Goal: Information Seeking & Learning: Find specific fact

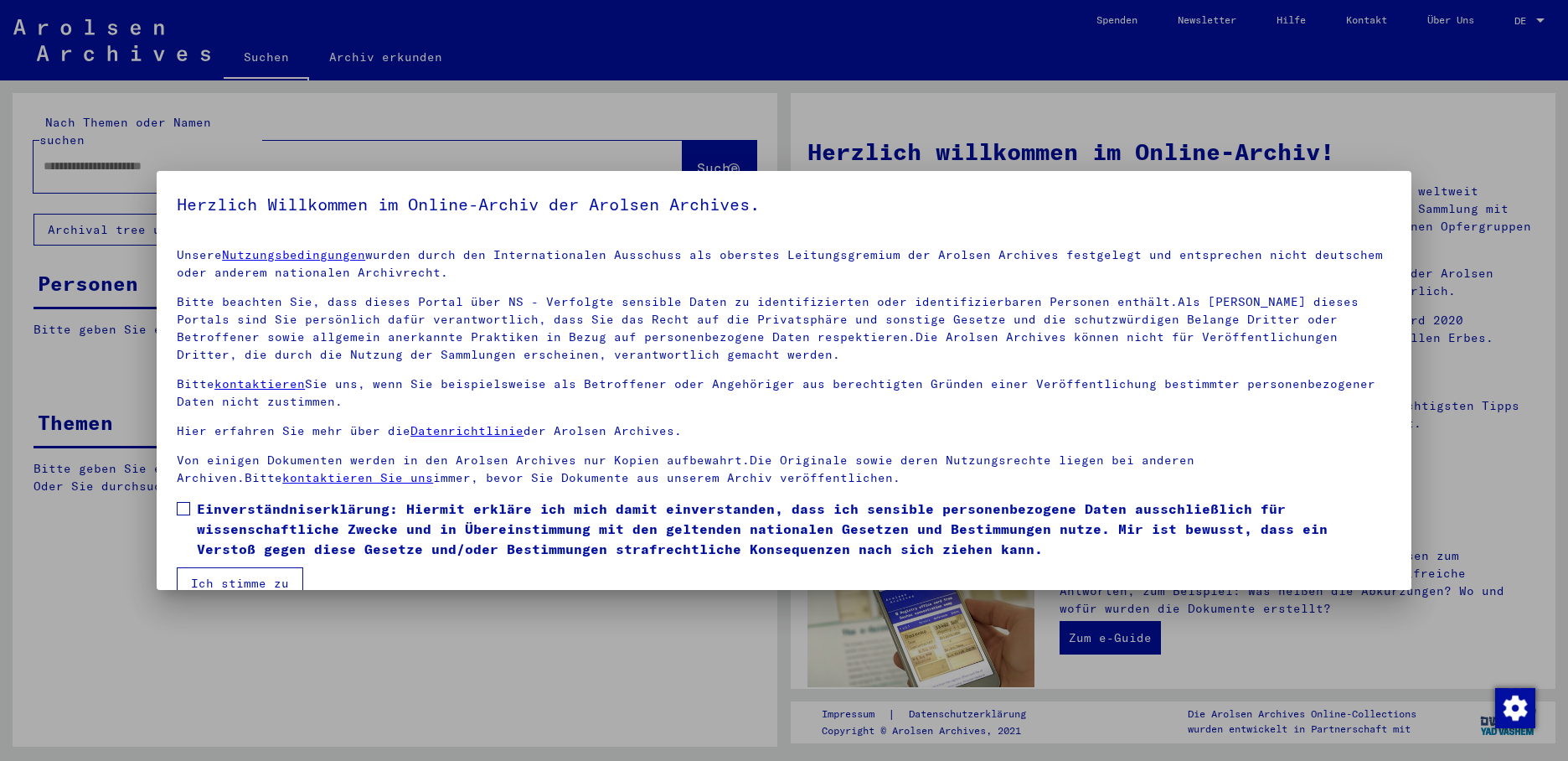
click at [183, 507] on span at bounding box center [183, 508] width 13 height 13
click at [224, 572] on button "Ich stimme zu" at bounding box center [240, 583] width 127 height 32
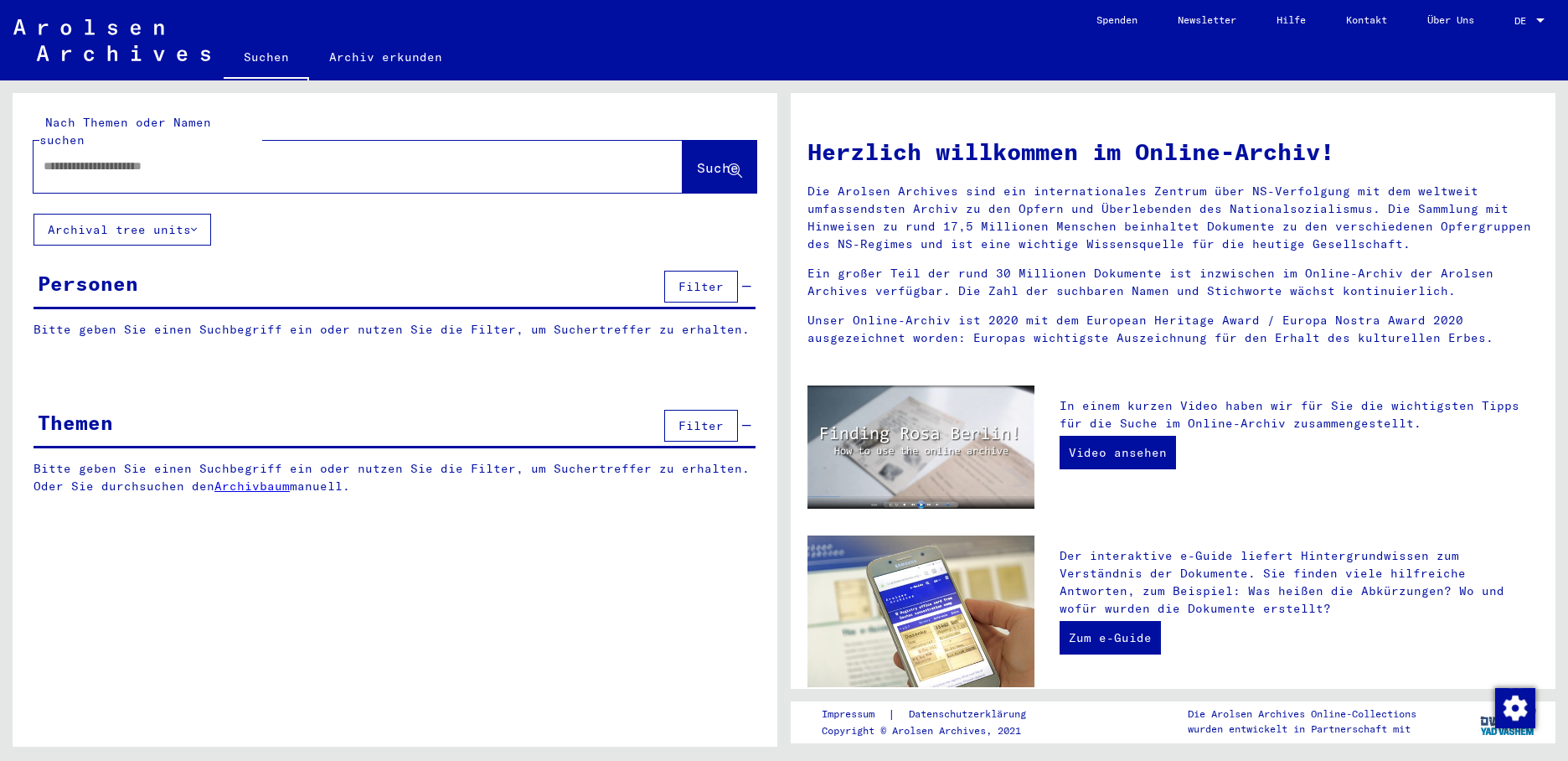
click at [74, 157] on input "text" at bounding box center [338, 166] width 589 height 17
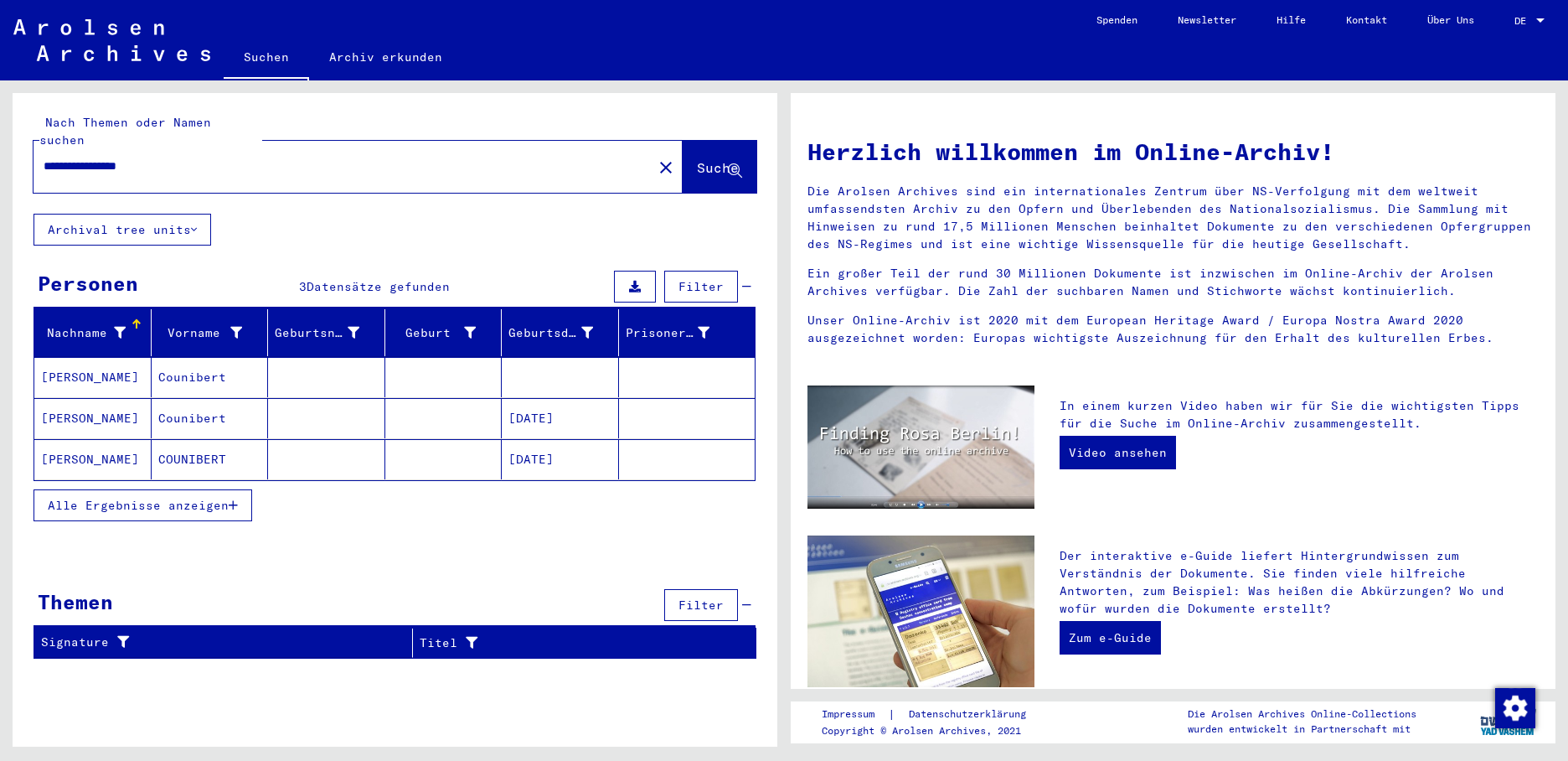
click at [223, 361] on mat-cell "Counibert" at bounding box center [209, 377] width 117 height 40
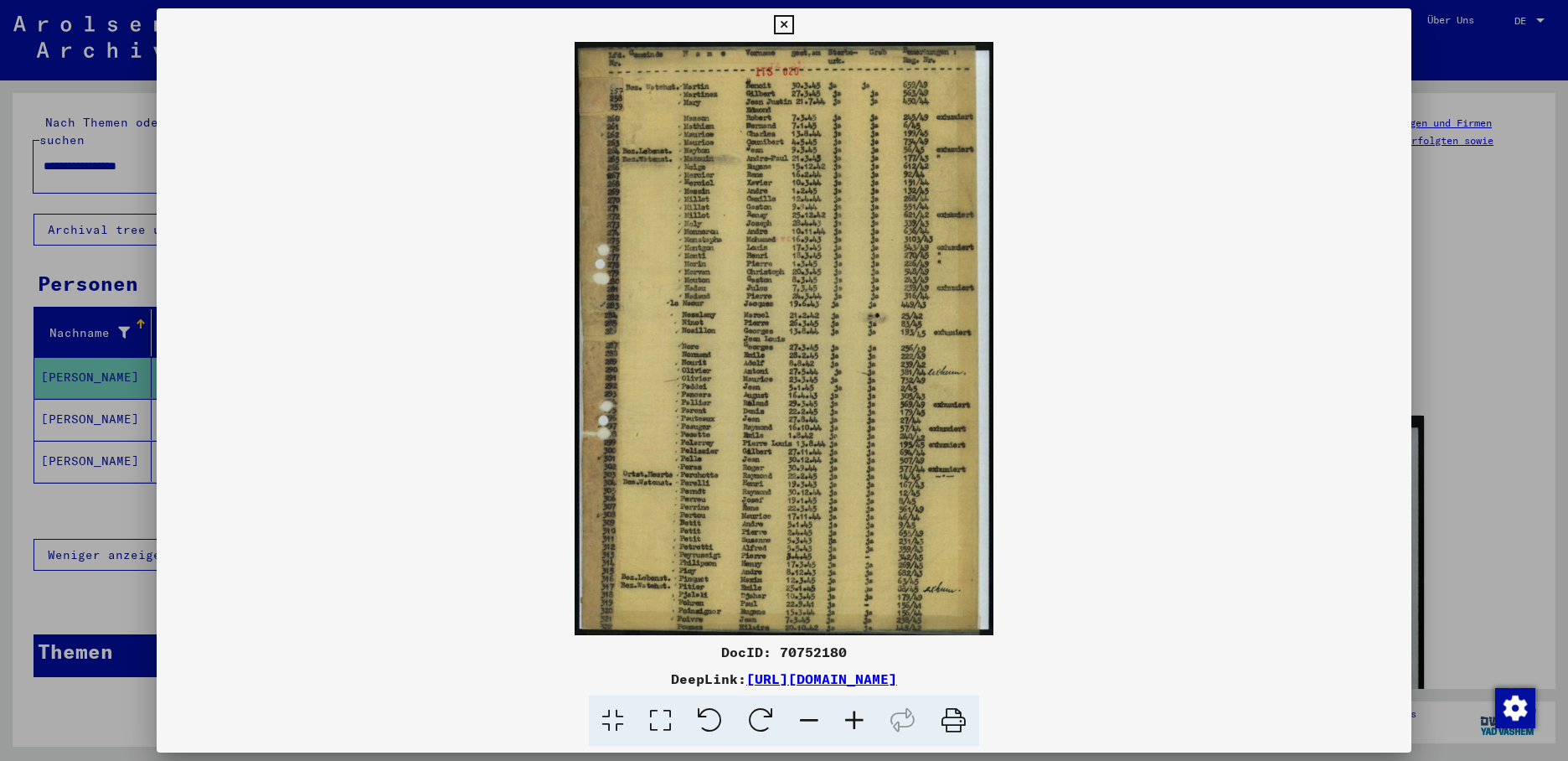
click at [92, 411] on div at bounding box center [784, 380] width 1568 height 761
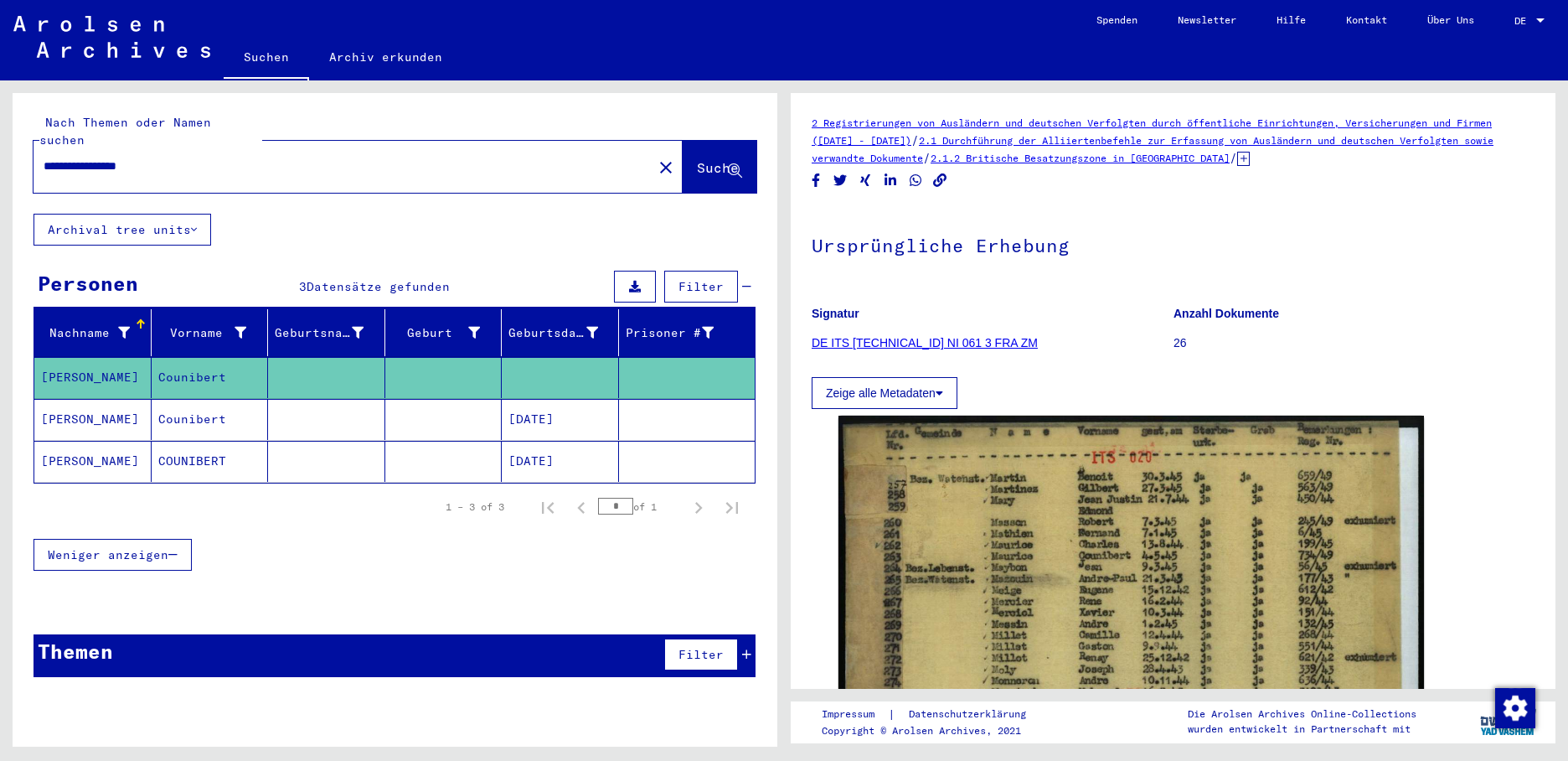
click at [100, 406] on mat-cell "[PERSON_NAME]" at bounding box center [93, 419] width 117 height 41
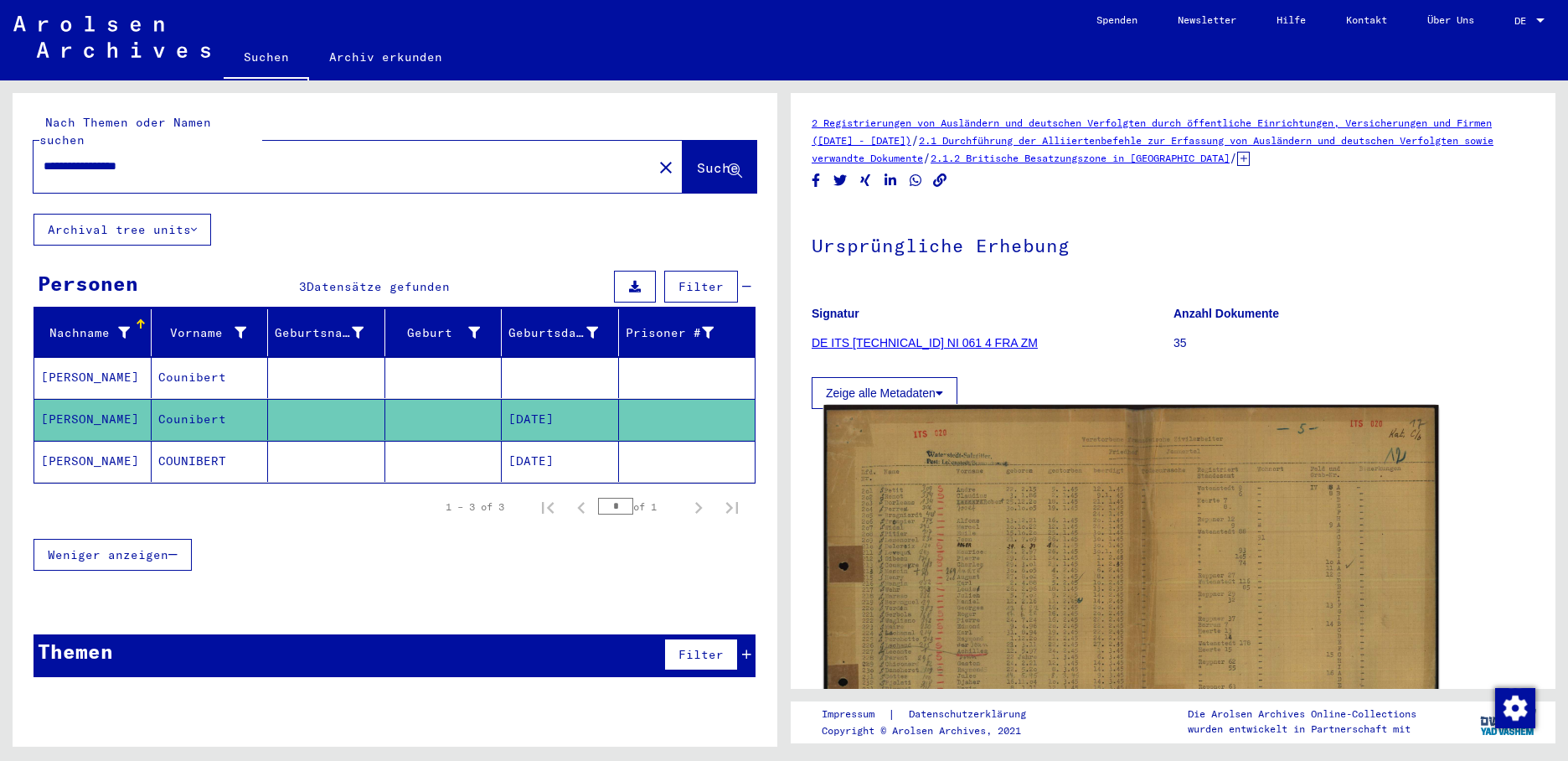
click at [920, 501] on img at bounding box center [1131, 625] width 615 height 440
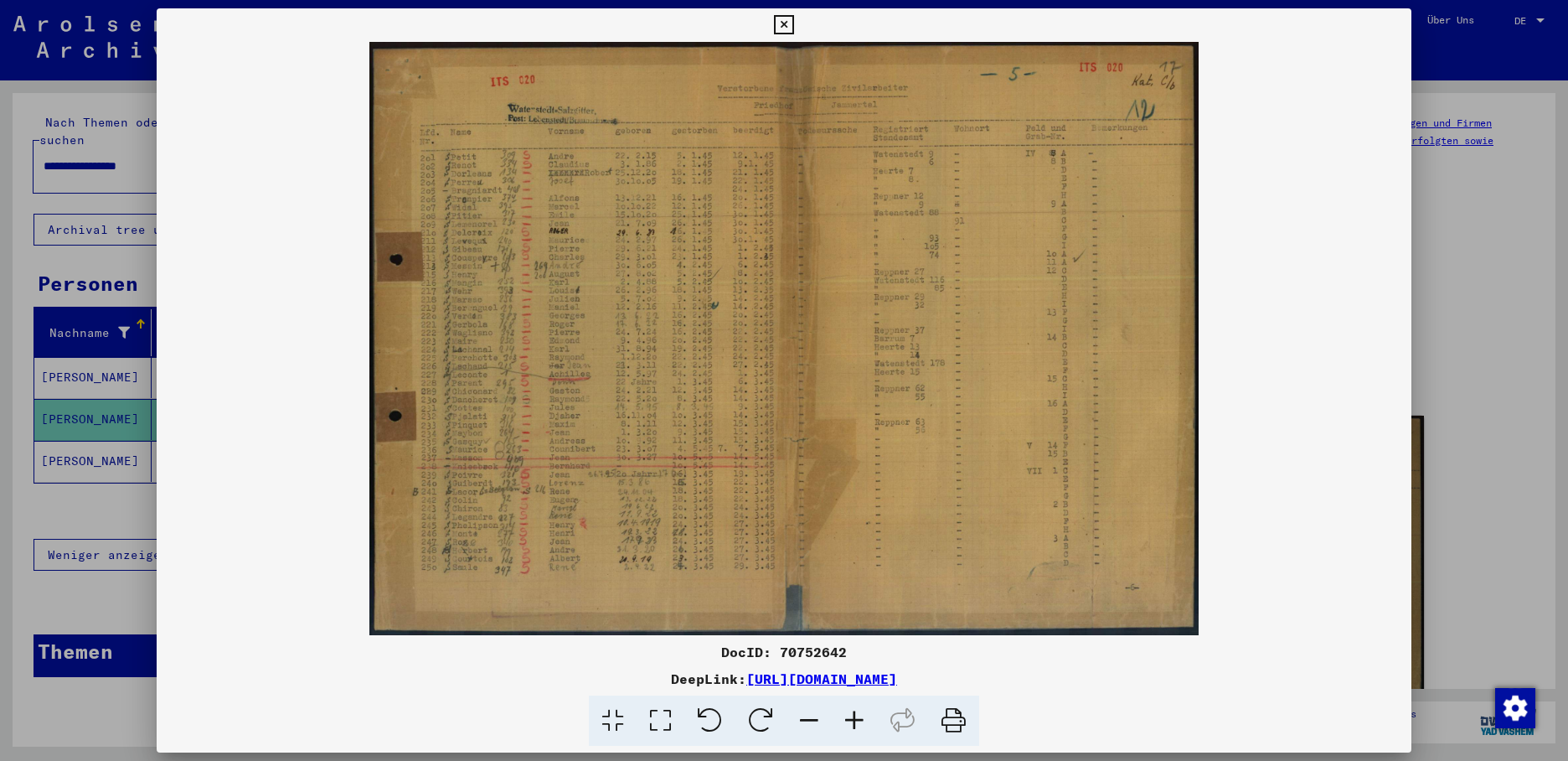
click at [75, 441] on div at bounding box center [784, 380] width 1568 height 761
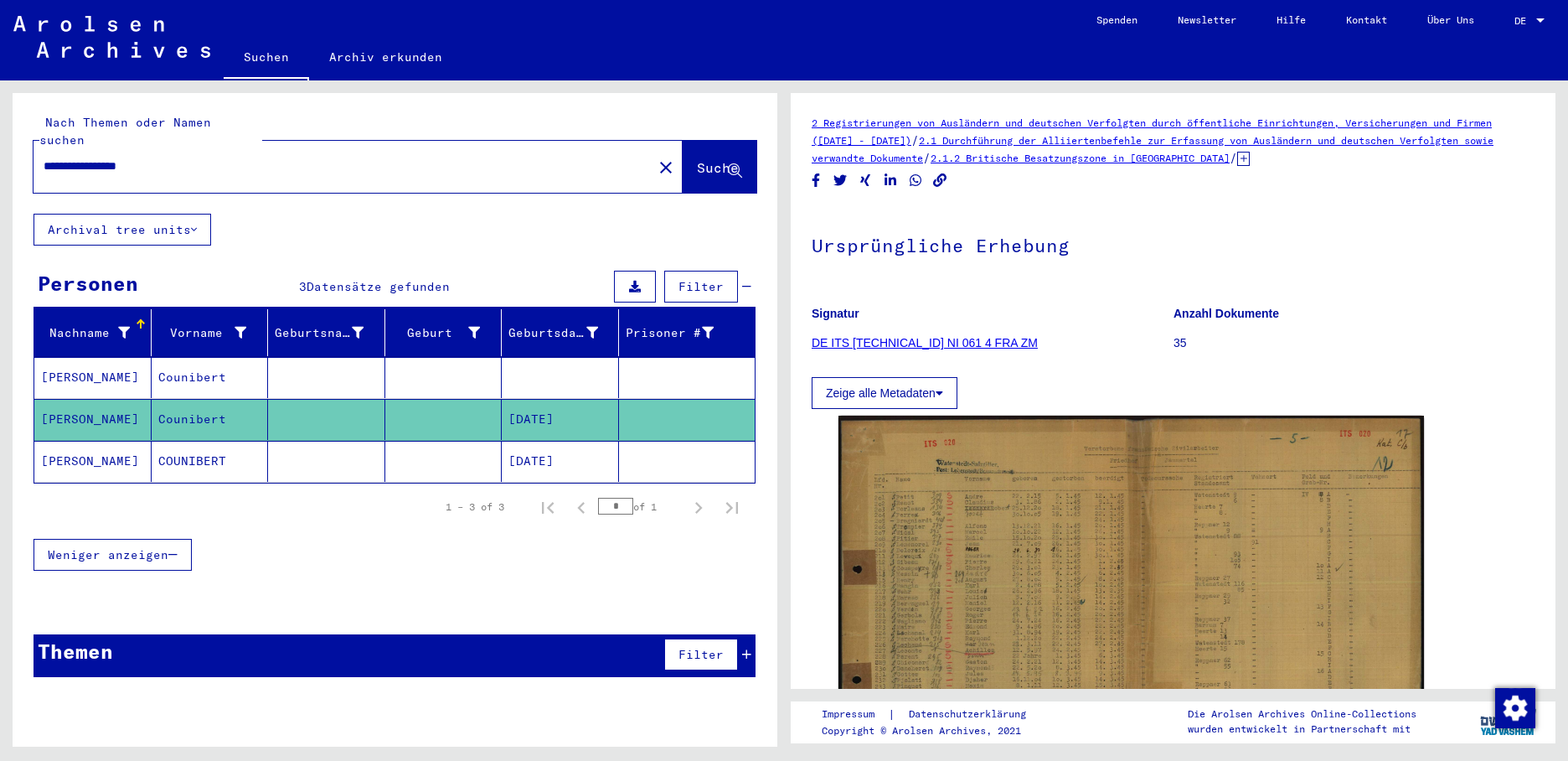
click at [70, 441] on mat-cell "[PERSON_NAME]" at bounding box center [93, 461] width 117 height 41
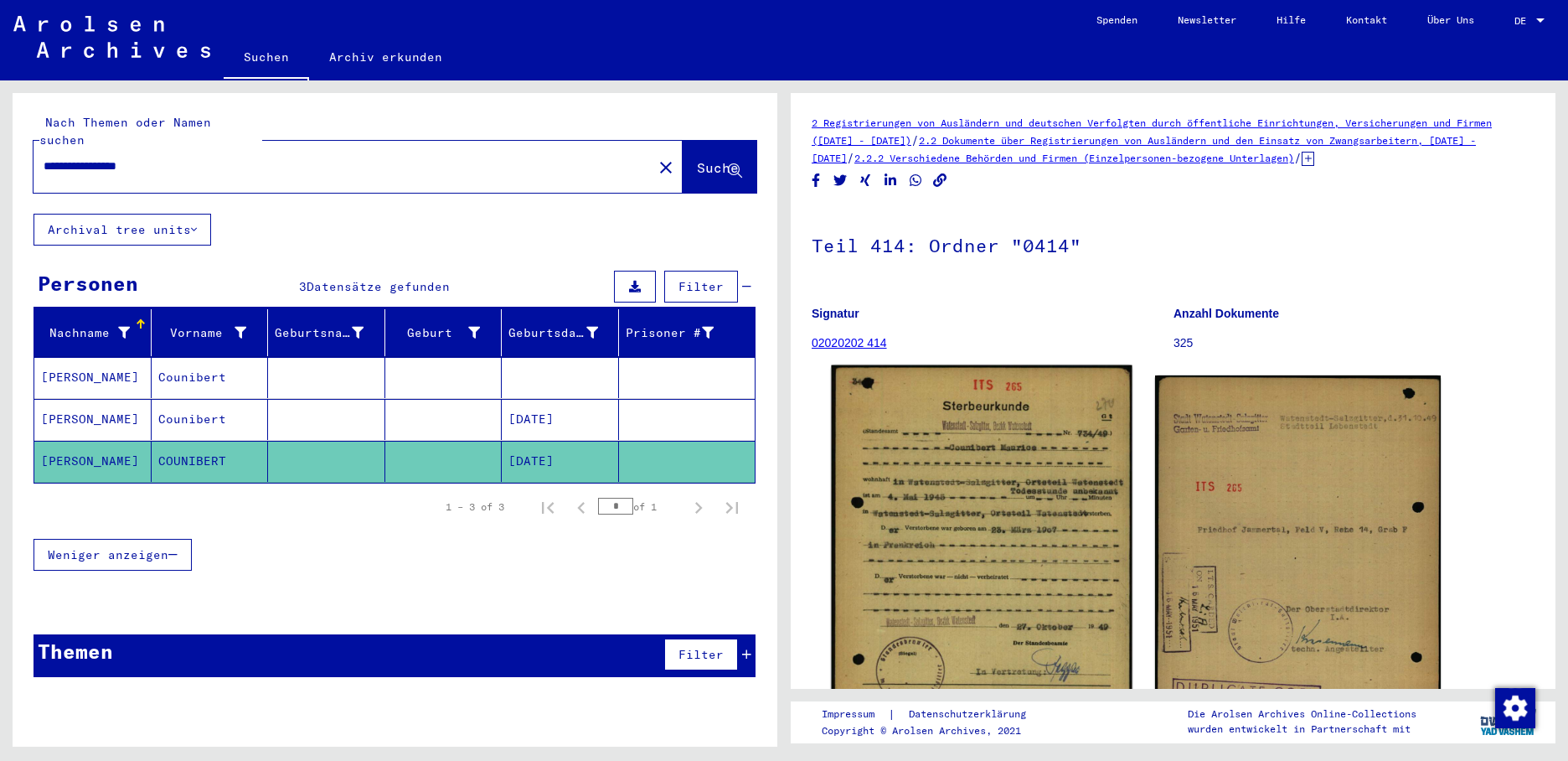
click at [914, 463] on img at bounding box center [981, 575] width 301 height 420
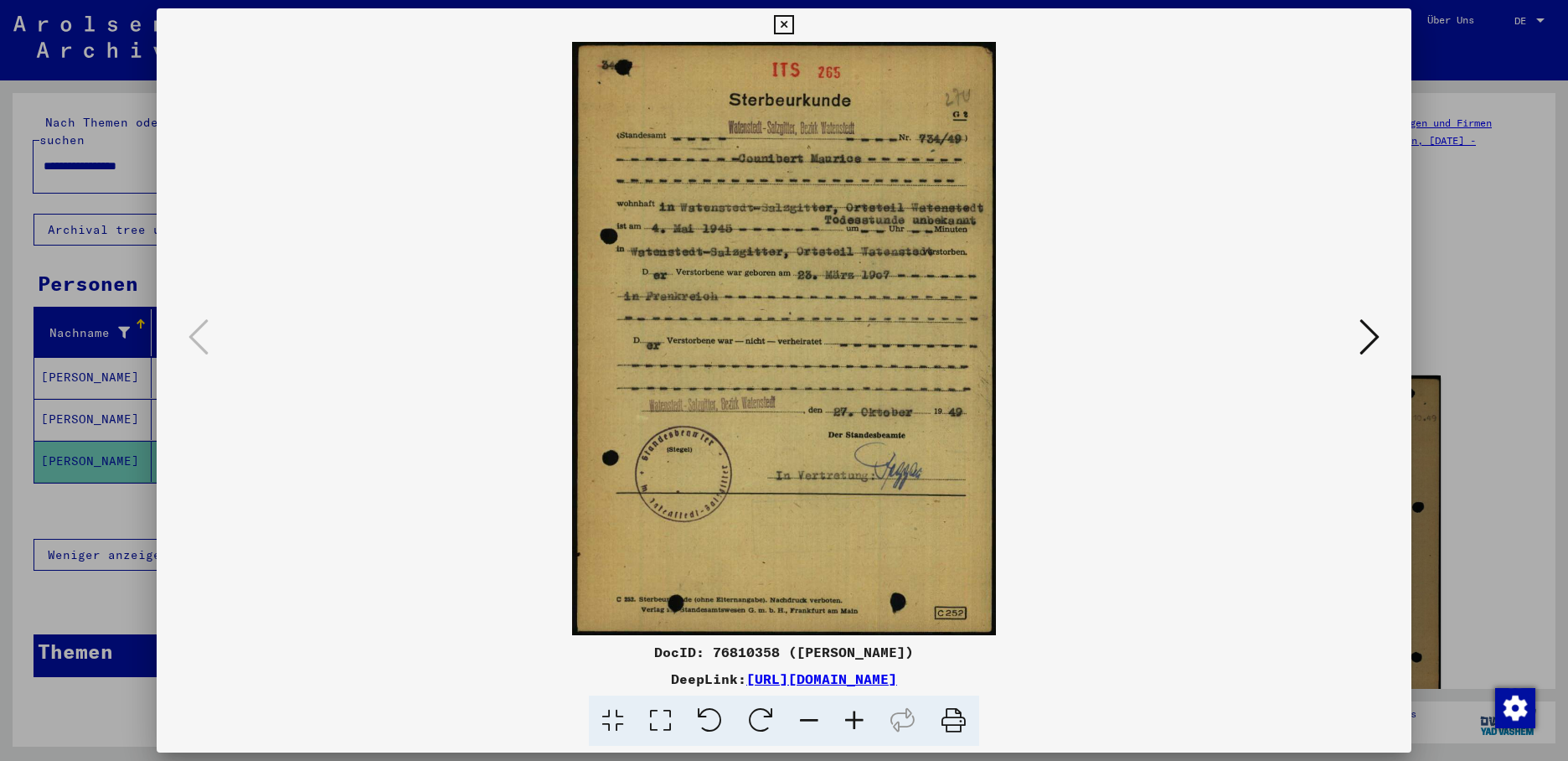
click at [1360, 334] on icon at bounding box center [1369, 337] width 20 height 40
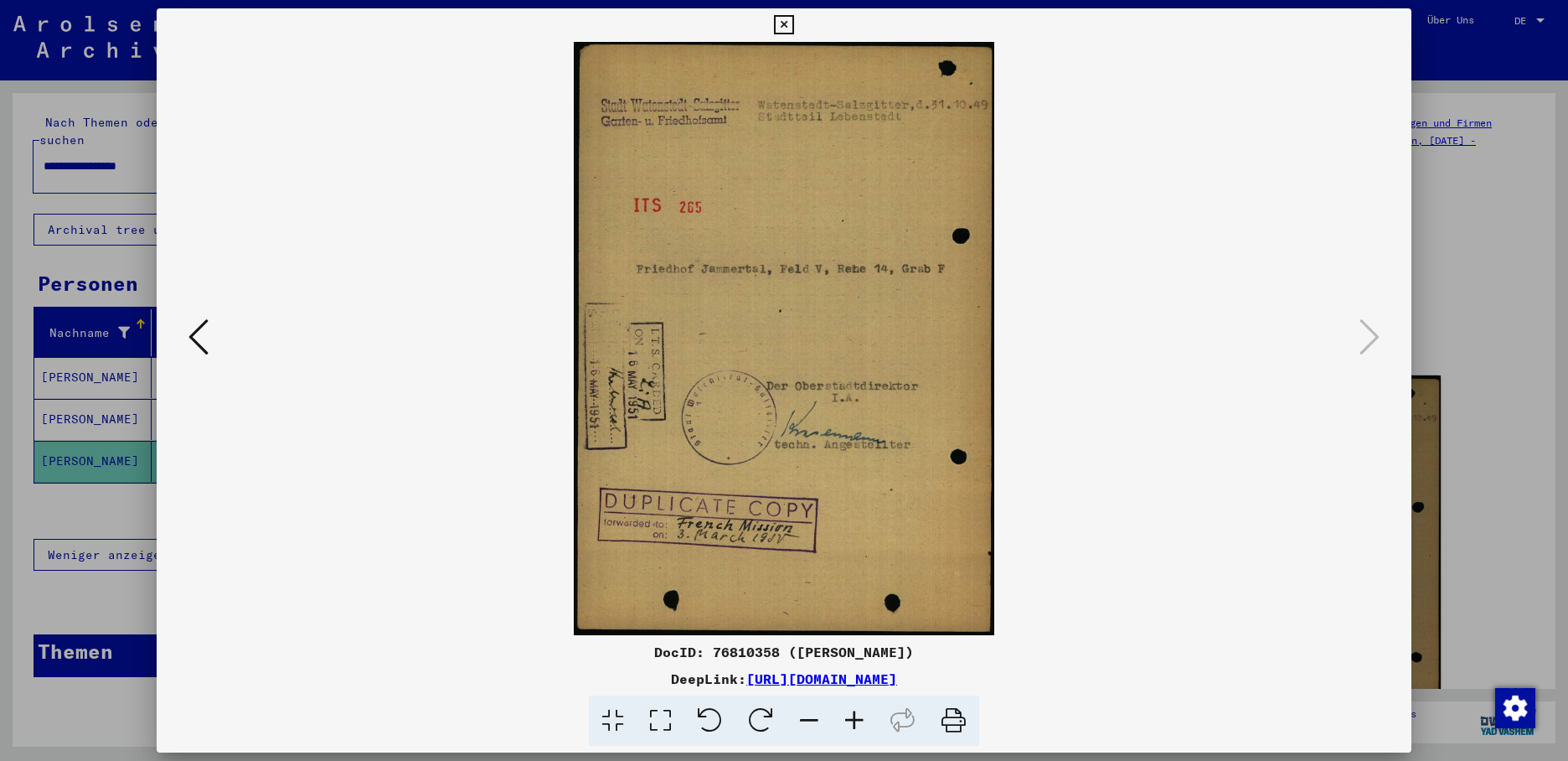
drag, startPoint x: 1388, startPoint y: 30, endPoint x: 1377, endPoint y: 29, distance: 11.0
click at [794, 29] on icon at bounding box center [784, 24] width 19 height 20
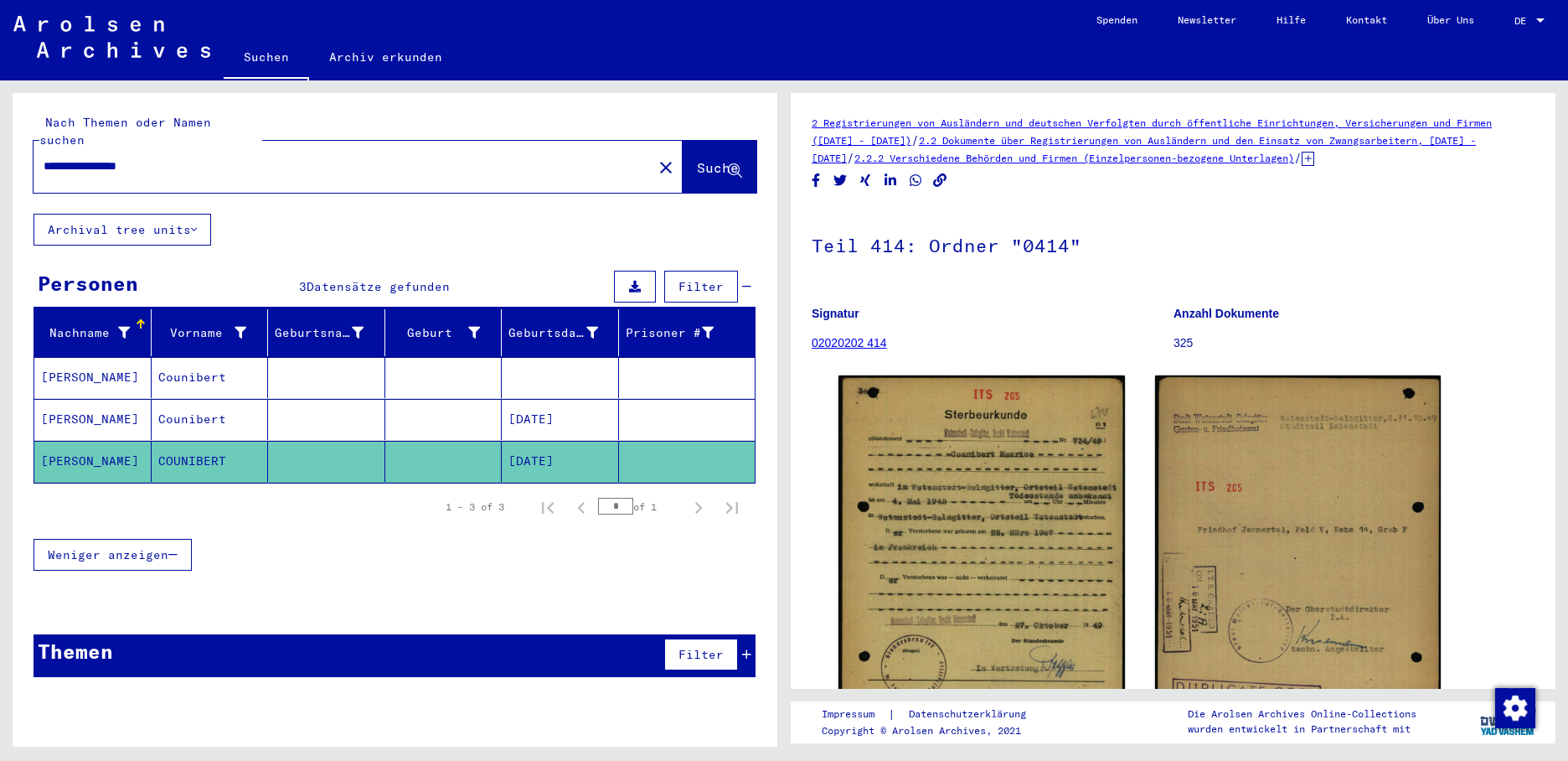
click at [187, 157] on input "**********" at bounding box center [342, 166] width 599 height 17
type input "*"
type input "**********"
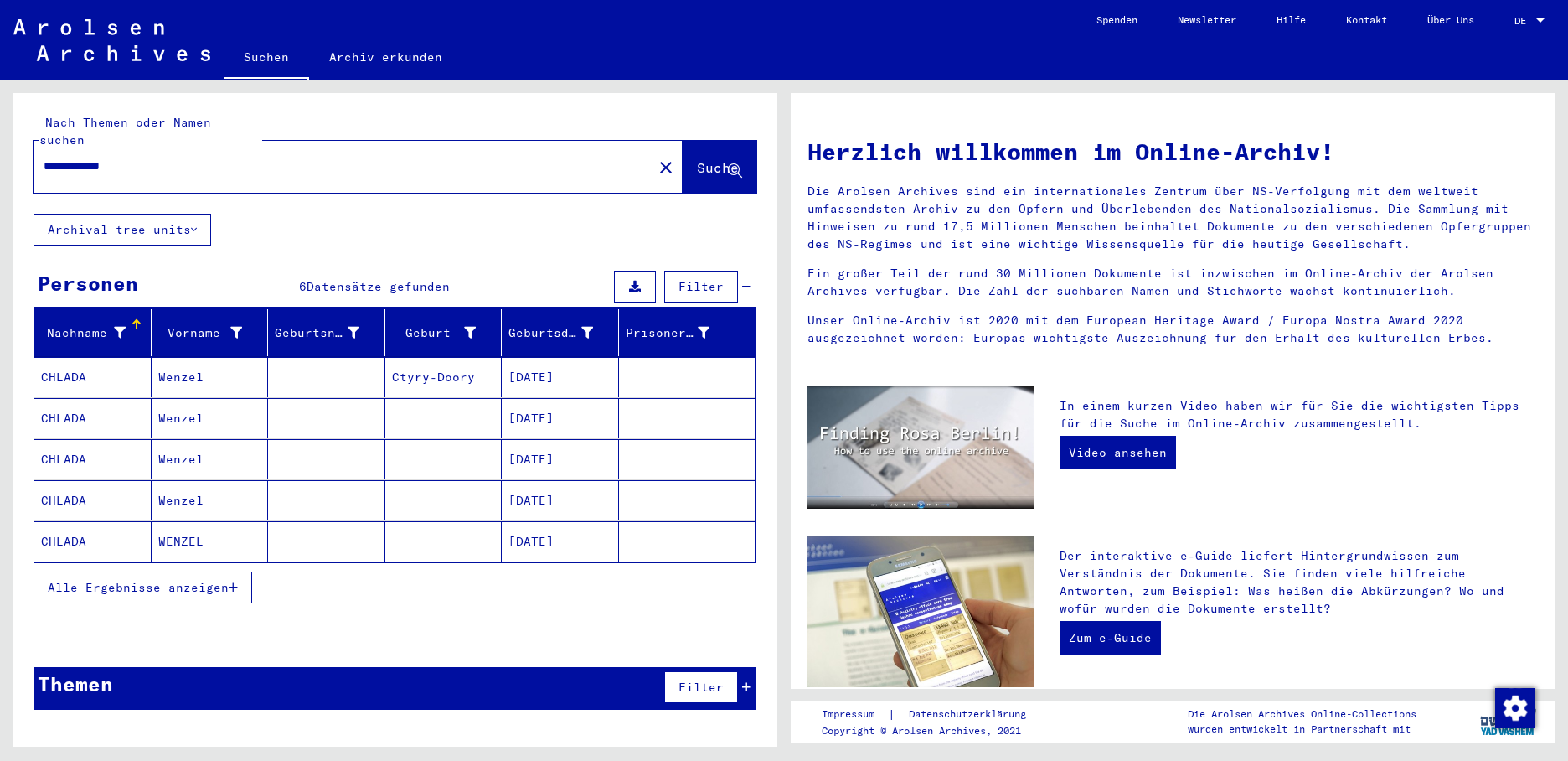
click at [567, 362] on mat-cell "[DATE]" at bounding box center [560, 377] width 117 height 40
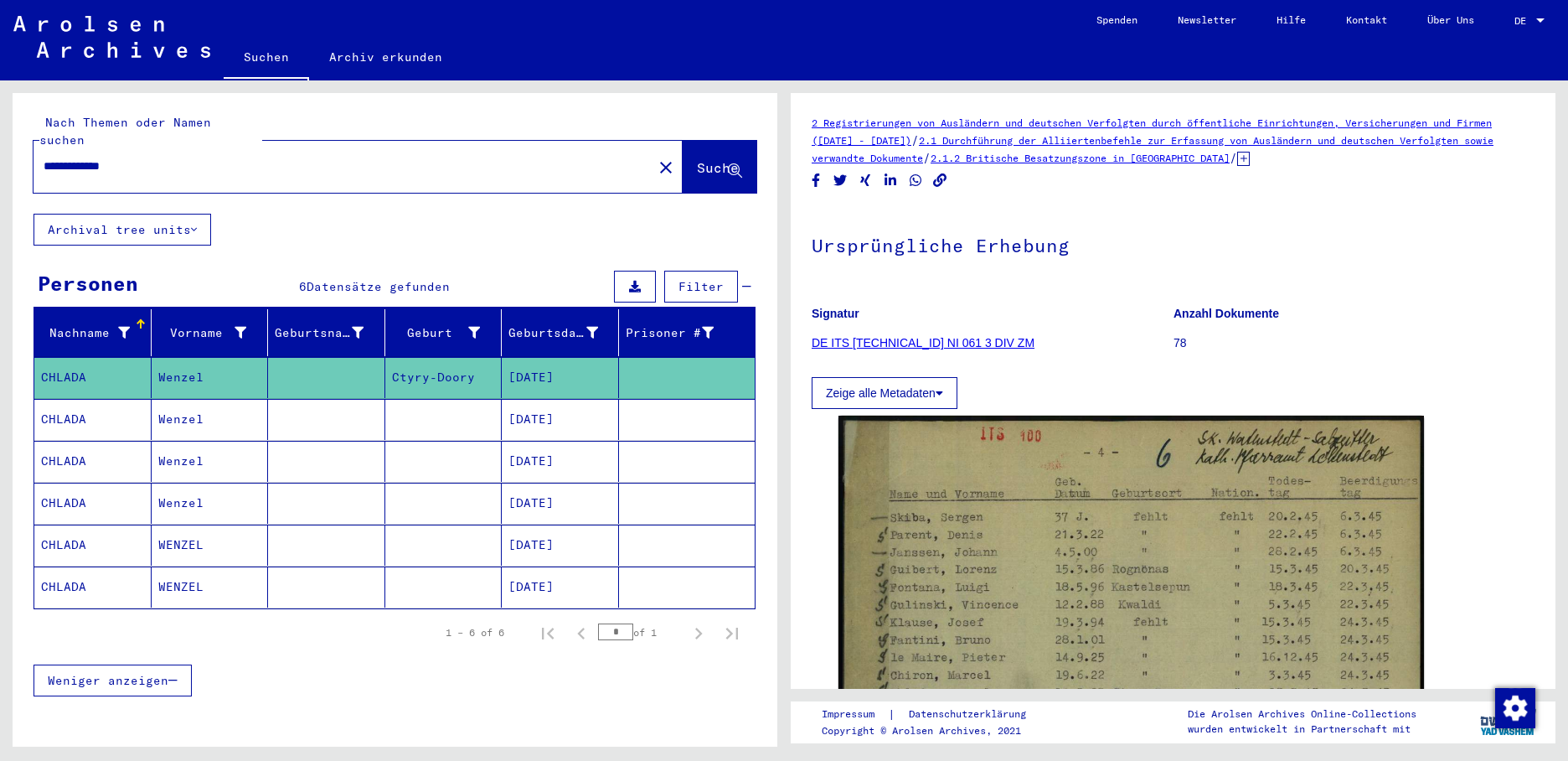
click at [554, 399] on mat-cell "[DATE]" at bounding box center [560, 419] width 117 height 41
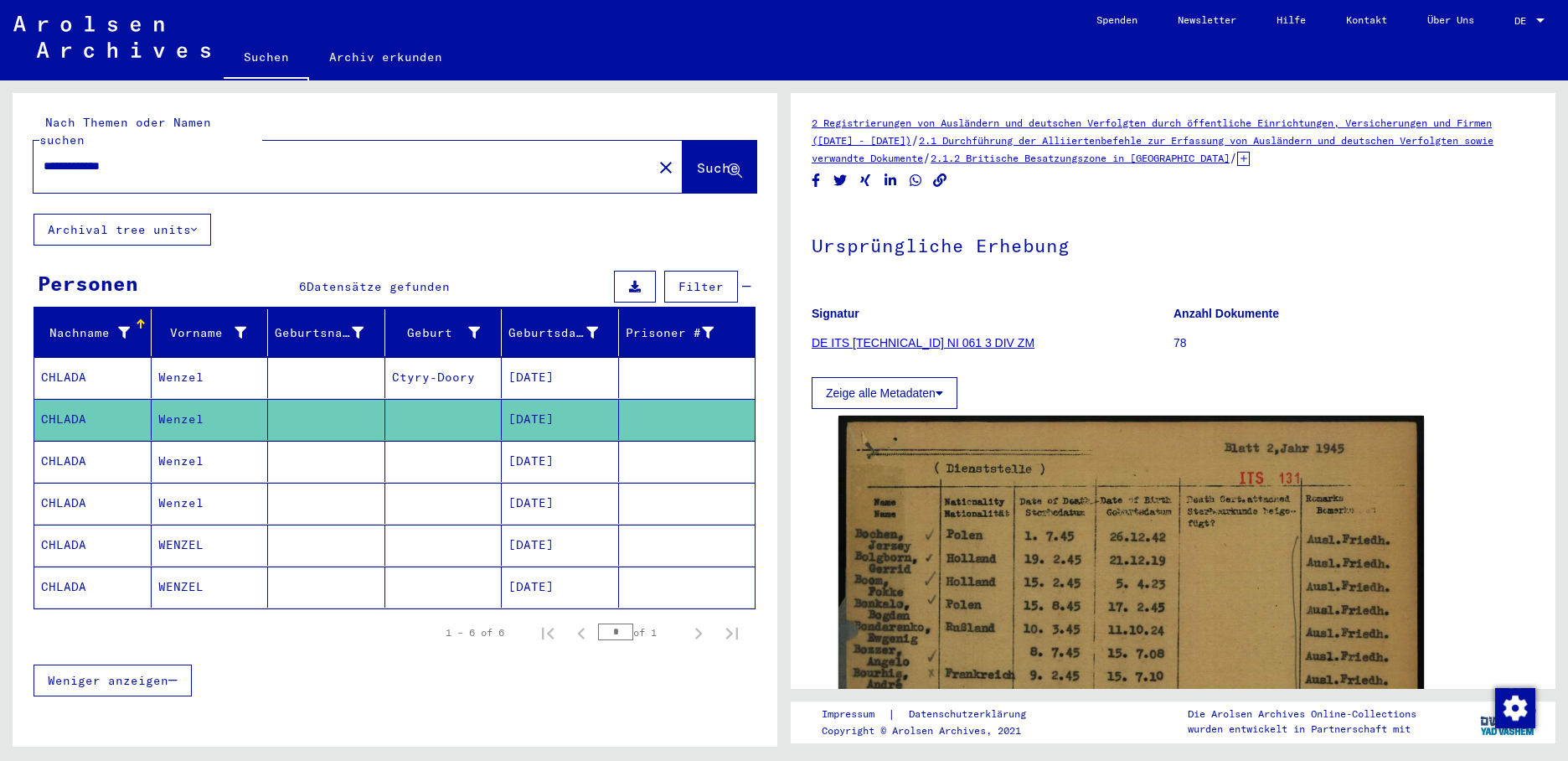
click at [544, 441] on mat-cell "[DATE]" at bounding box center [560, 461] width 117 height 41
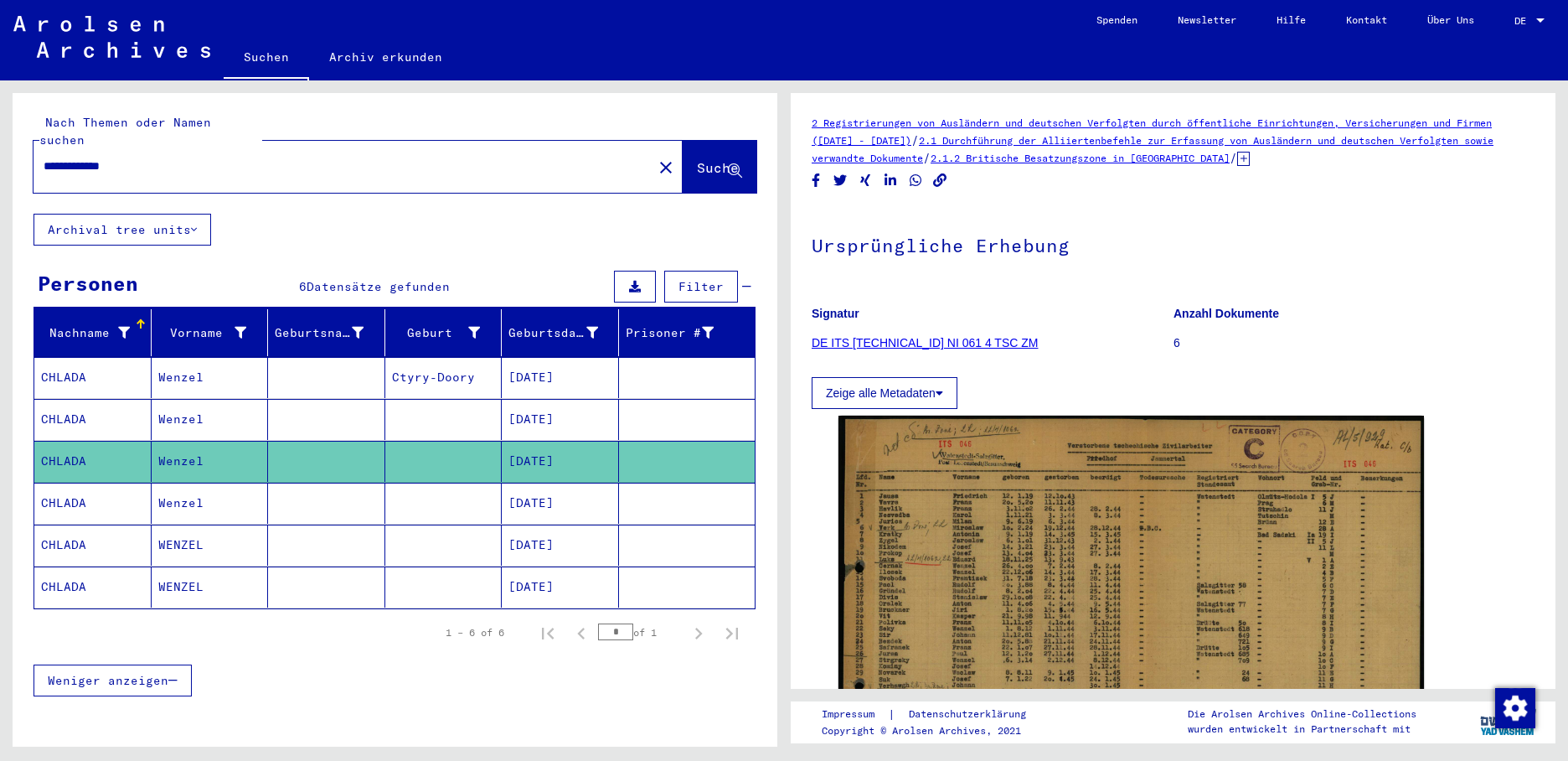
click at [577, 483] on mat-cell "[DATE]" at bounding box center [560, 503] width 117 height 41
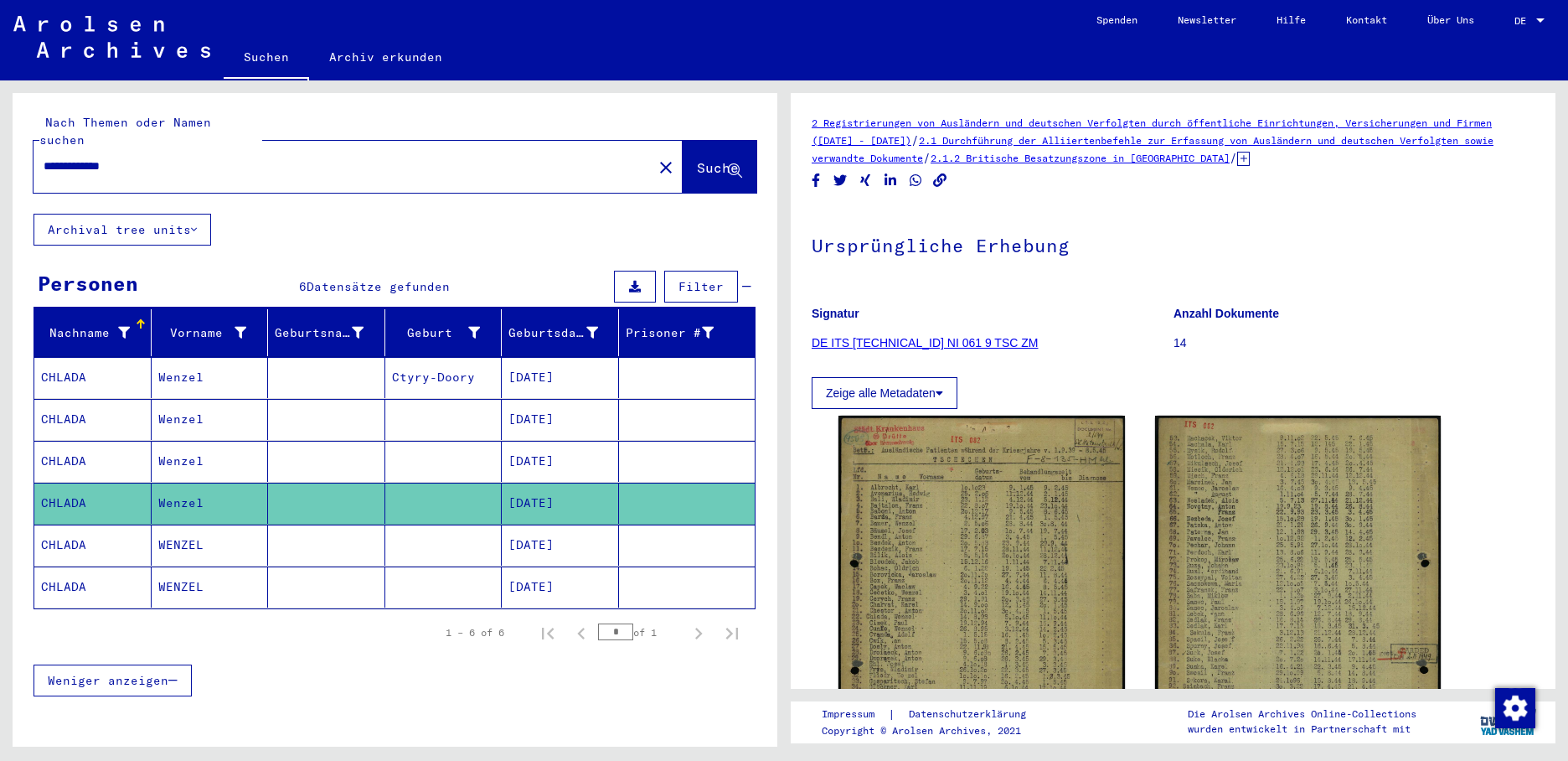
click at [556, 524] on mat-cell "[DATE]" at bounding box center [560, 544] width 117 height 41
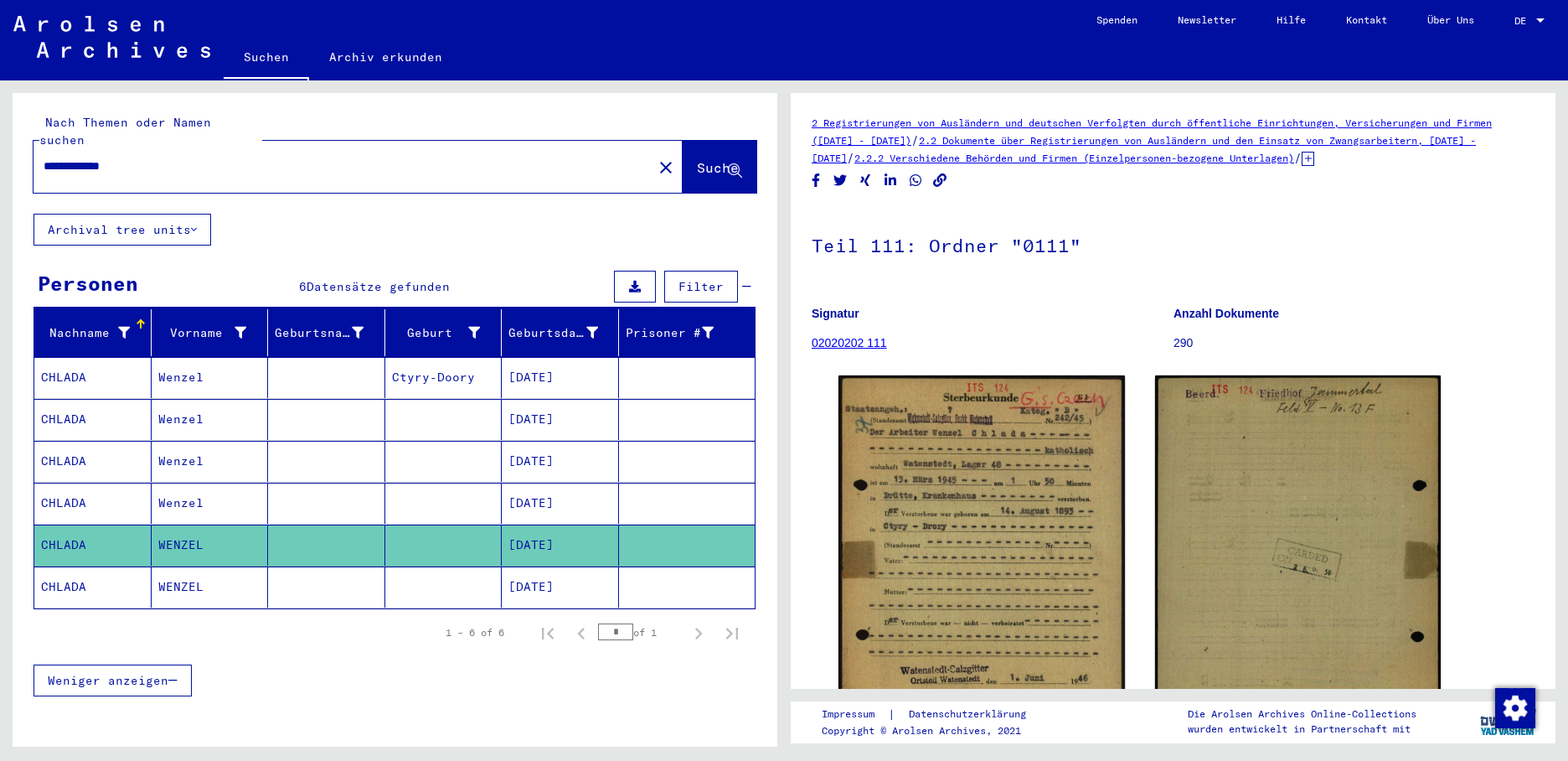
click at [537, 361] on mat-cell "[DATE]" at bounding box center [560, 377] width 117 height 41
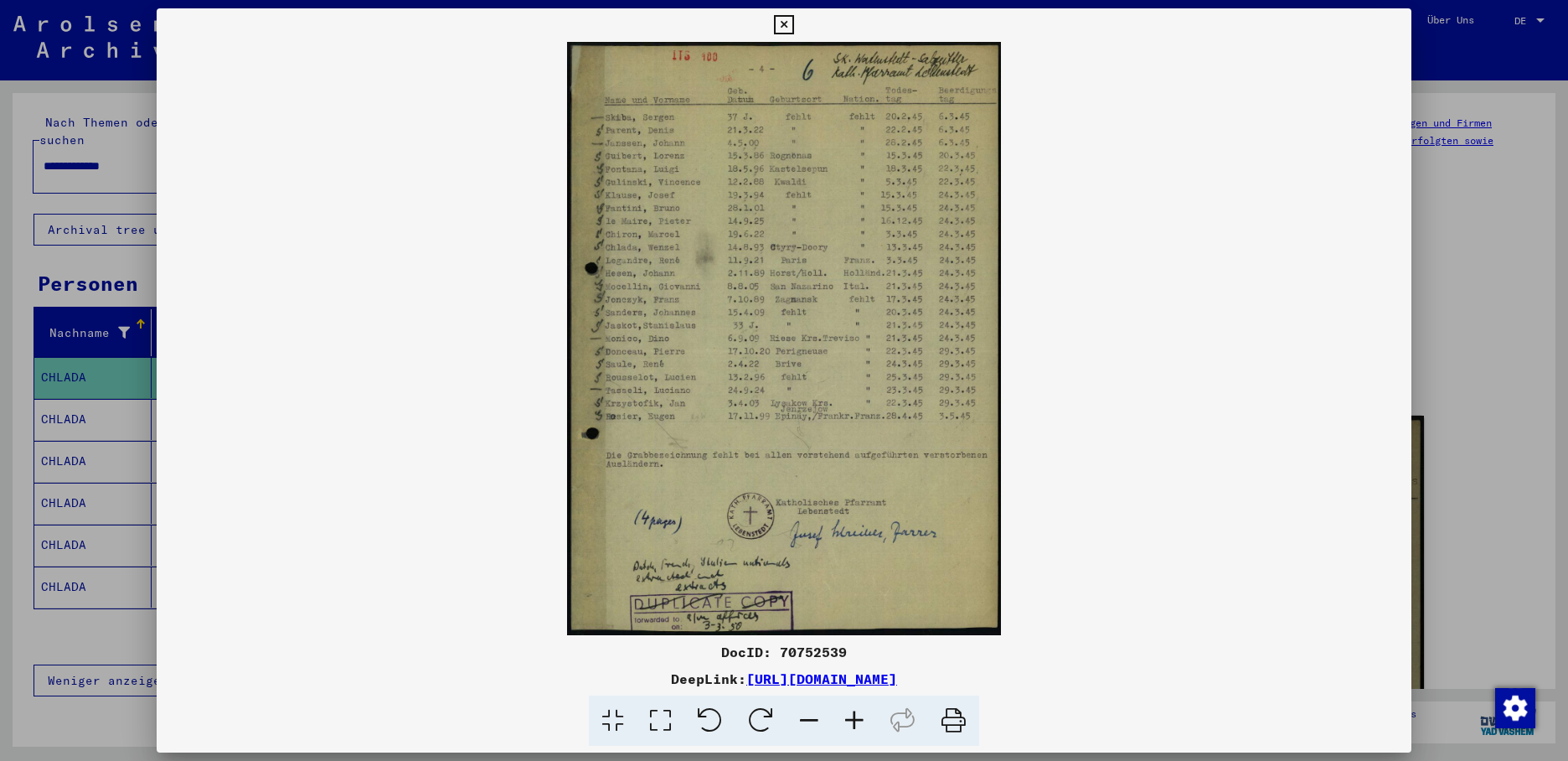
click at [85, 404] on div at bounding box center [784, 380] width 1568 height 761
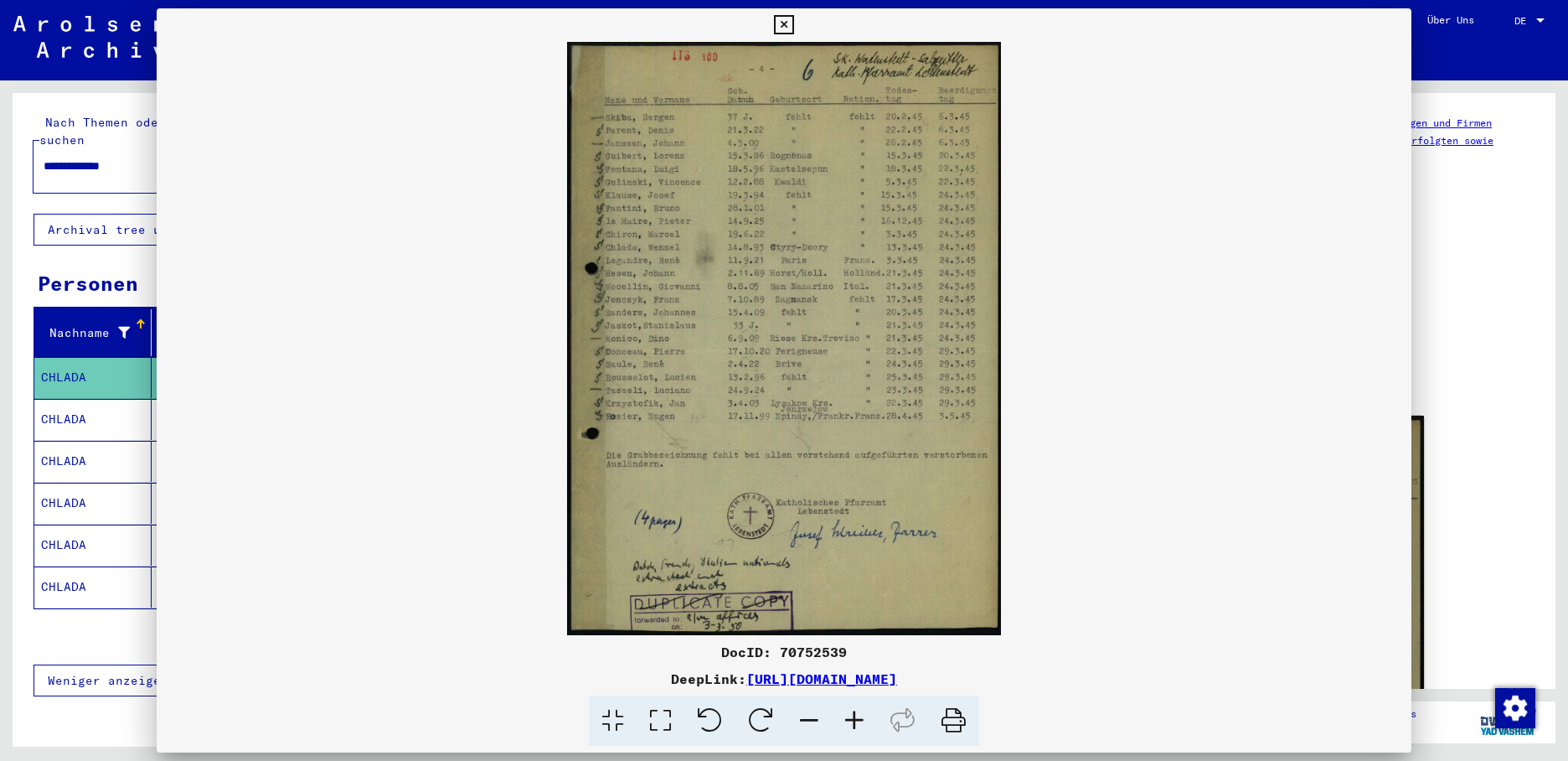
click at [83, 404] on mat-cell "CHLADA" at bounding box center [93, 419] width 117 height 41
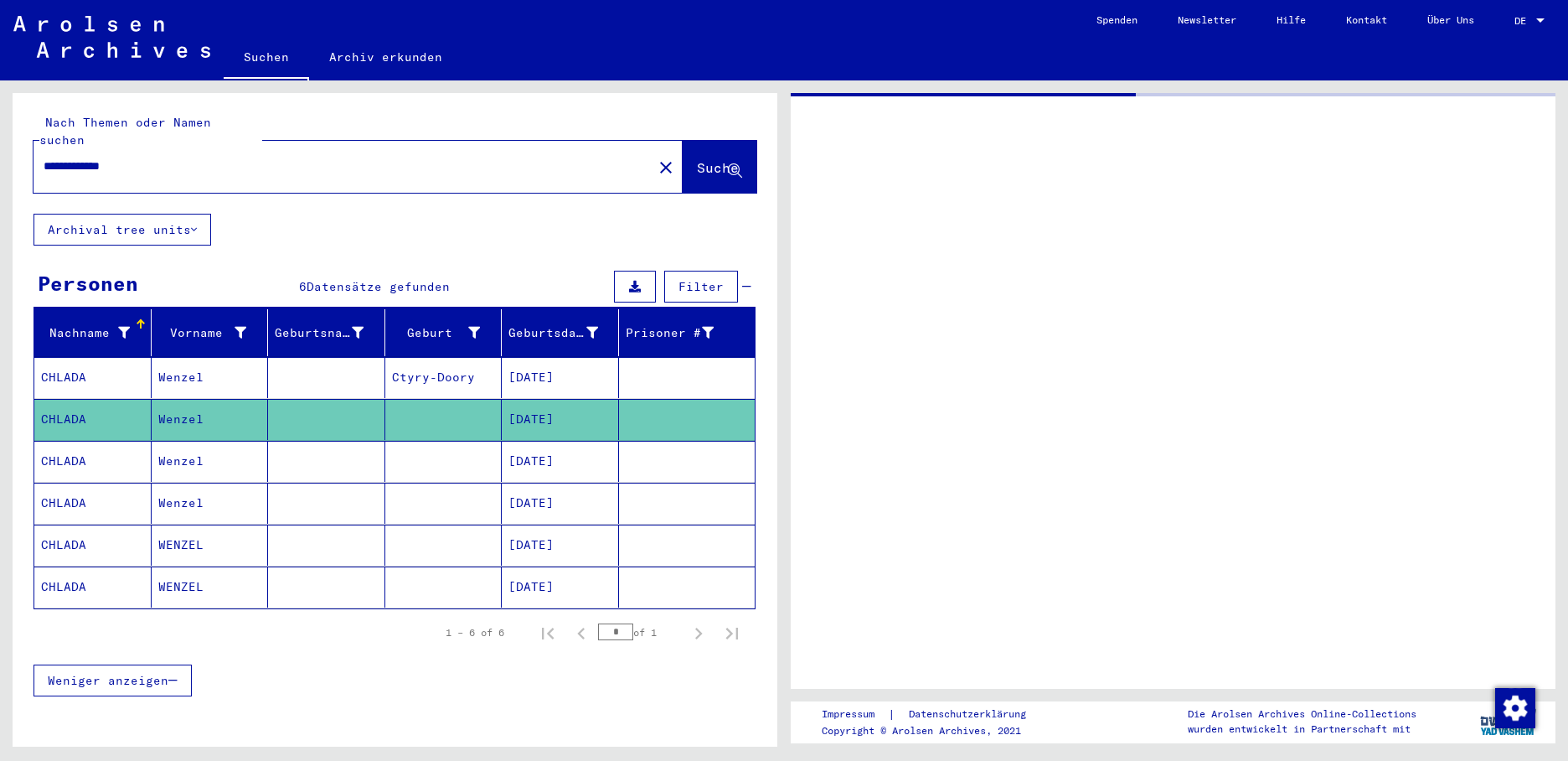
click at [83, 404] on mat-cell "CHLADA" at bounding box center [93, 419] width 117 height 41
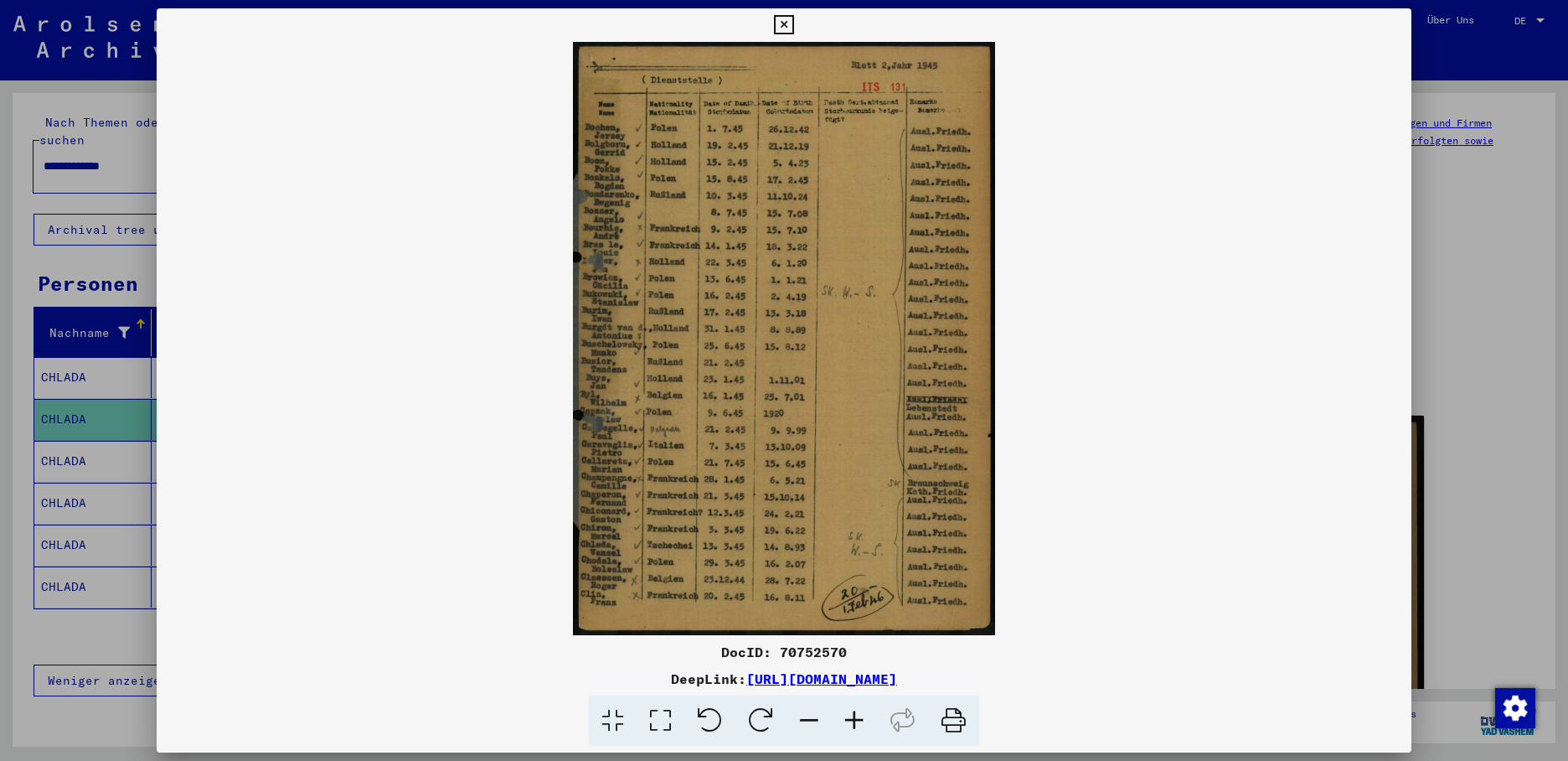
click at [77, 447] on div at bounding box center [784, 380] width 1568 height 761
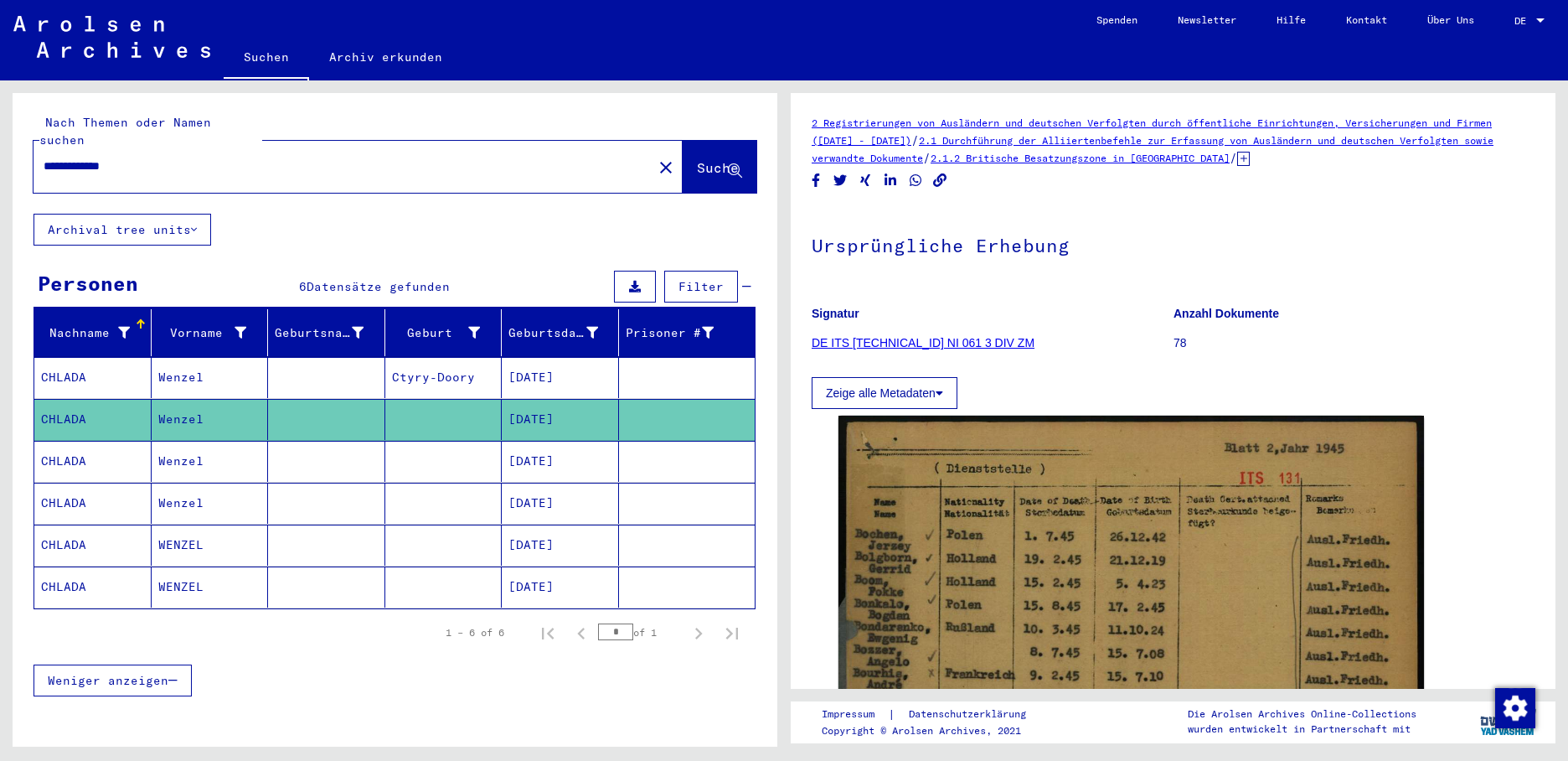
click at [72, 445] on mat-cell "CHLADA" at bounding box center [93, 461] width 117 height 41
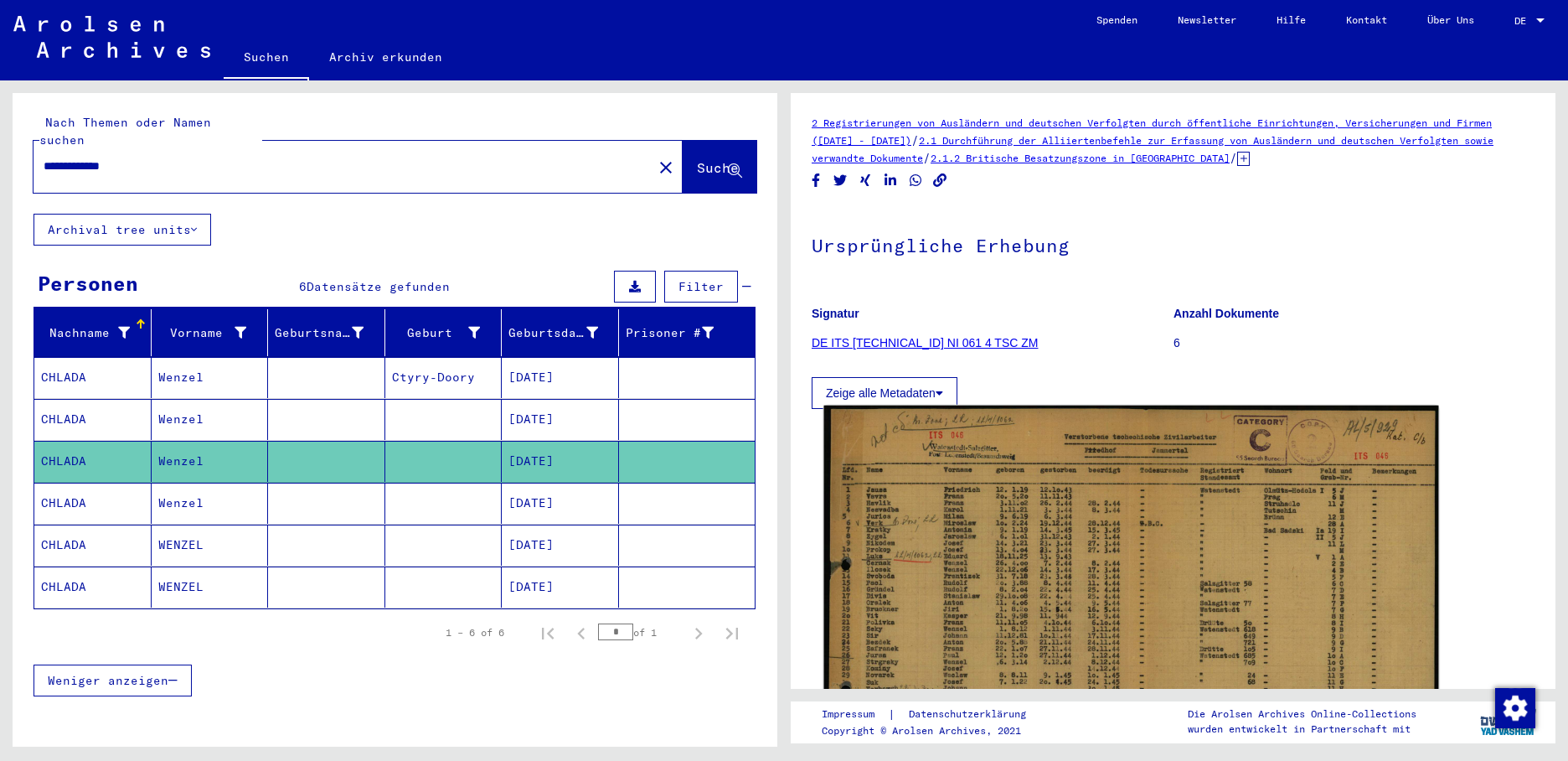
click at [973, 545] on img at bounding box center [1131, 614] width 615 height 418
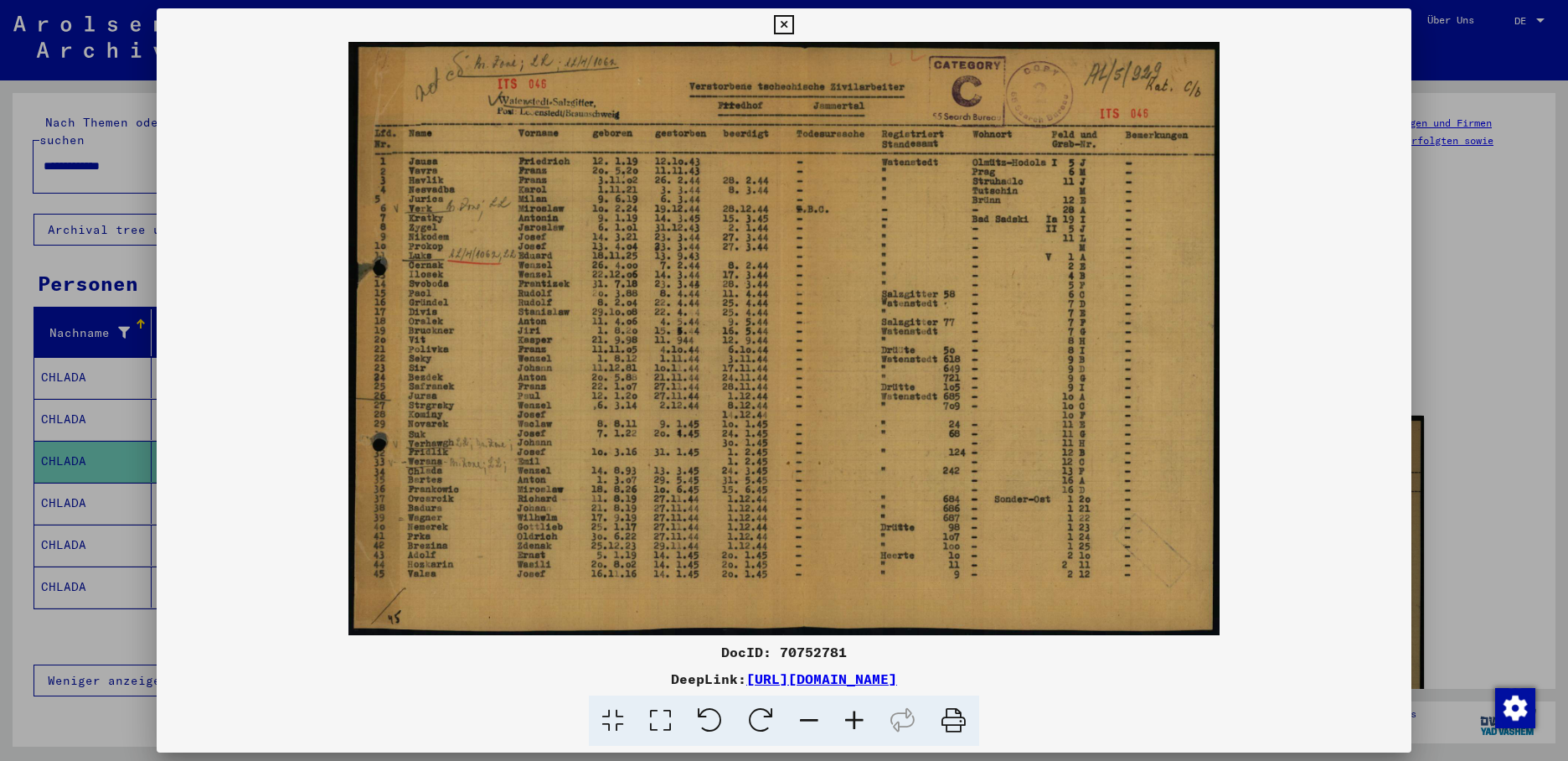
click at [88, 475] on div at bounding box center [784, 380] width 1568 height 761
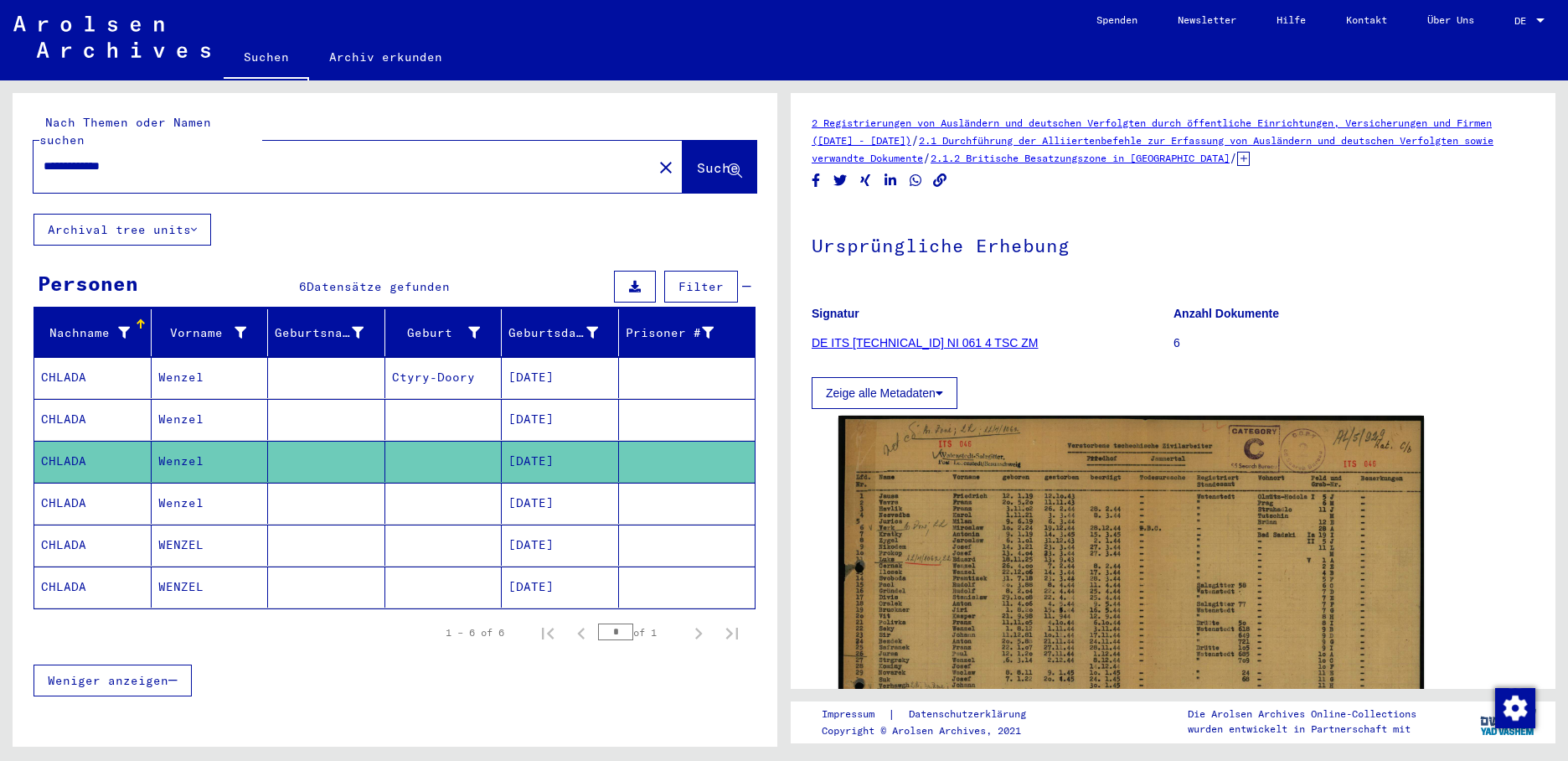
click at [85, 483] on mat-cell "CHLADA" at bounding box center [93, 503] width 117 height 41
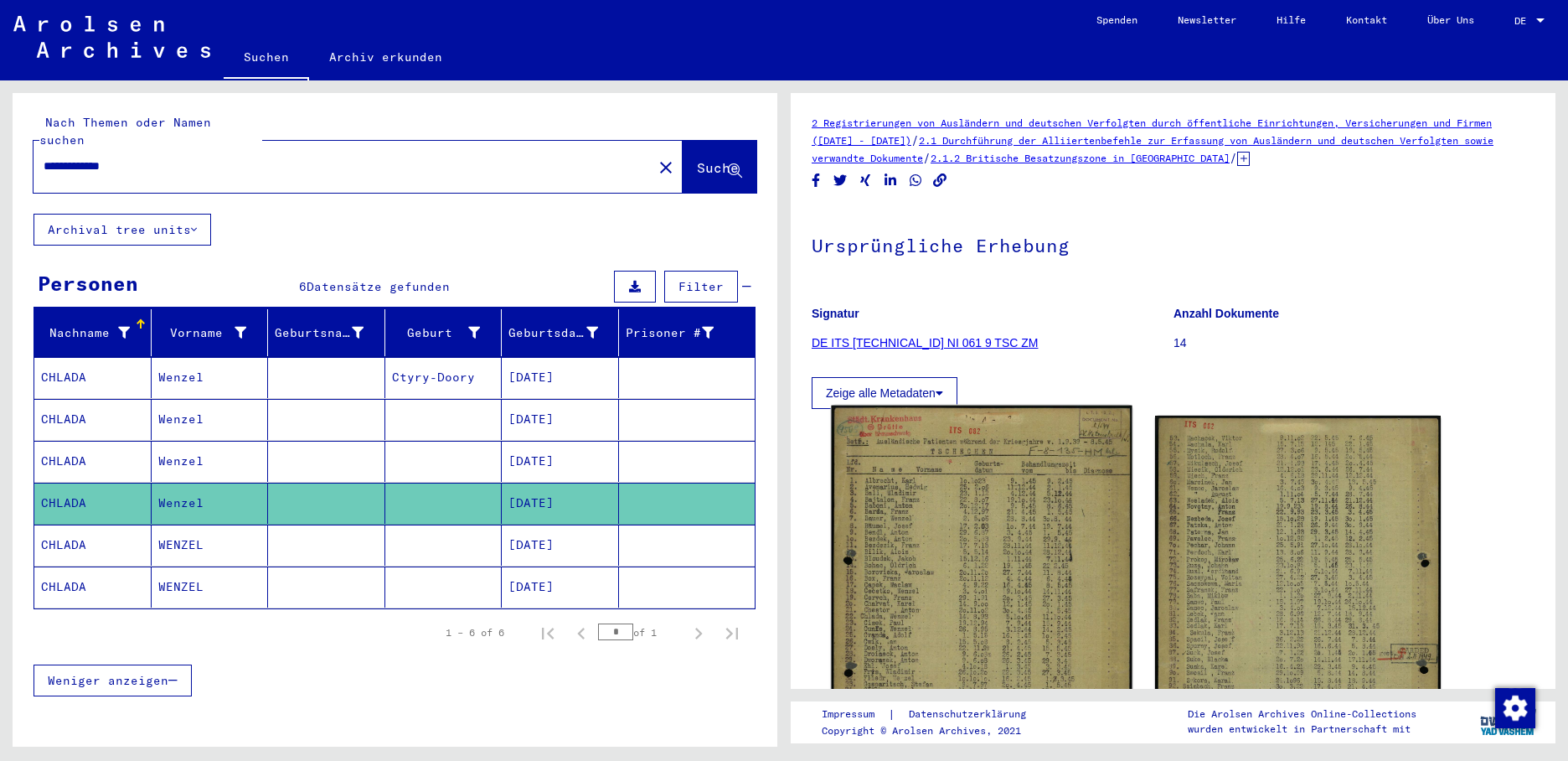
click at [900, 544] on img at bounding box center [981, 616] width 301 height 421
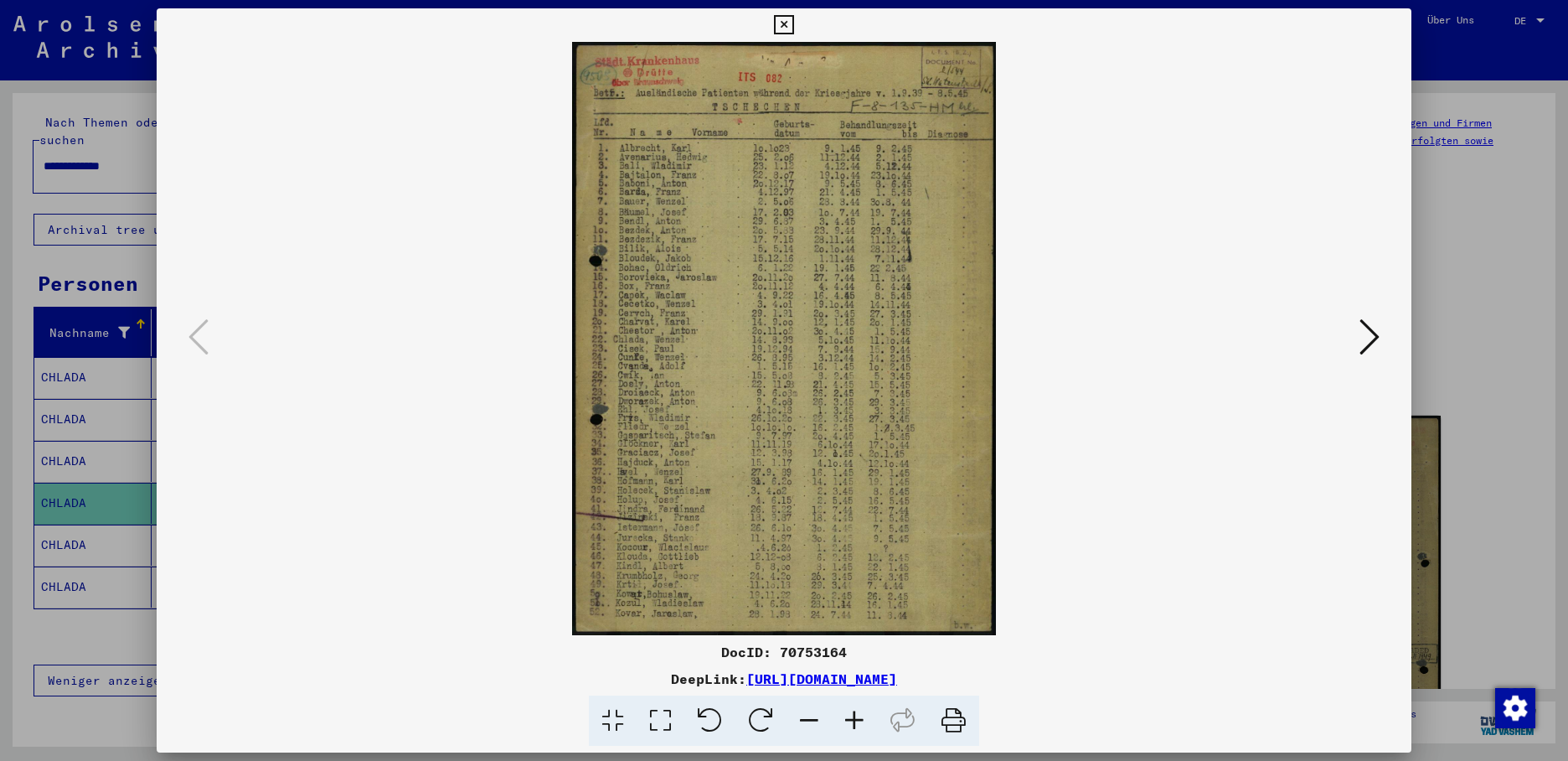
drag, startPoint x: 661, startPoint y: 417, endPoint x: 635, endPoint y: 450, distance: 42.0
click at [635, 450] on img at bounding box center [784, 338] width 1141 height 593
click at [94, 536] on div at bounding box center [784, 380] width 1568 height 761
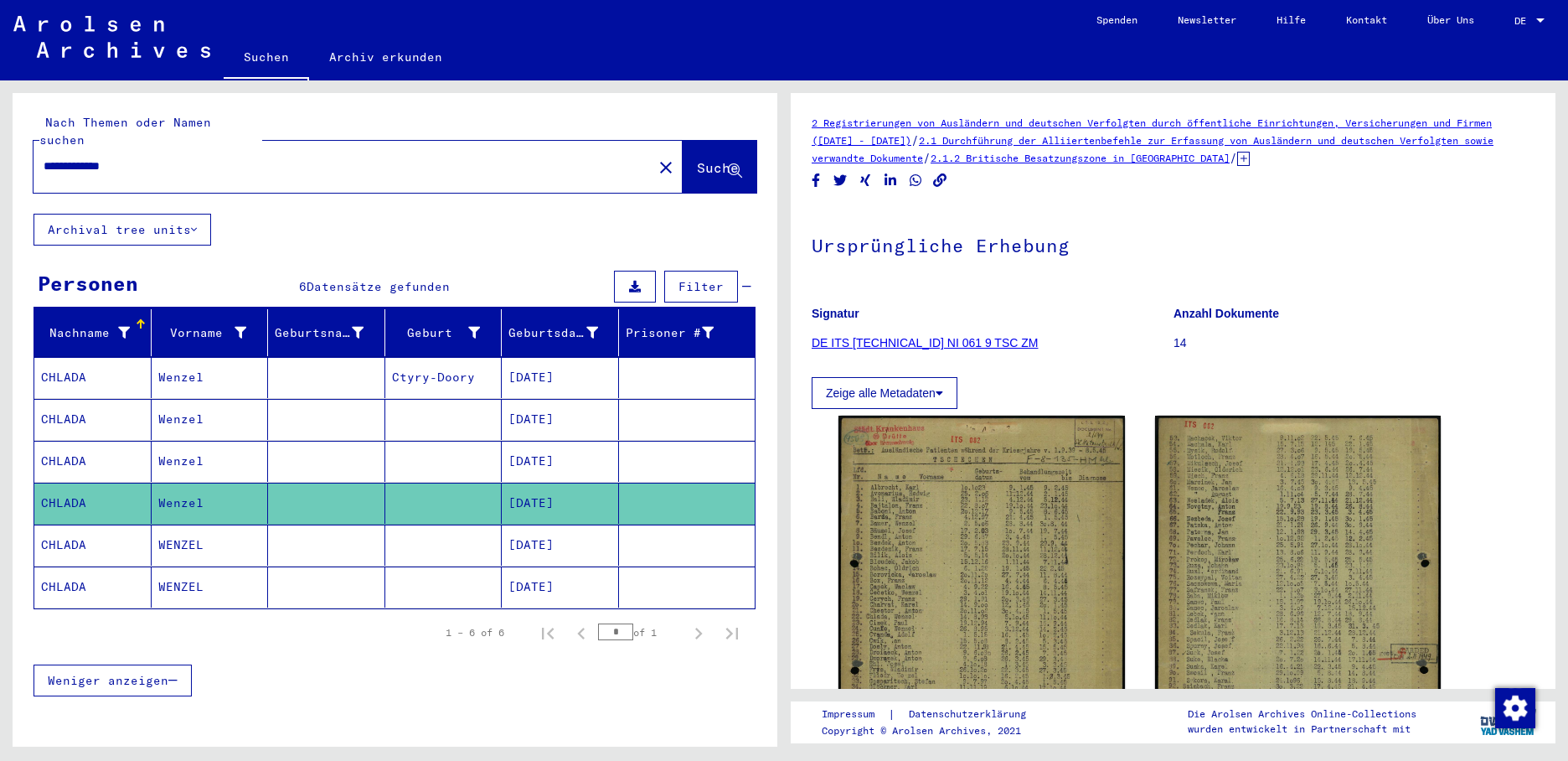
click at [97, 532] on mat-cell "CHLADA" at bounding box center [93, 544] width 117 height 41
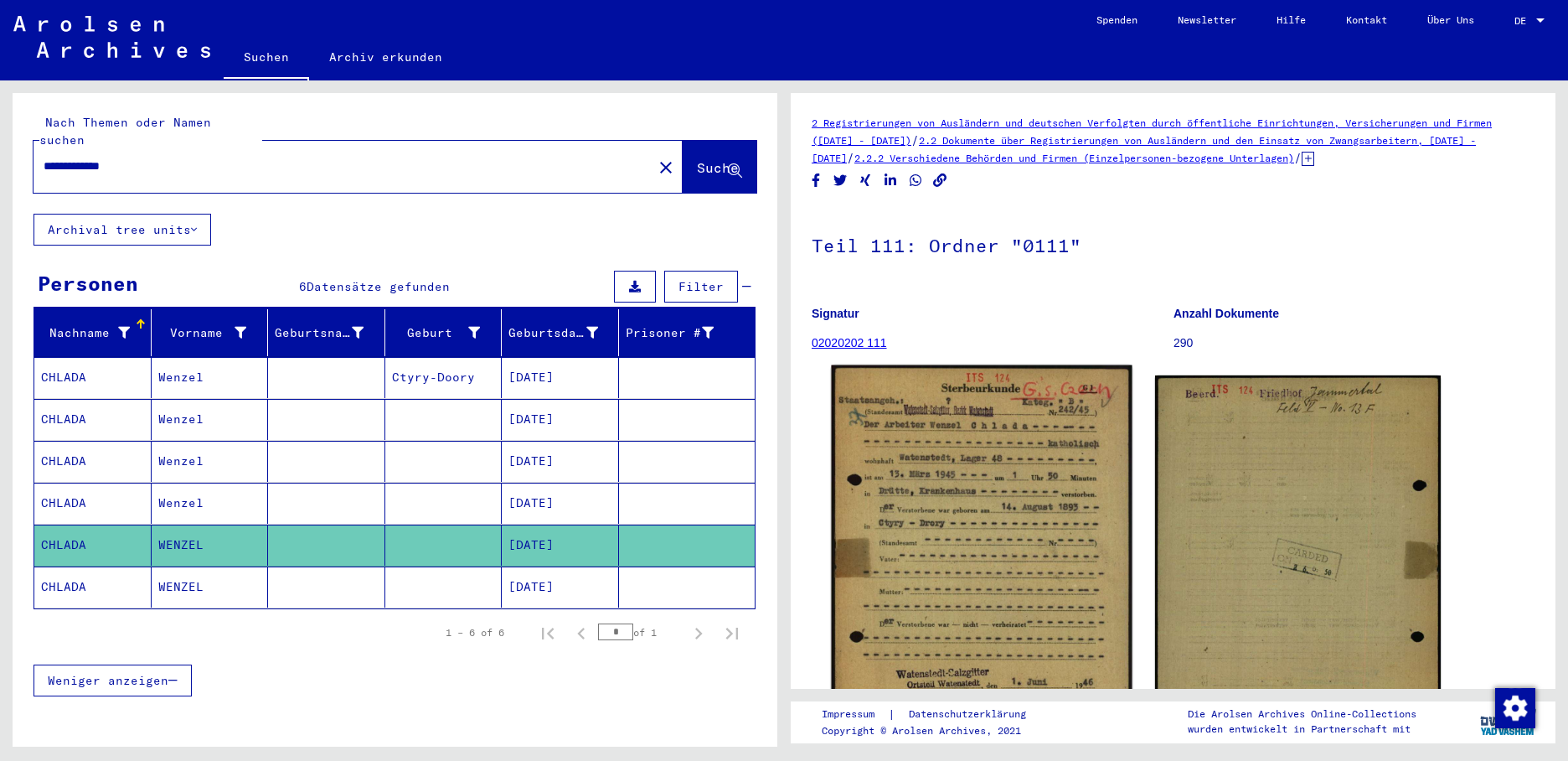
click at [941, 546] on img at bounding box center [981, 575] width 301 height 420
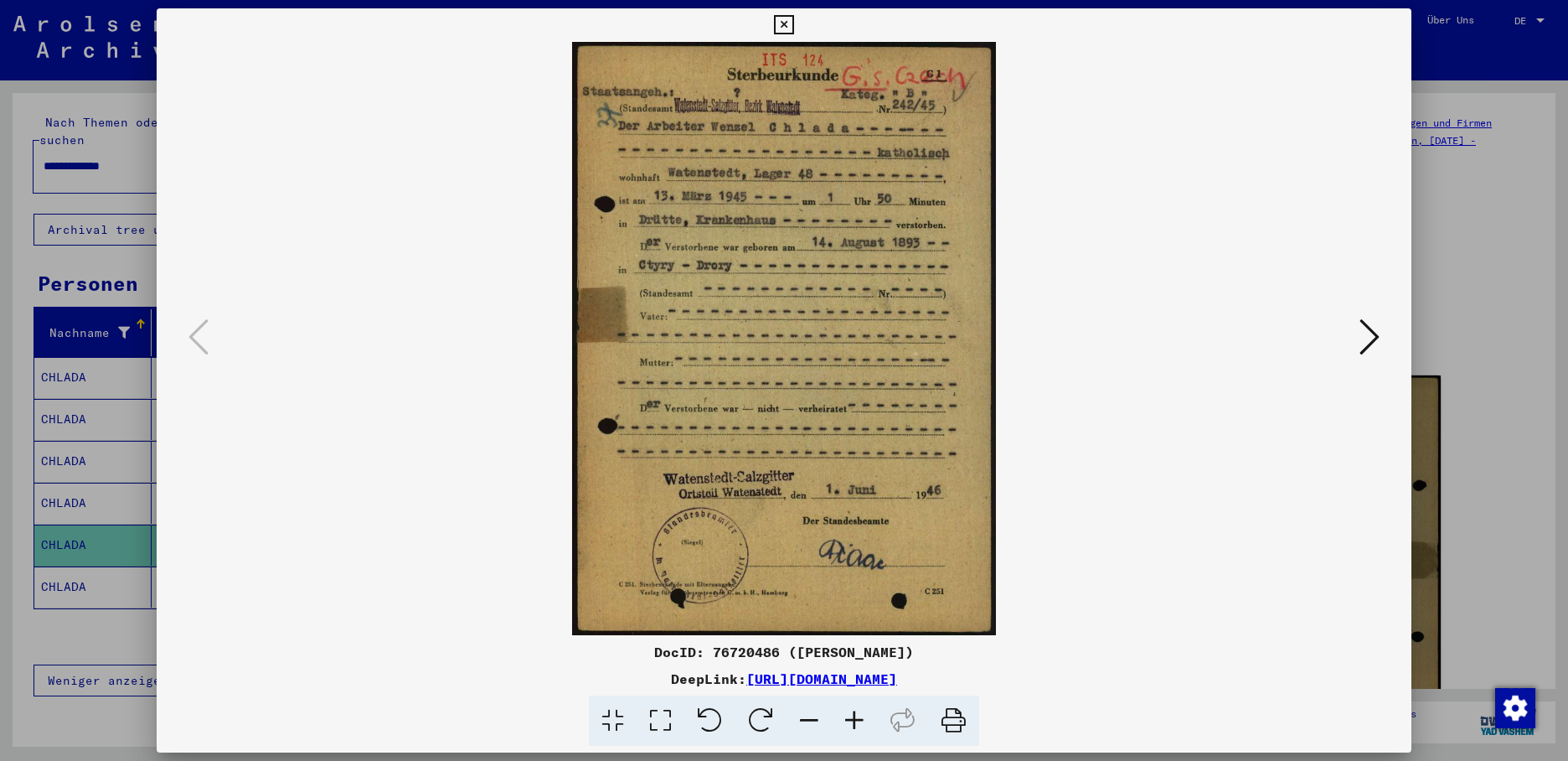
click at [1367, 321] on icon at bounding box center [1369, 337] width 20 height 40
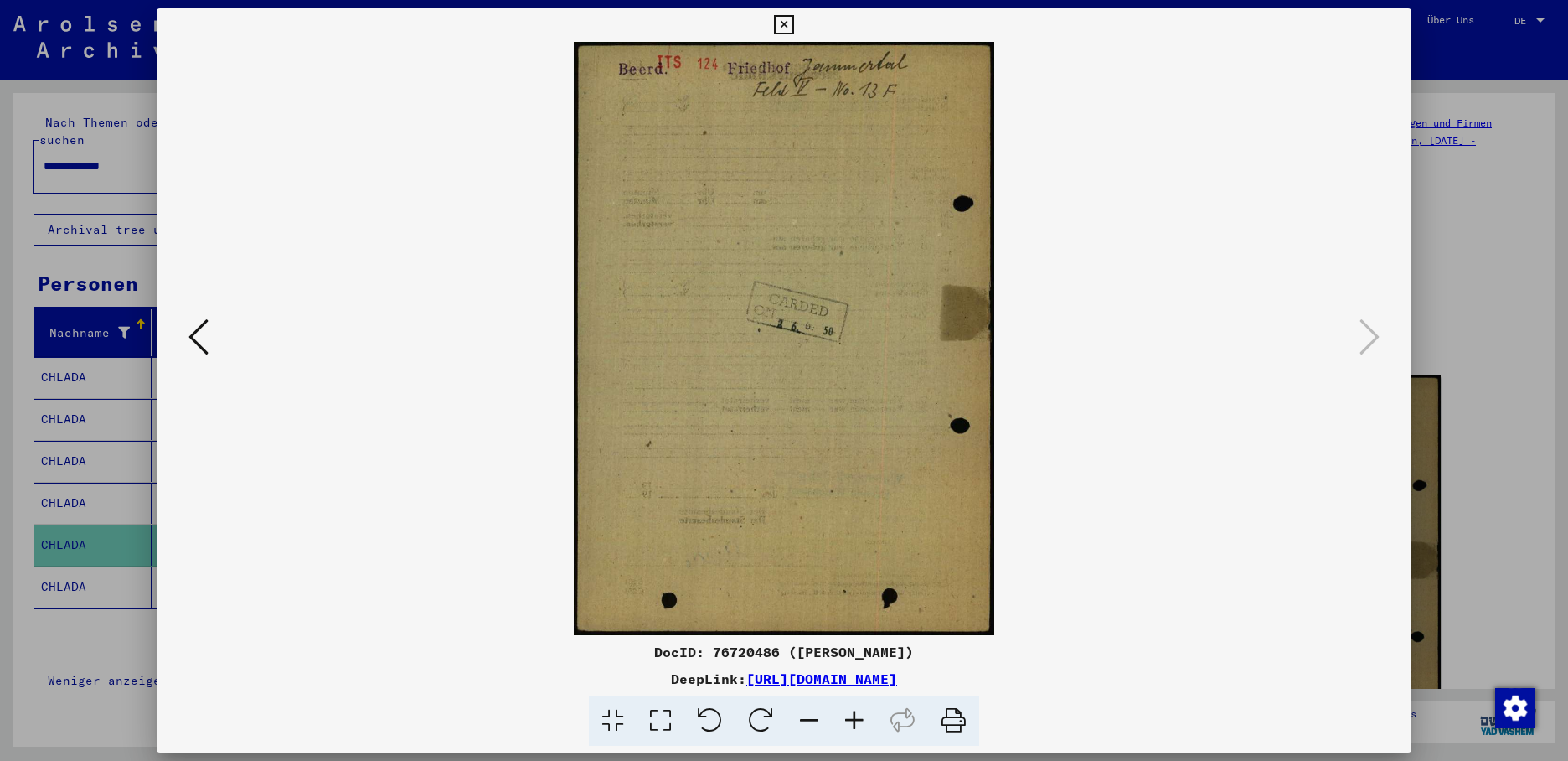
click at [794, 25] on icon at bounding box center [784, 24] width 19 height 20
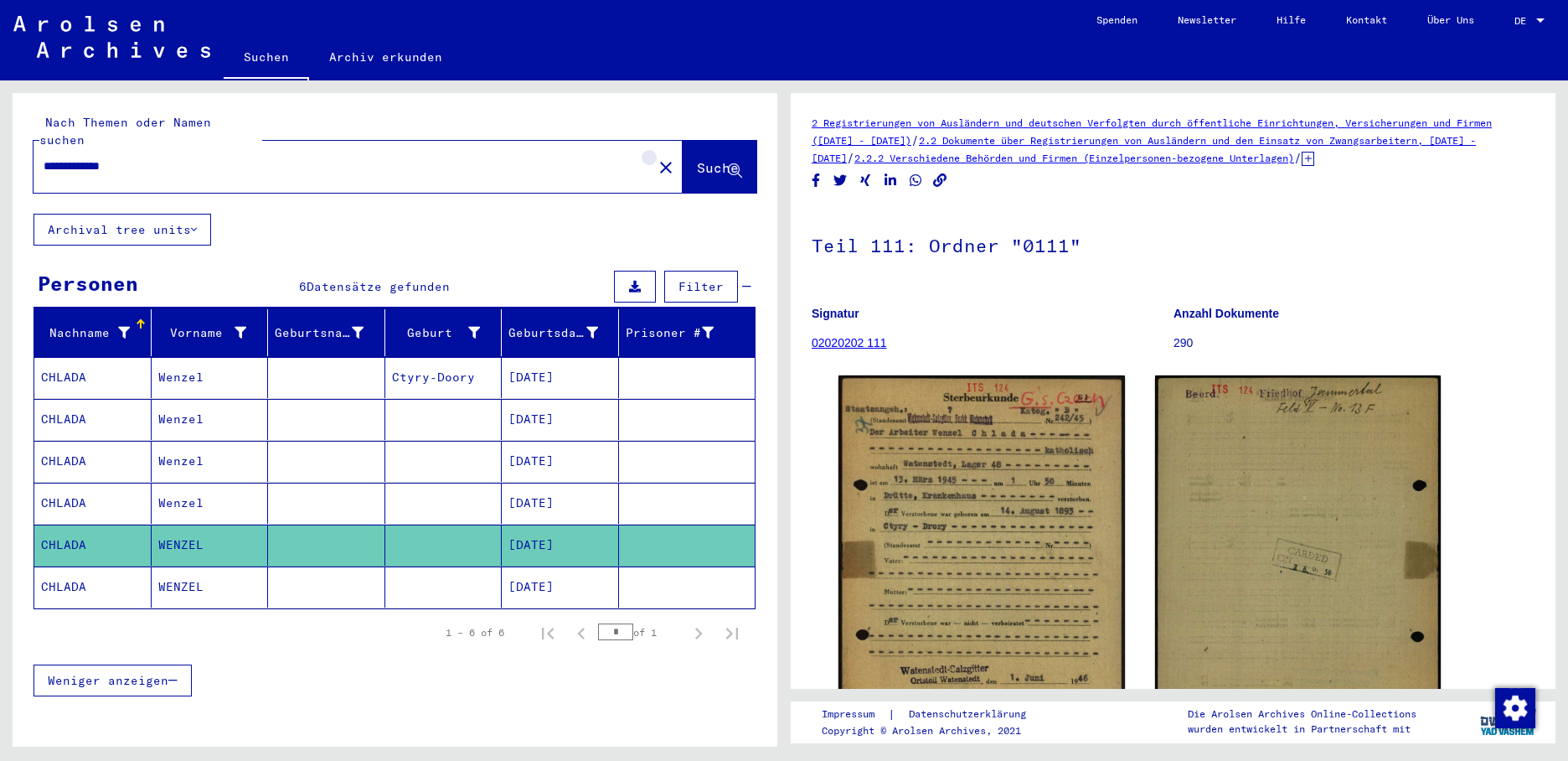
click at [656, 157] on mat-icon "close" at bounding box center [666, 167] width 20 height 20
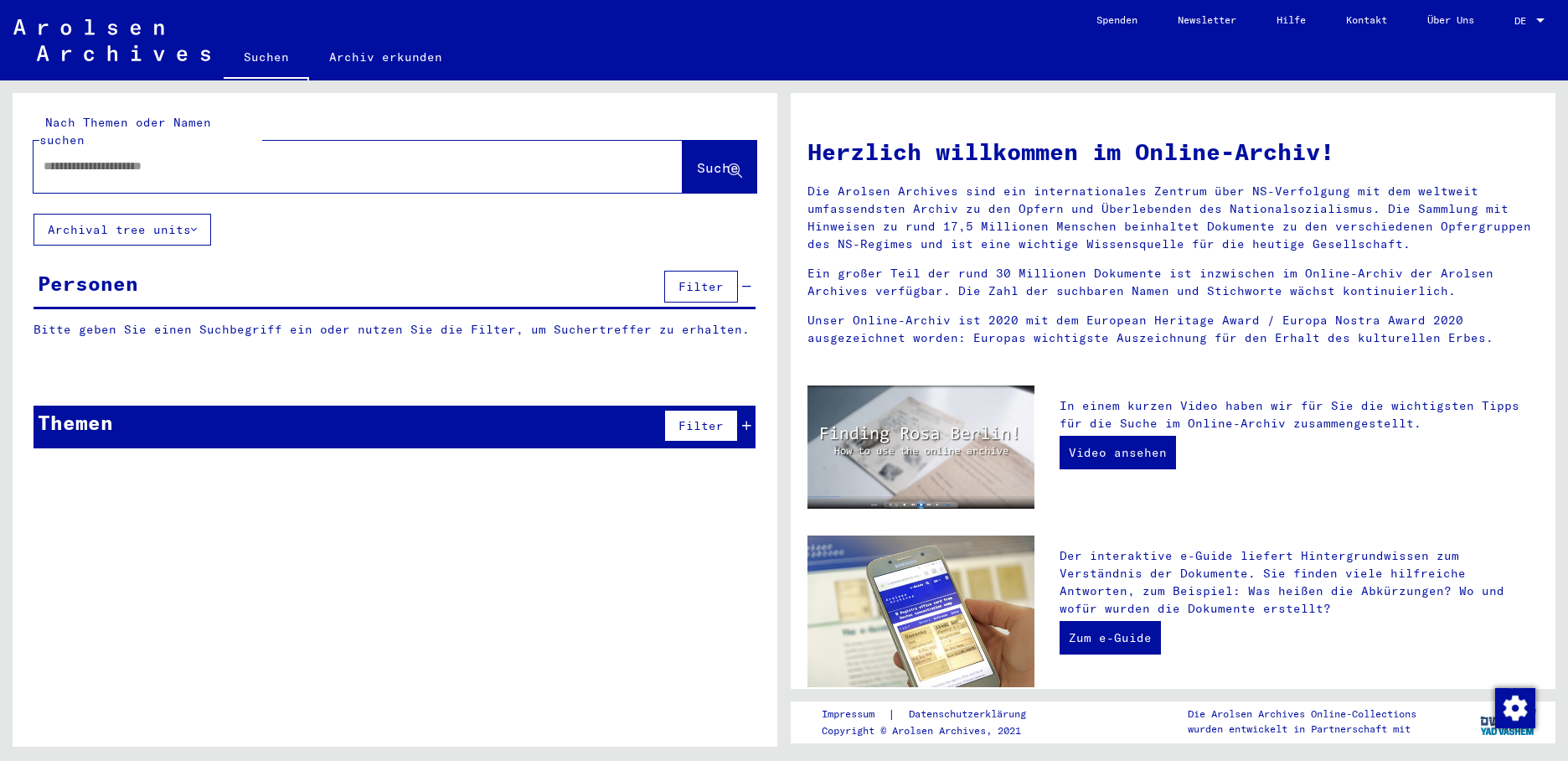
paste input "**********"
click at [697, 159] on span "Suche" at bounding box center [718, 167] width 42 height 17
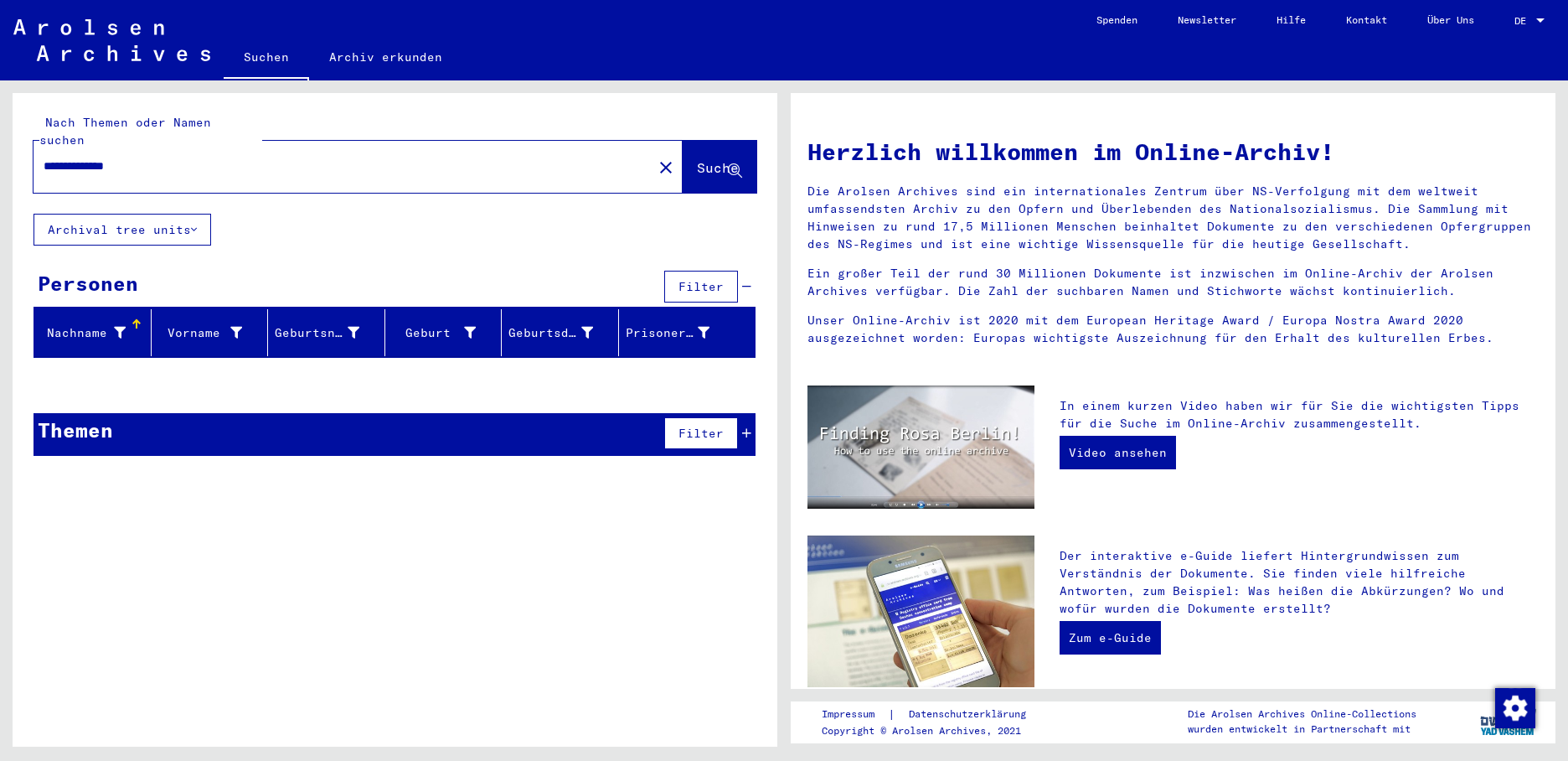
drag, startPoint x: 109, startPoint y: 150, endPoint x: 249, endPoint y: 138, distance: 140.5
click at [222, 157] on input "**********" at bounding box center [338, 166] width 589 height 17
drag, startPoint x: 110, startPoint y: 143, endPoint x: -3, endPoint y: 144, distance: 113.0
click at [0, 144] on html "Suchen Archiv erkunden Spenden Newsletter Hilfe Kontakt Über Uns Suchen Archiv …" at bounding box center [784, 380] width 1568 height 761
type input "**********"
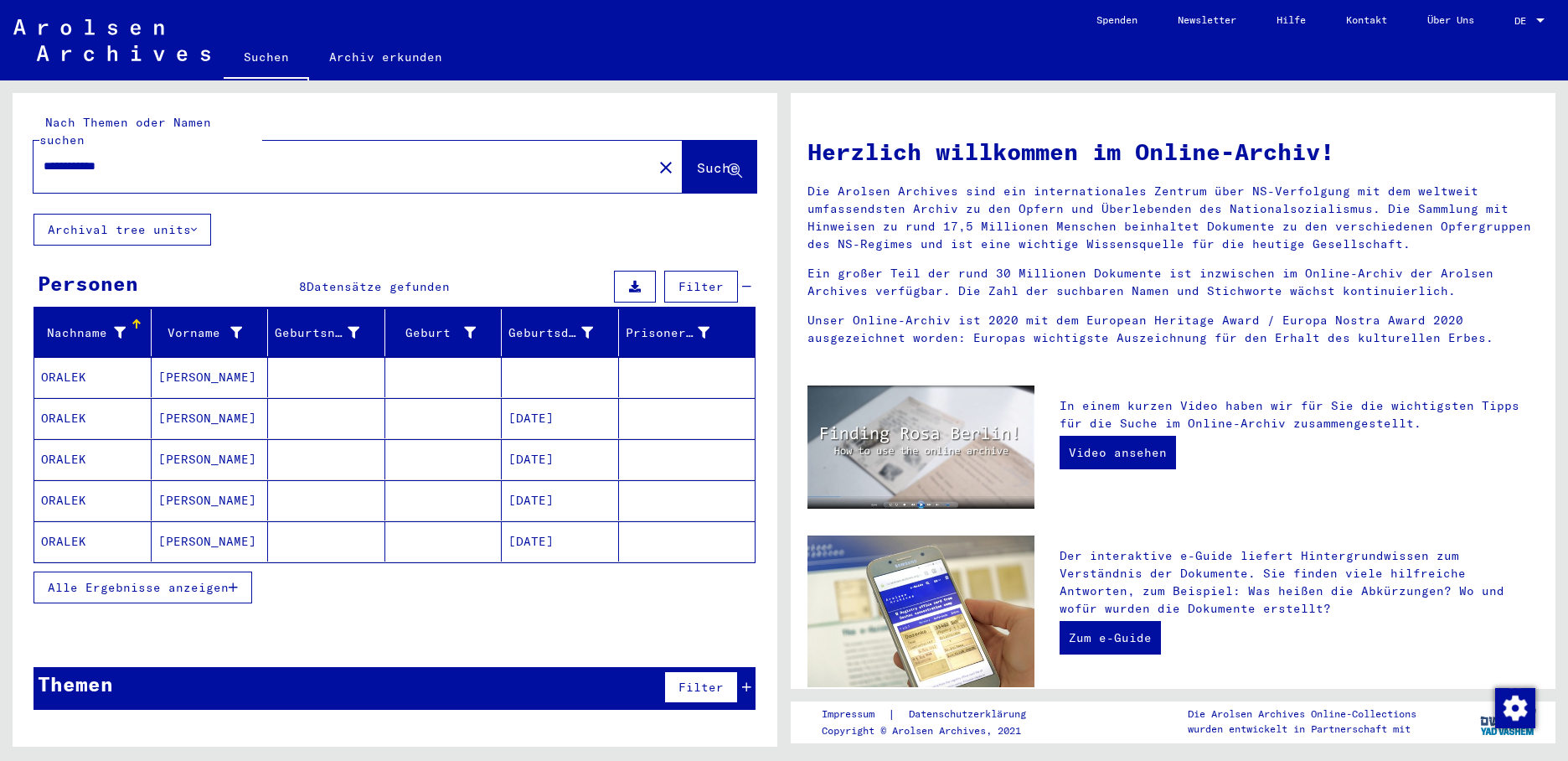
click at [552, 361] on mat-cell at bounding box center [560, 377] width 117 height 40
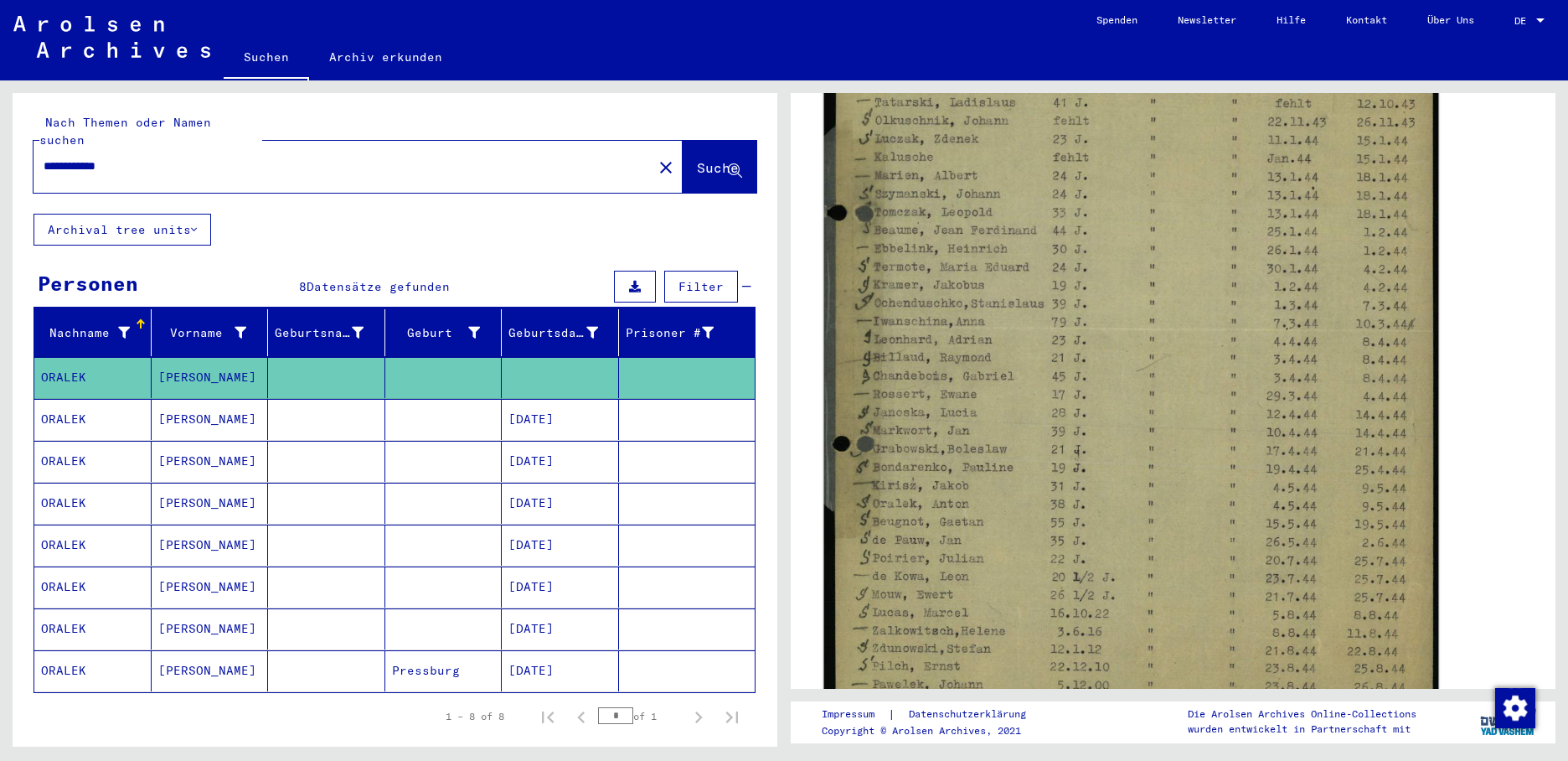
scroll to position [587, 0]
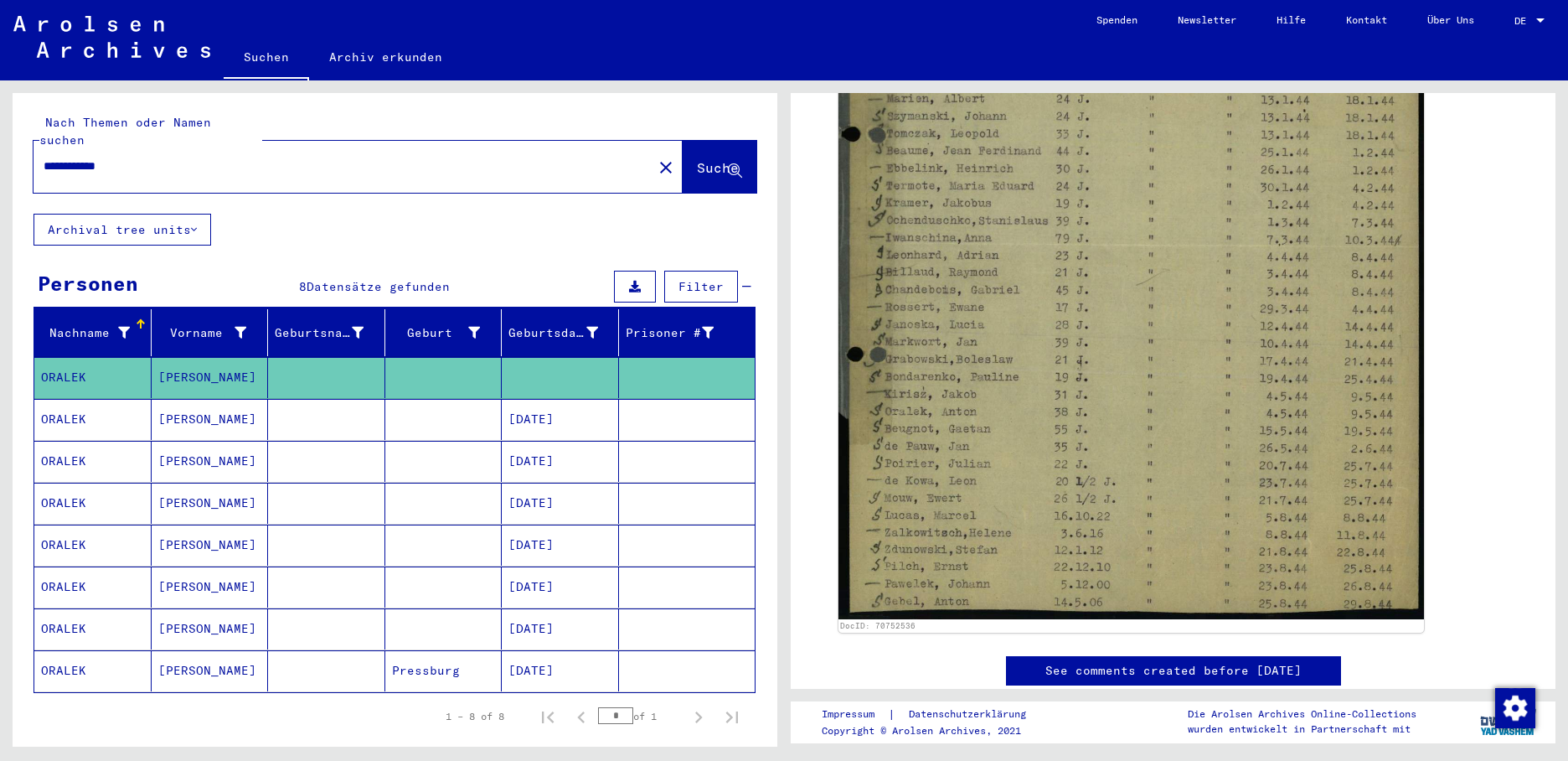
click at [520, 403] on mat-cell "[DATE]" at bounding box center [560, 419] width 117 height 41
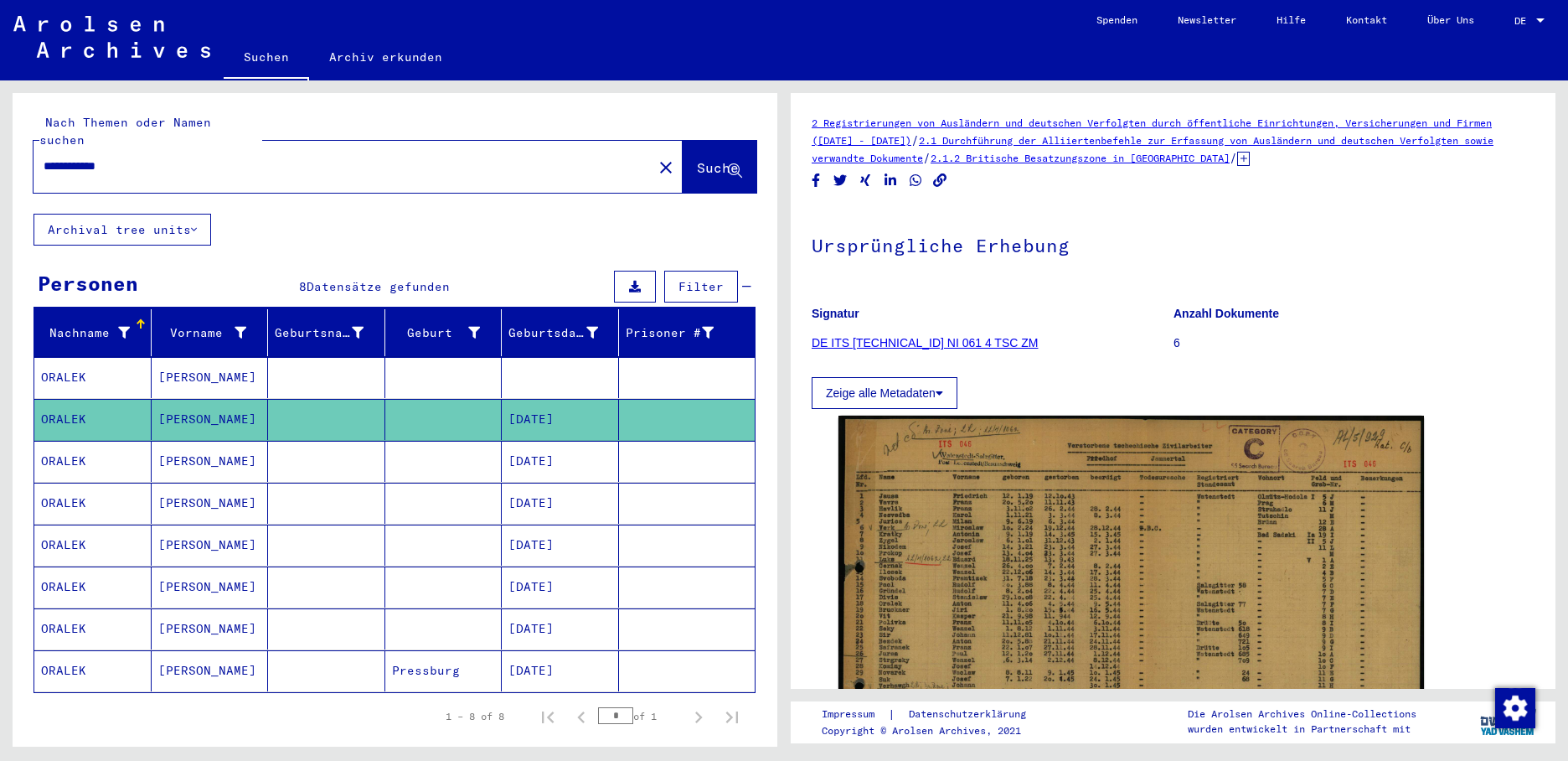
click at [520, 403] on mat-cell "[DATE]" at bounding box center [560, 419] width 117 height 41
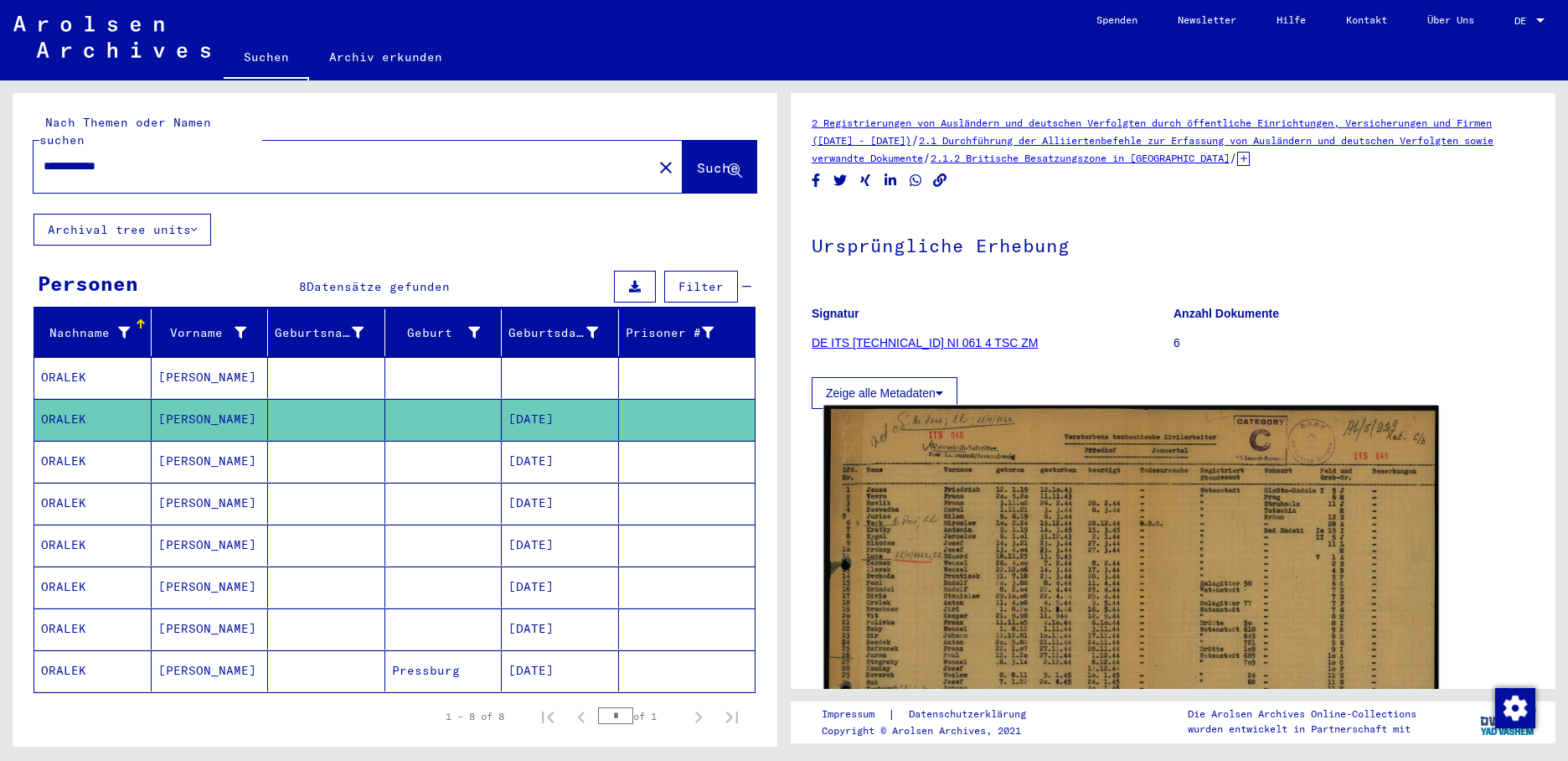
click at [1011, 551] on img at bounding box center [1131, 614] width 615 height 418
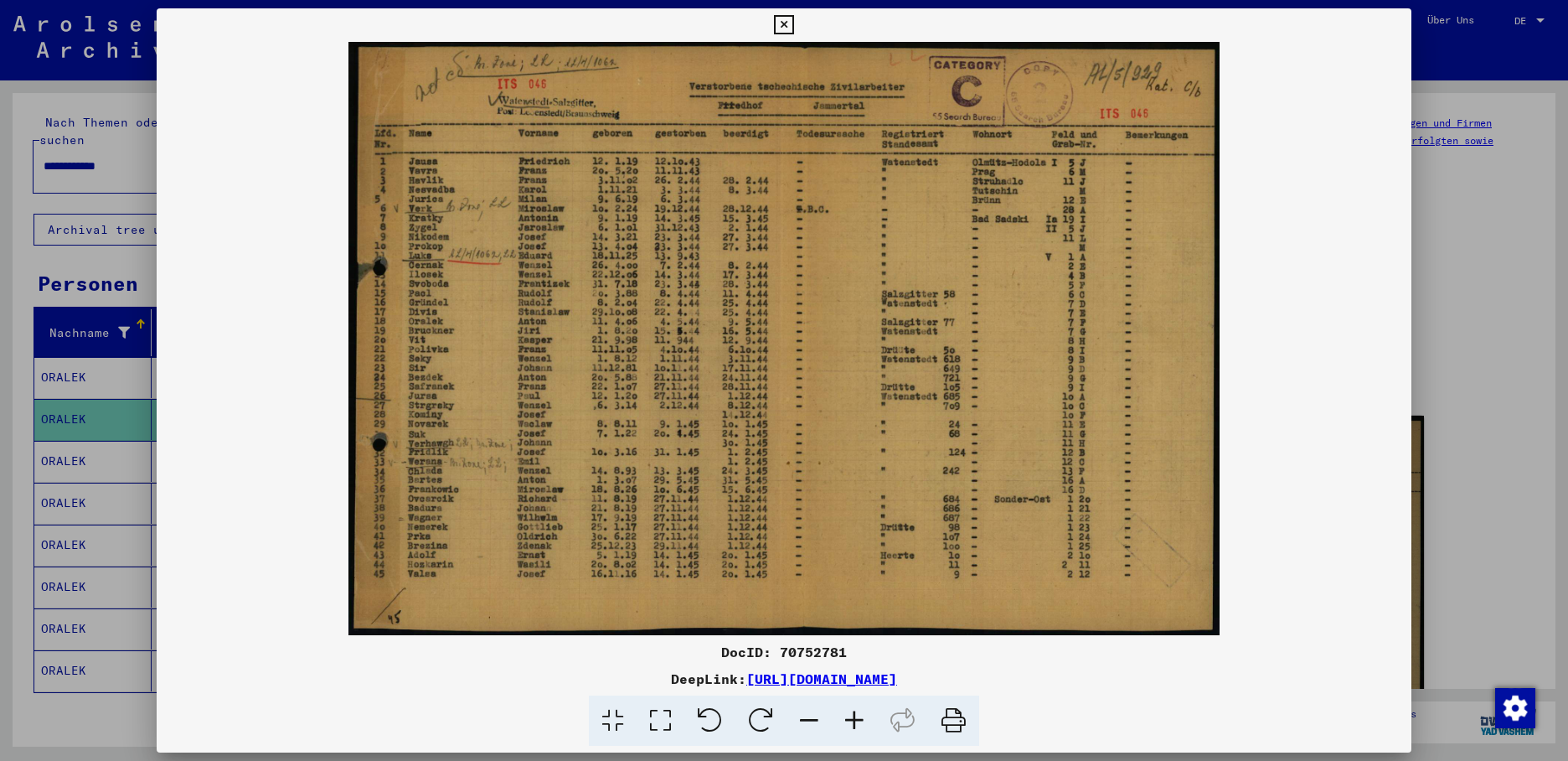
click at [67, 442] on div at bounding box center [784, 380] width 1568 height 761
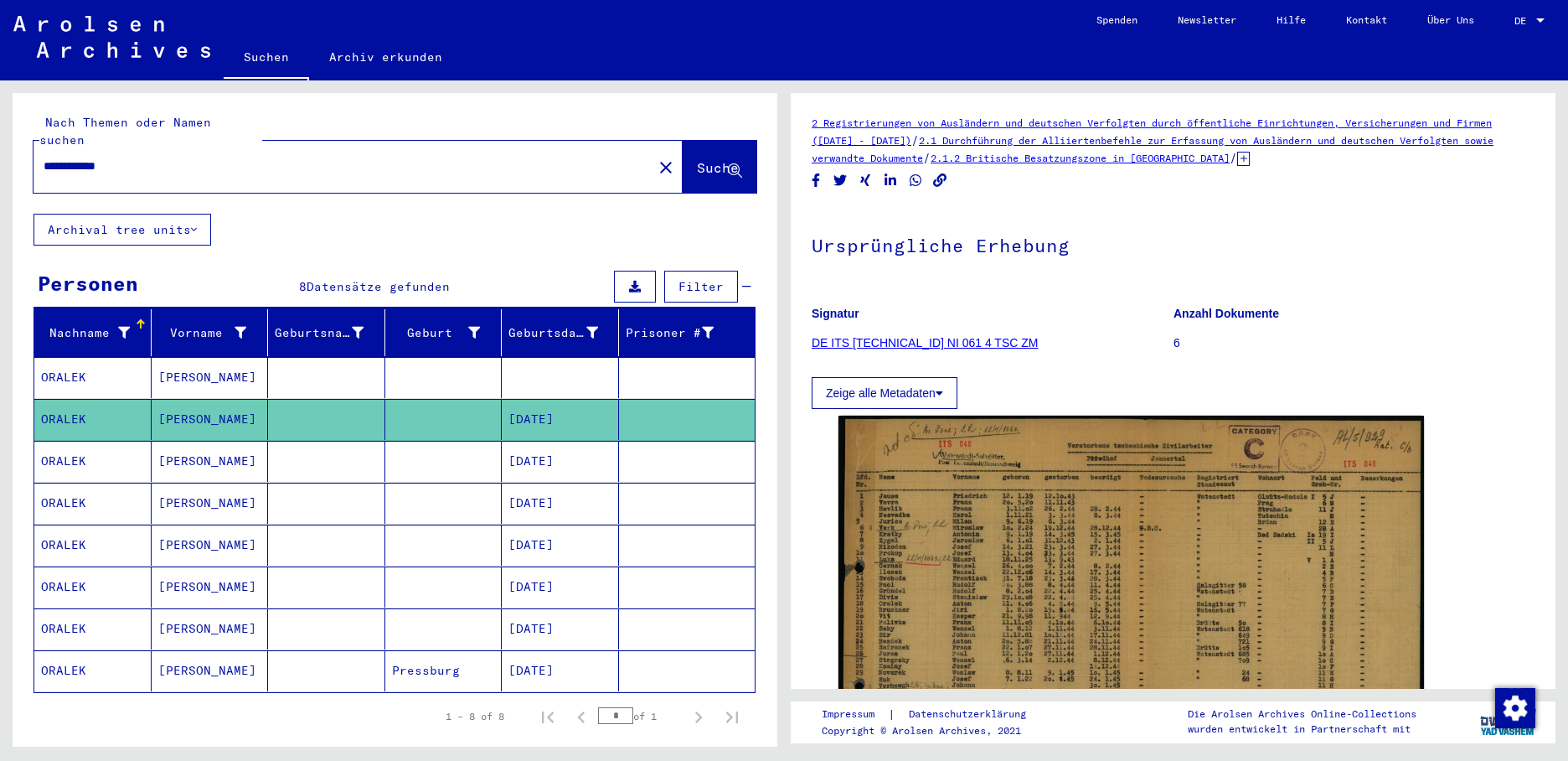
click at [70, 442] on mat-cell "ORALEK" at bounding box center [93, 461] width 117 height 41
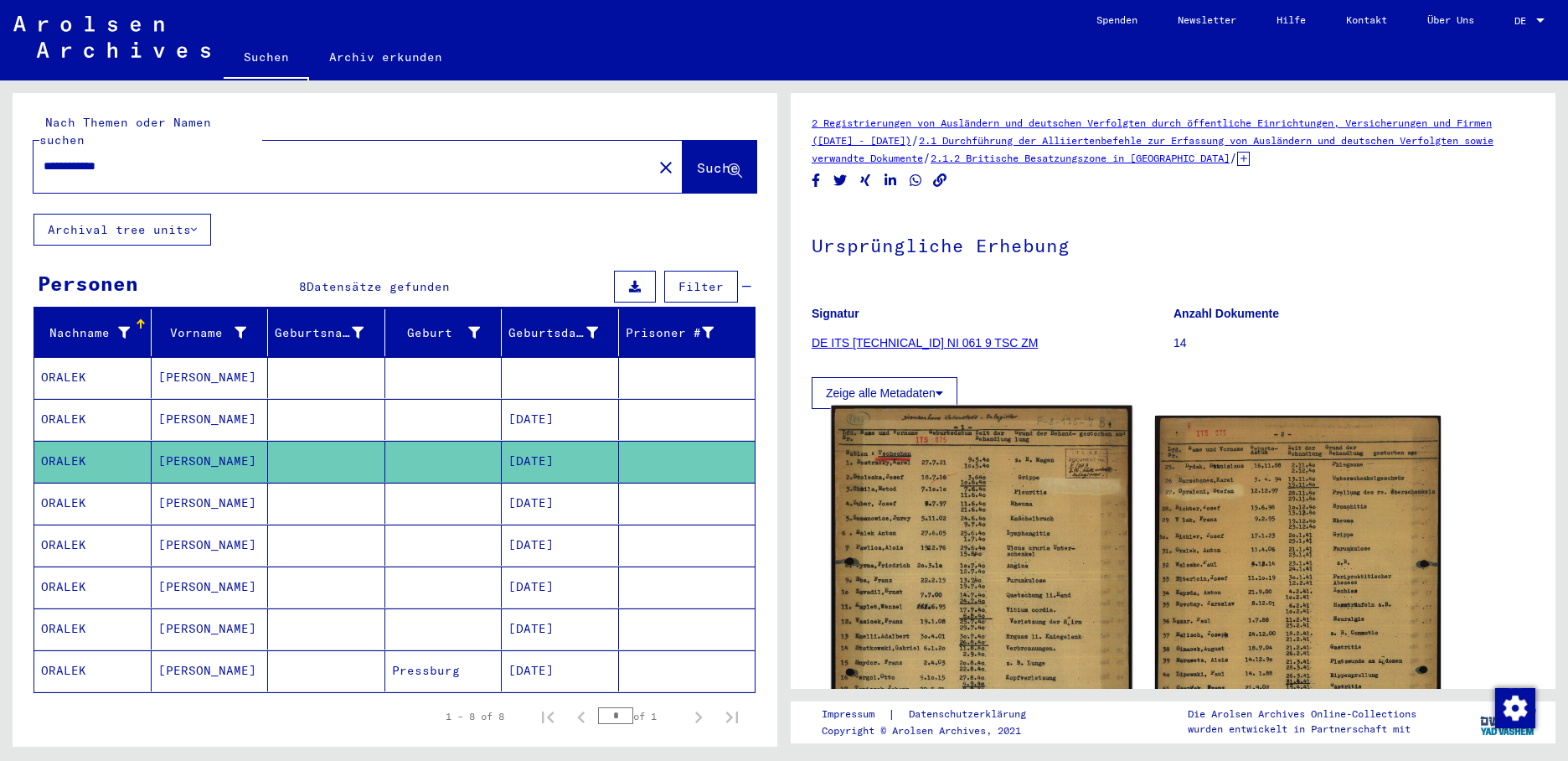
click at [889, 489] on img at bounding box center [981, 614] width 301 height 418
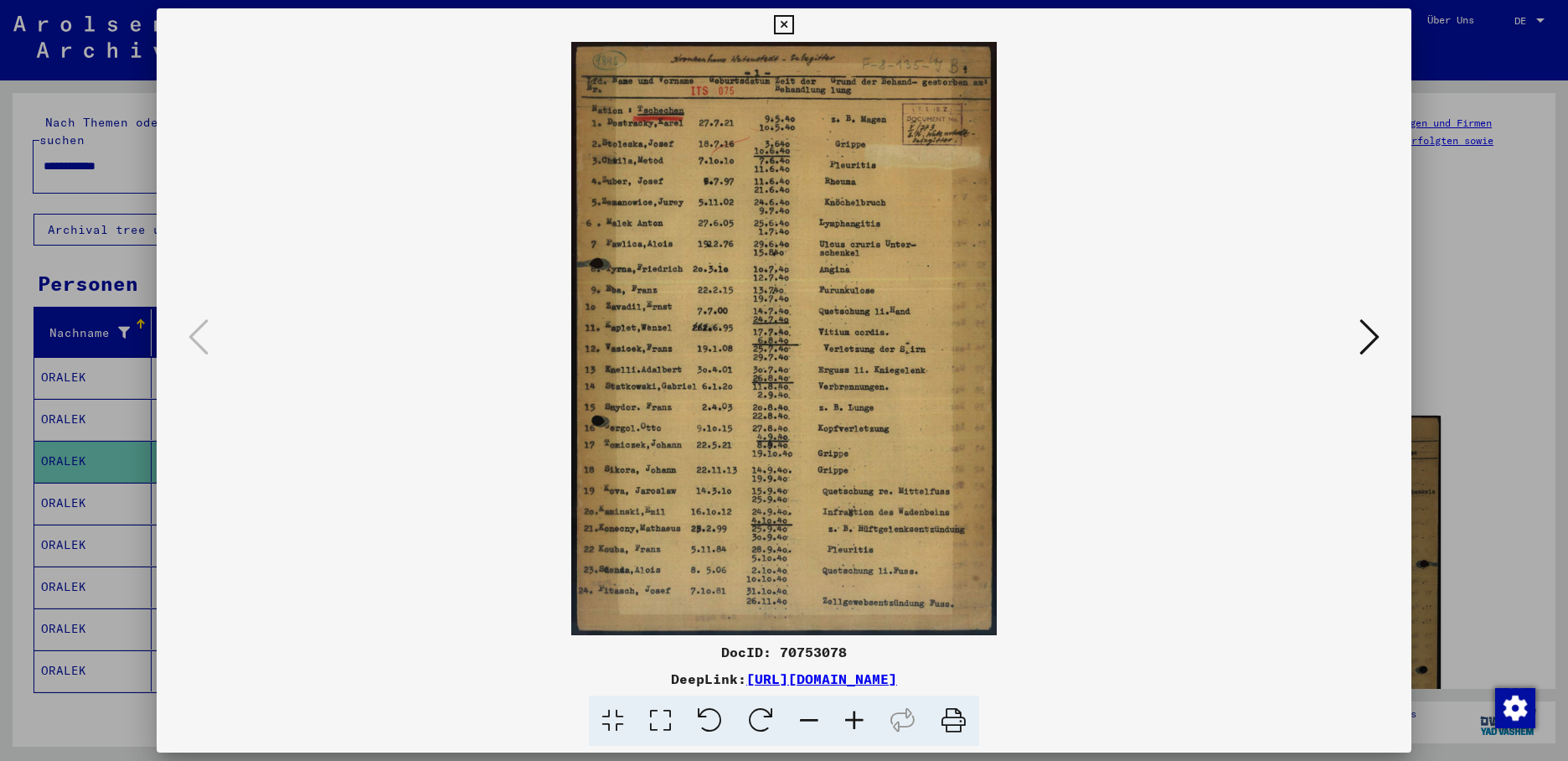
click at [1364, 328] on icon at bounding box center [1369, 337] width 20 height 40
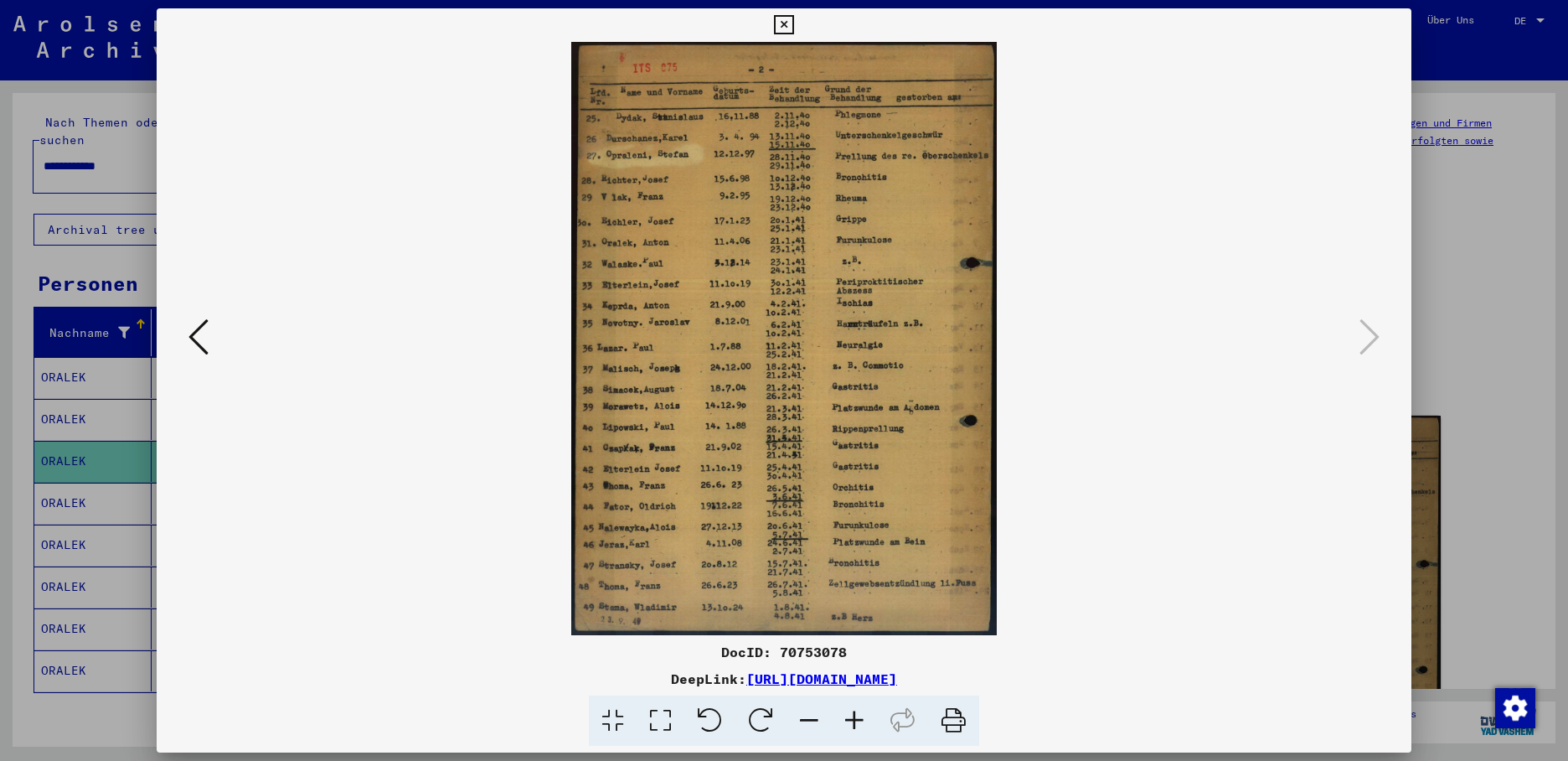
drag, startPoint x: 736, startPoint y: 259, endPoint x: 199, endPoint y: 336, distance: 542.5
click at [199, 336] on icon at bounding box center [198, 337] width 20 height 40
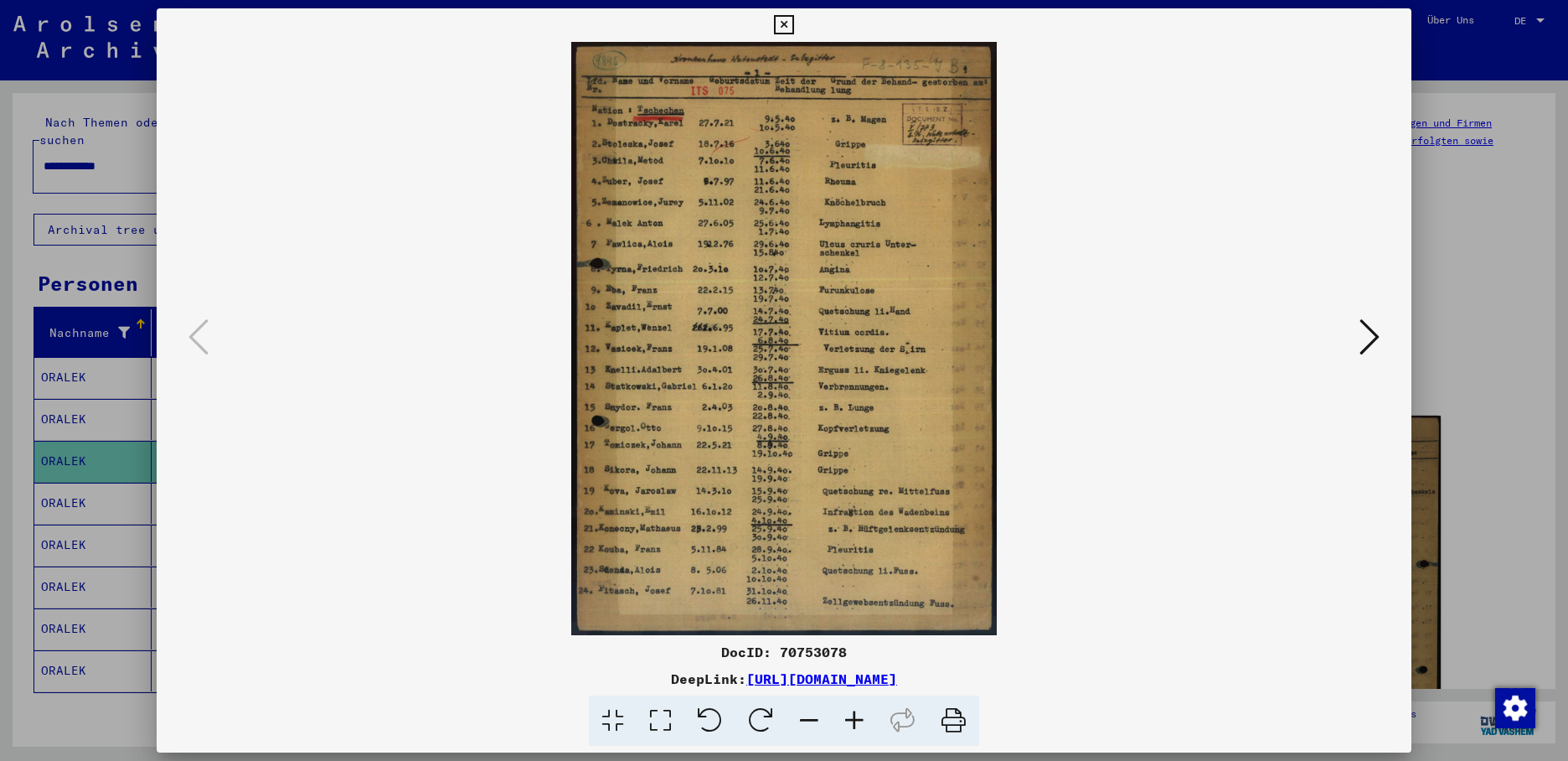
drag, startPoint x: 1365, startPoint y: 327, endPoint x: 1353, endPoint y: 326, distance: 12.0
click at [1363, 327] on icon at bounding box center [1369, 337] width 20 height 40
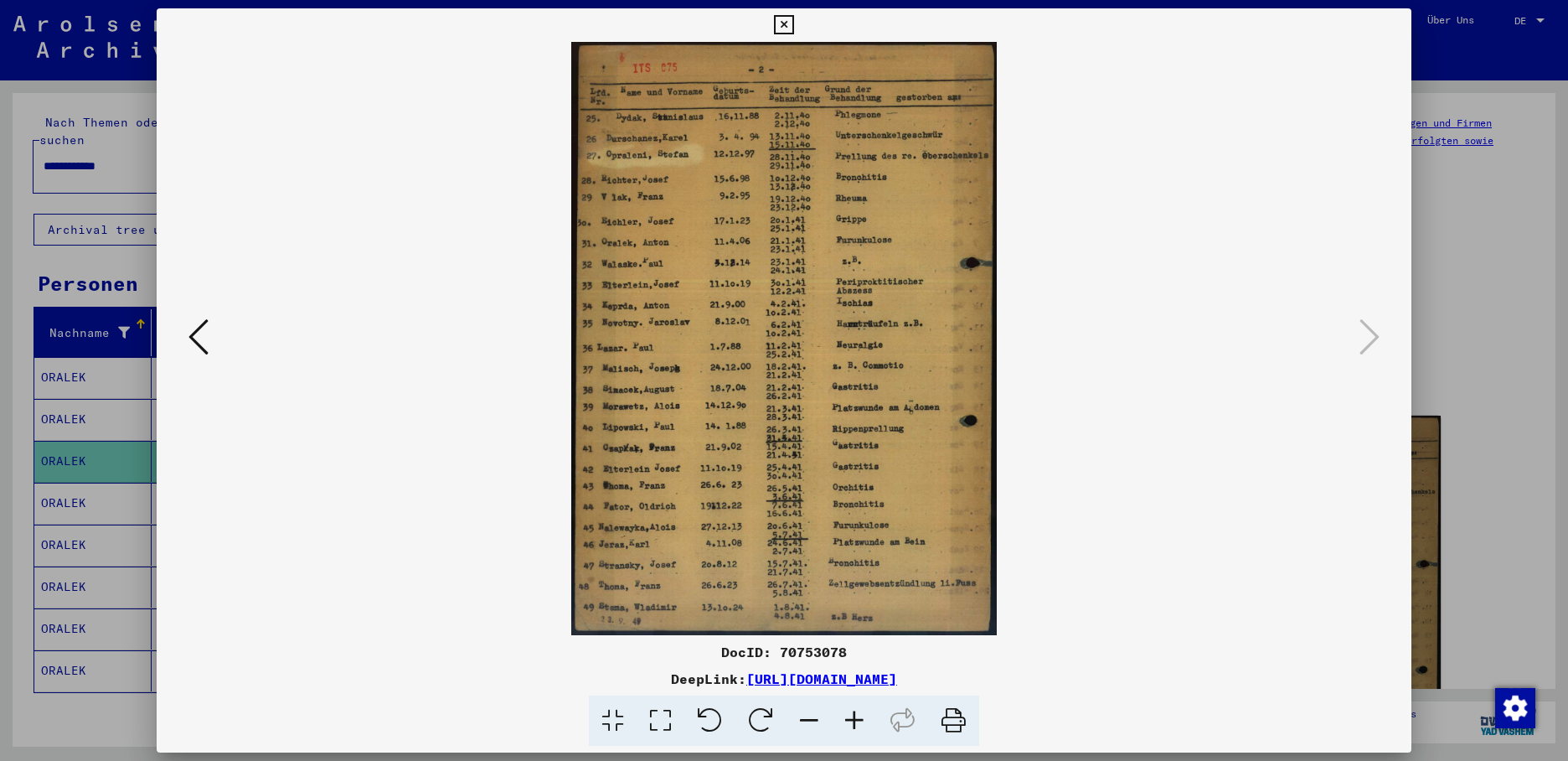
click at [794, 21] on icon at bounding box center [784, 24] width 19 height 20
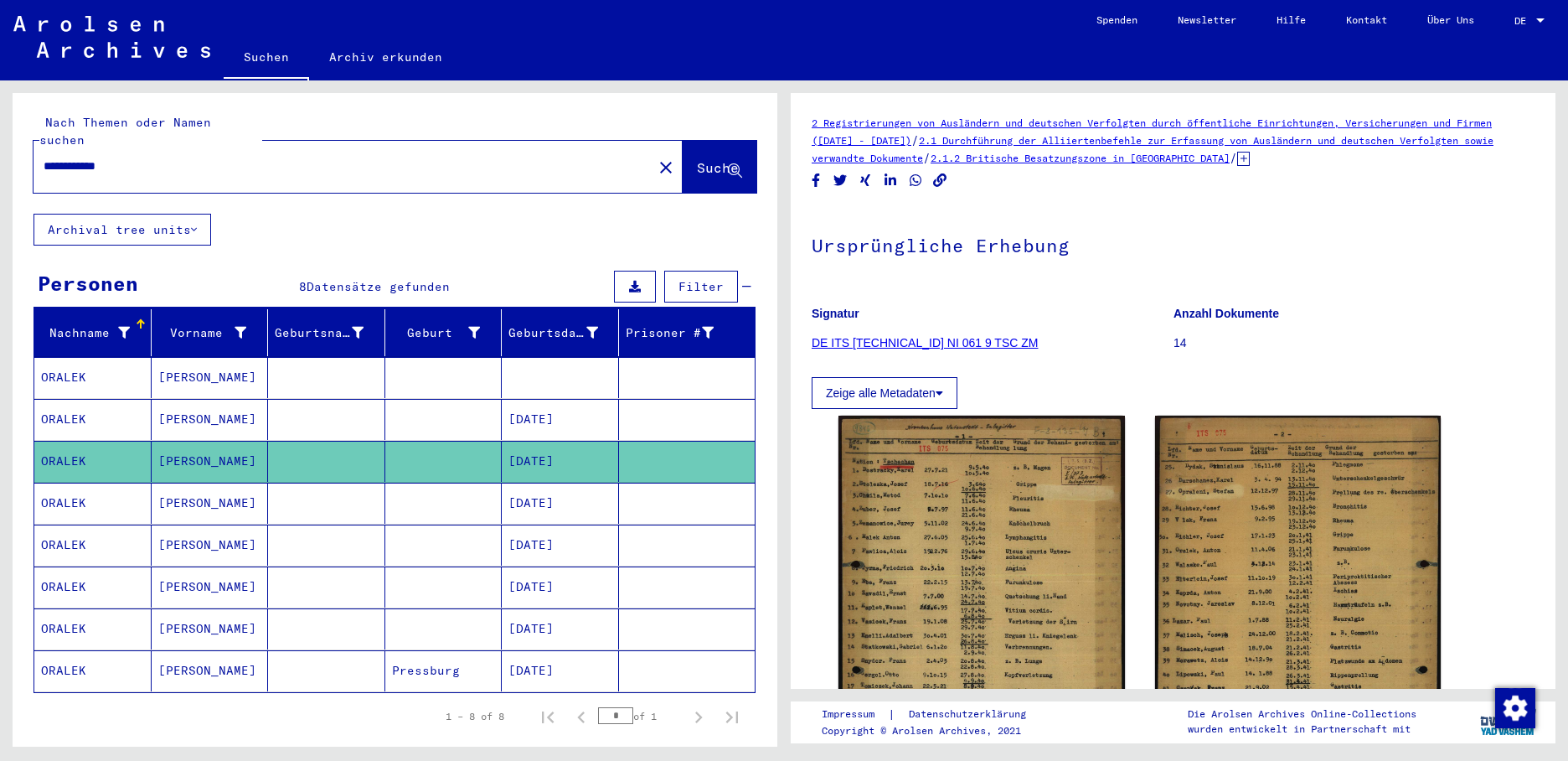
drag, startPoint x: 156, startPoint y: 158, endPoint x: 45, endPoint y: 153, distance: 111.1
click at [43, 151] on div "**********" at bounding box center [338, 166] width 609 height 37
click at [656, 157] on mat-icon "close" at bounding box center [666, 167] width 20 height 20
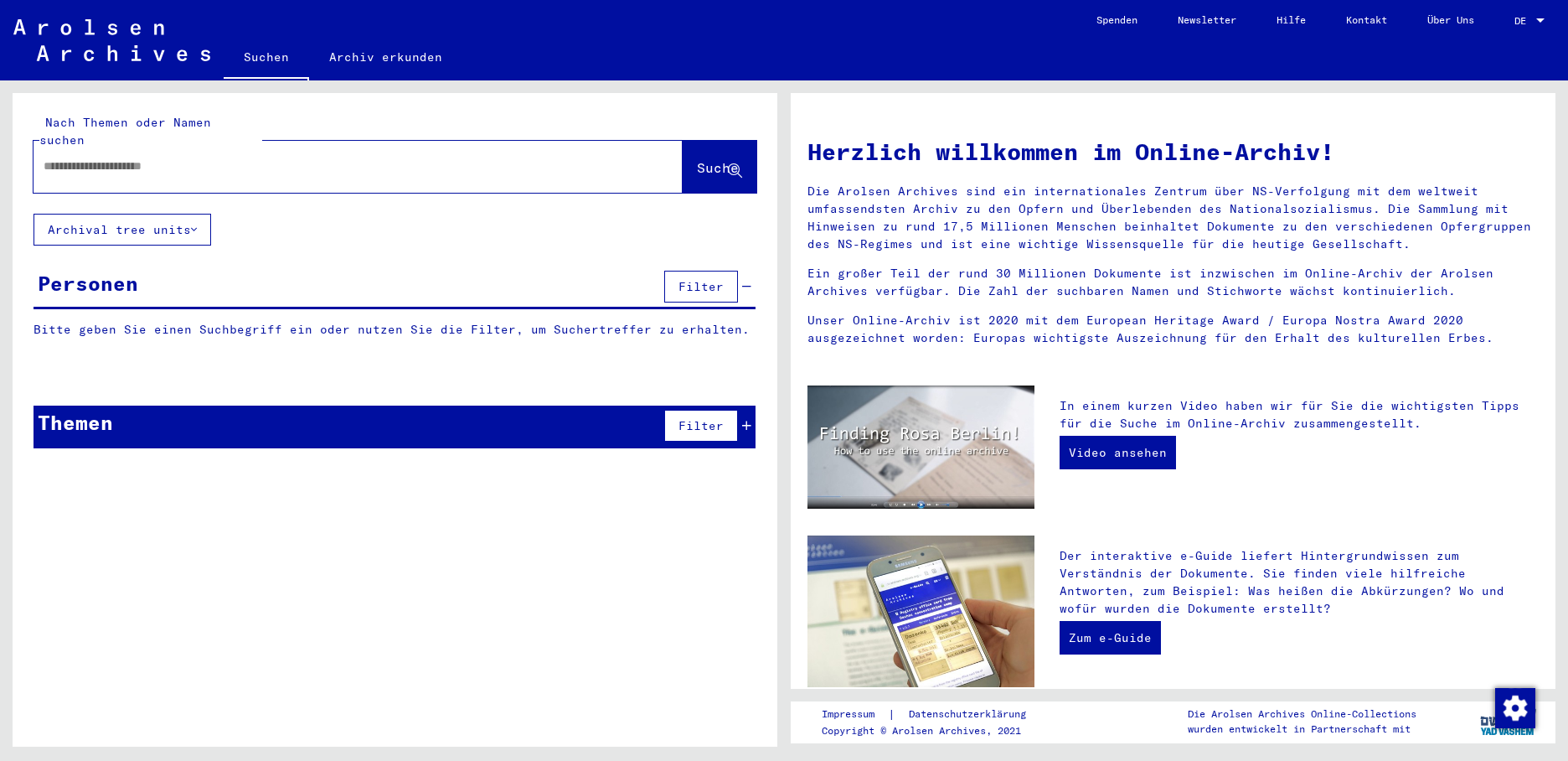
click at [70, 157] on input "text" at bounding box center [338, 166] width 589 height 17
type input "**********"
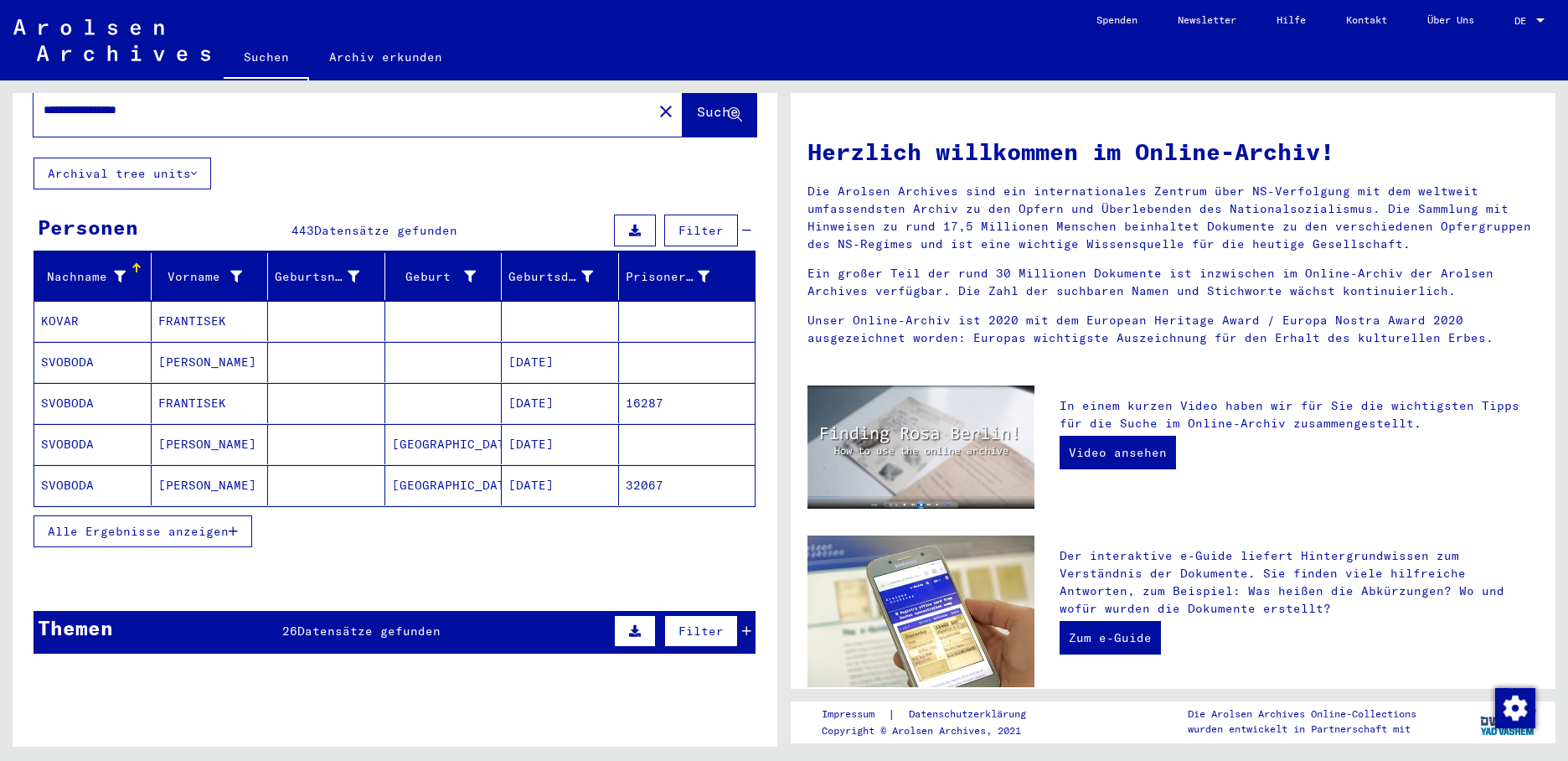
scroll to position [83, 0]
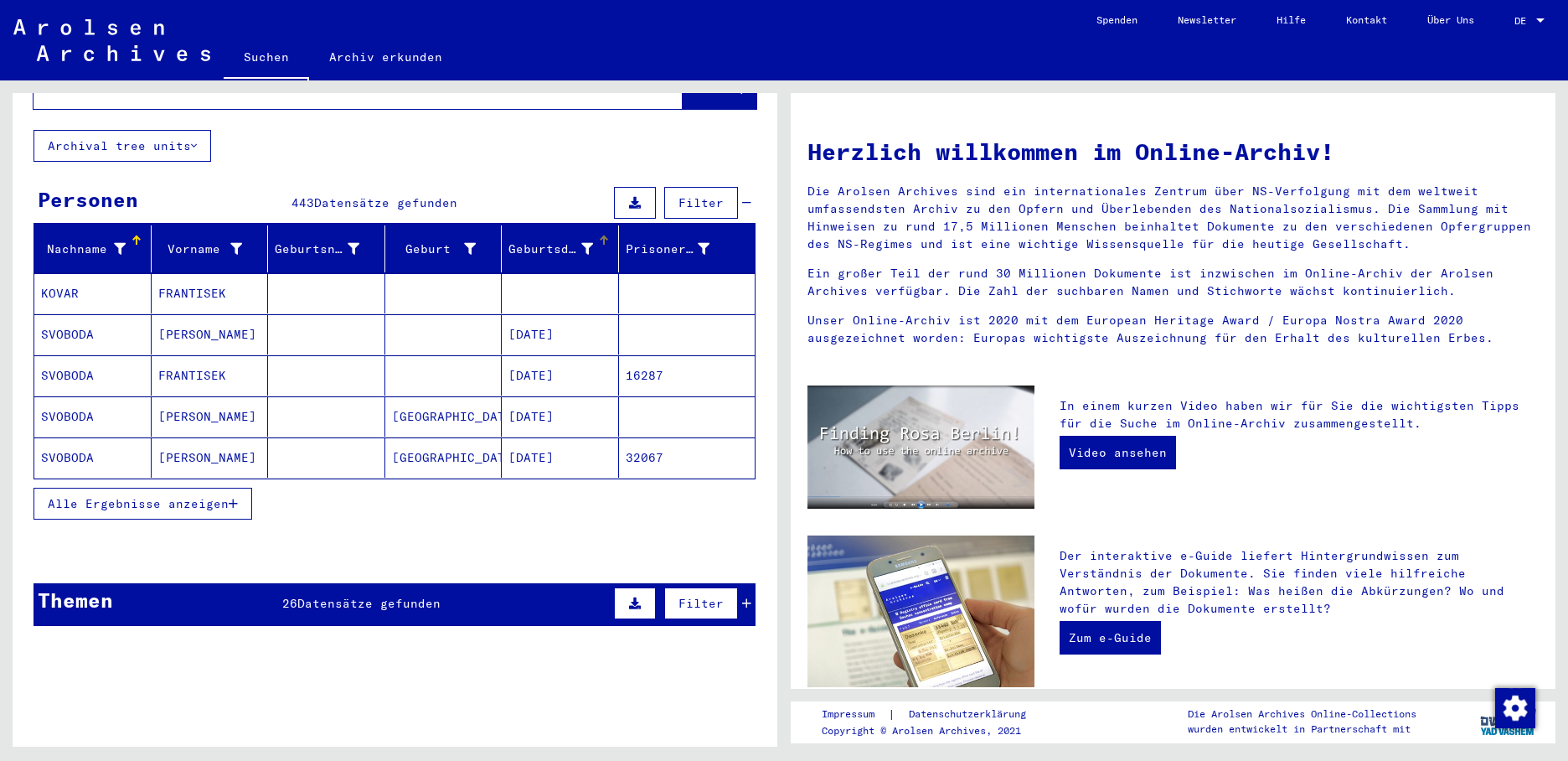
click at [602, 236] on div at bounding box center [603, 237] width 3 height 3
click at [226, 497] on span "Alle Ergebnisse anzeigen" at bounding box center [138, 504] width 181 height 15
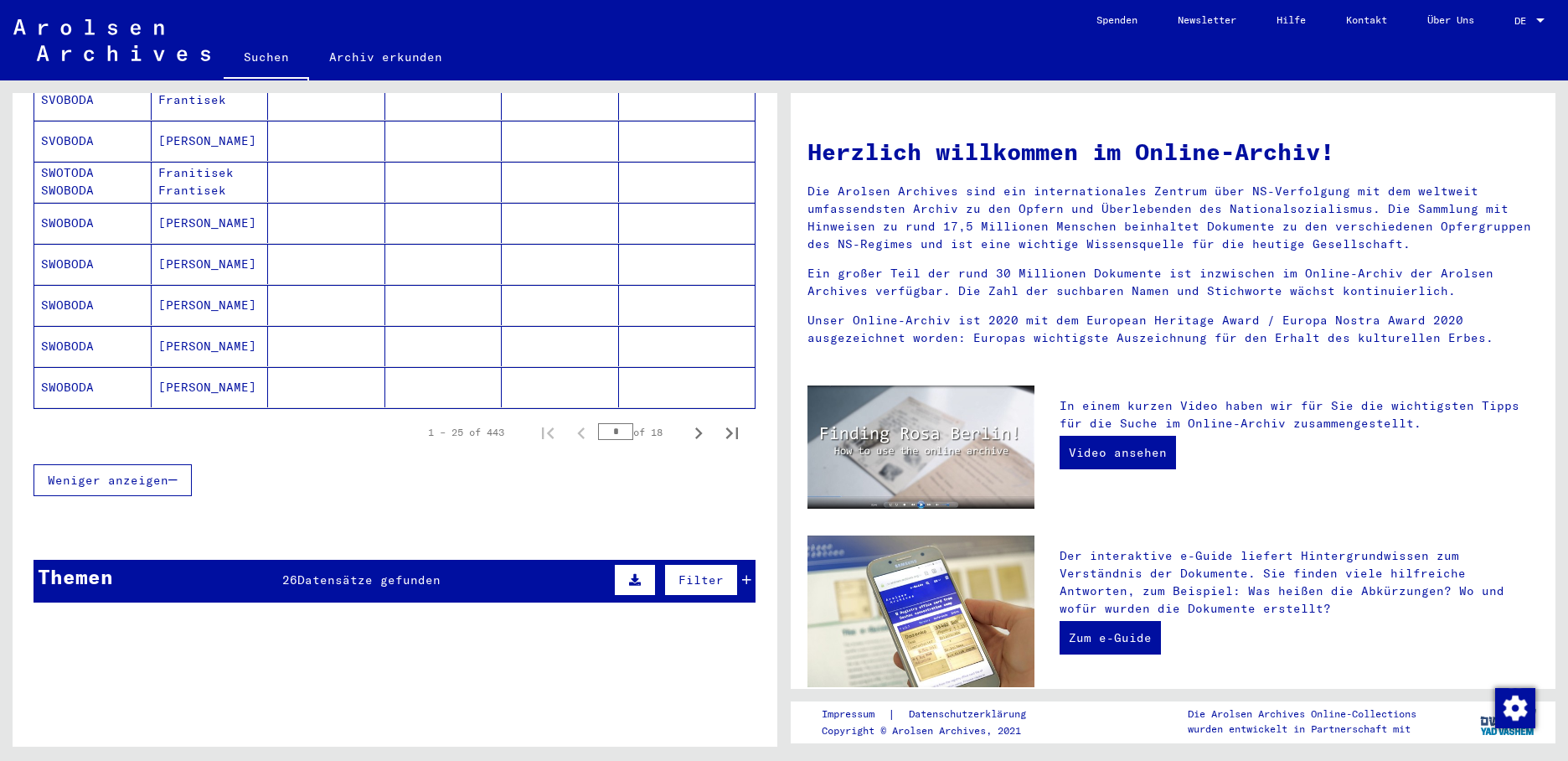
scroll to position [1006, 0]
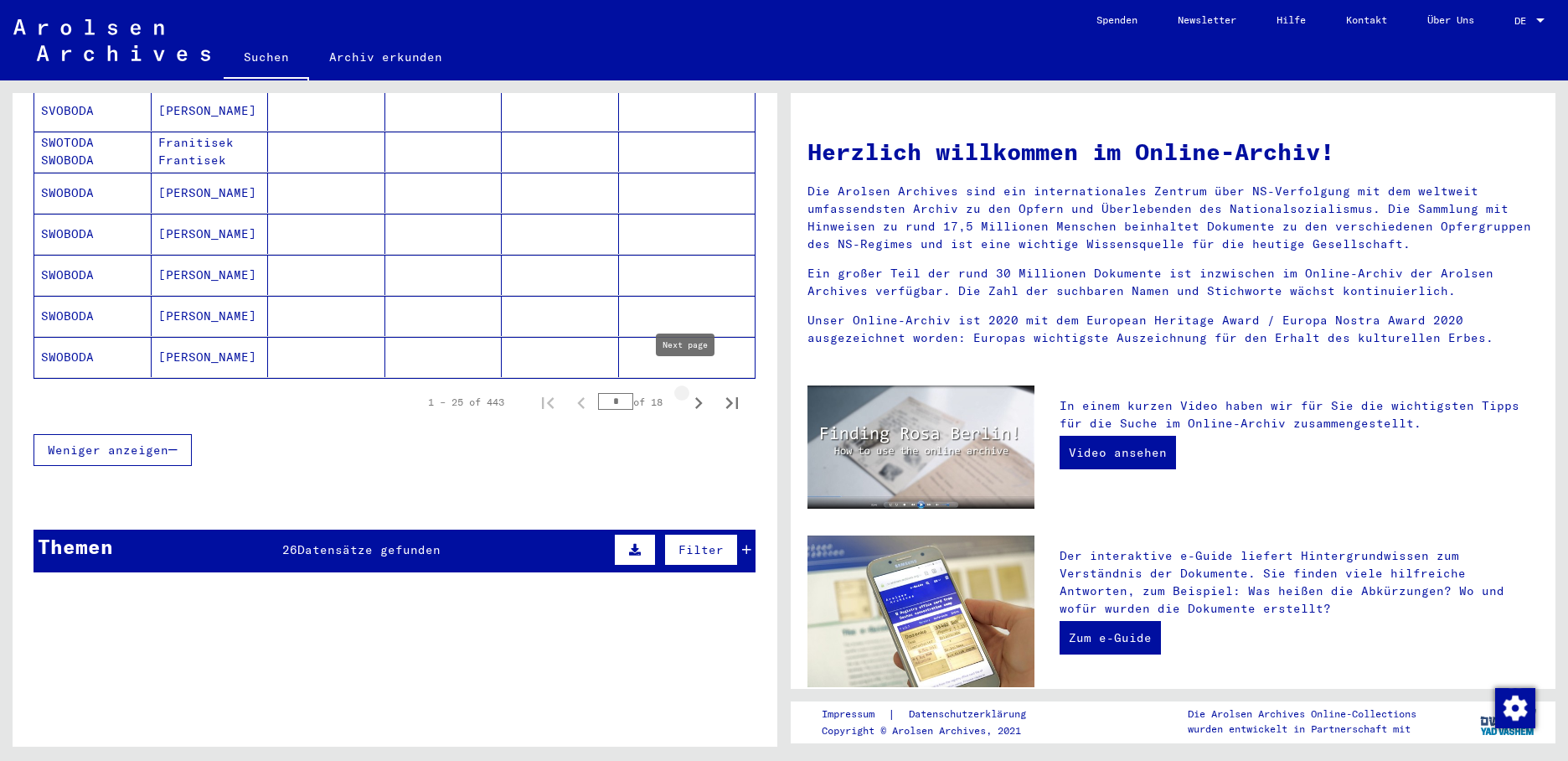
click at [687, 391] on icon "Next page" at bounding box center [698, 403] width 23 height 23
click at [695, 397] on icon "Next page" at bounding box center [699, 403] width 8 height 11
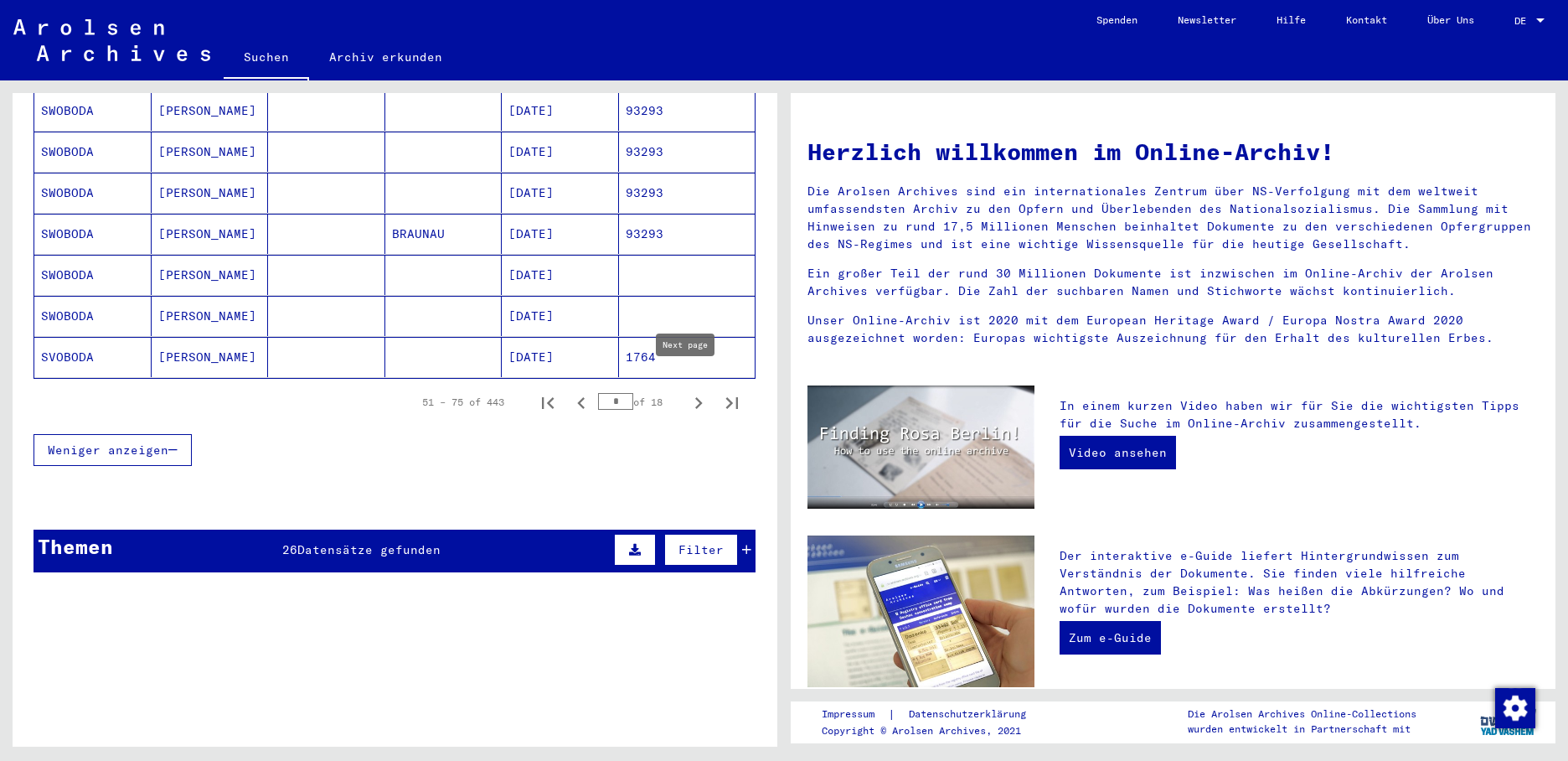
click at [687, 391] on icon "Next page" at bounding box center [698, 403] width 23 height 23
click at [689, 391] on icon "Next page" at bounding box center [698, 403] width 23 height 23
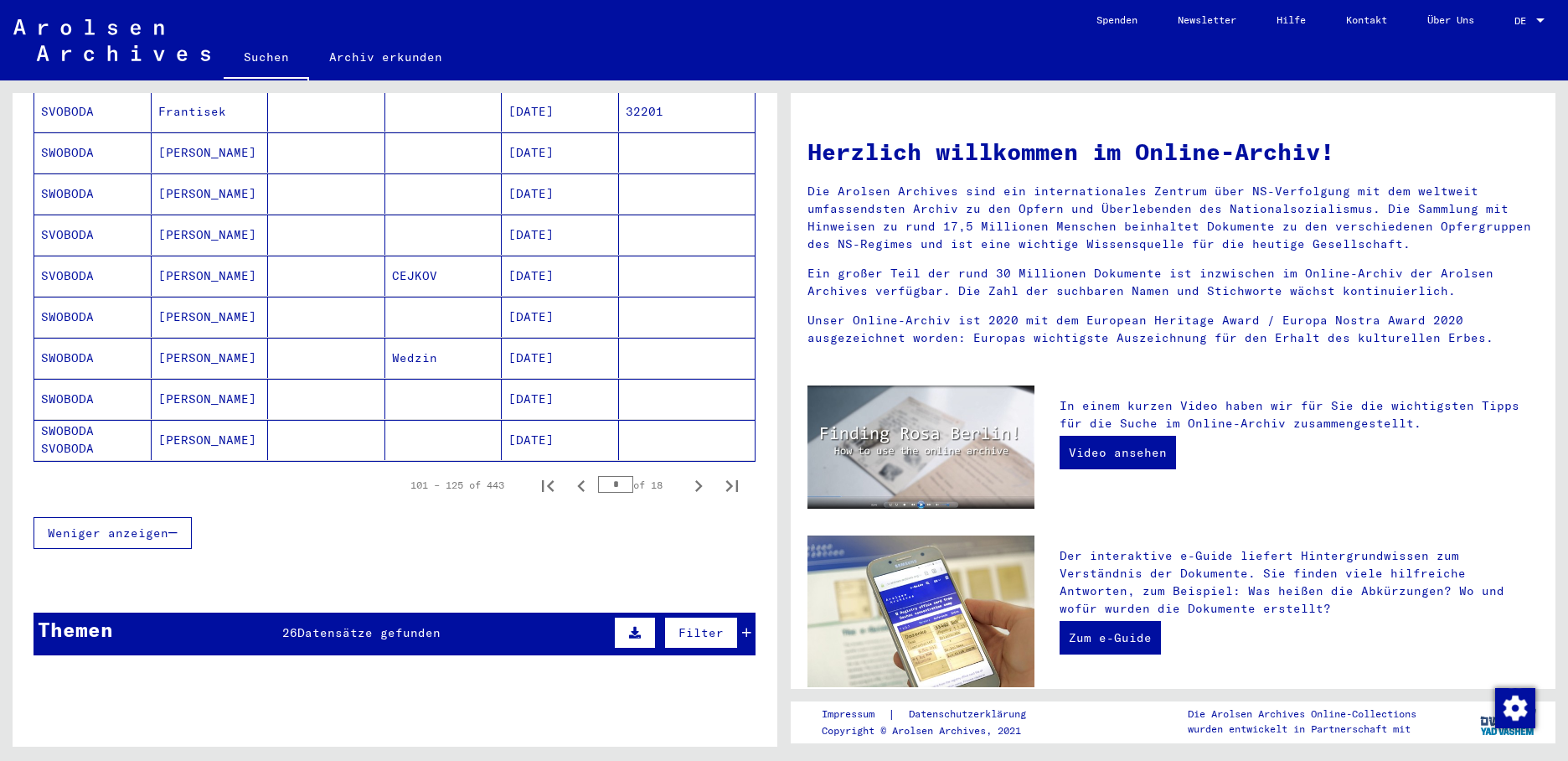
scroll to position [922, 0]
click at [687, 475] on icon "Next page" at bounding box center [698, 486] width 23 height 23
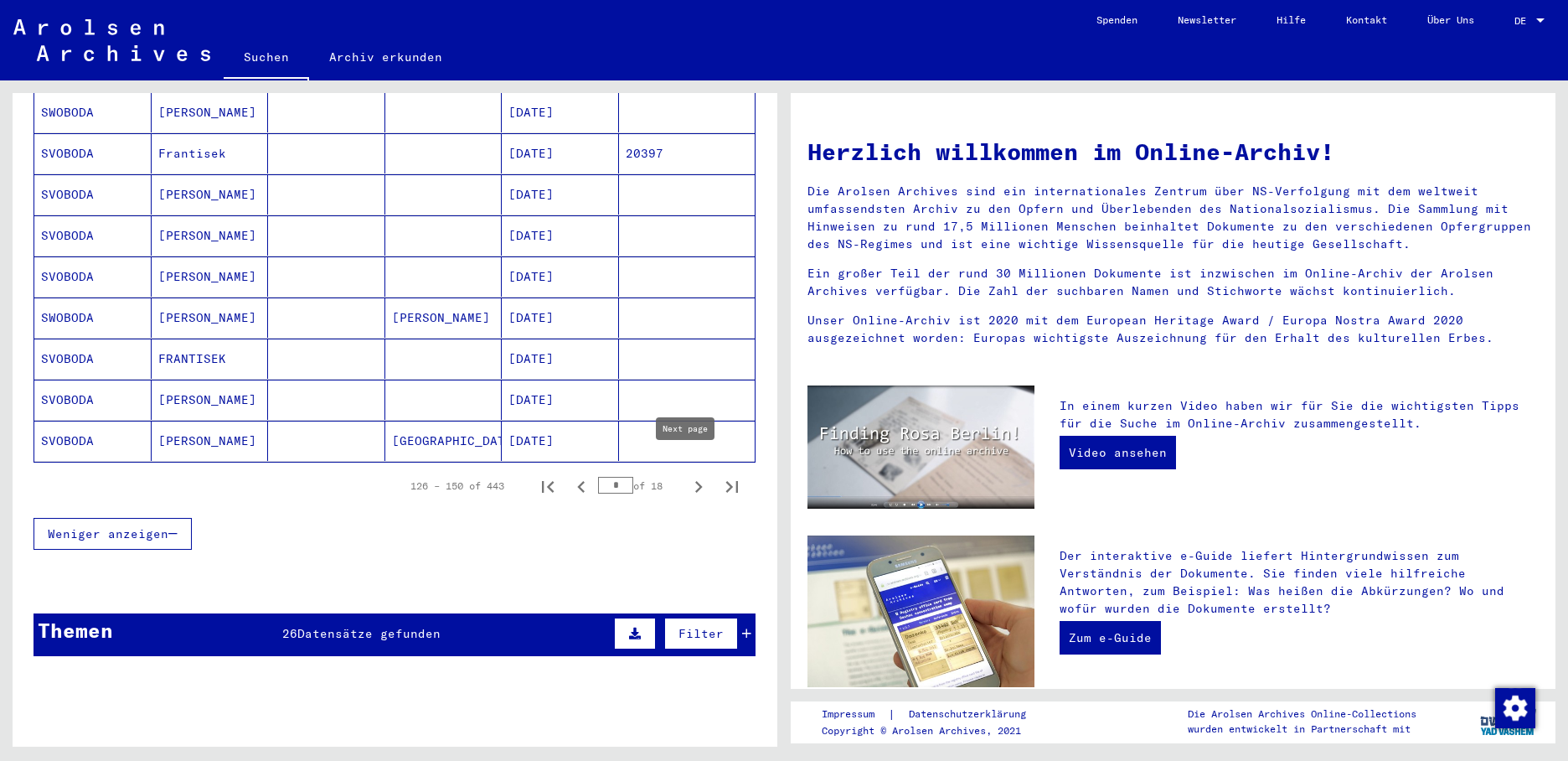
click at [687, 475] on icon "Next page" at bounding box center [698, 486] width 23 height 23
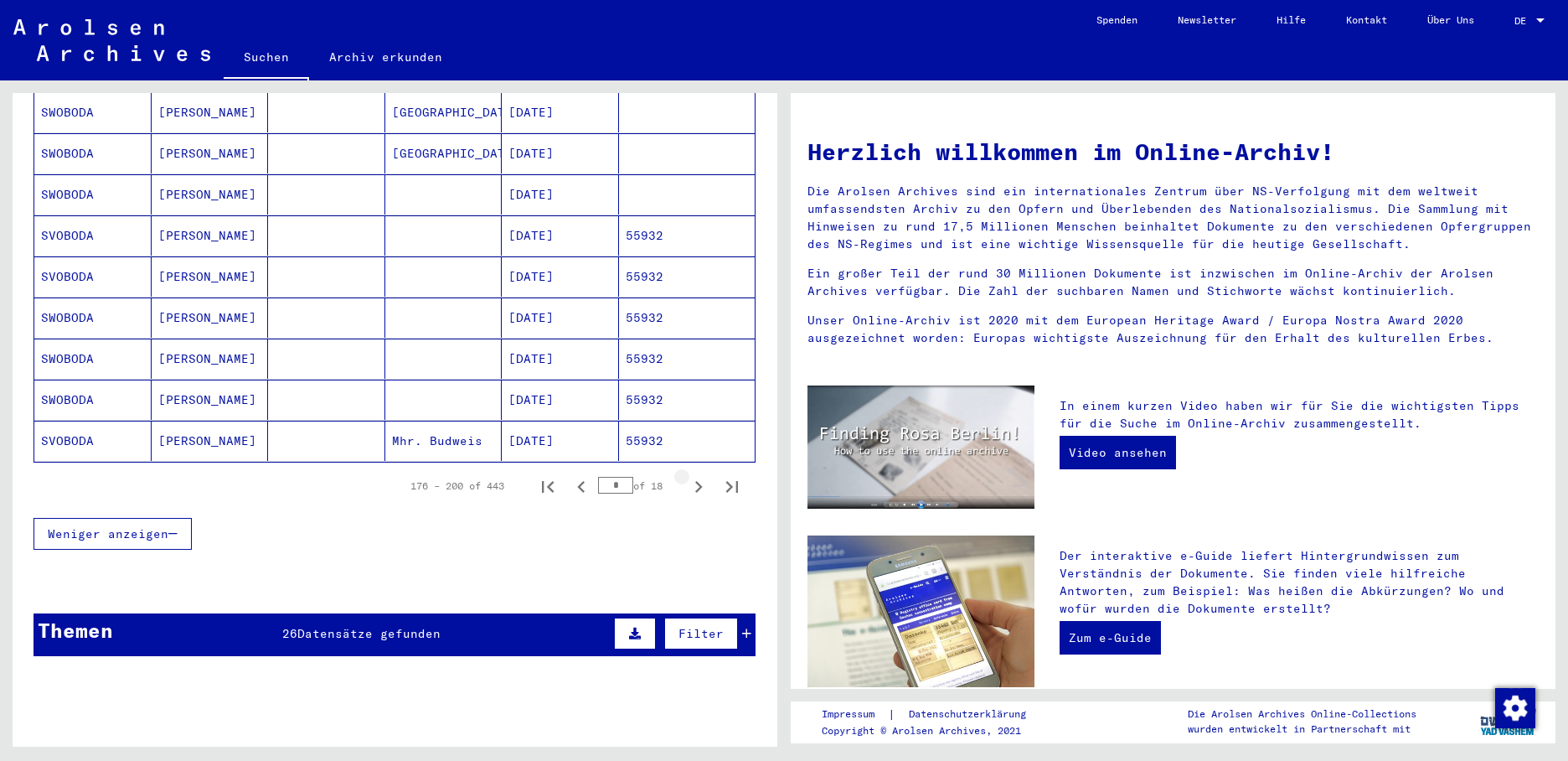
click at [687, 475] on icon "Next page" at bounding box center [698, 486] width 23 height 23
click at [689, 475] on icon "Next page" at bounding box center [698, 486] width 23 height 23
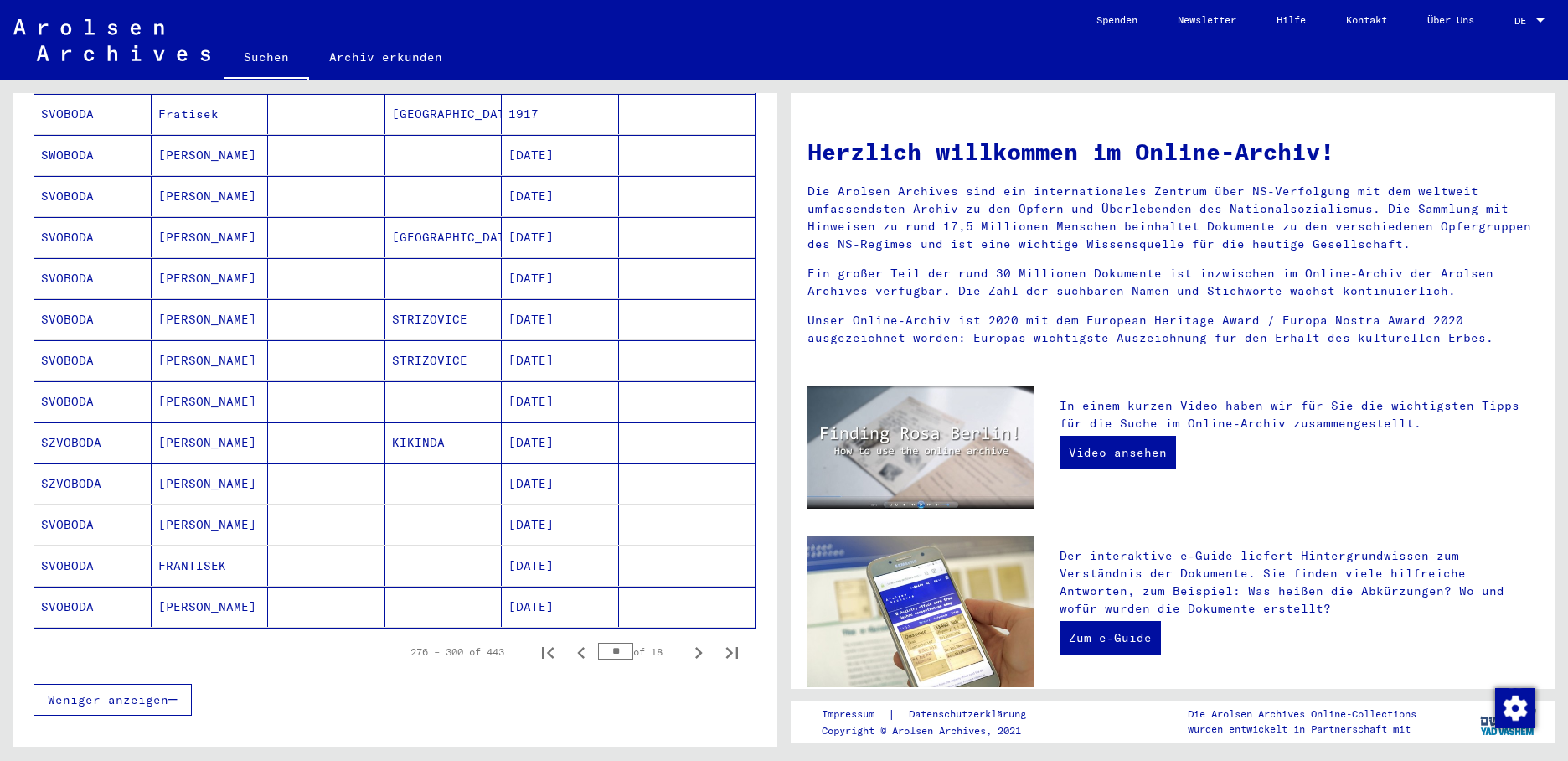
scroll to position [754, 0]
click at [552, 506] on mat-cell "[DATE]" at bounding box center [560, 526] width 117 height 40
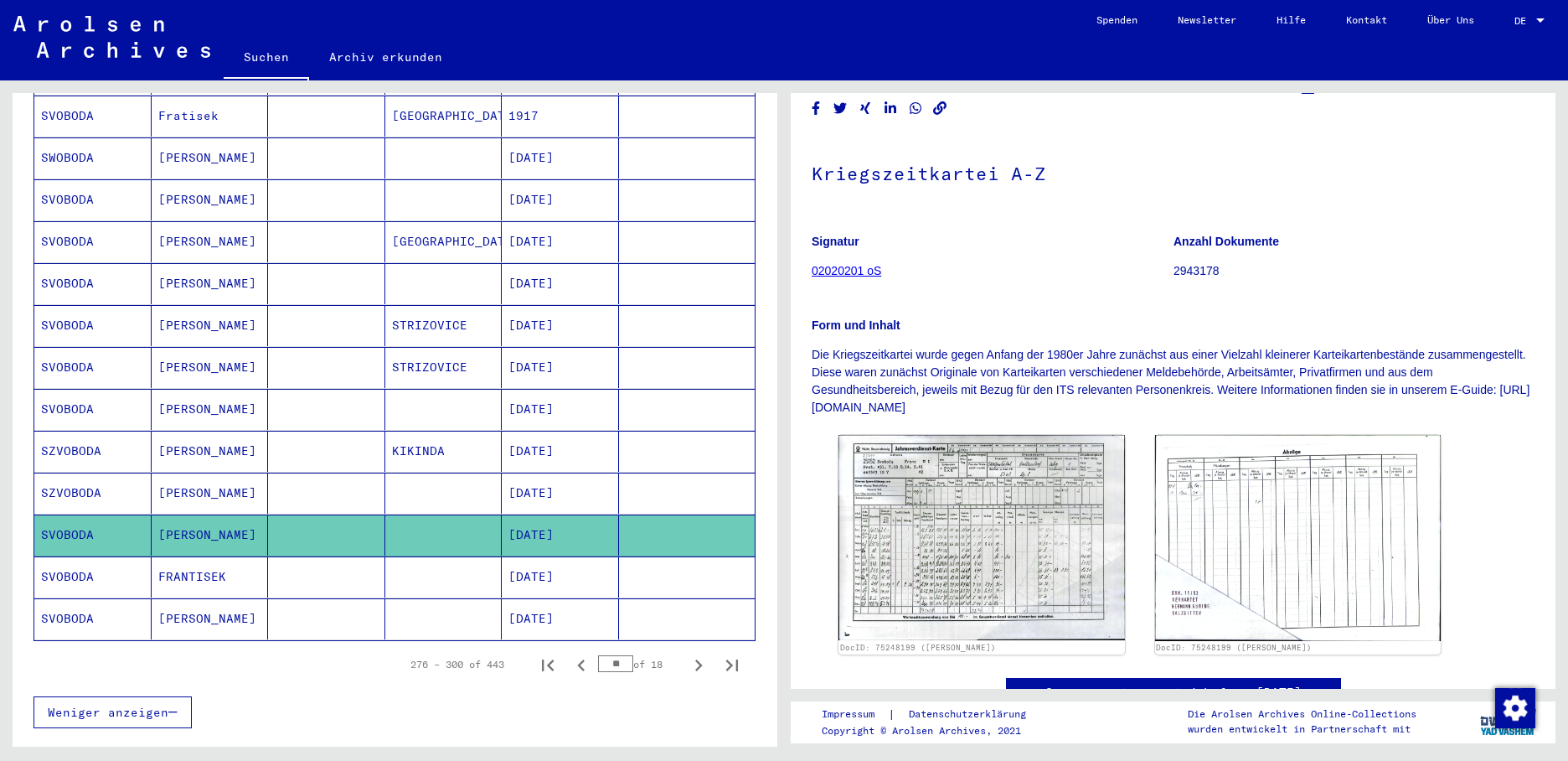
scroll to position [251, 0]
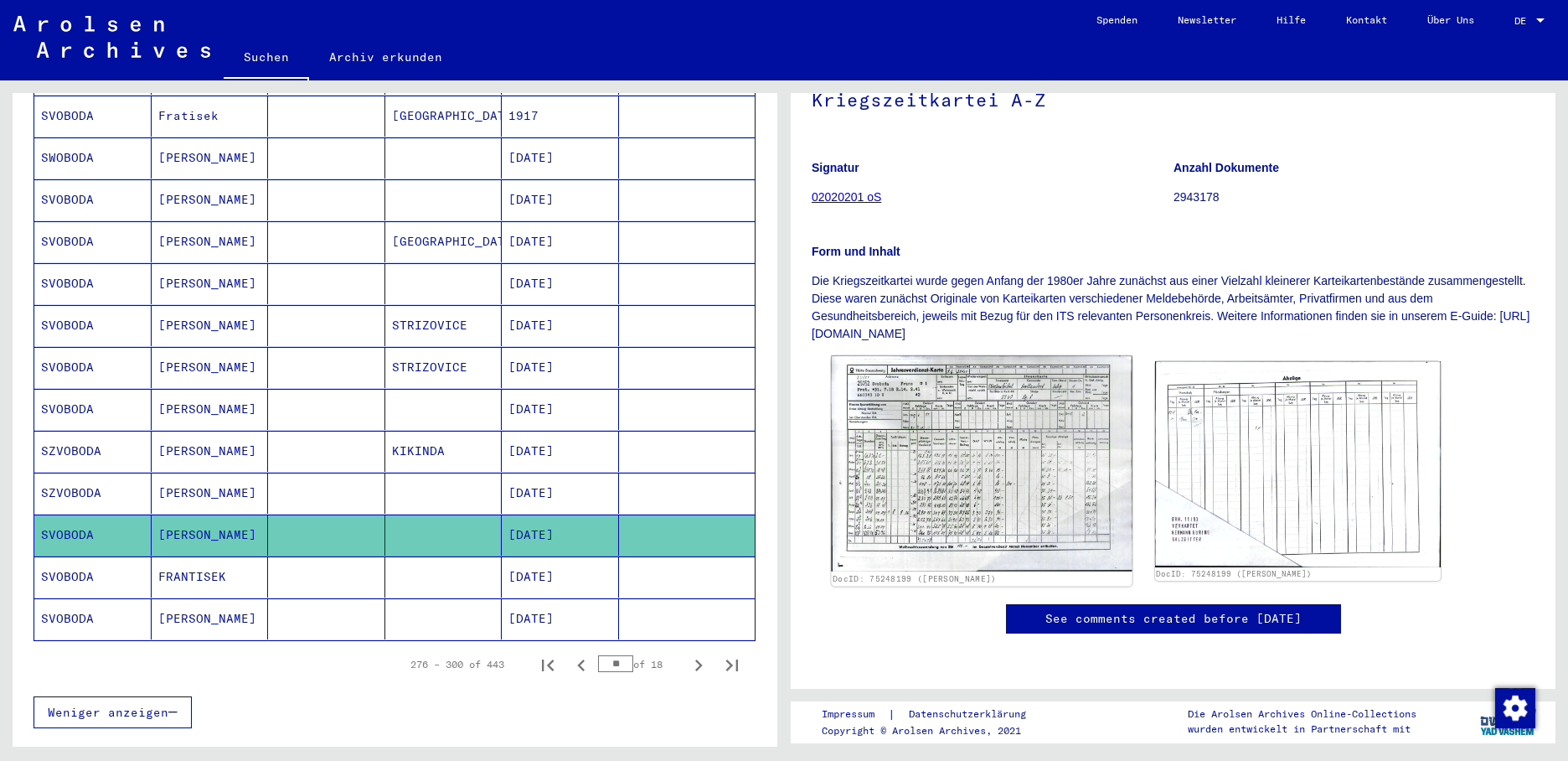
click at [942, 387] on img at bounding box center [981, 464] width 301 height 216
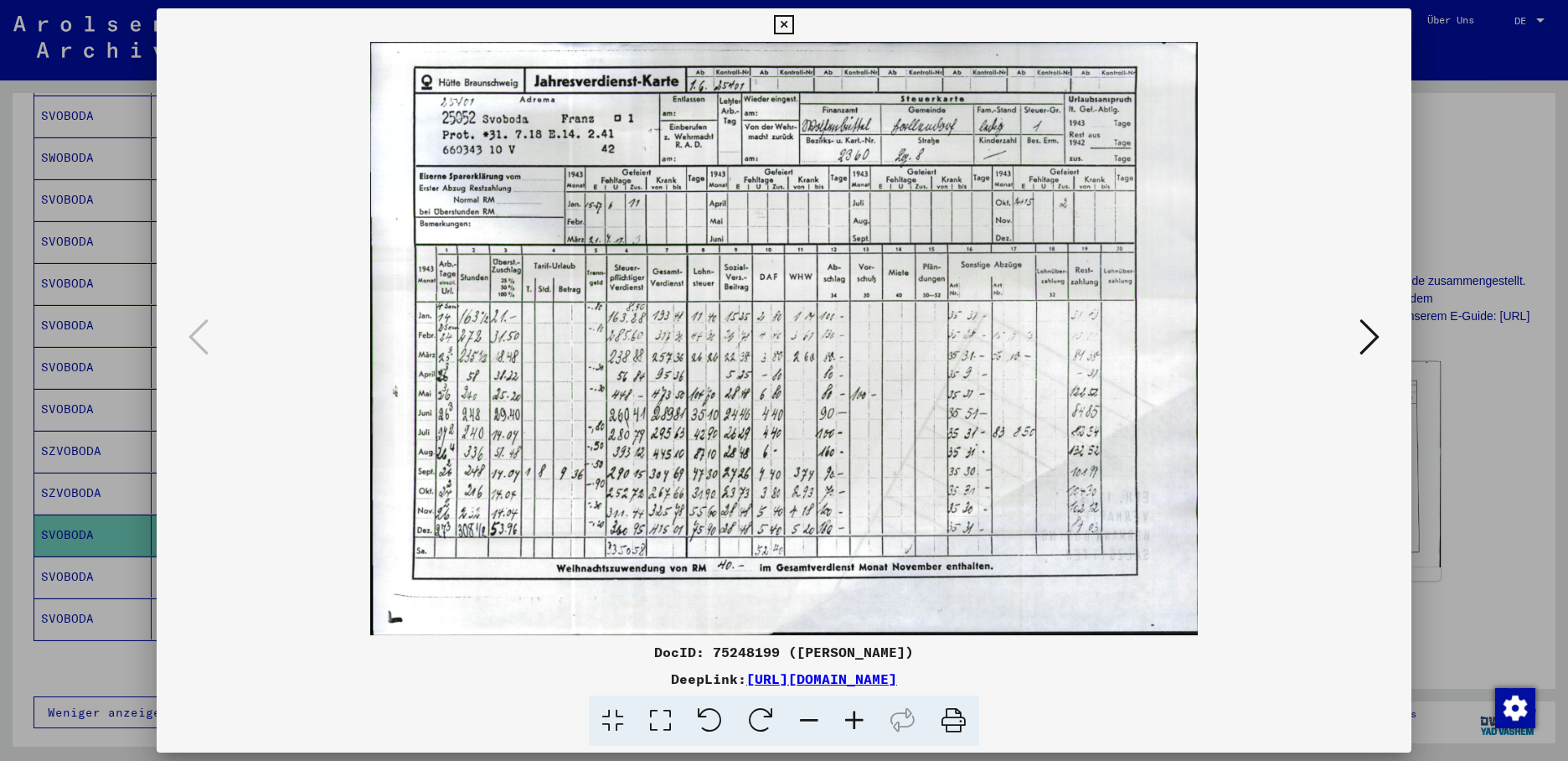
click at [67, 551] on div at bounding box center [784, 380] width 1568 height 761
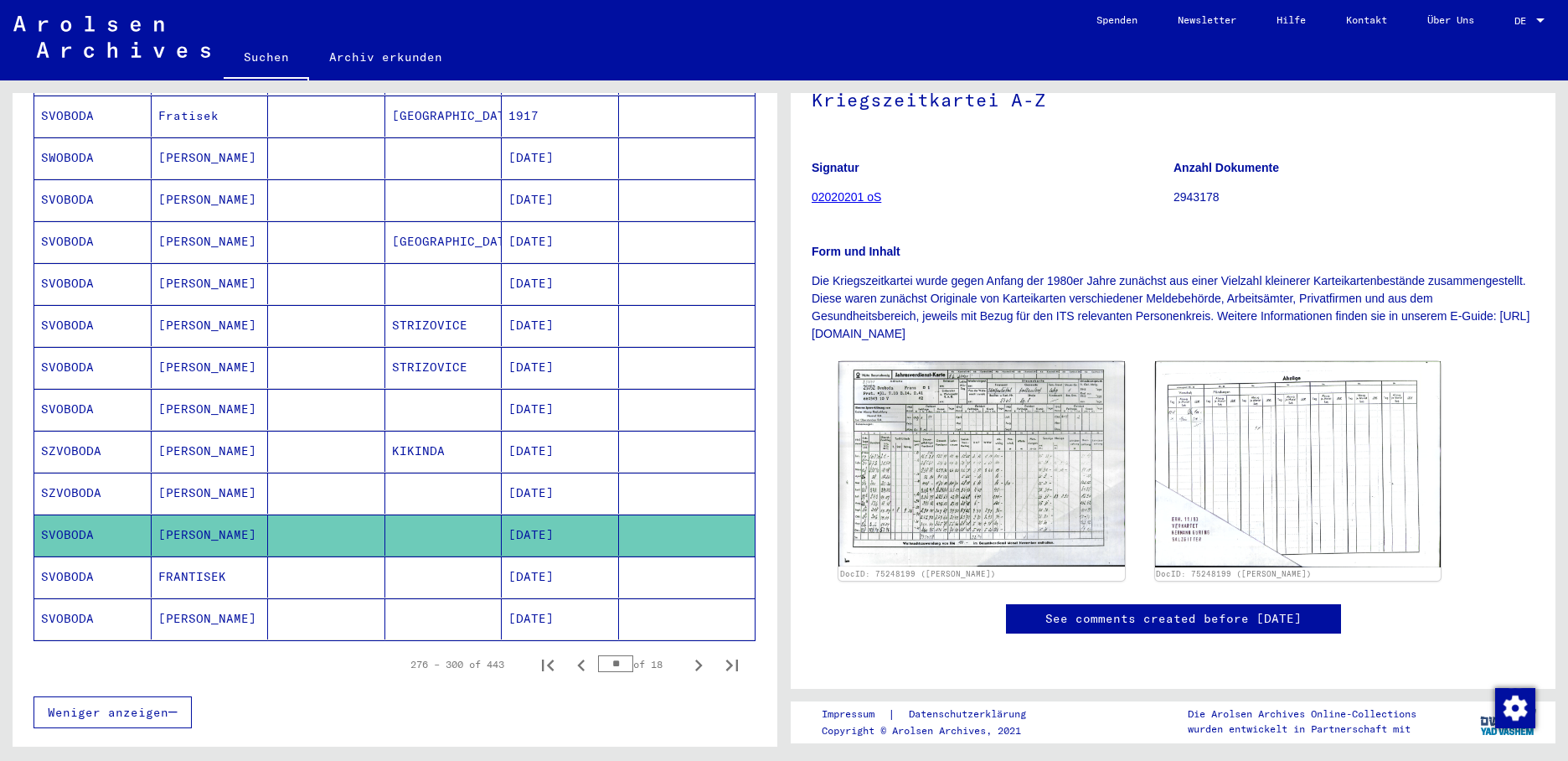
click at [104, 473] on mat-cell "SZVOBODA" at bounding box center [93, 493] width 117 height 41
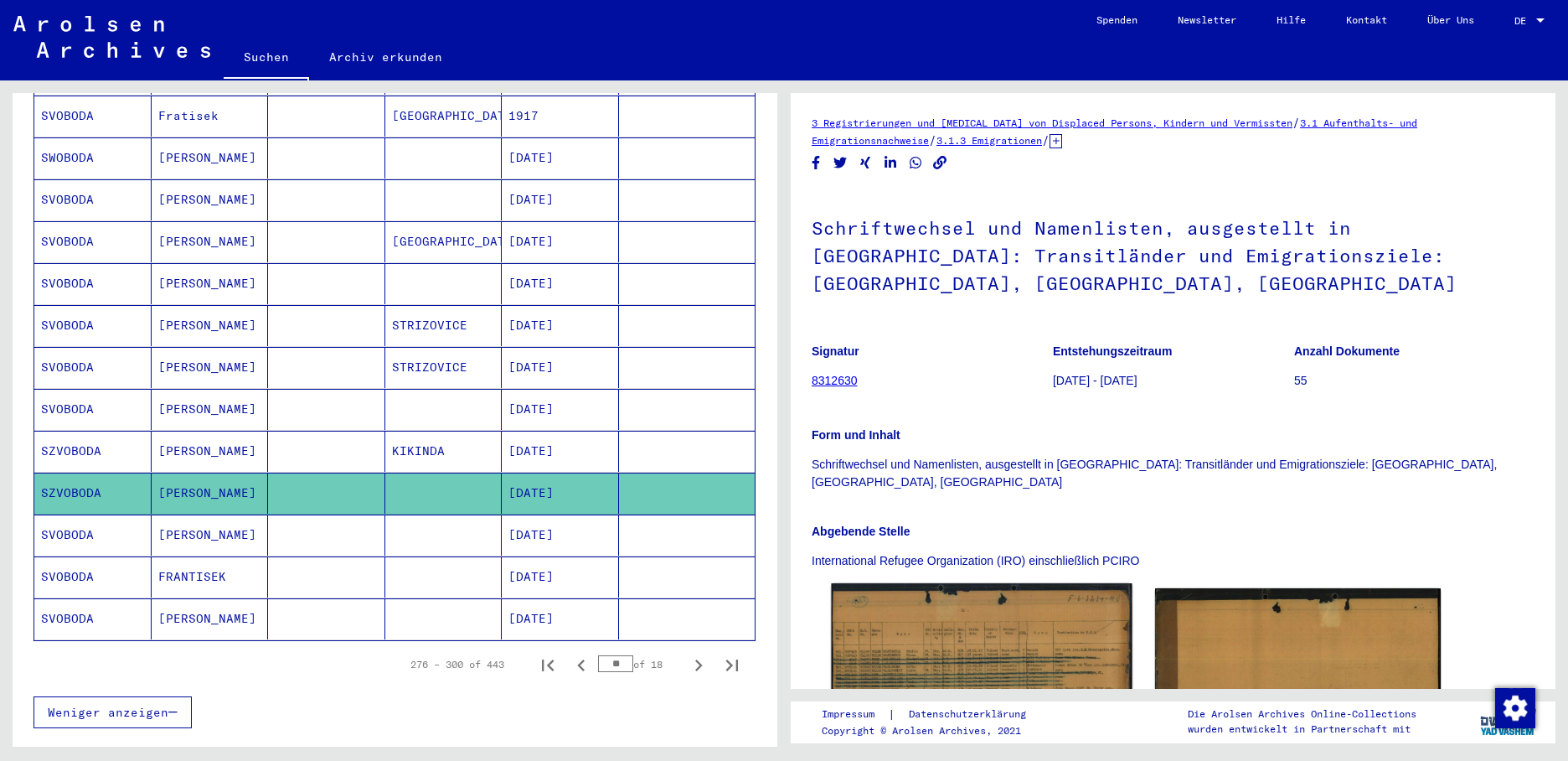
click at [936, 591] on img at bounding box center [981, 679] width 301 height 192
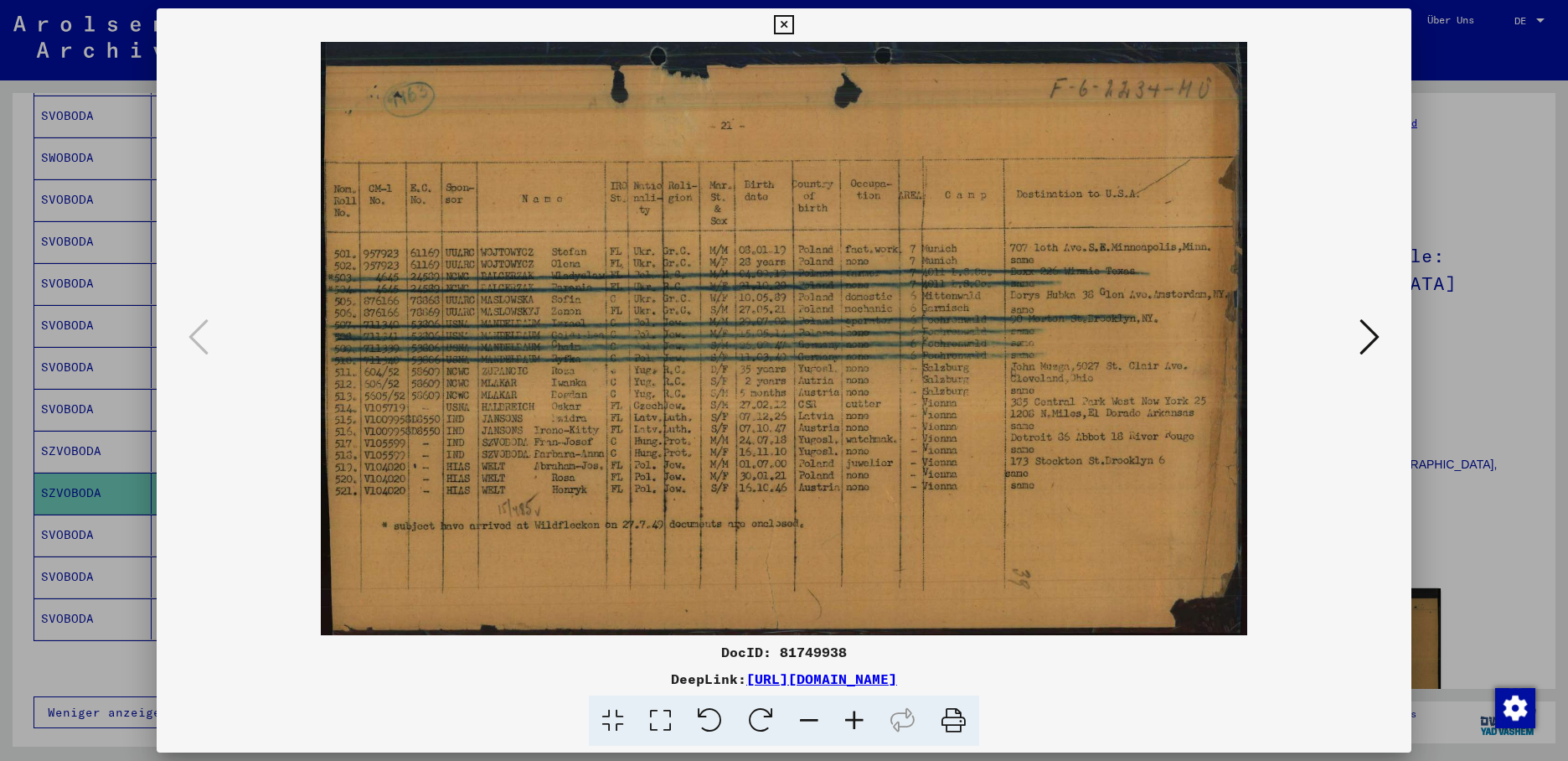
click at [99, 485] on div at bounding box center [784, 380] width 1568 height 761
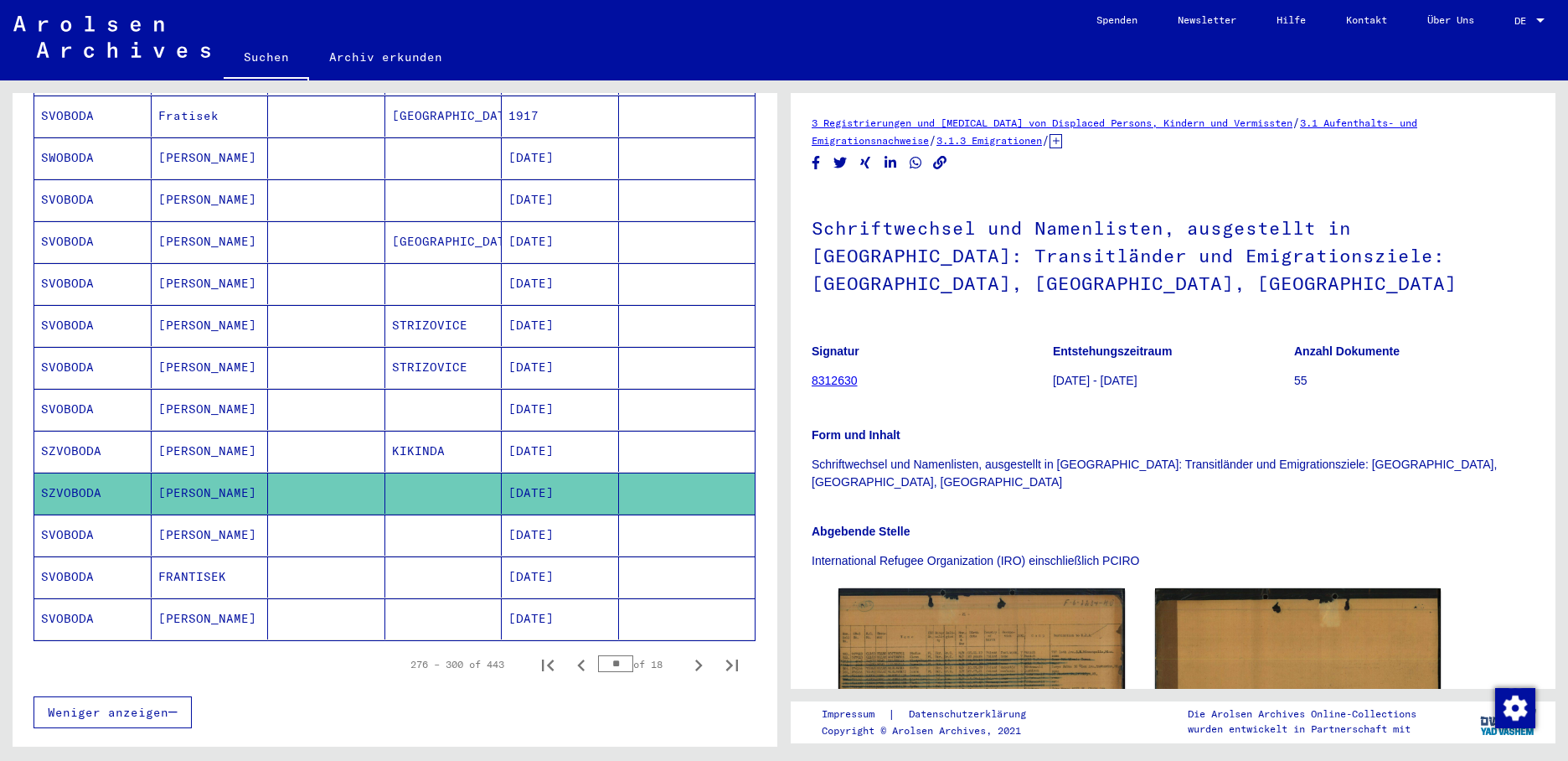
click at [546, 520] on mat-cell "[DATE]" at bounding box center [560, 535] width 117 height 41
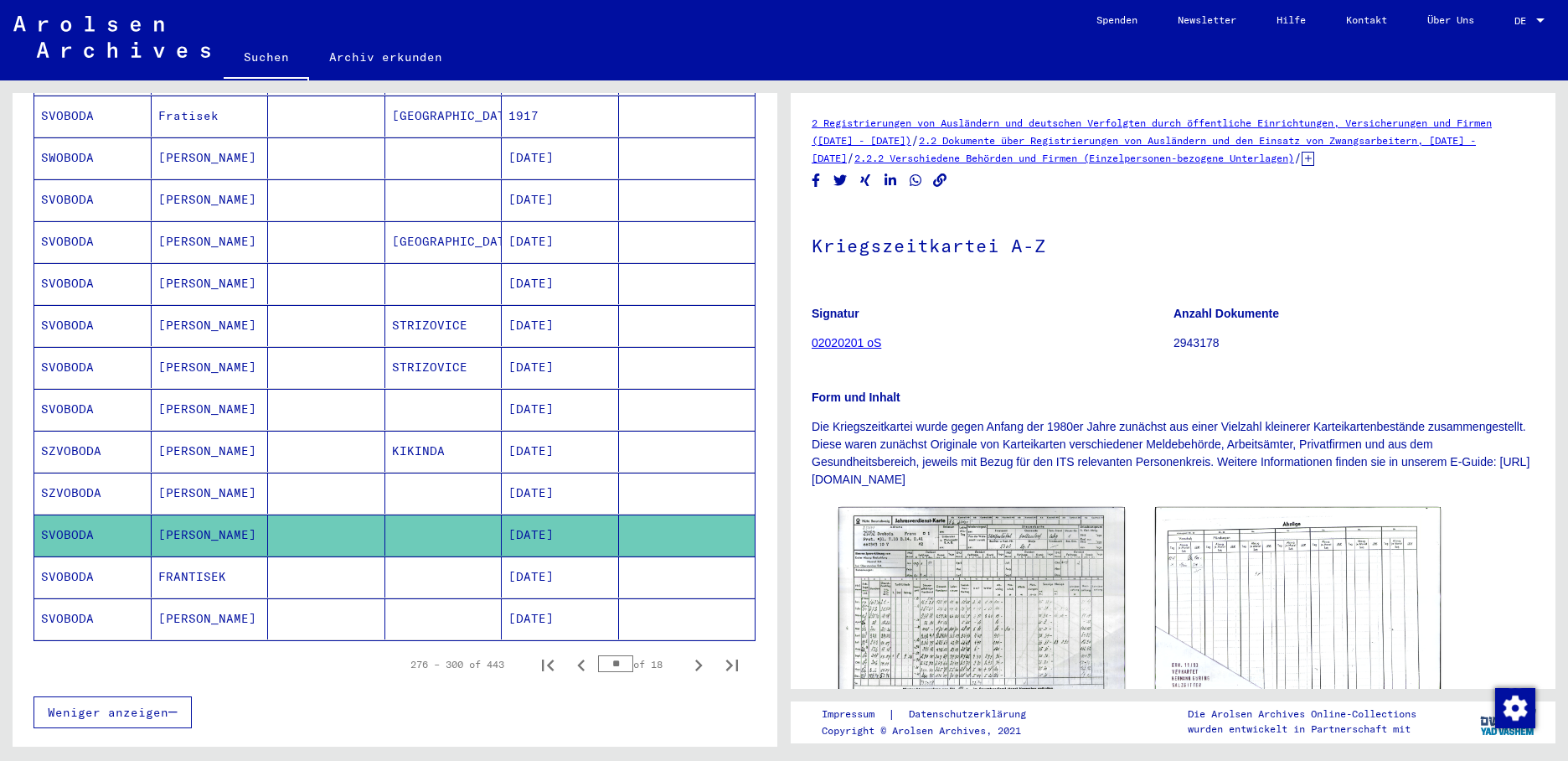
click at [556, 564] on mat-cell "[DATE]" at bounding box center [560, 577] width 117 height 41
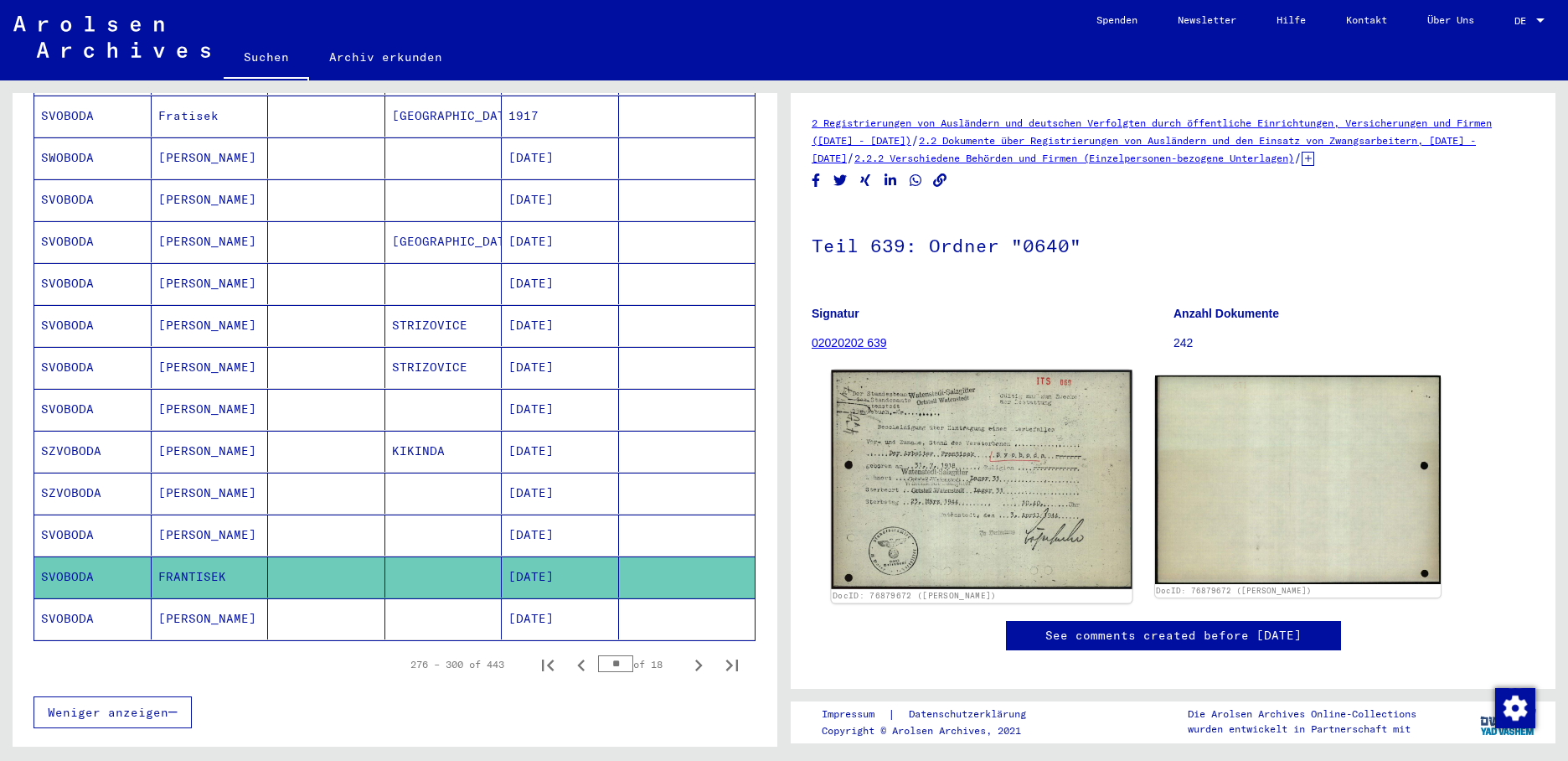
click at [966, 464] on img at bounding box center [981, 480] width 301 height 219
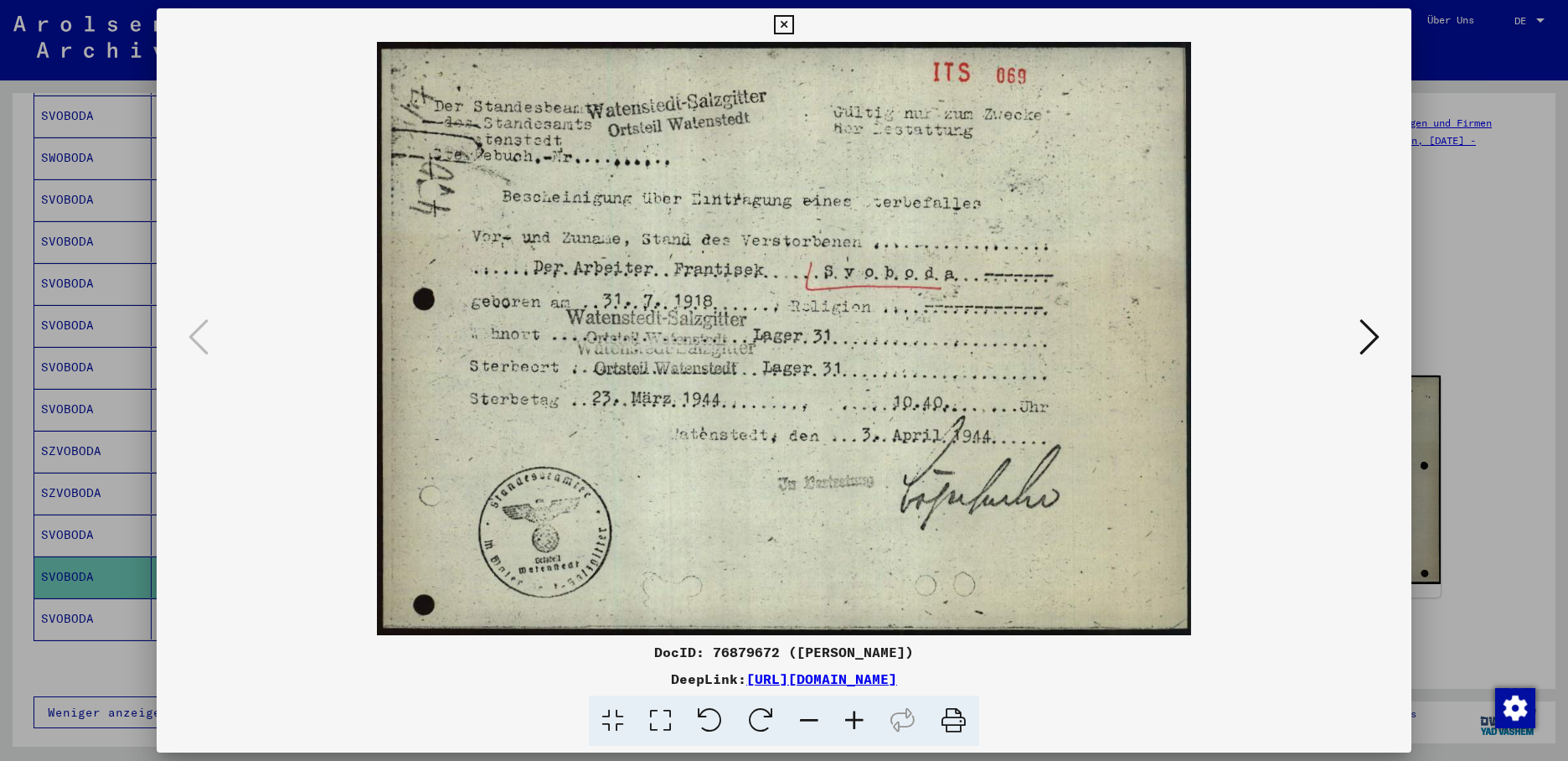
click at [56, 553] on div at bounding box center [784, 380] width 1568 height 761
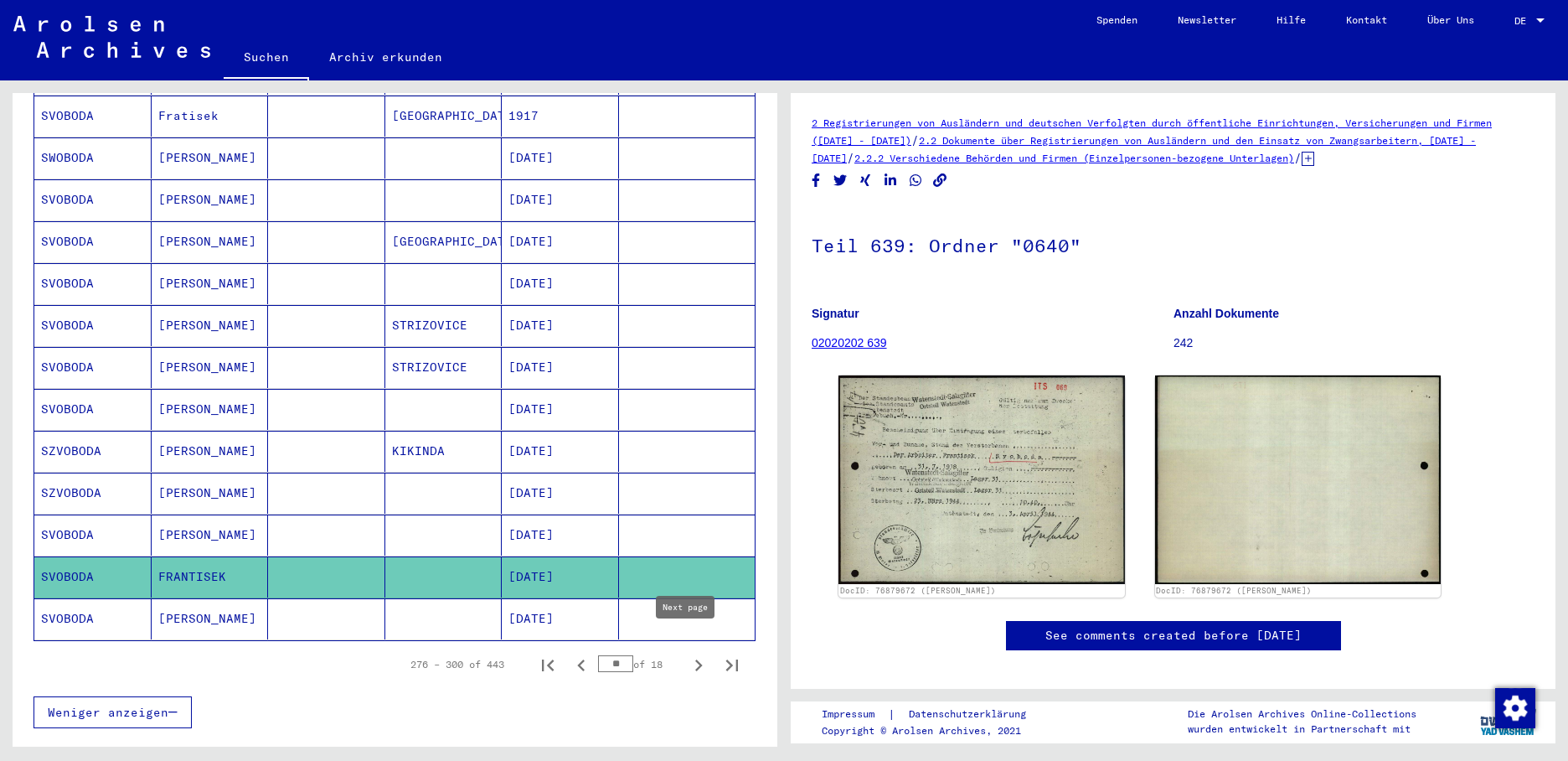
click at [687, 654] on icon "Next page" at bounding box center [698, 665] width 23 height 23
type input "**"
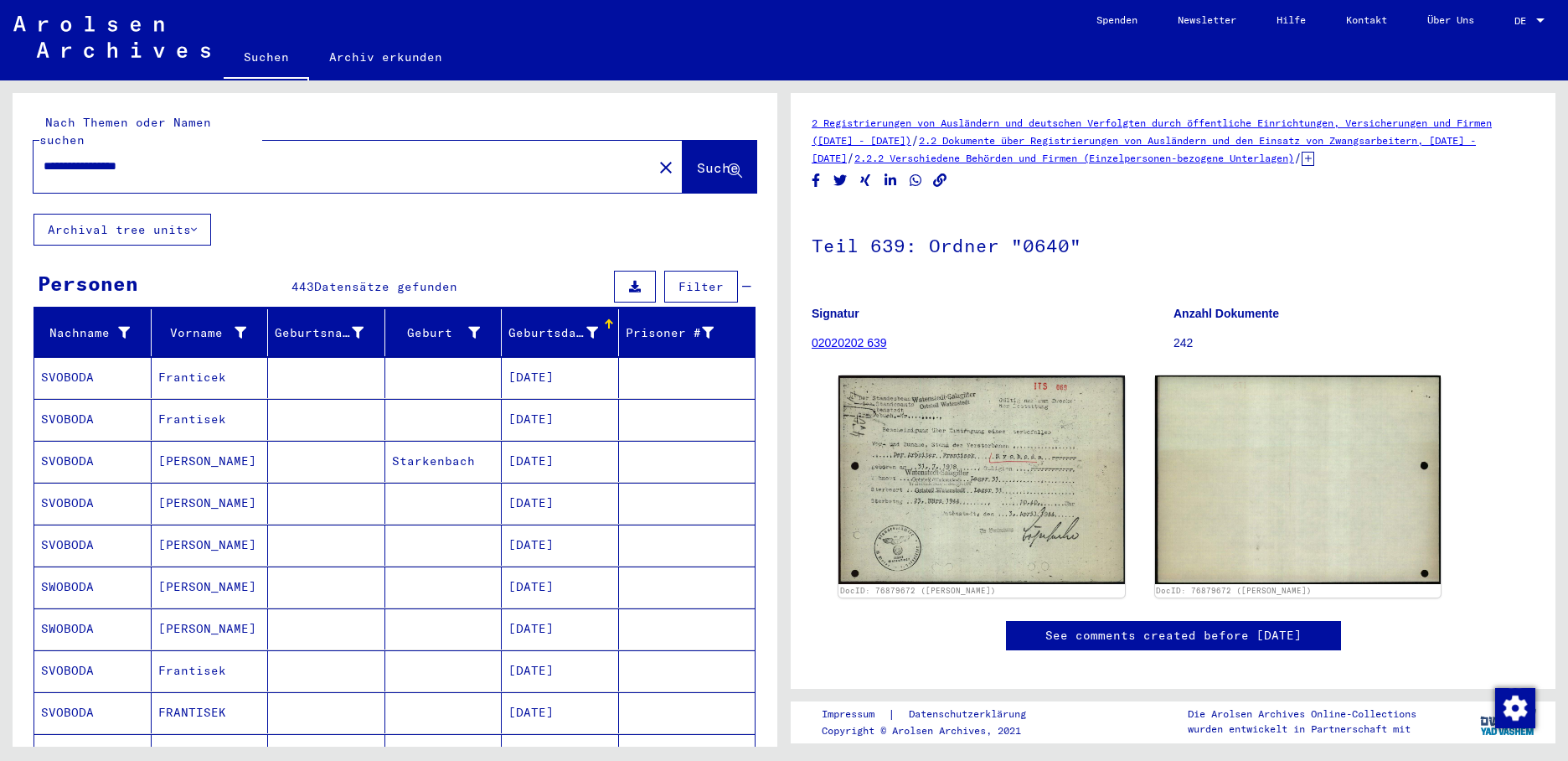
click at [656, 157] on mat-icon "close" at bounding box center [666, 167] width 20 height 20
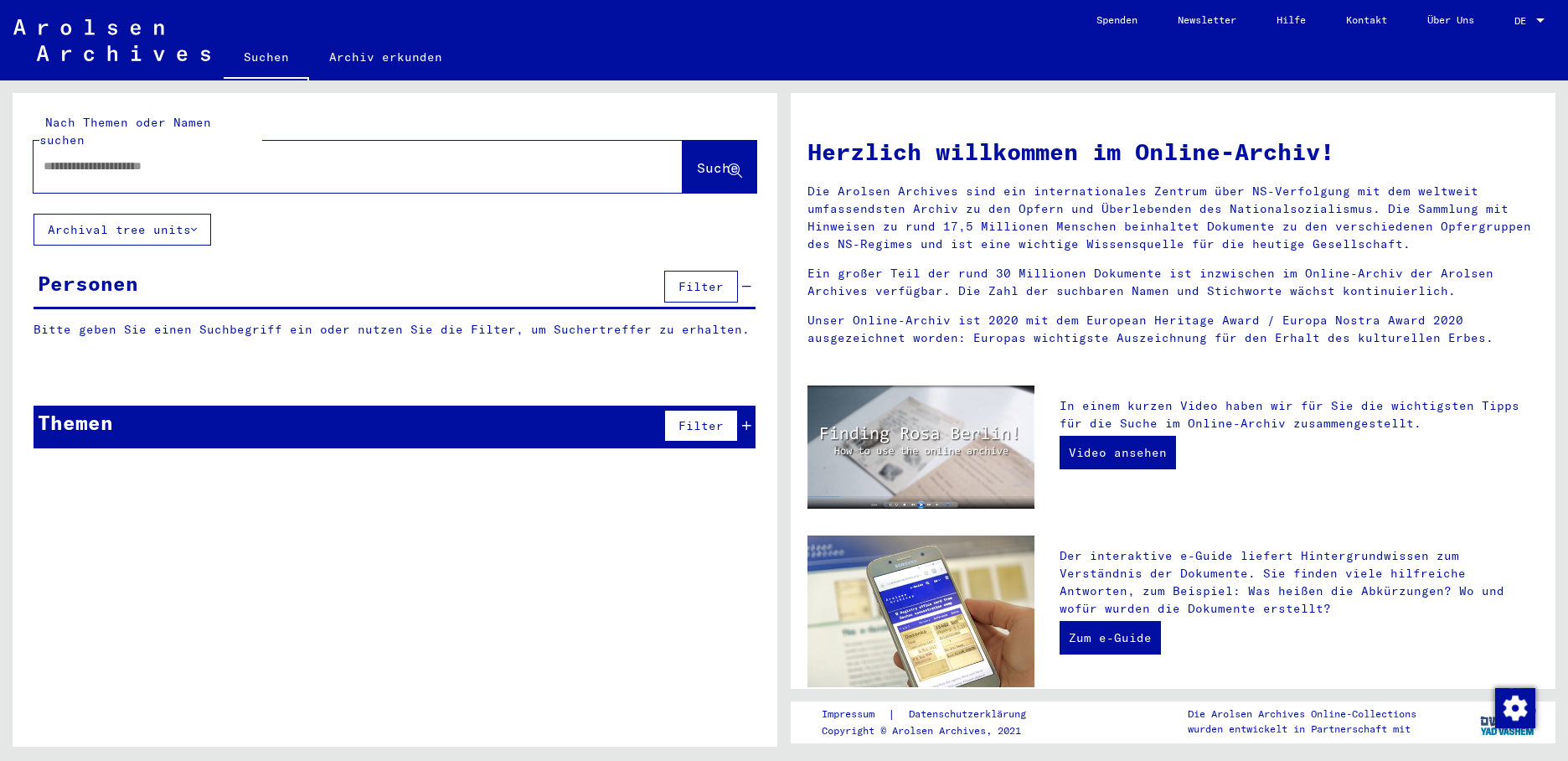
click at [107, 157] on input "text" at bounding box center [338, 166] width 589 height 17
click at [697, 159] on span "Suche" at bounding box center [718, 167] width 42 height 17
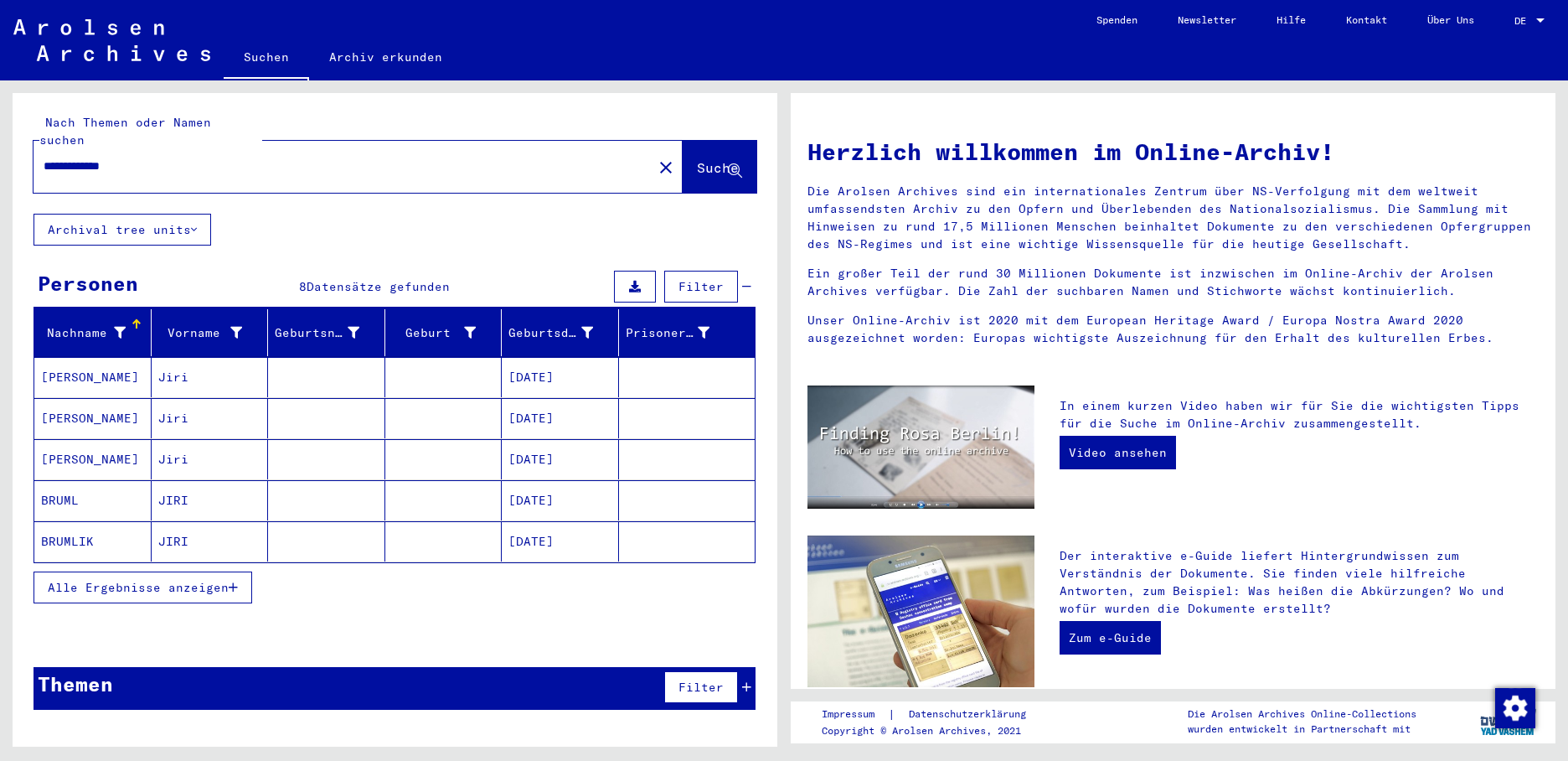
click at [541, 358] on mat-cell "[DATE]" at bounding box center [560, 377] width 117 height 40
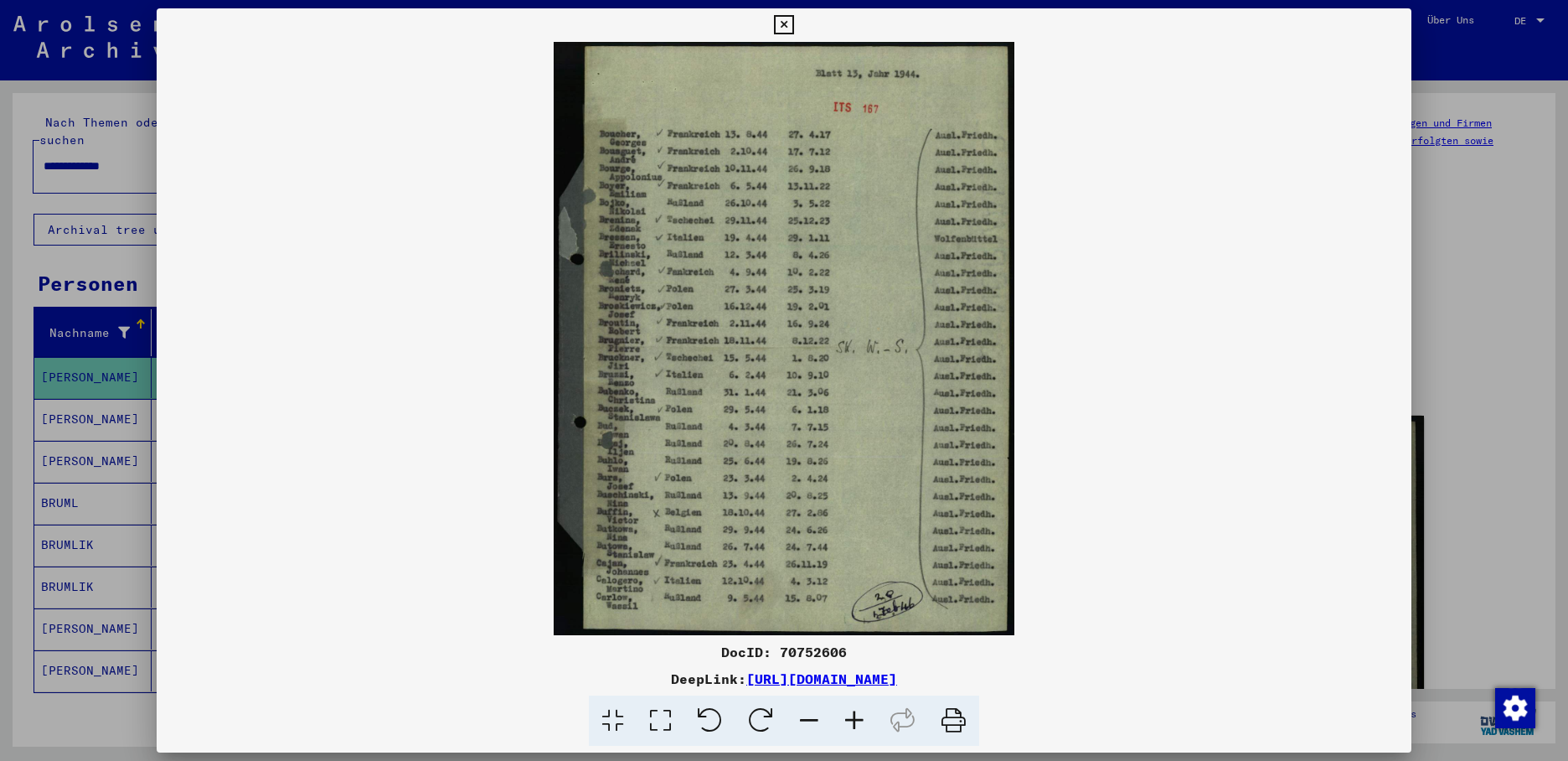
click at [84, 401] on div at bounding box center [784, 380] width 1568 height 761
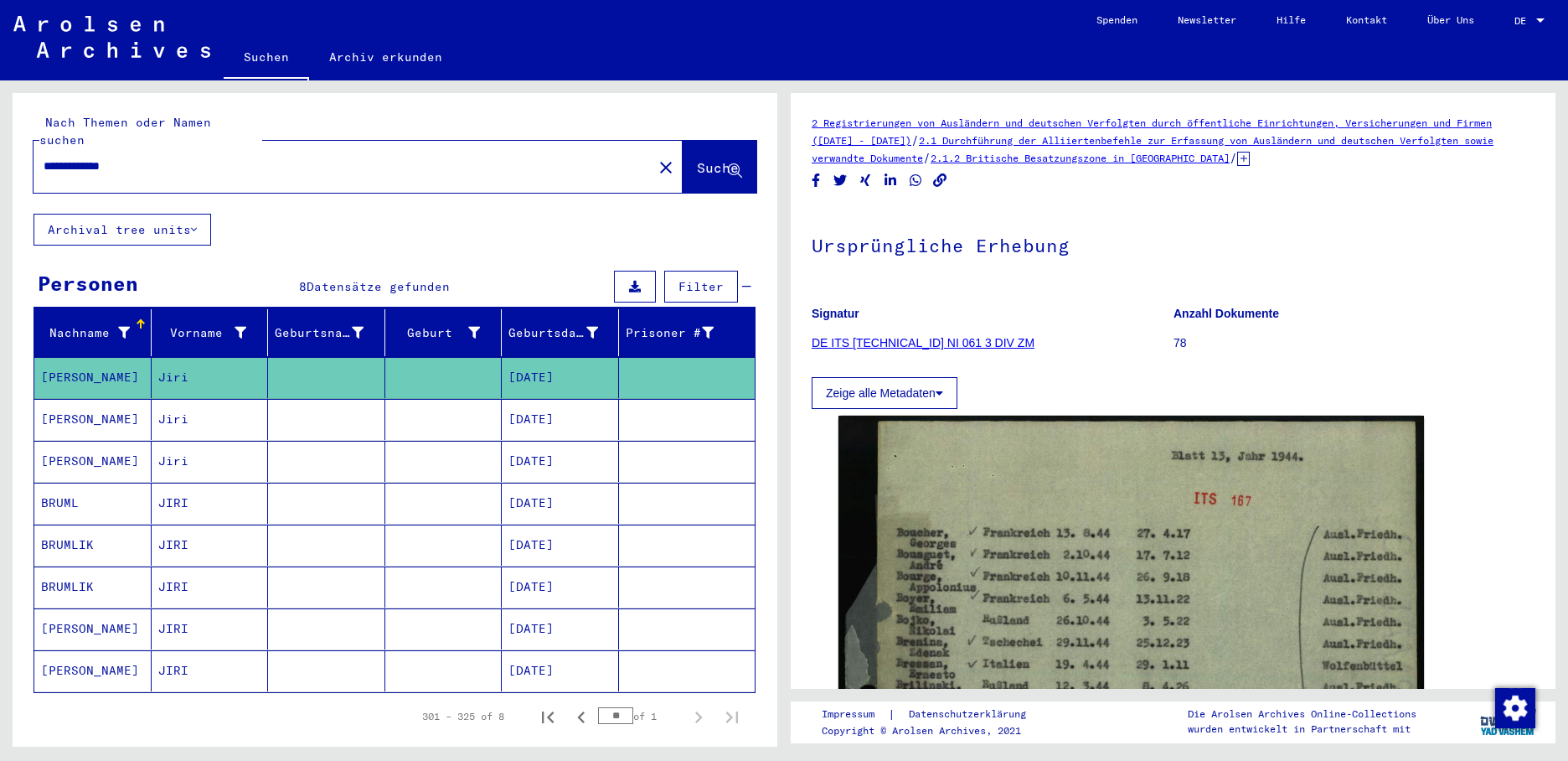
click at [86, 401] on mat-cell "[PERSON_NAME]" at bounding box center [93, 419] width 117 height 41
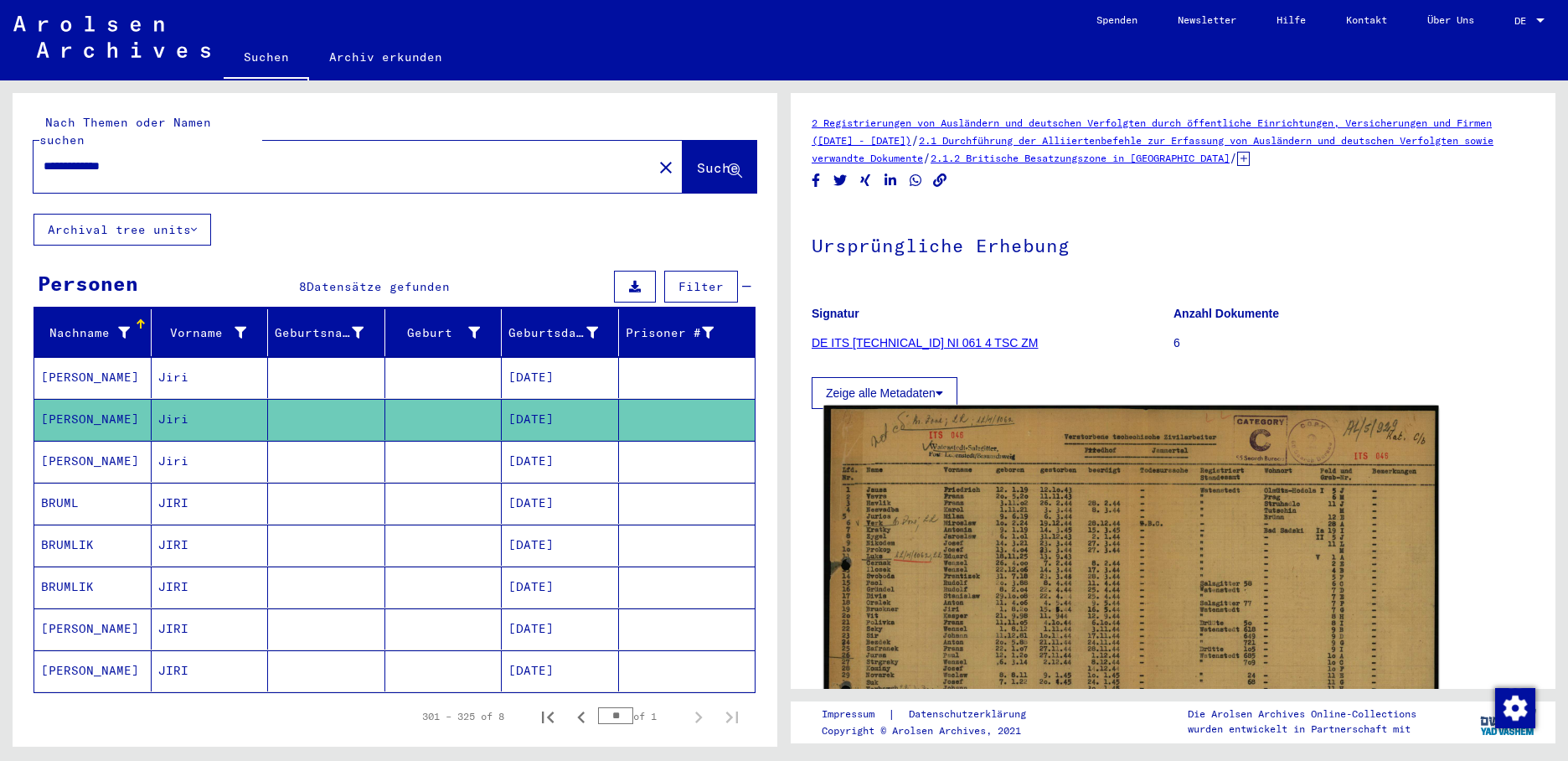
click at [995, 545] on img at bounding box center [1131, 614] width 615 height 418
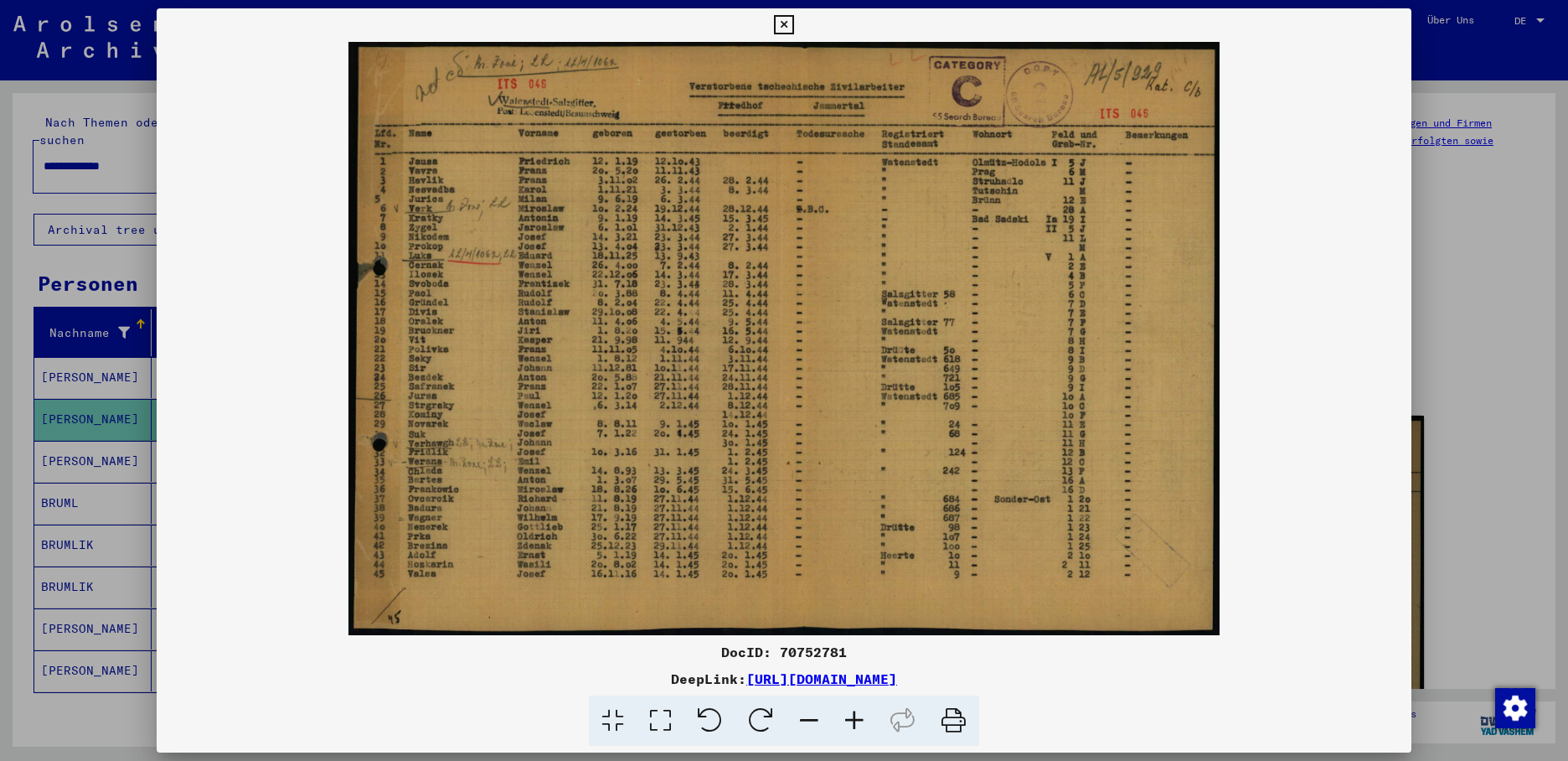
click at [91, 451] on div at bounding box center [784, 380] width 1568 height 761
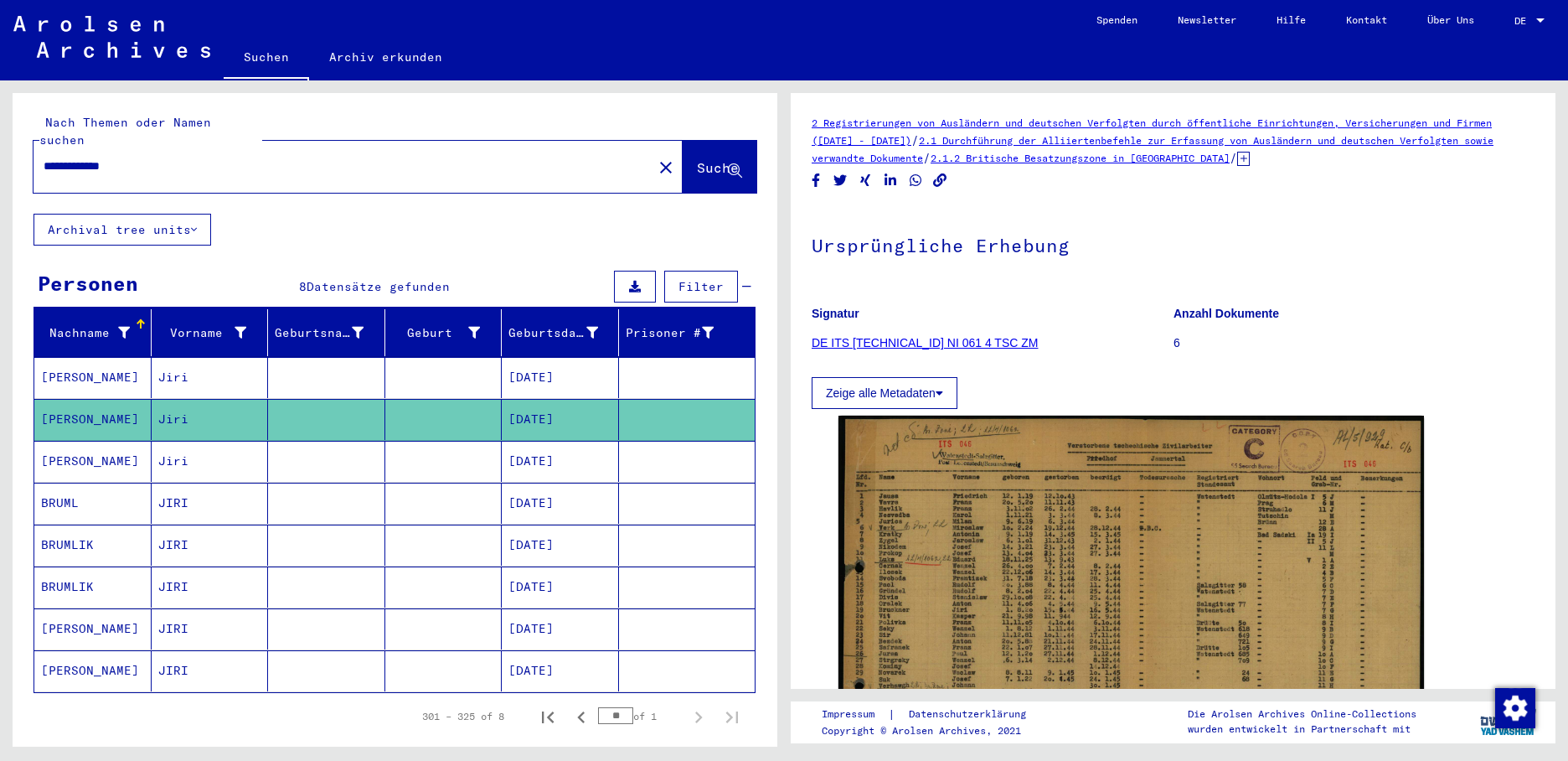
click at [91, 448] on mat-cell "[PERSON_NAME]" at bounding box center [93, 461] width 117 height 41
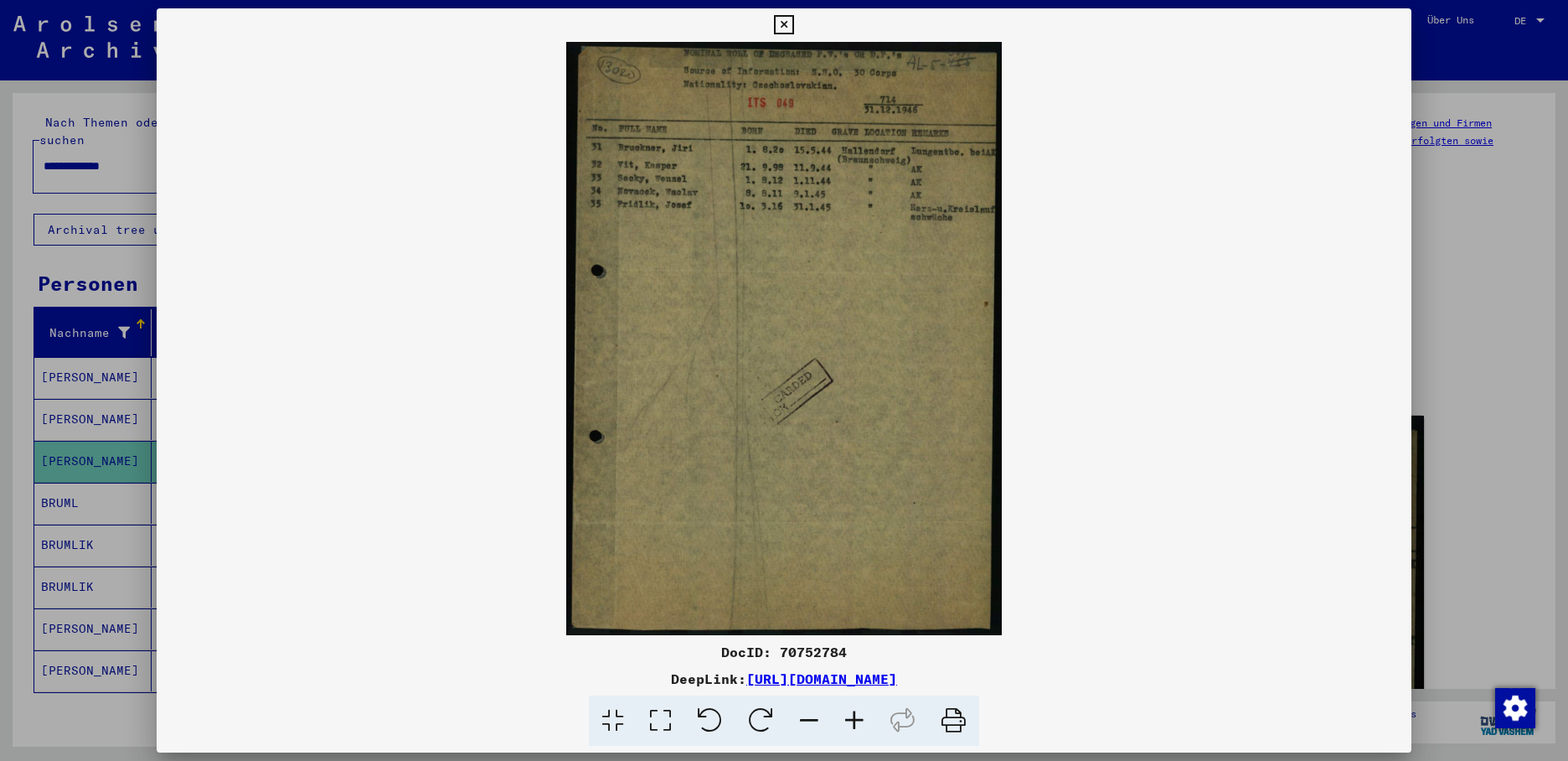
click at [794, 20] on icon at bounding box center [784, 24] width 19 height 20
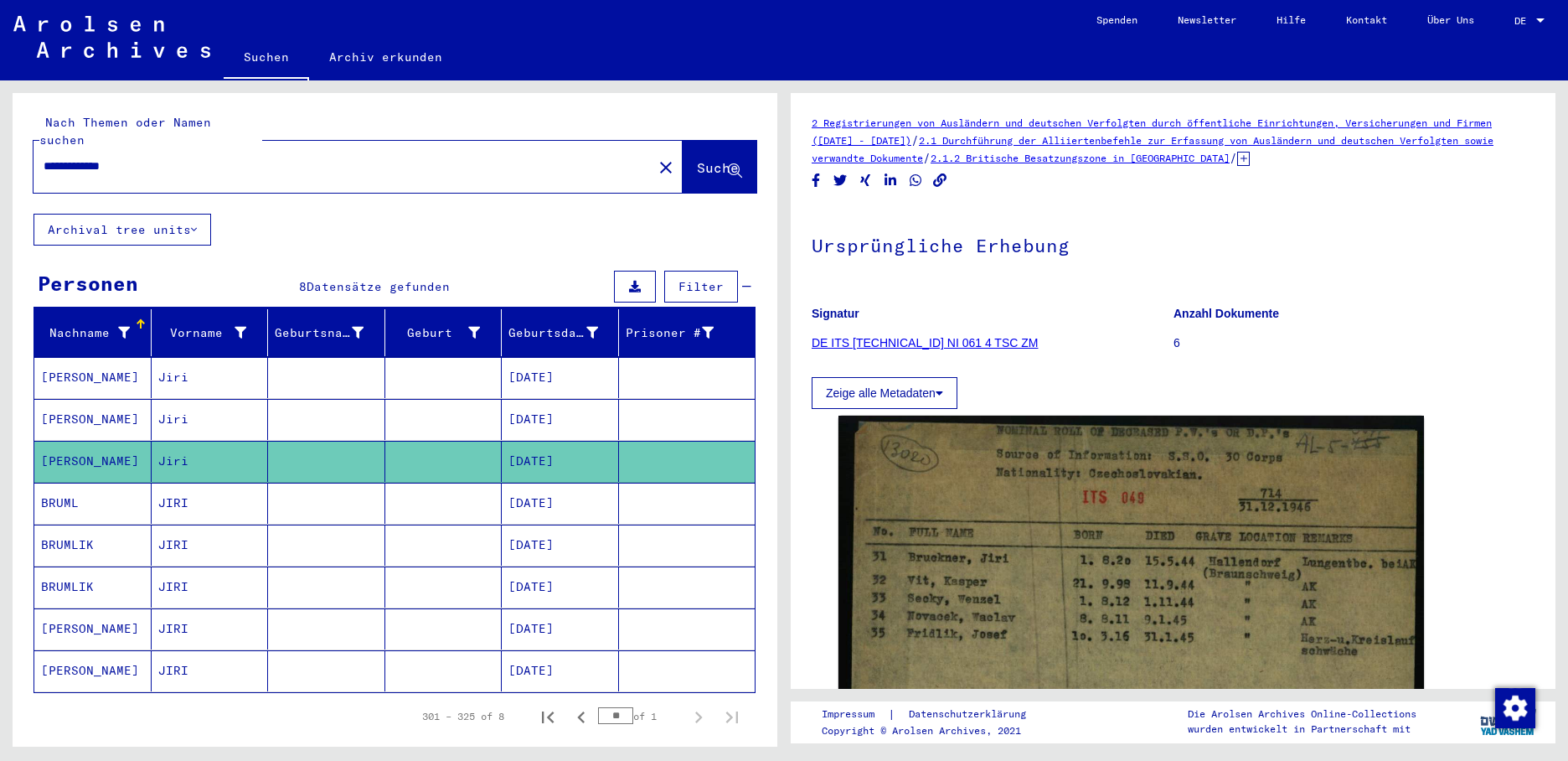
drag, startPoint x: 197, startPoint y: 144, endPoint x: -3, endPoint y: 137, distance: 200.1
click at [0, 137] on html "**********" at bounding box center [784, 380] width 1568 height 761
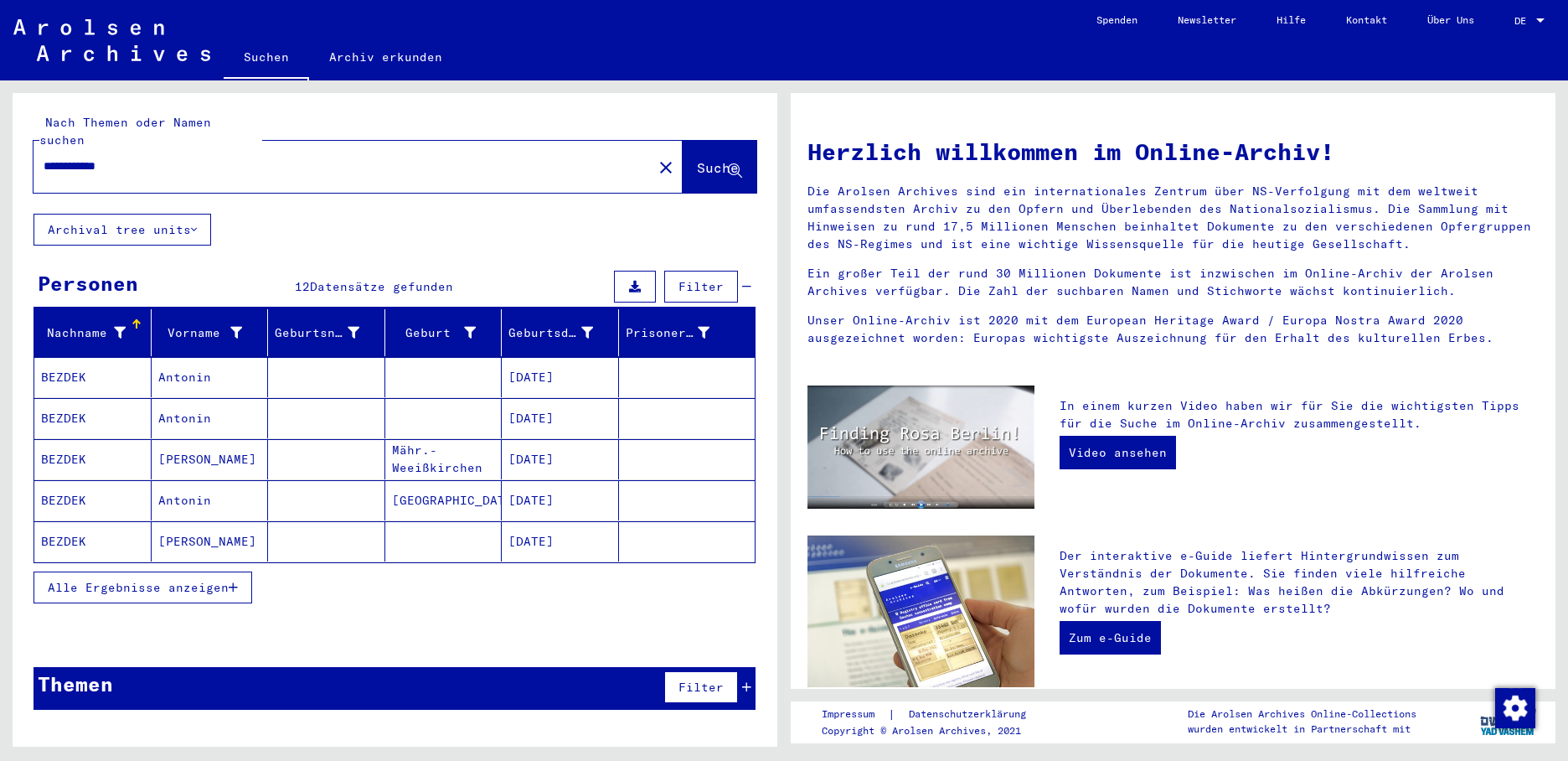
click at [236, 582] on icon "button" at bounding box center [233, 587] width 10 height 11
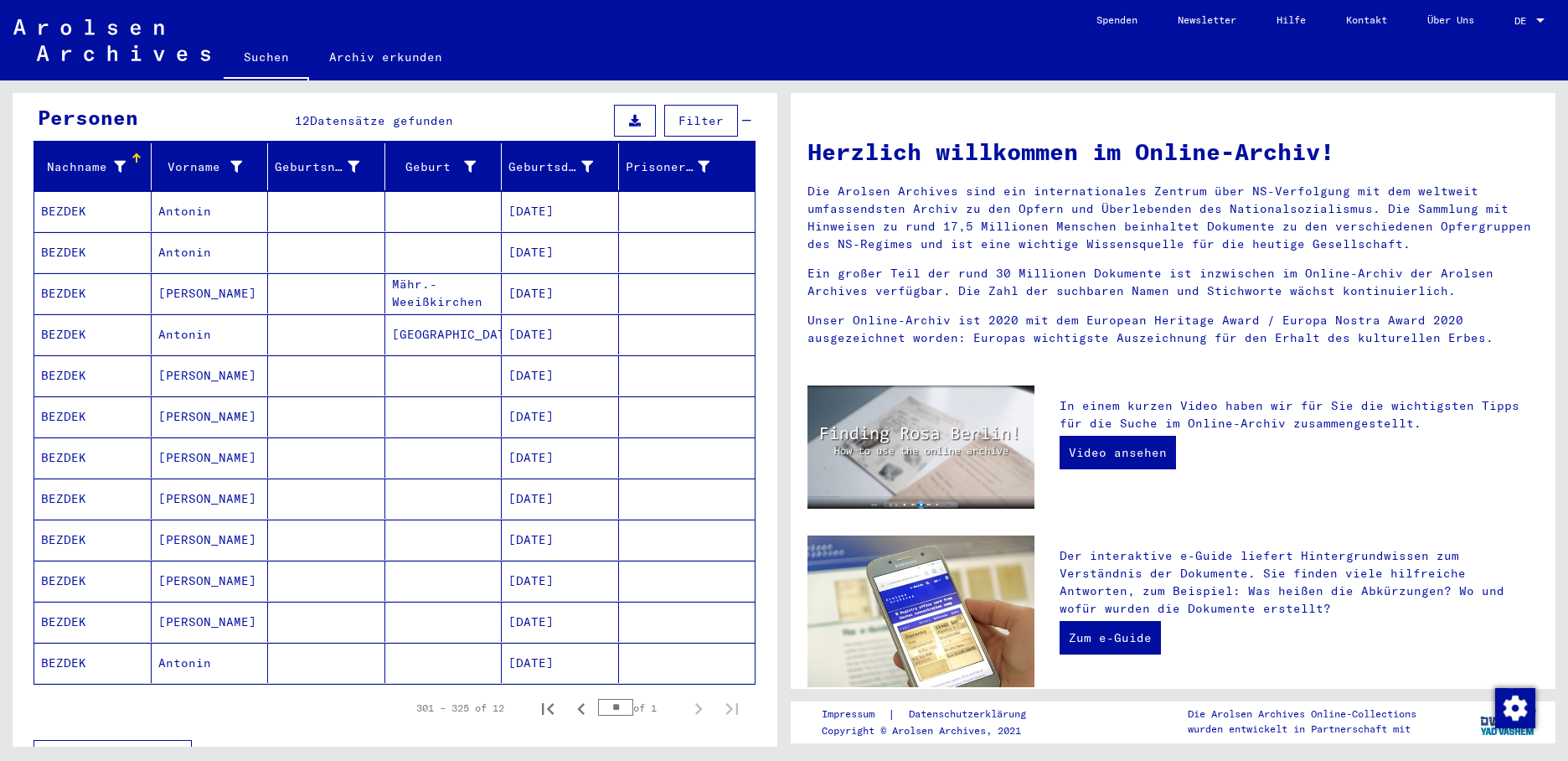
scroll to position [168, 0]
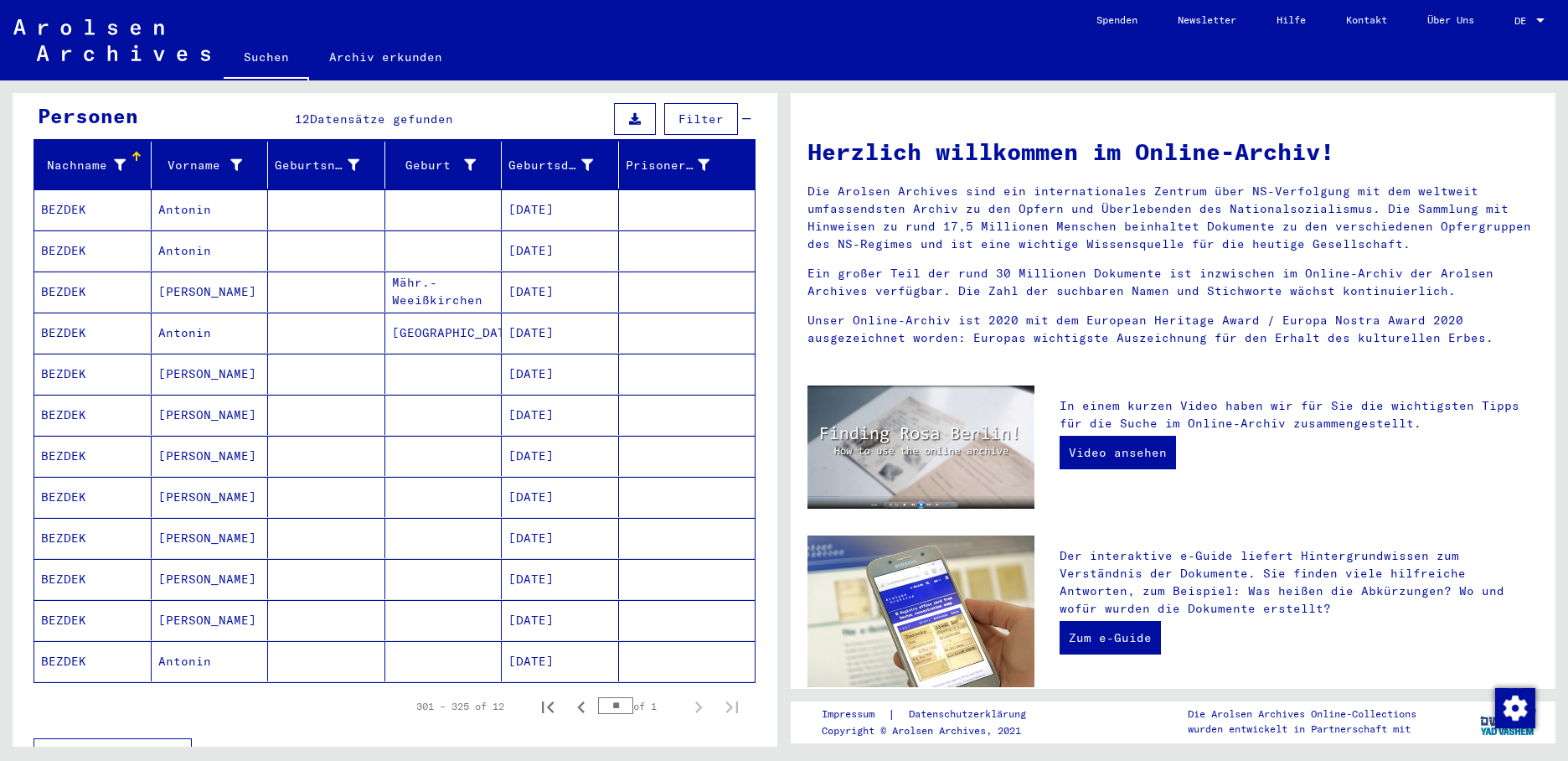
click at [551, 359] on mat-cell "[DATE]" at bounding box center [560, 374] width 117 height 40
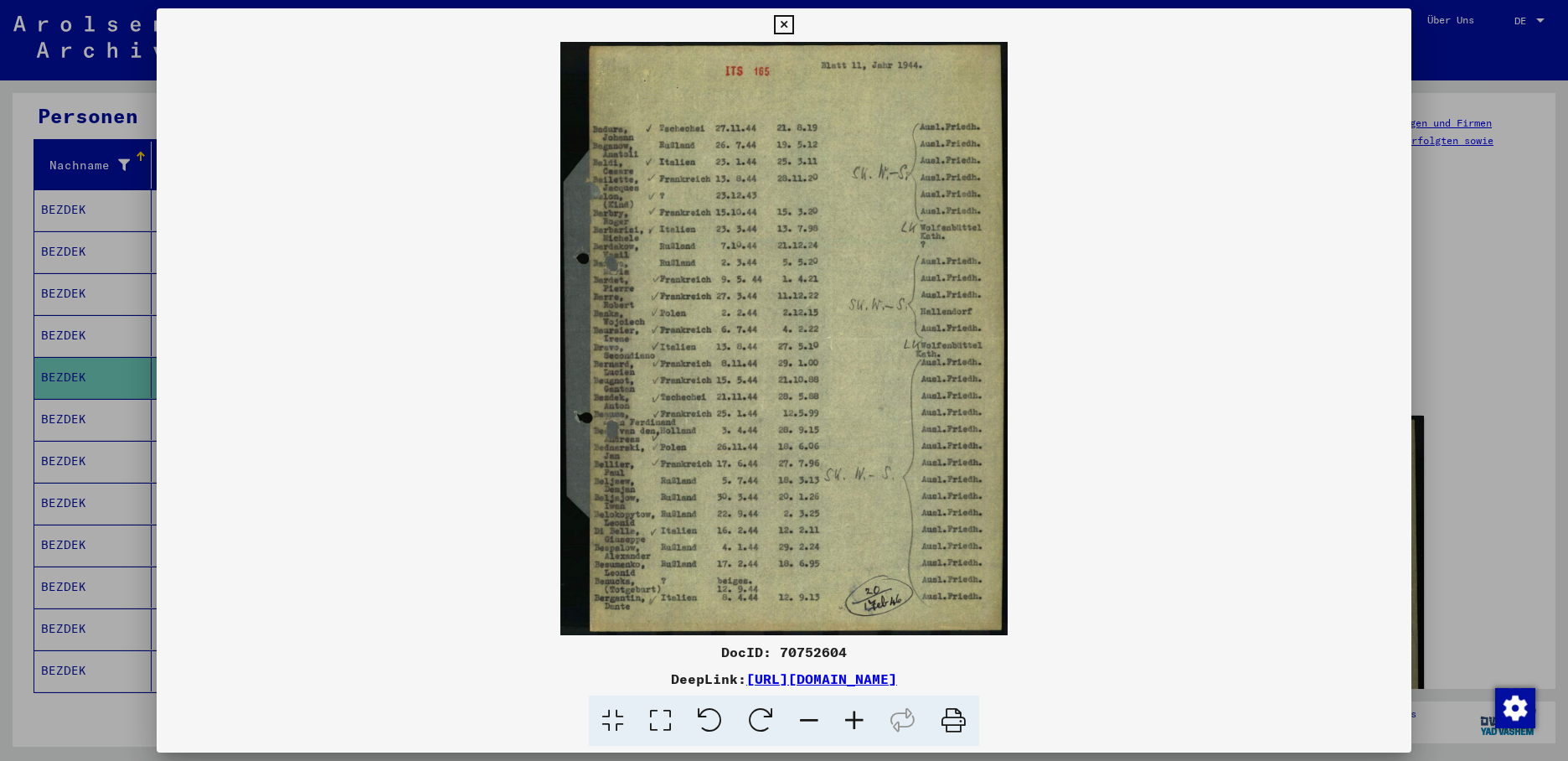
click at [96, 405] on div at bounding box center [784, 380] width 1568 height 761
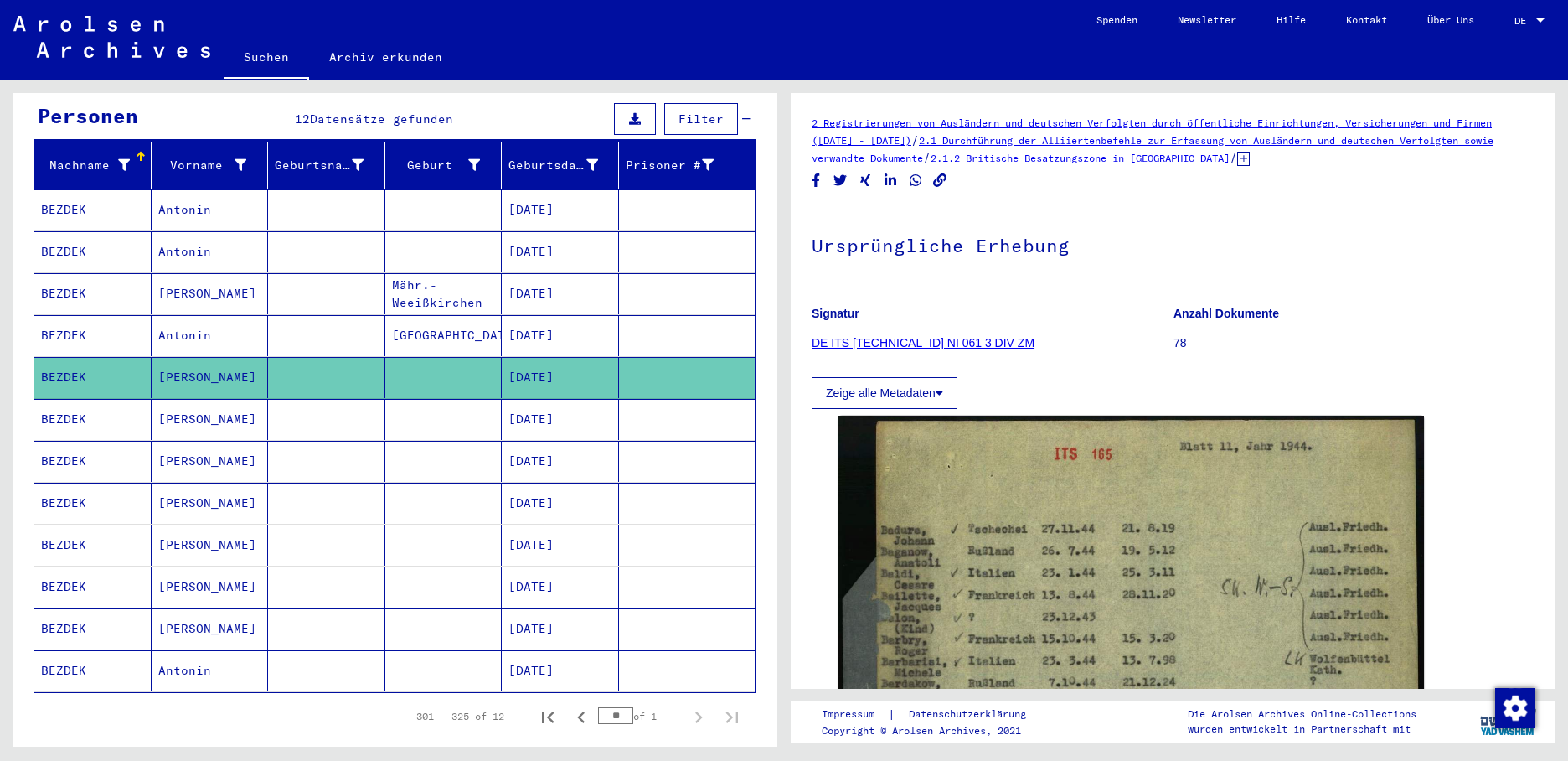
click at [96, 405] on mat-cell "BEZDEK" at bounding box center [93, 419] width 117 height 41
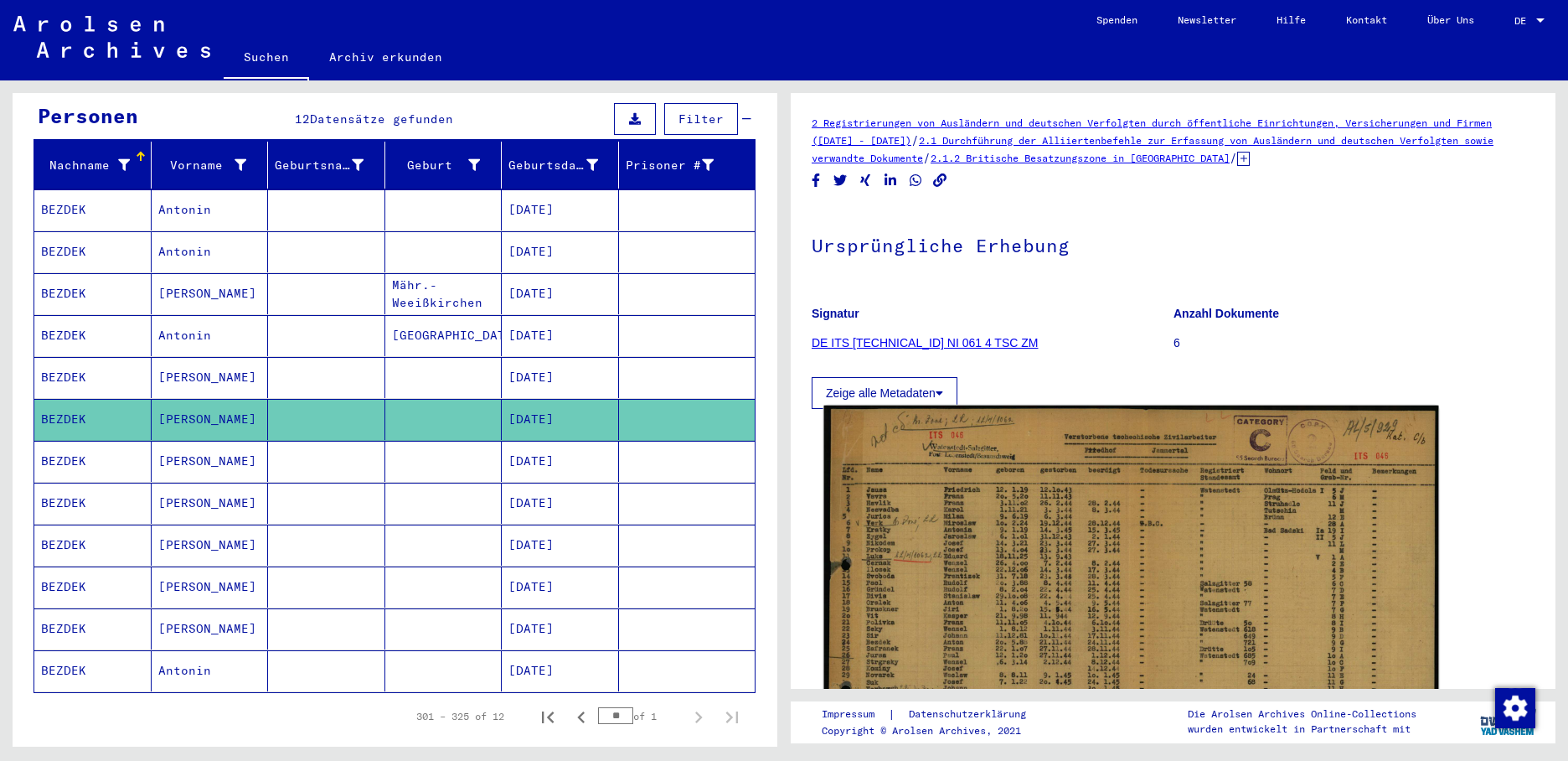
click at [973, 522] on img at bounding box center [1131, 614] width 615 height 418
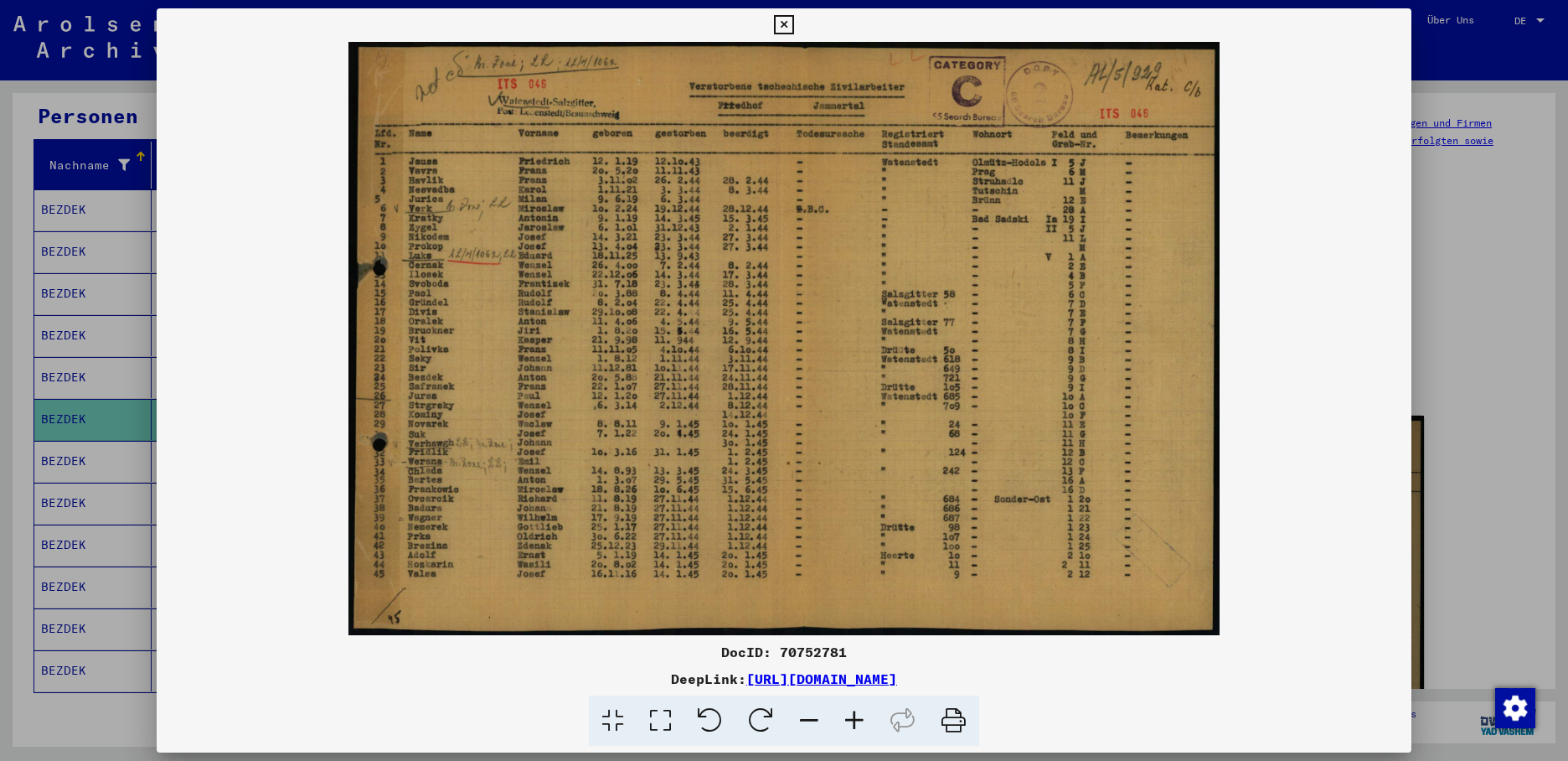
click at [85, 446] on div at bounding box center [784, 380] width 1568 height 761
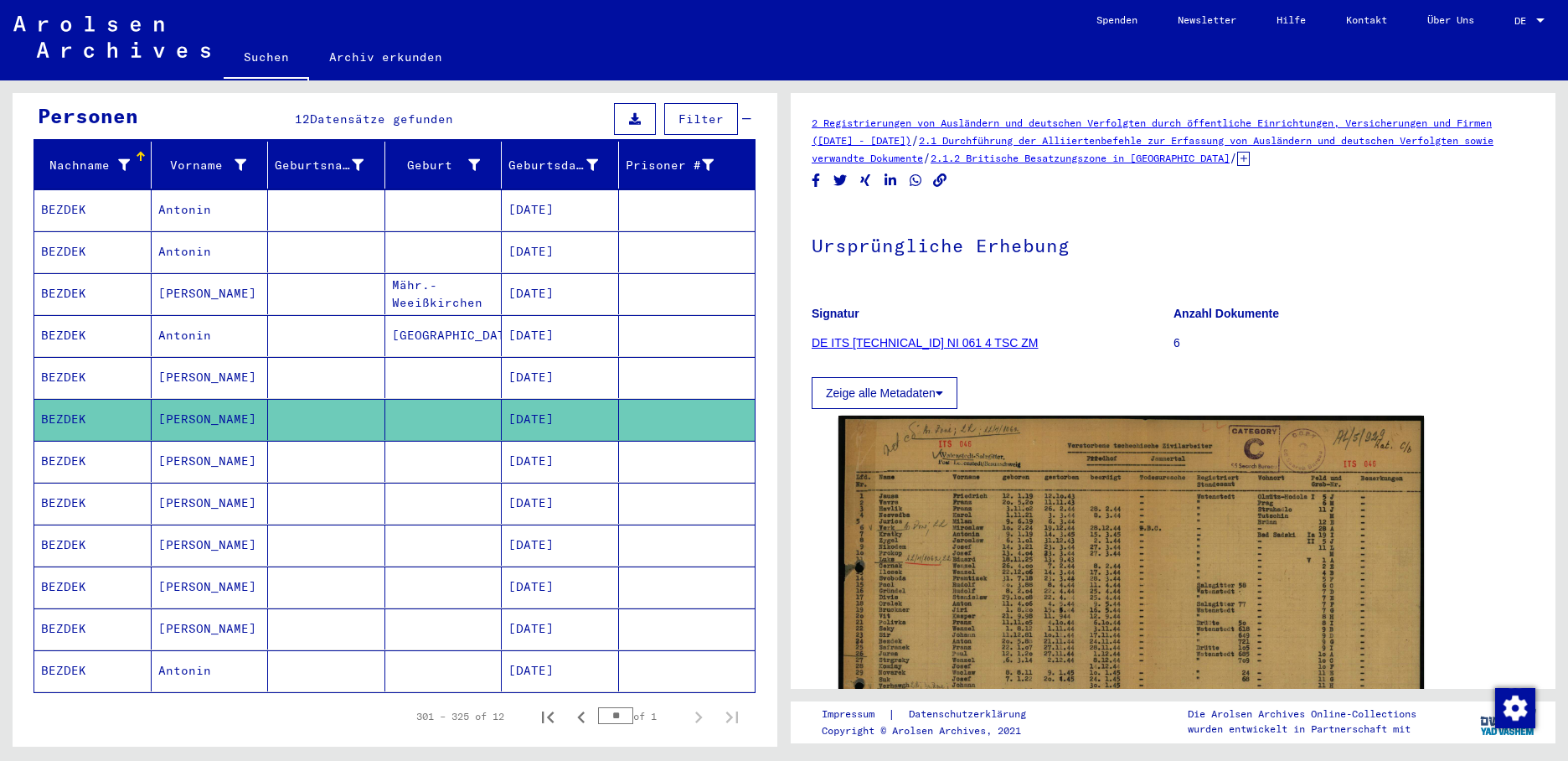
click at [85, 446] on mat-cell "BEZDEK" at bounding box center [93, 461] width 117 height 41
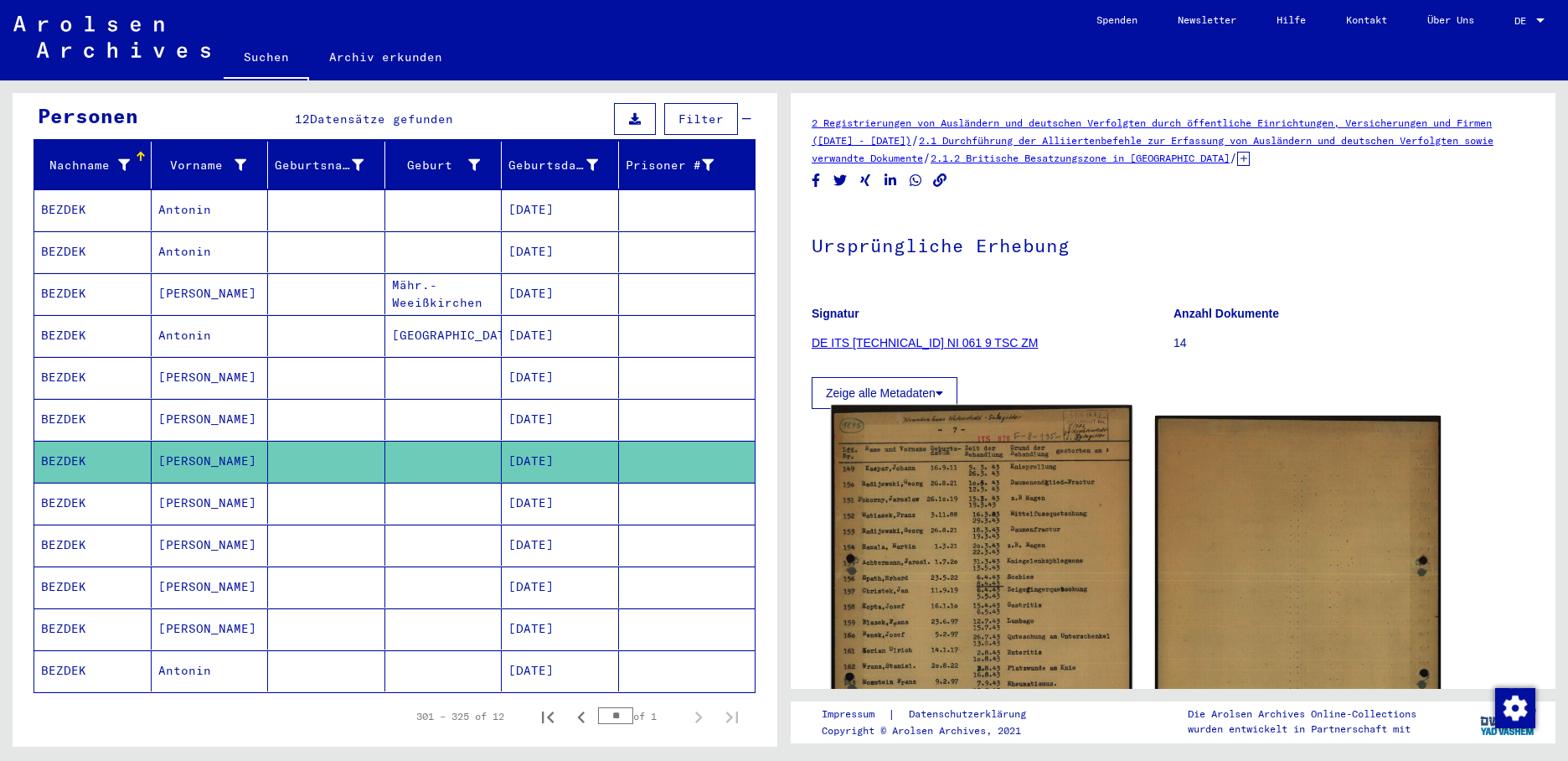
click at [907, 503] on img at bounding box center [981, 622] width 301 height 434
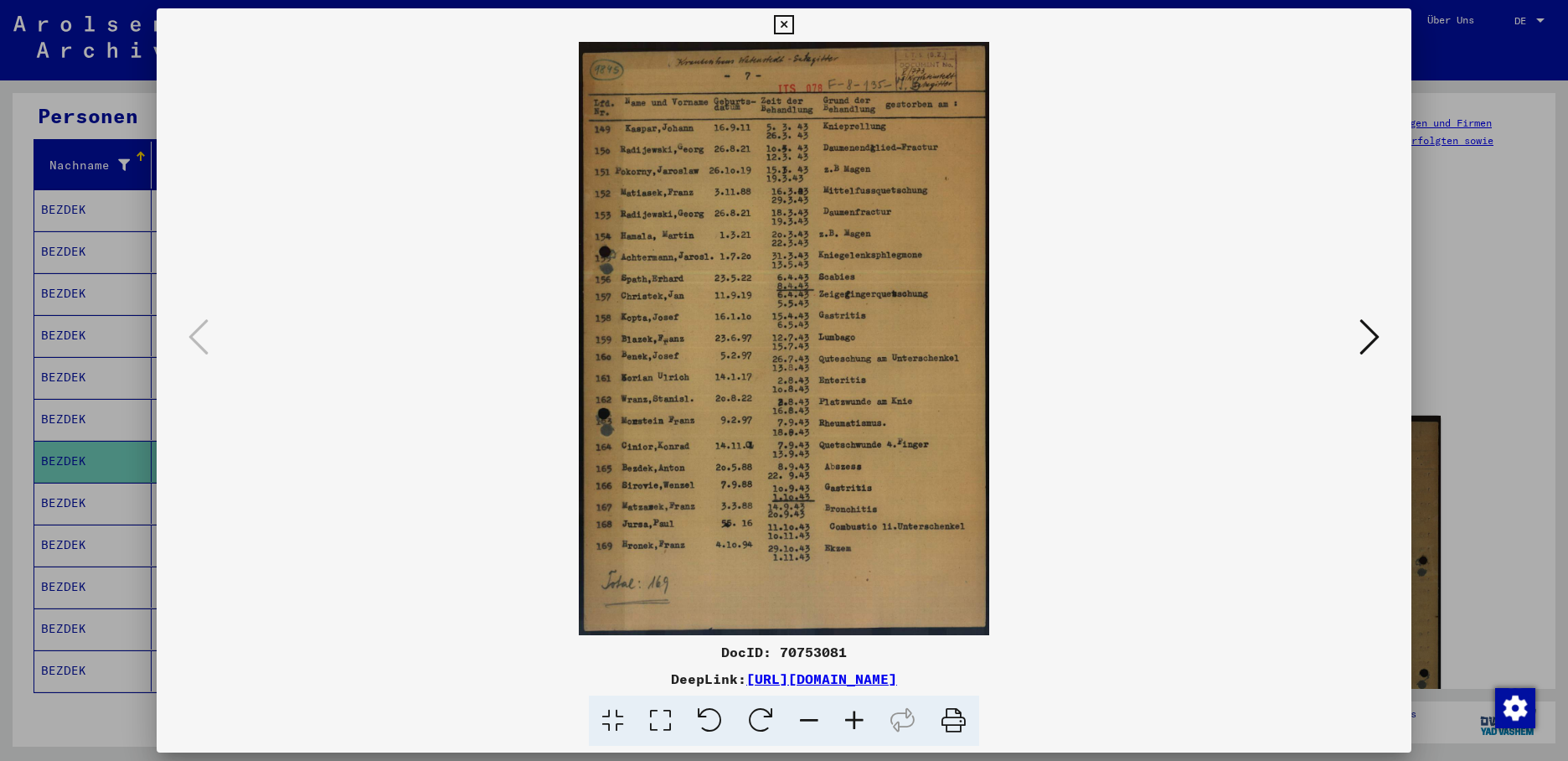
click at [83, 477] on div at bounding box center [784, 380] width 1568 height 761
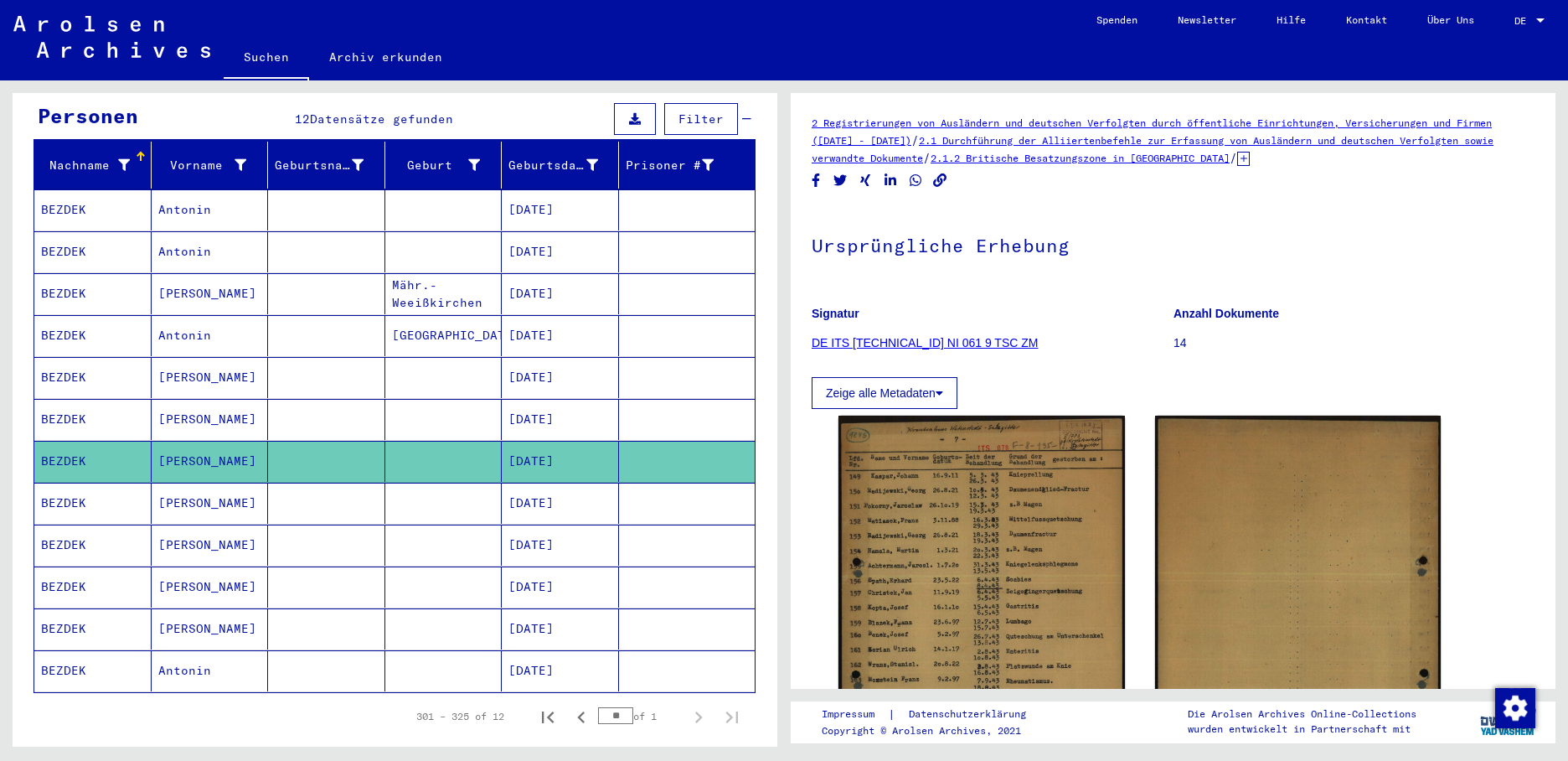
click at [83, 483] on mat-cell "BEZDEK" at bounding box center [93, 503] width 117 height 41
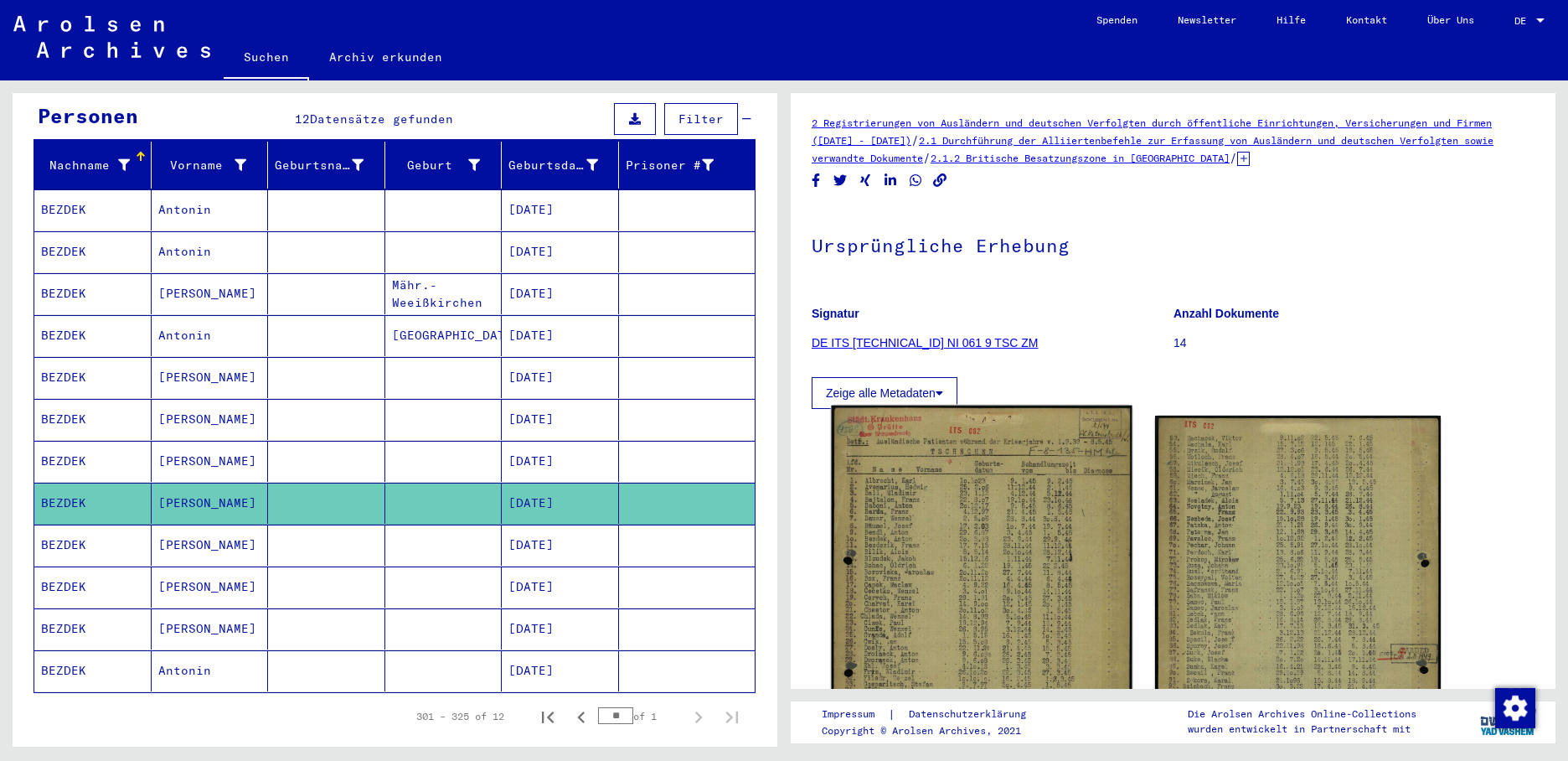
click at [927, 553] on img at bounding box center [981, 616] width 301 height 421
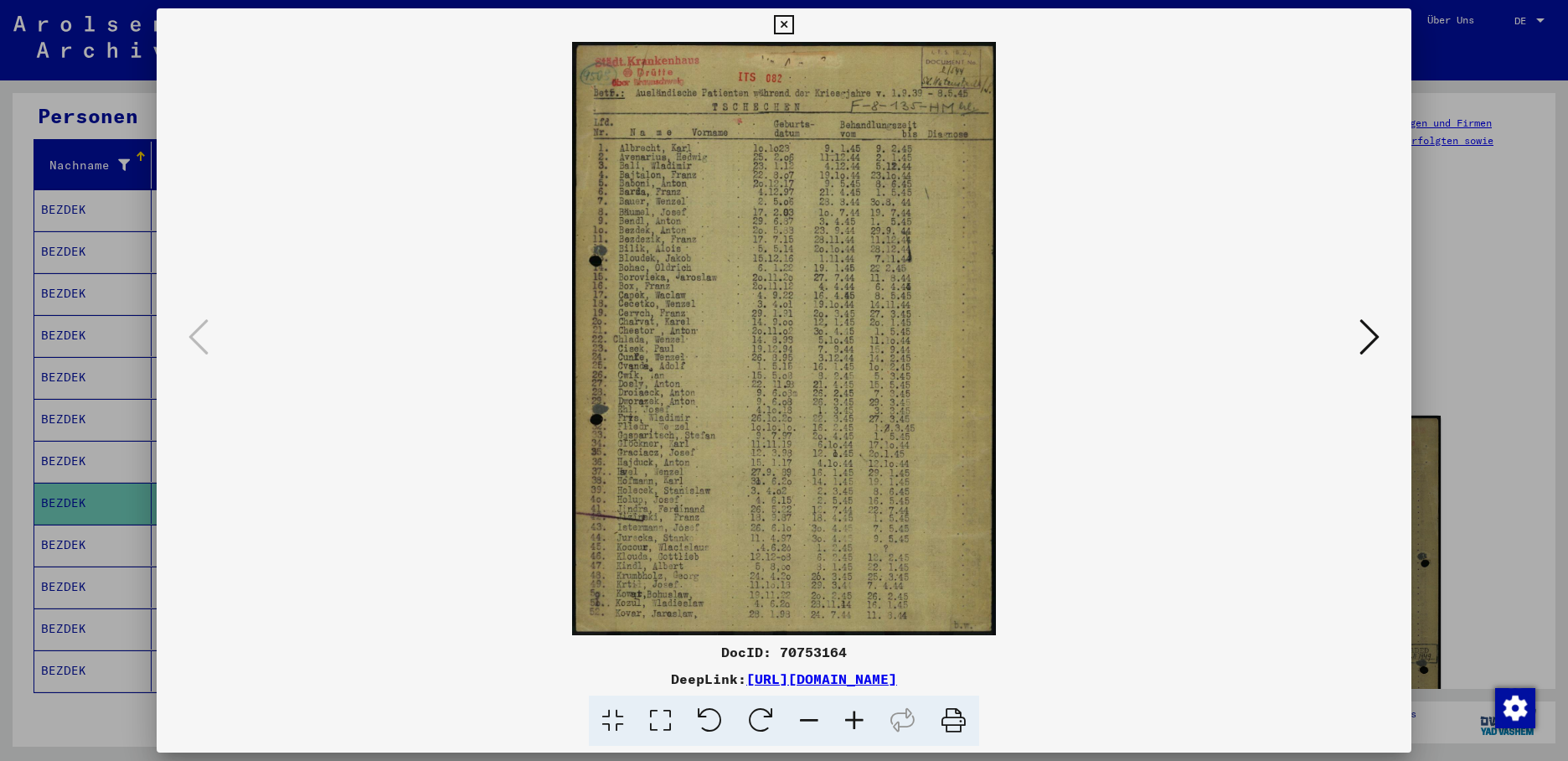
click at [89, 482] on div at bounding box center [784, 380] width 1568 height 761
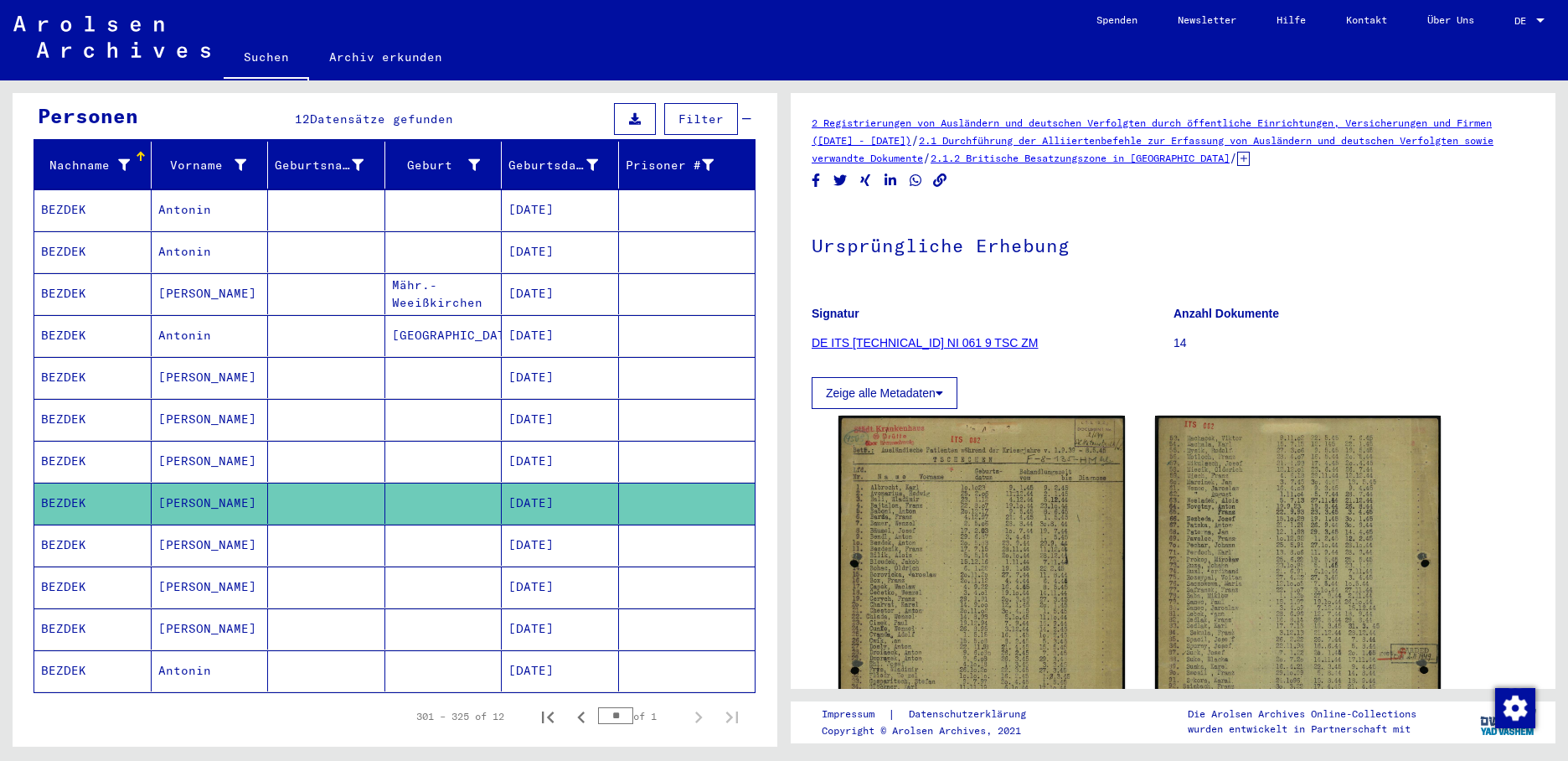
click at [543, 612] on mat-cell "[DATE]" at bounding box center [560, 629] width 117 height 41
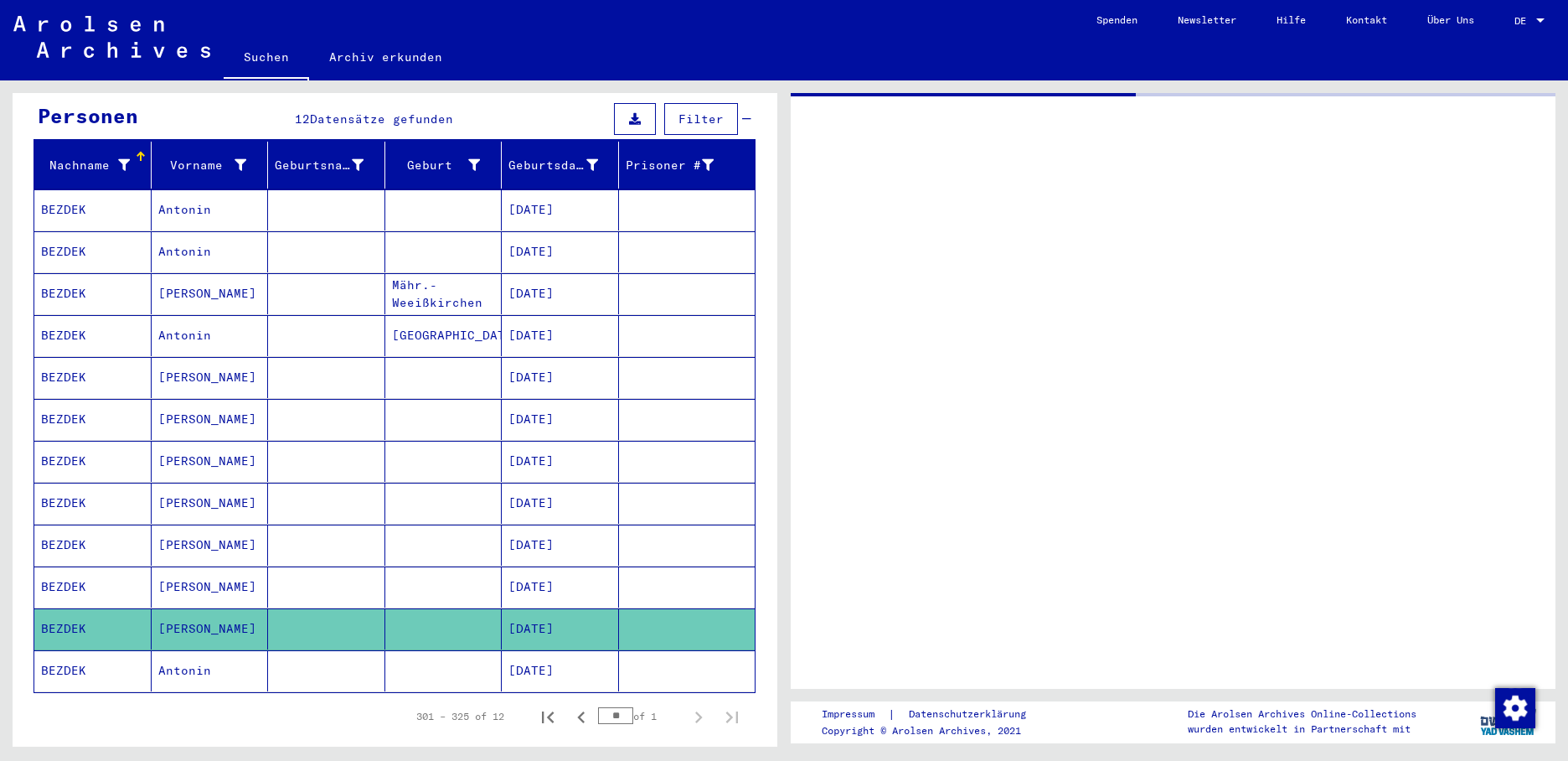
click at [543, 612] on mat-cell "[DATE]" at bounding box center [560, 629] width 117 height 41
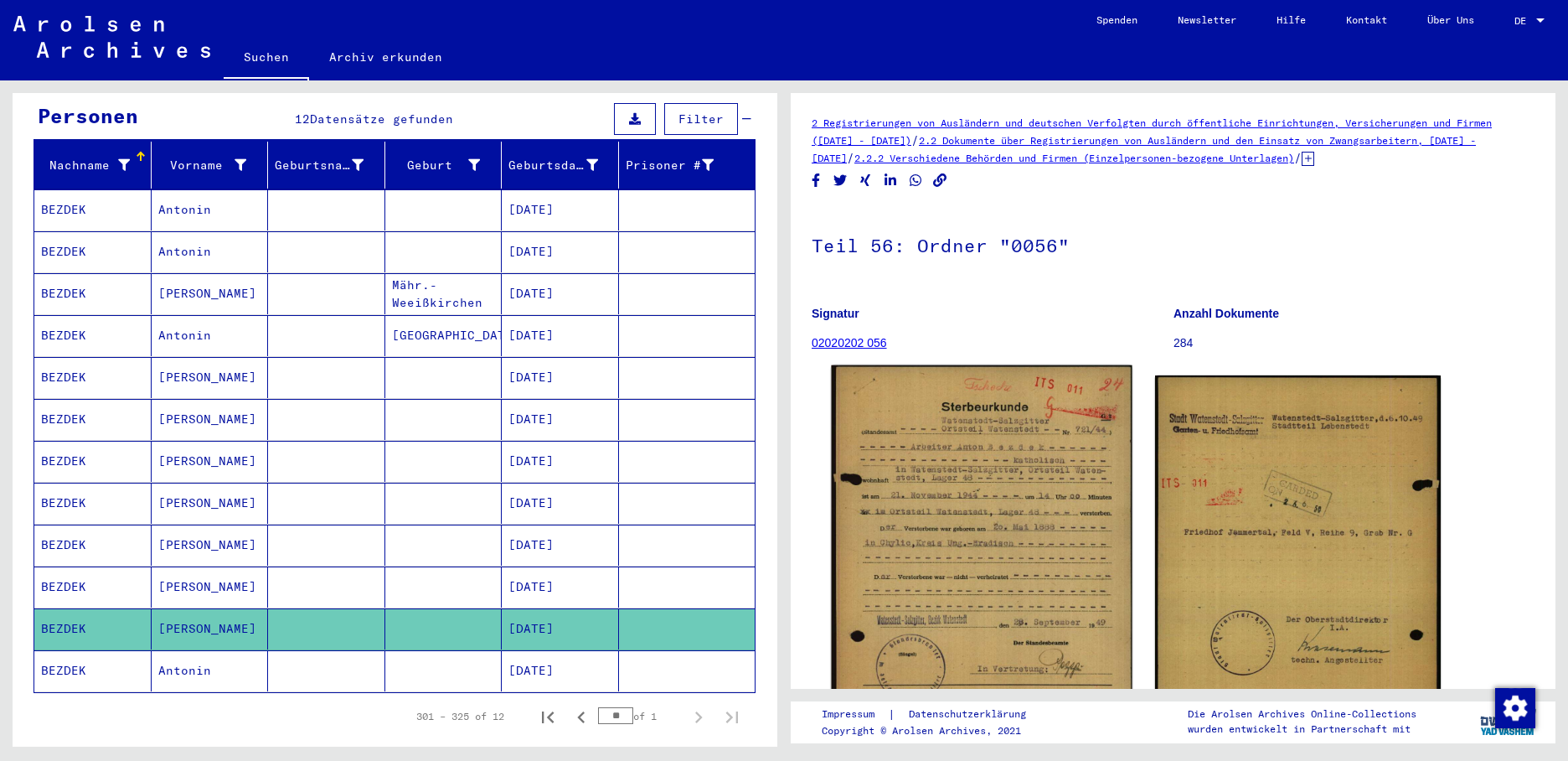
click at [942, 564] on img at bounding box center [981, 574] width 301 height 417
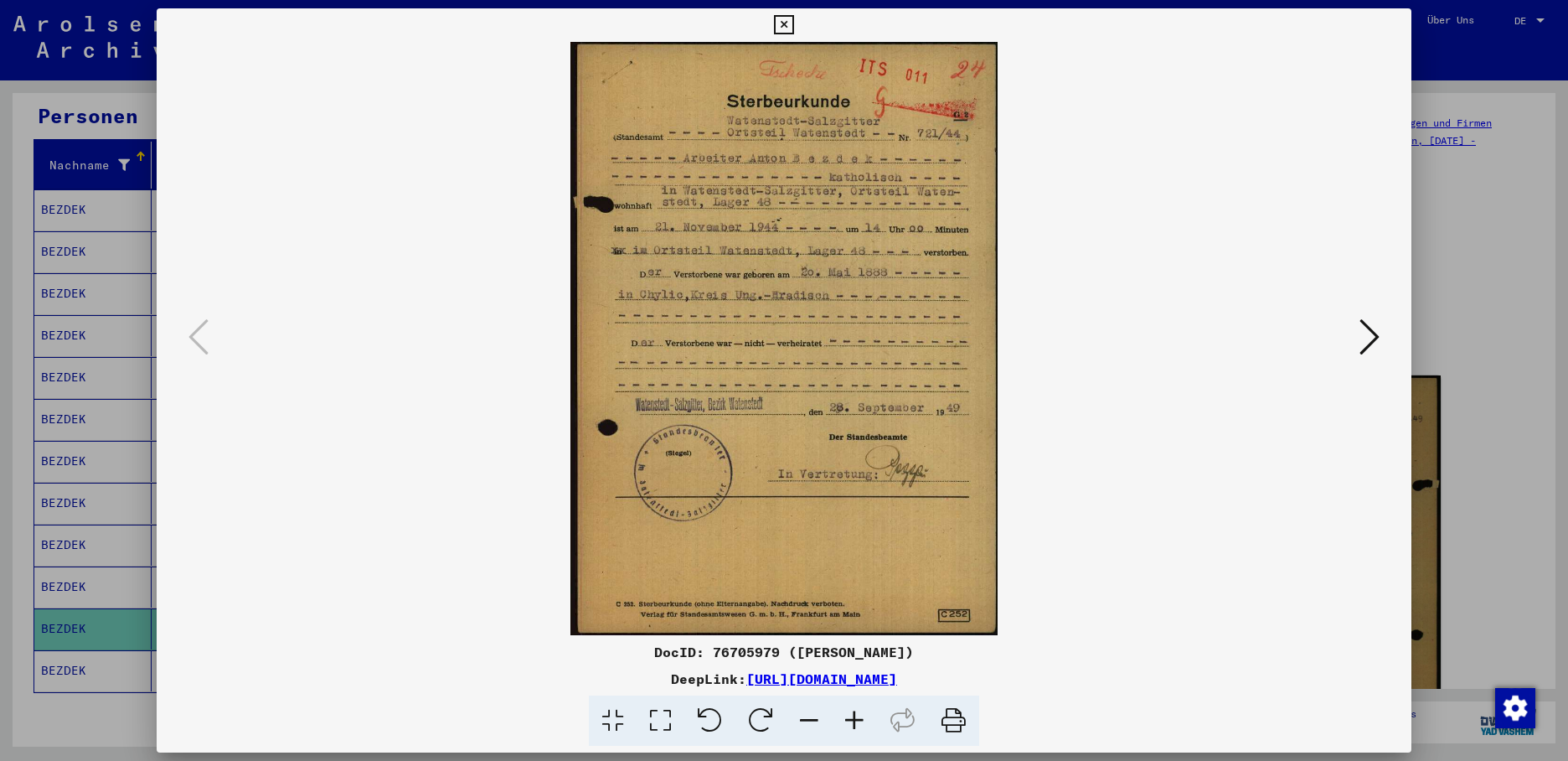
click at [1379, 338] on icon at bounding box center [1369, 337] width 20 height 40
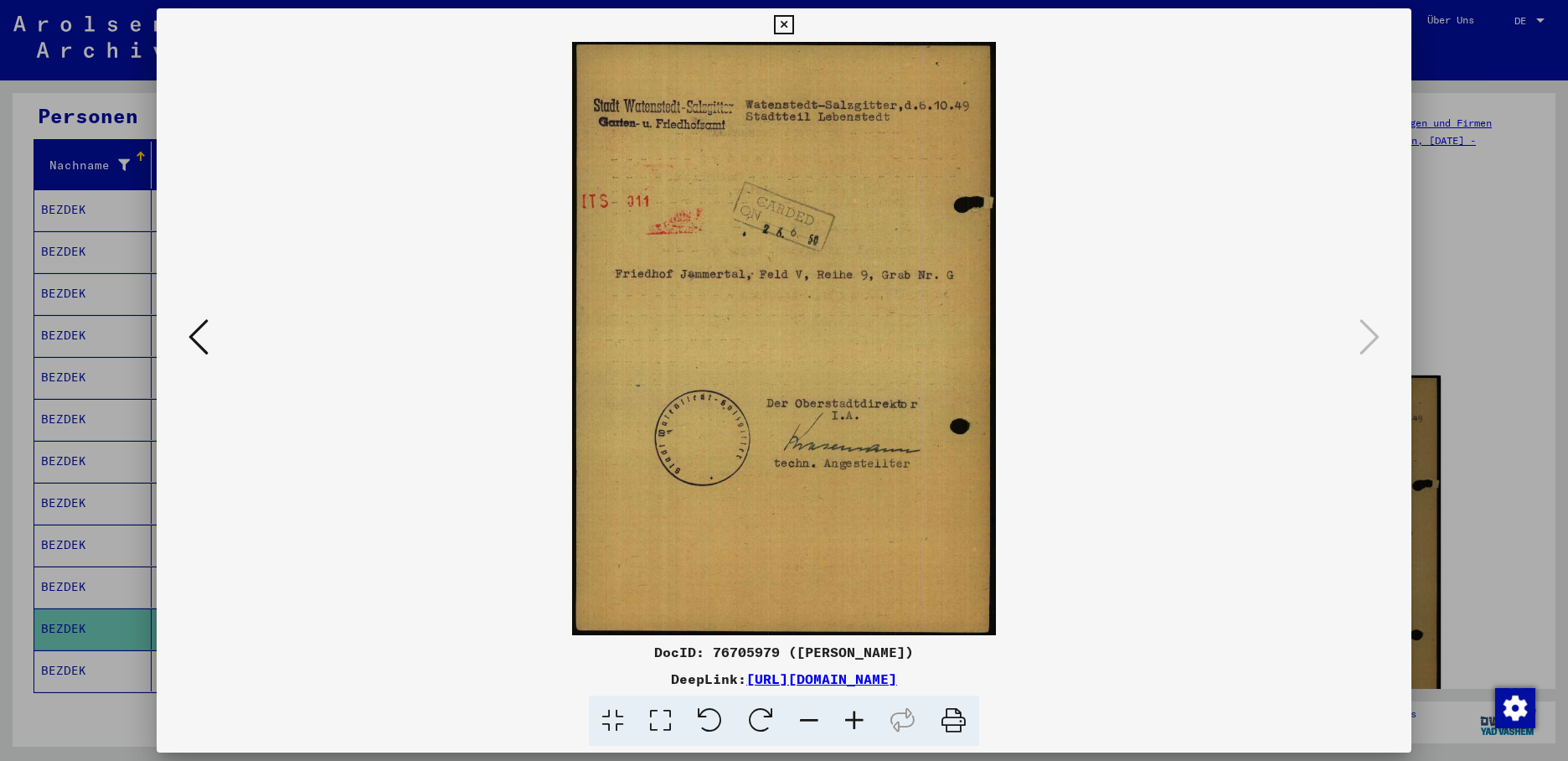
click at [75, 659] on div at bounding box center [784, 380] width 1568 height 761
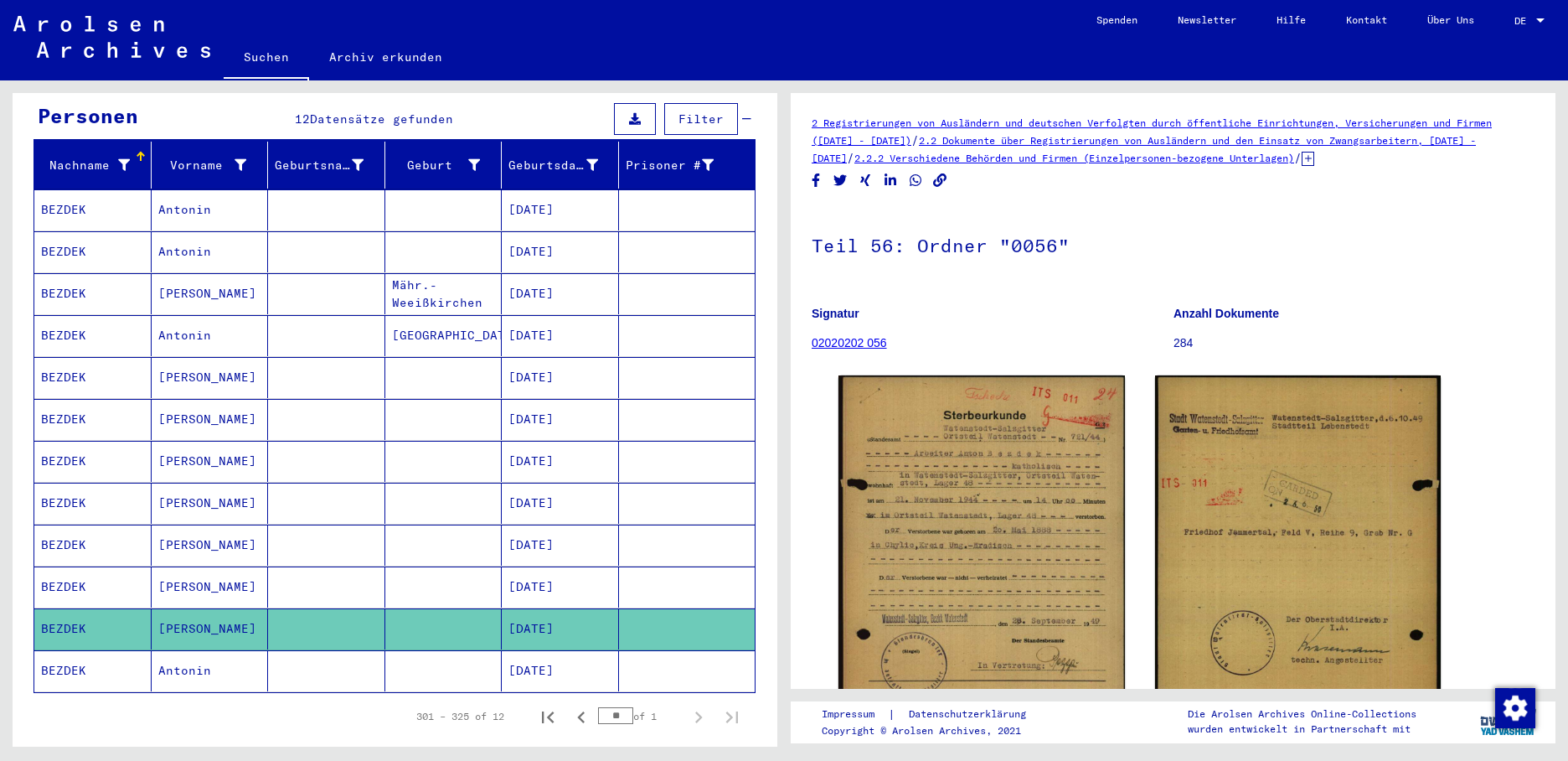
click at [78, 656] on mat-cell "BEZDEK" at bounding box center [93, 671] width 117 height 41
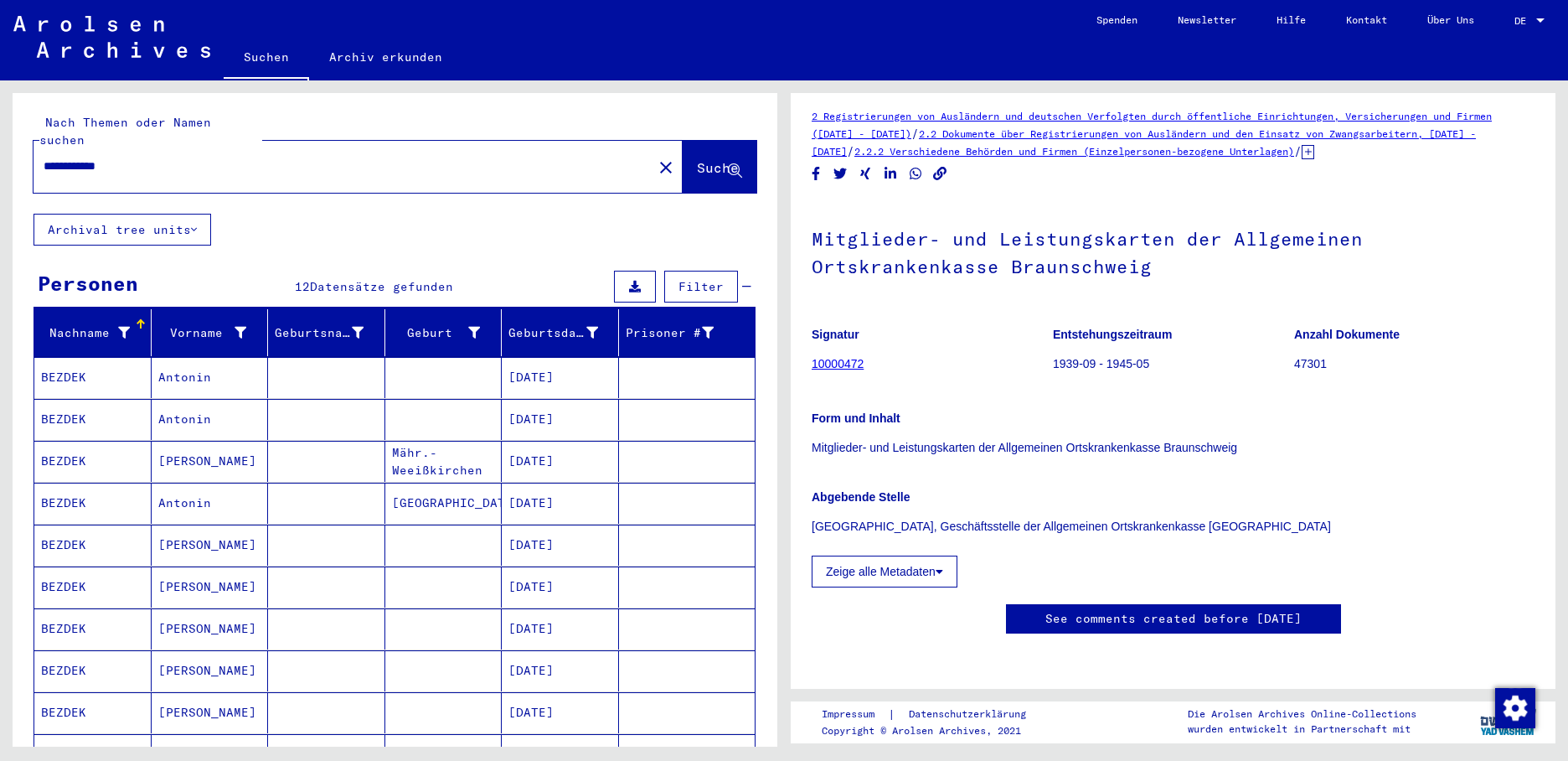
drag, startPoint x: 282, startPoint y: 149, endPoint x: 60, endPoint y: 146, distance: 222.0
click at [60, 157] on input "**********" at bounding box center [342, 166] width 599 height 17
type input "*"
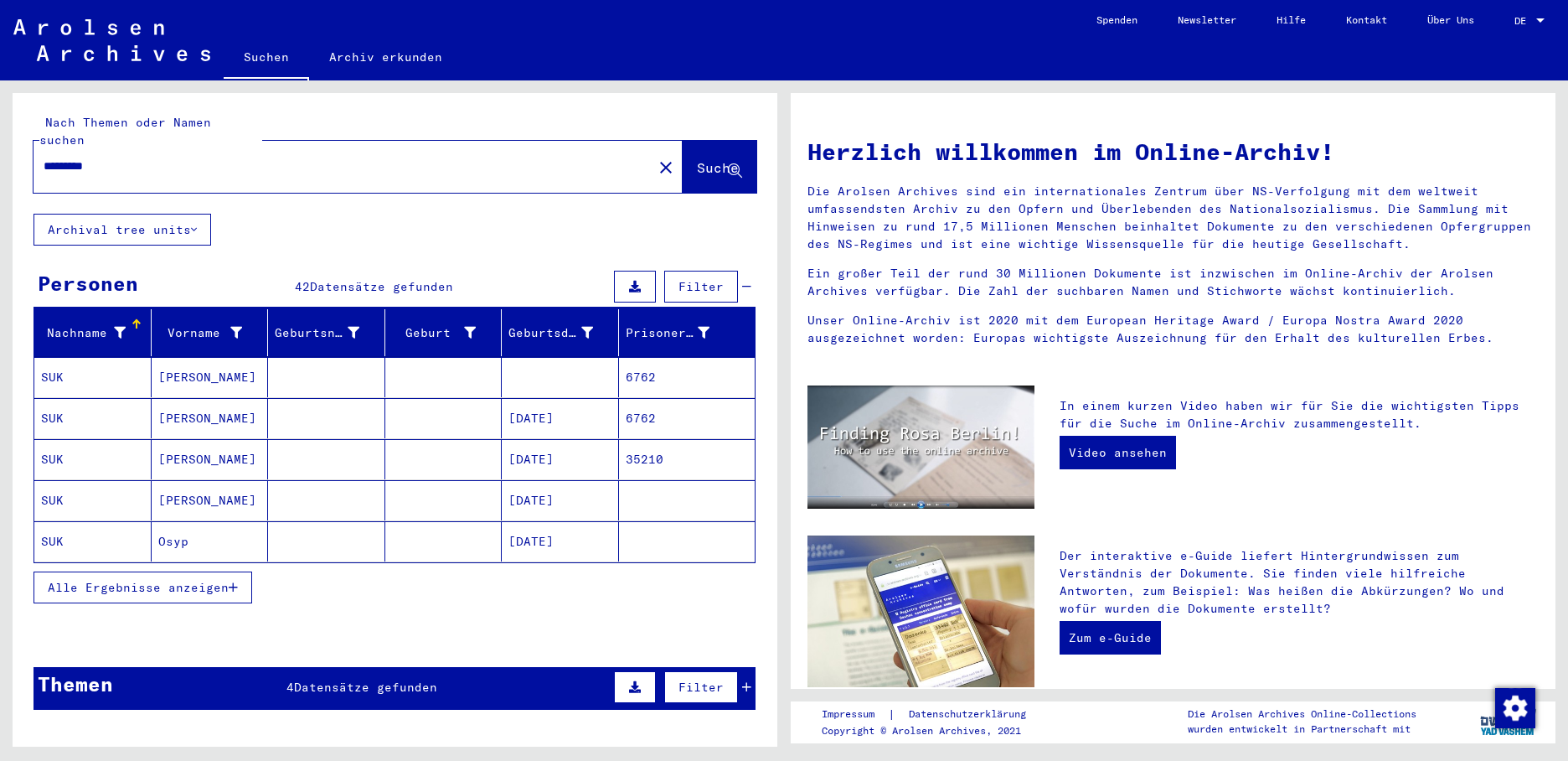
click at [243, 571] on button "Alle Ergebnisse anzeigen" at bounding box center [143, 587] width 219 height 32
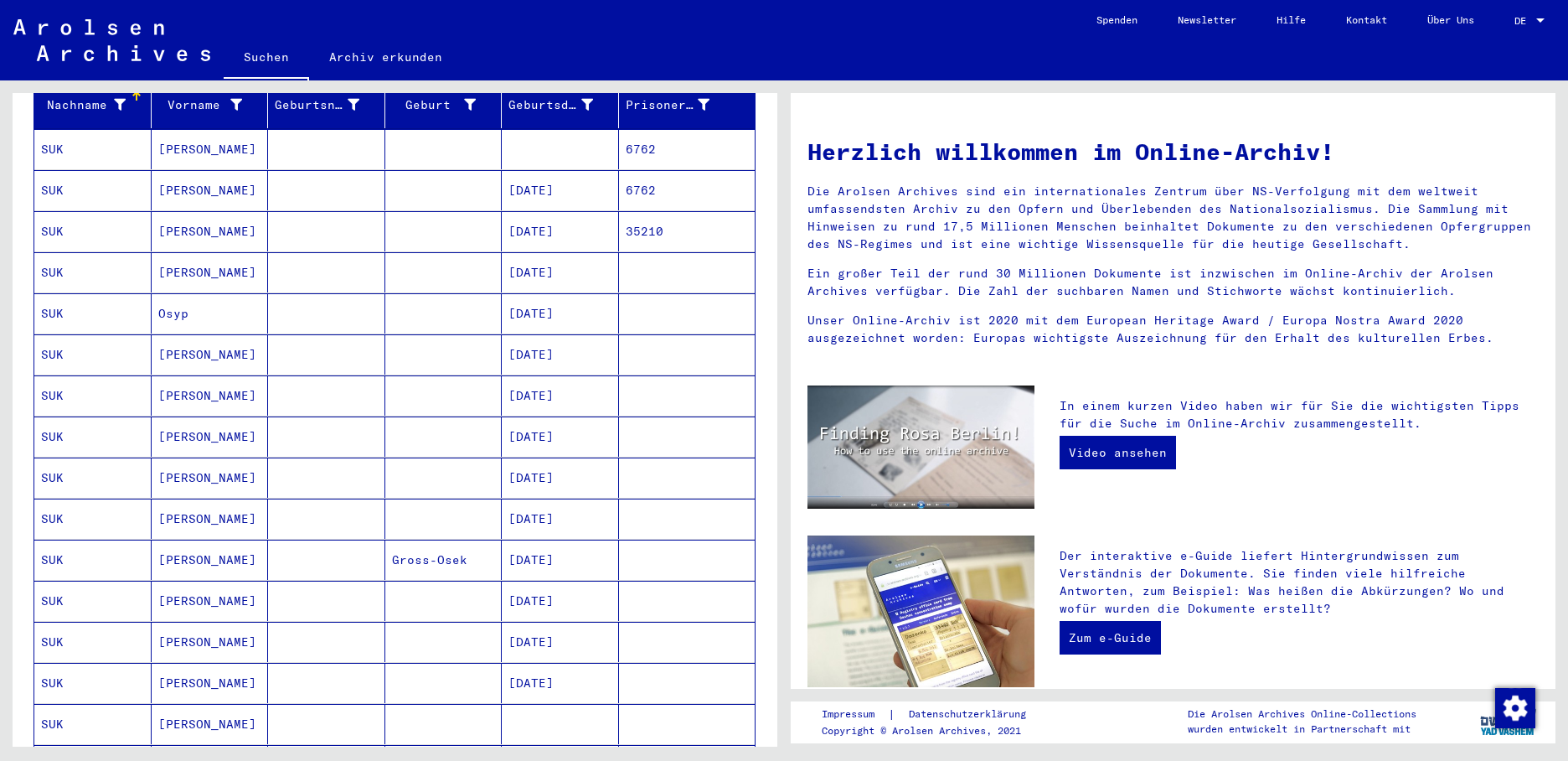
scroll to position [251, 0]
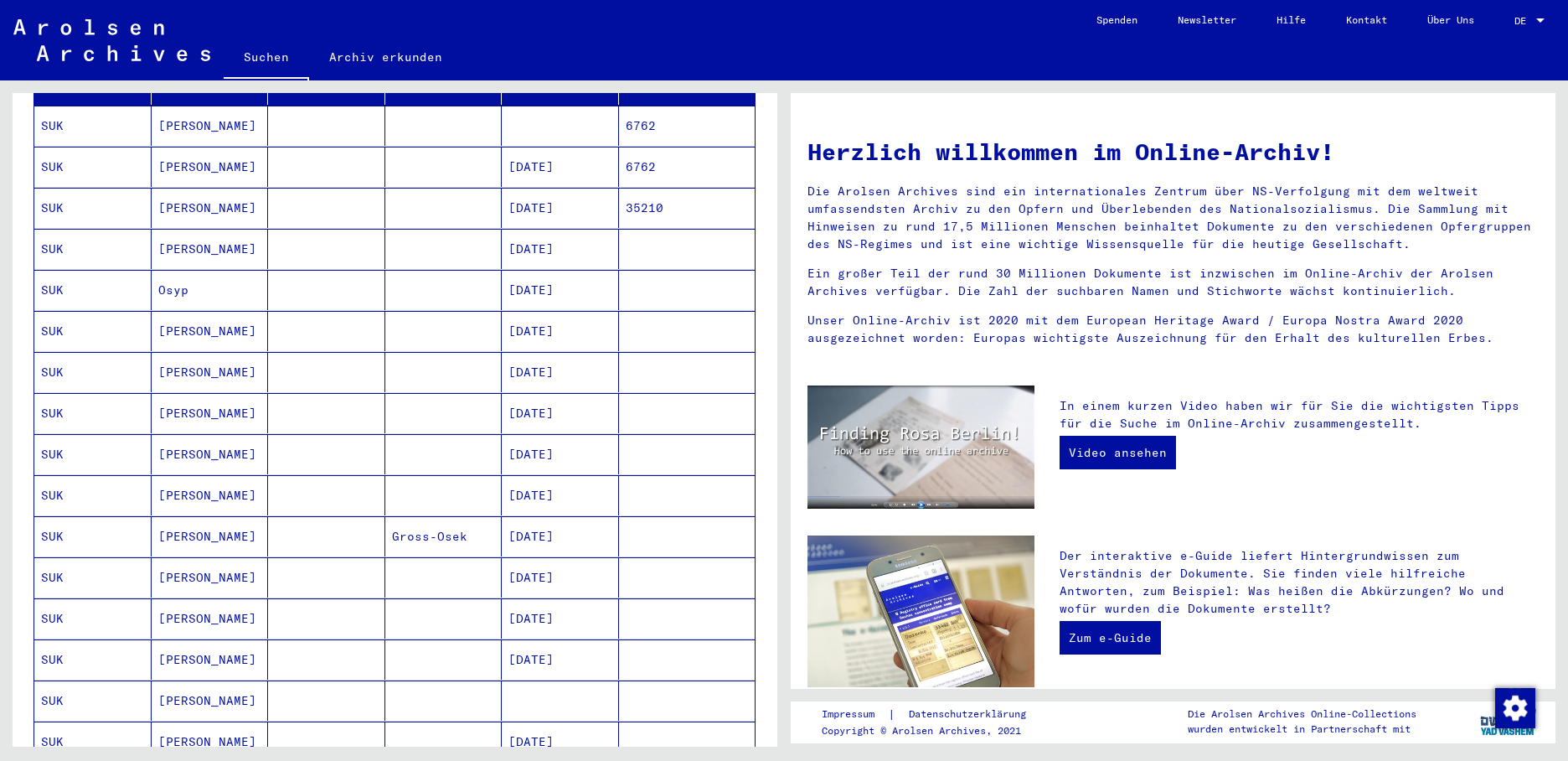
click at [581, 316] on mat-cell "[DATE]" at bounding box center [560, 331] width 117 height 40
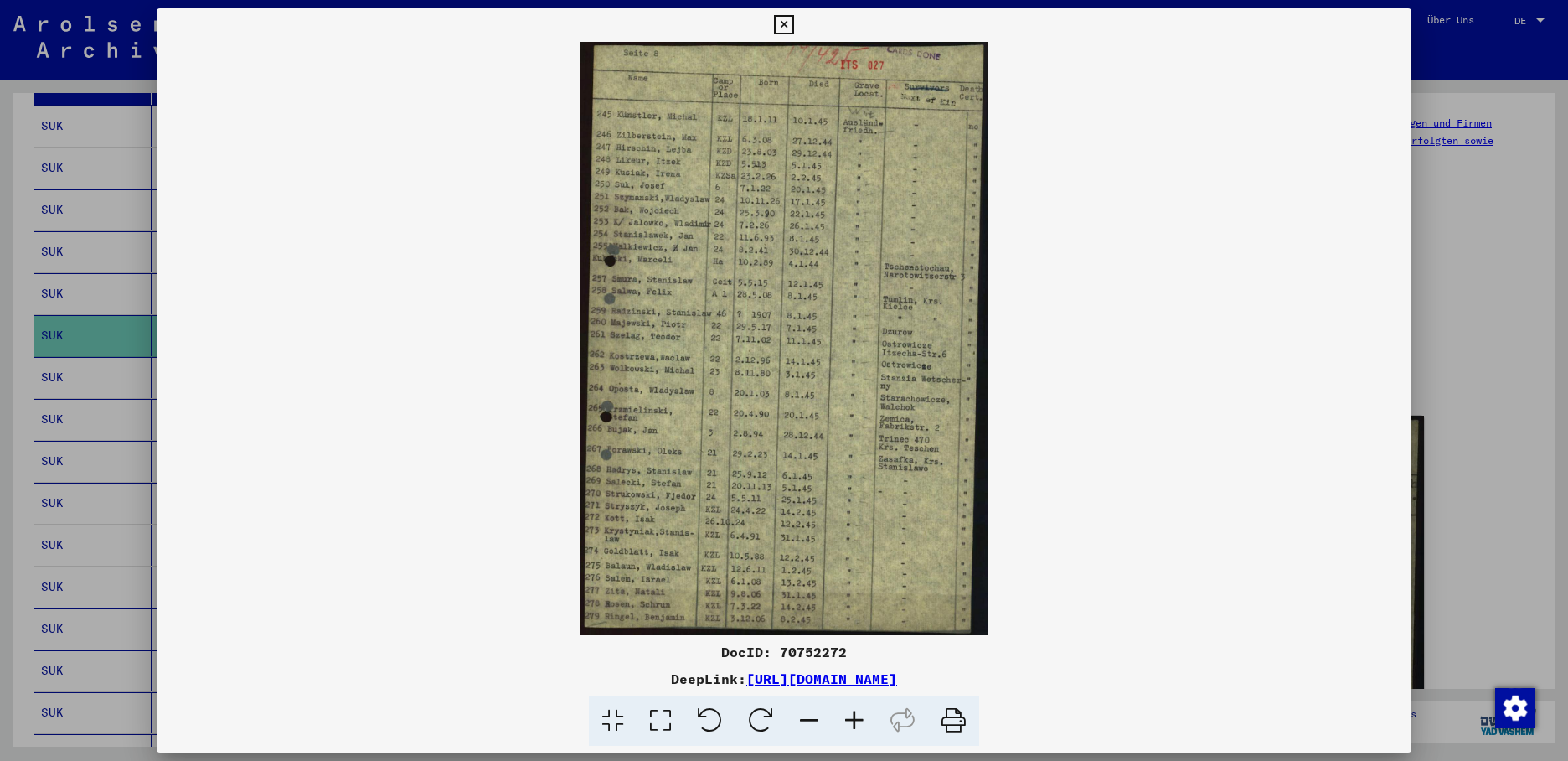
click at [84, 367] on div at bounding box center [784, 380] width 1568 height 761
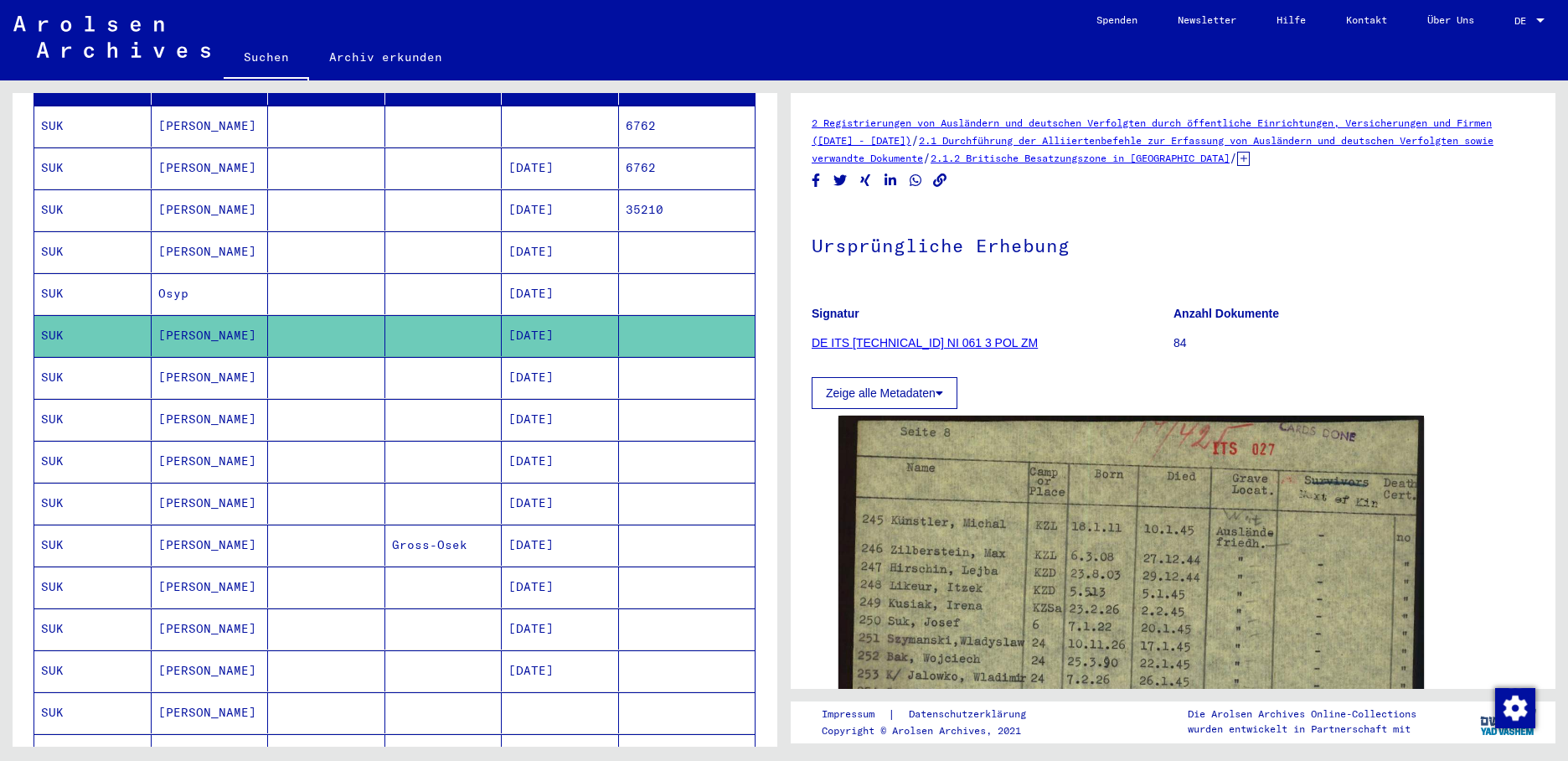
click at [533, 373] on mat-cell "[DATE]" at bounding box center [560, 377] width 117 height 41
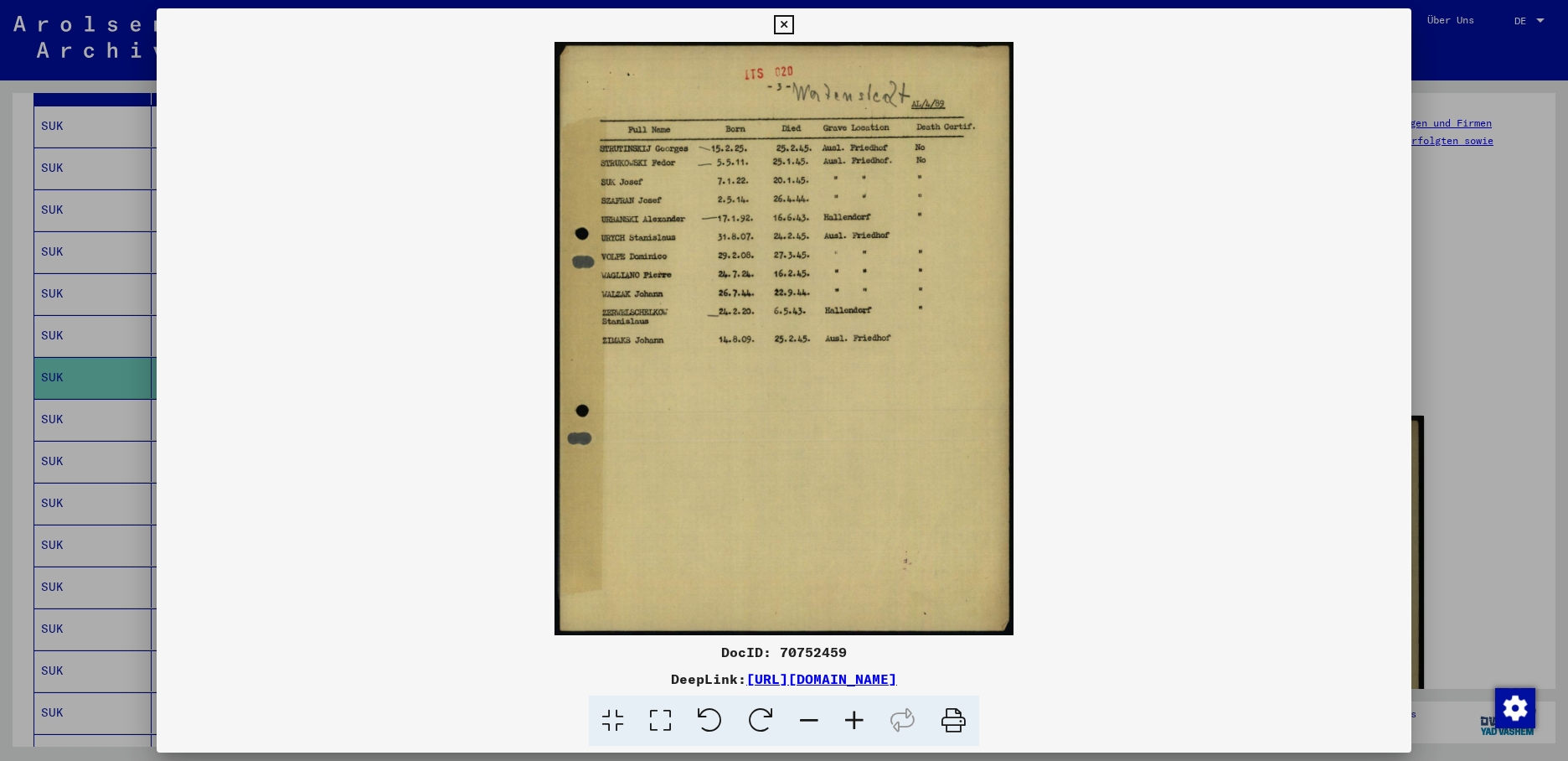
click at [77, 403] on div at bounding box center [784, 380] width 1568 height 761
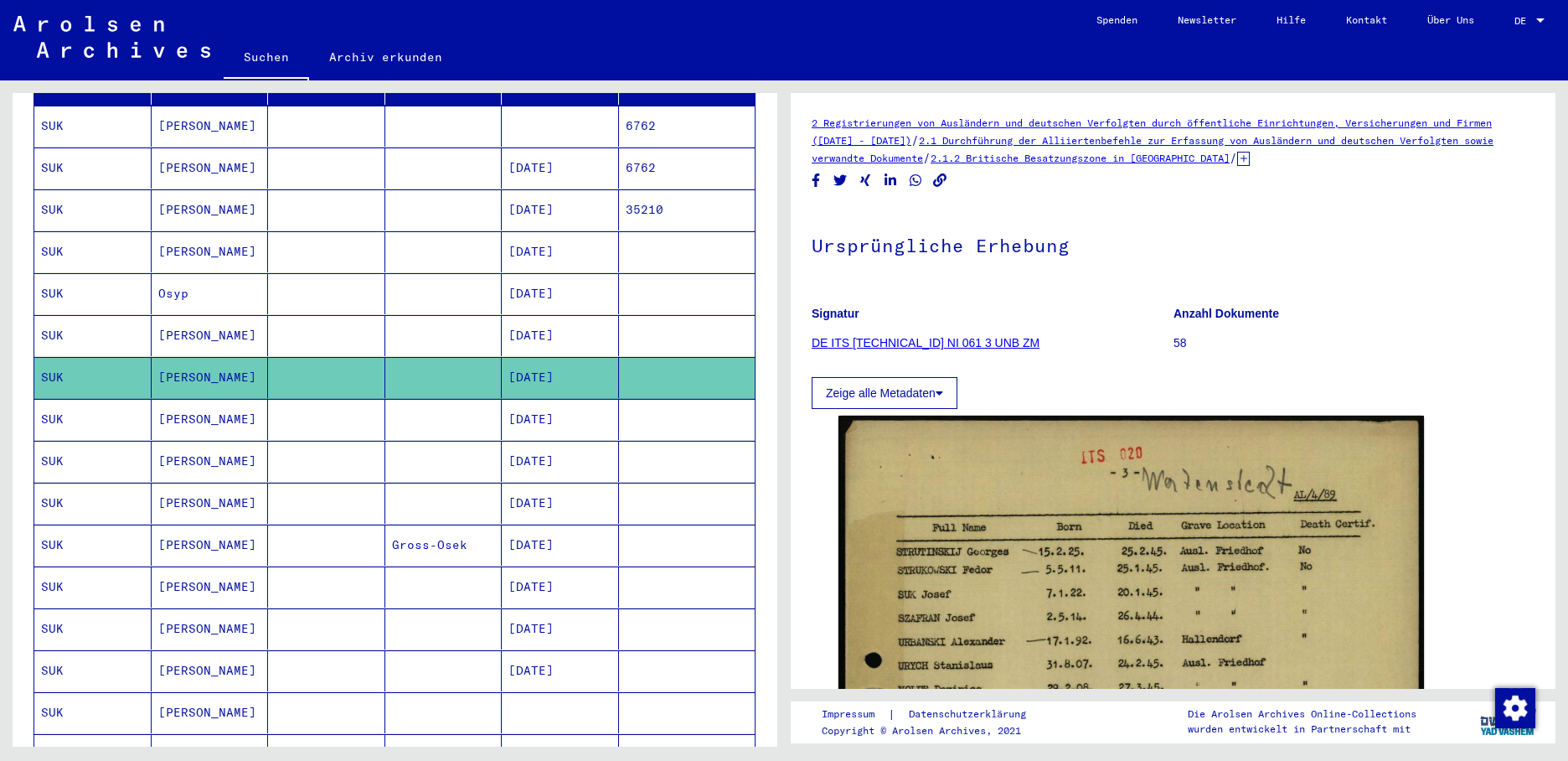
click at [75, 403] on mat-cell "SUK" at bounding box center [93, 419] width 117 height 41
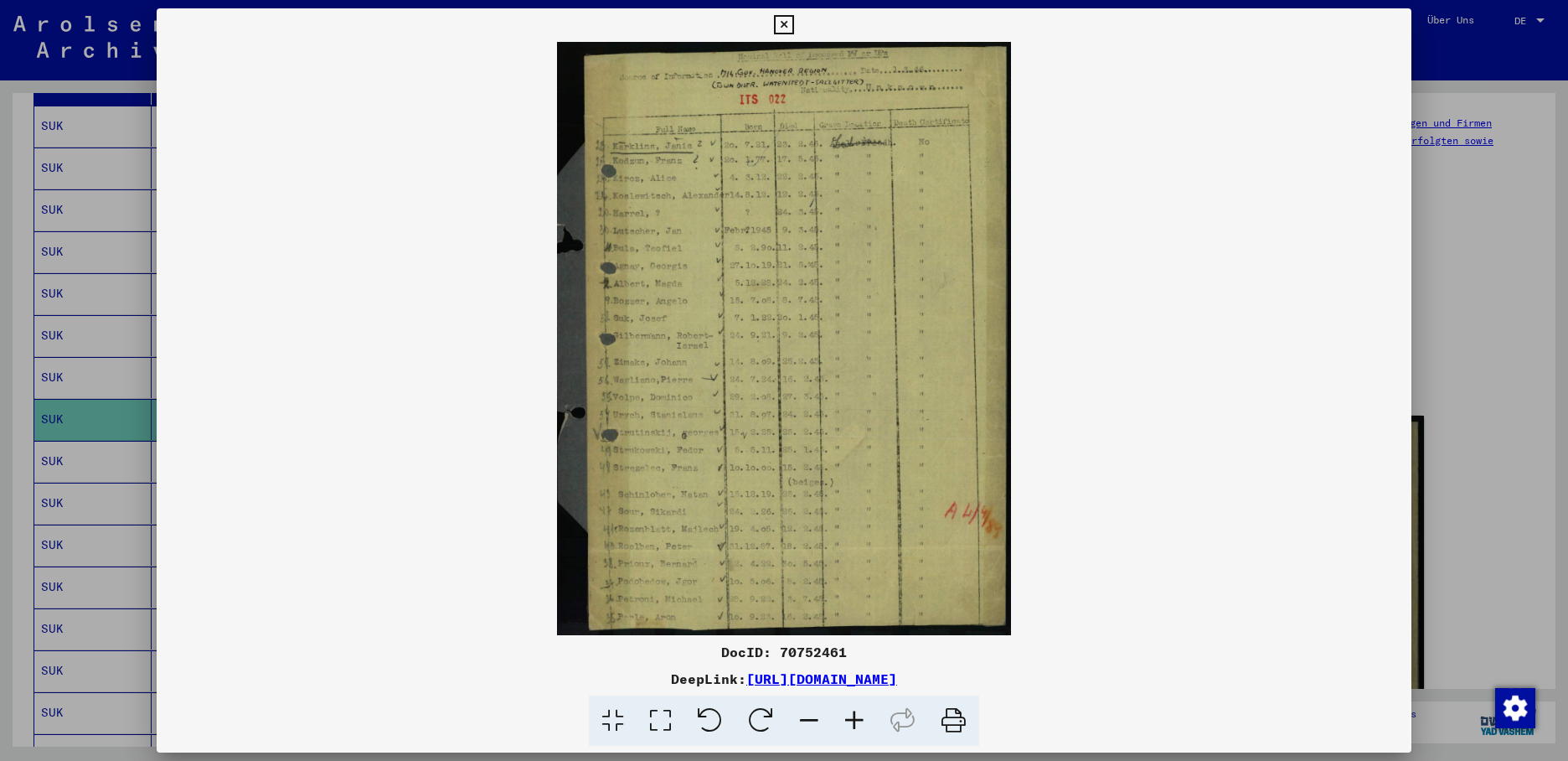
click at [71, 444] on div at bounding box center [784, 380] width 1568 height 761
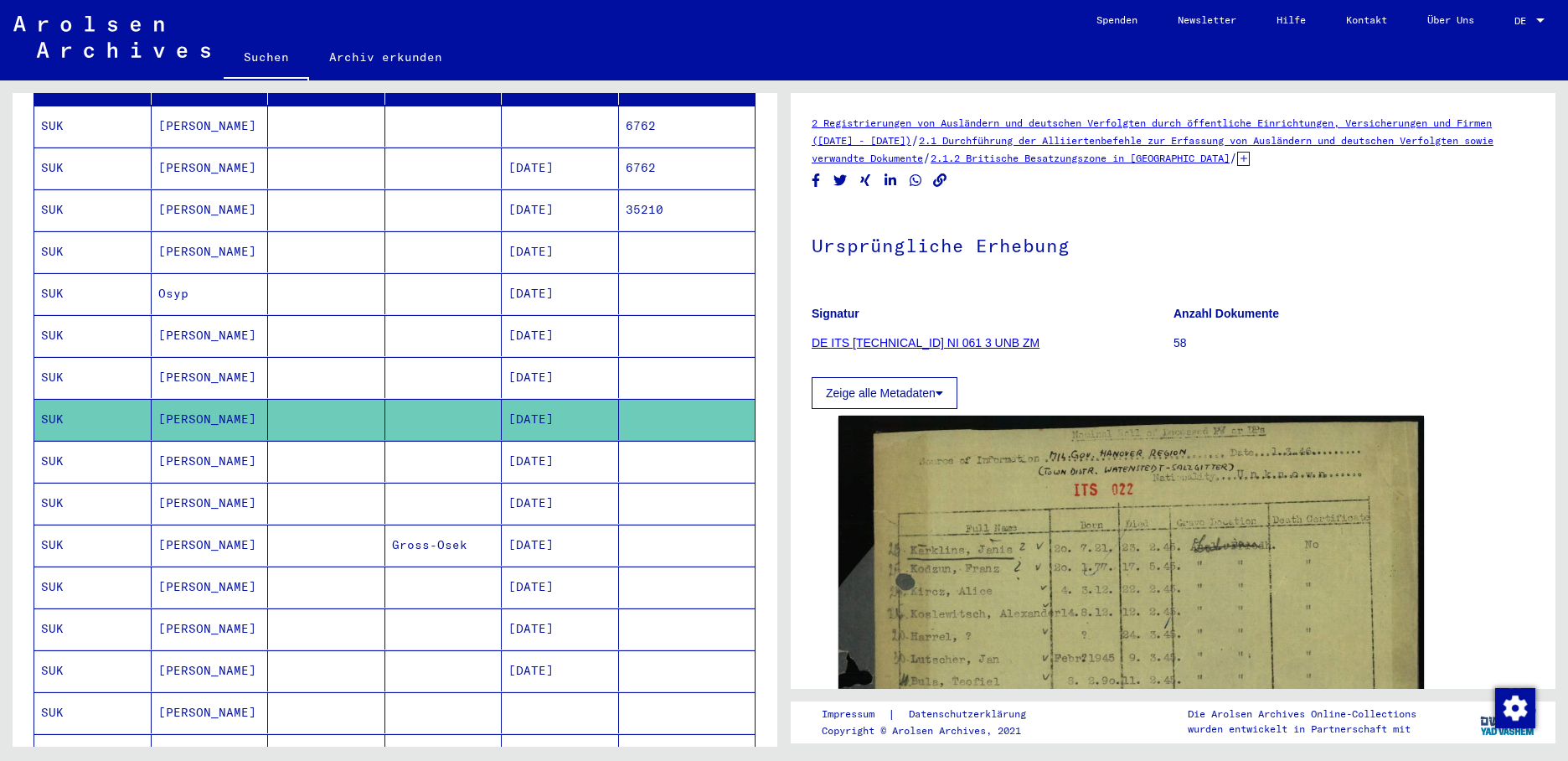
click at [70, 444] on mat-cell "SUK" at bounding box center [93, 461] width 117 height 41
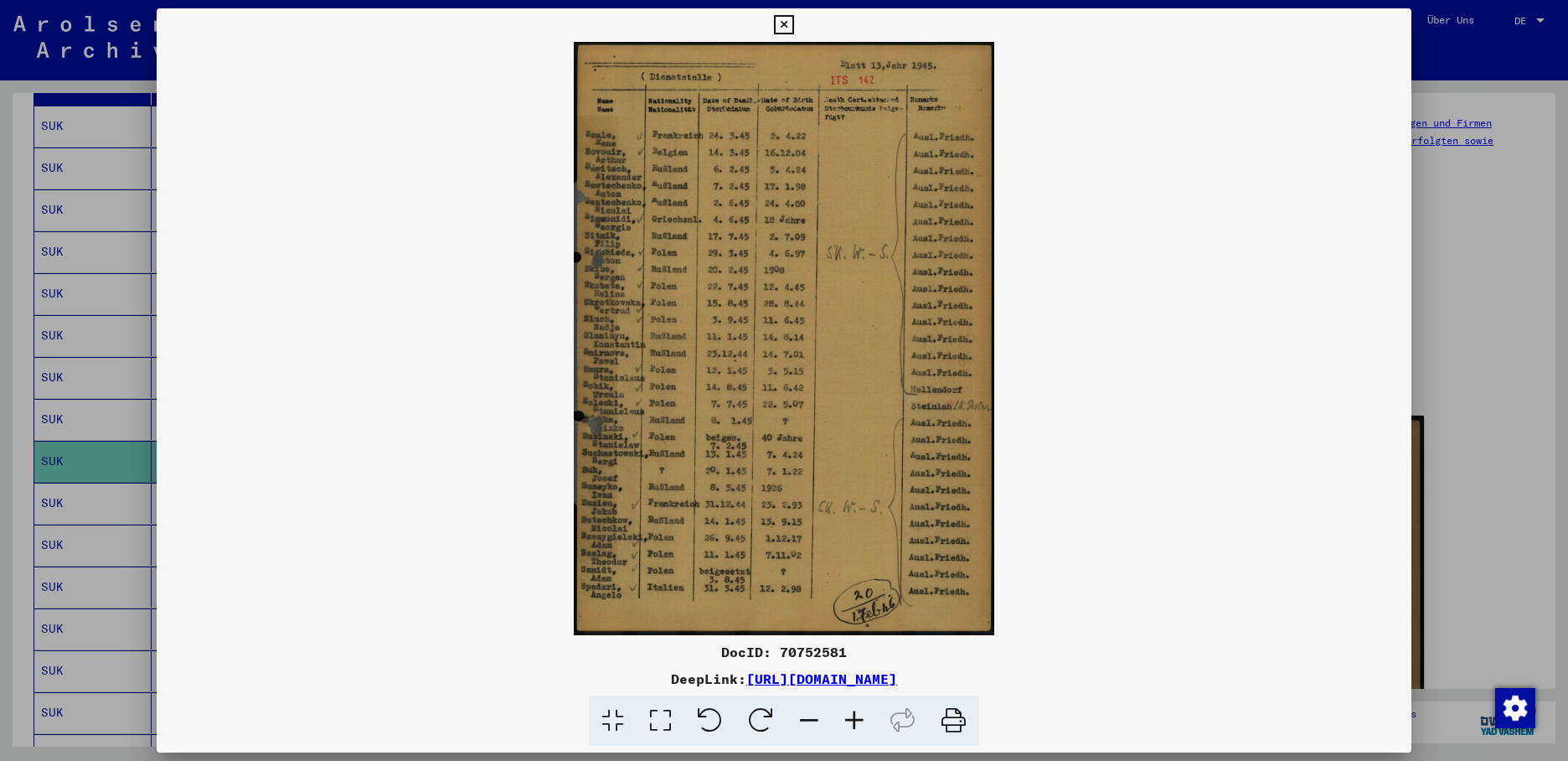
click at [50, 477] on div at bounding box center [784, 380] width 1568 height 761
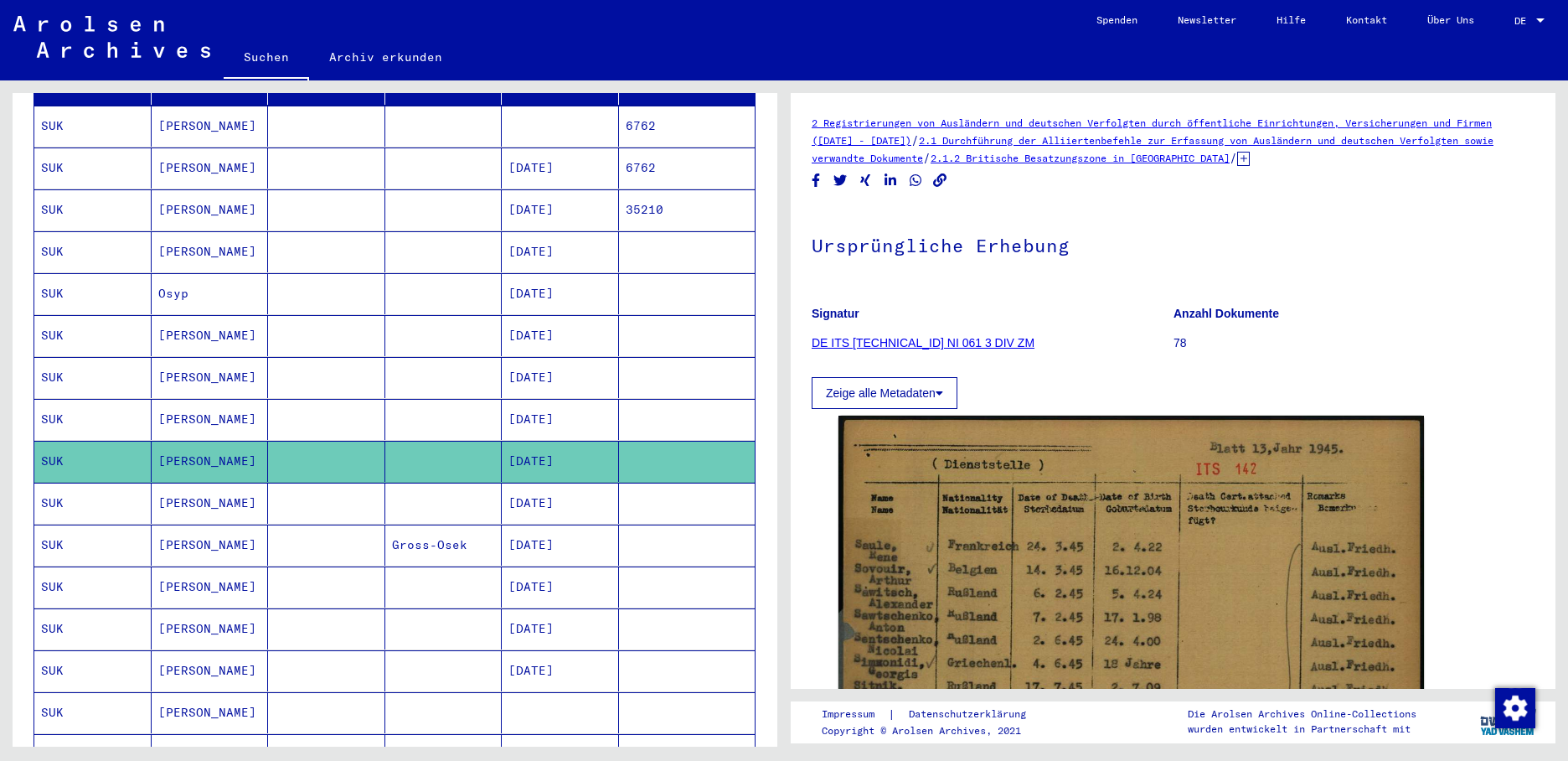
click at [60, 483] on mat-cell "SUK" at bounding box center [93, 503] width 117 height 41
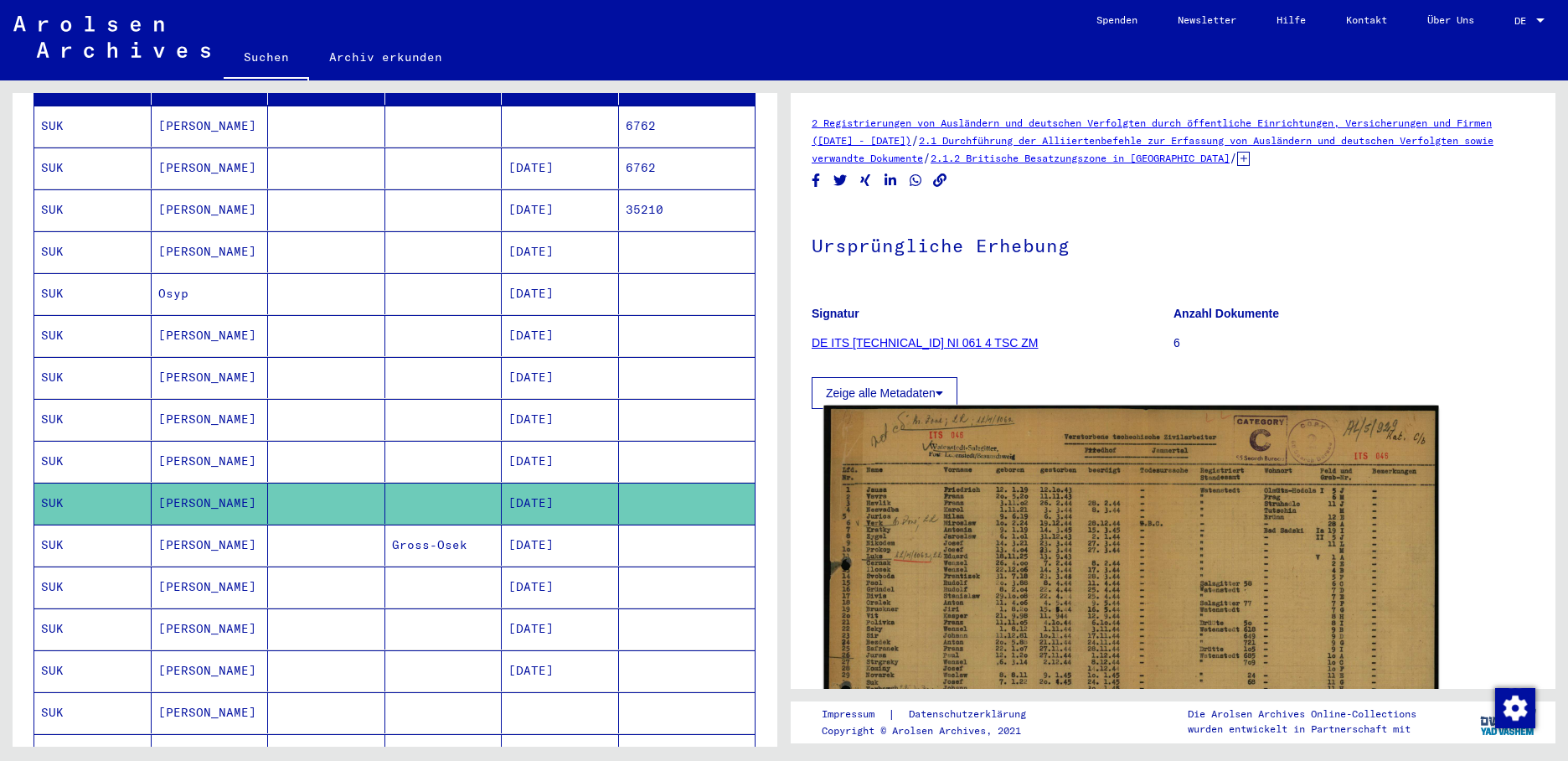
click at [984, 571] on img at bounding box center [1131, 614] width 615 height 418
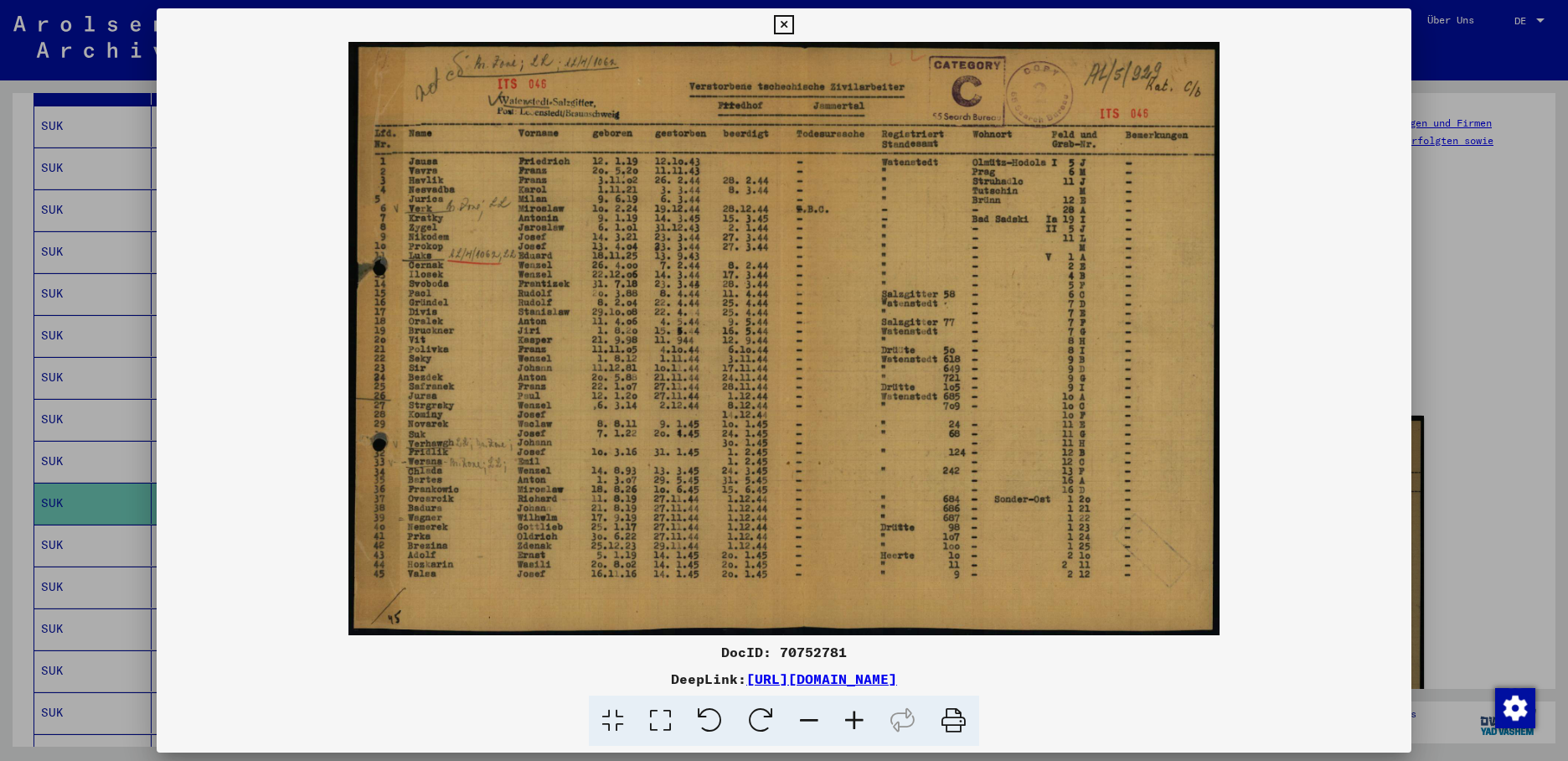
click at [794, 22] on icon at bounding box center [784, 24] width 19 height 20
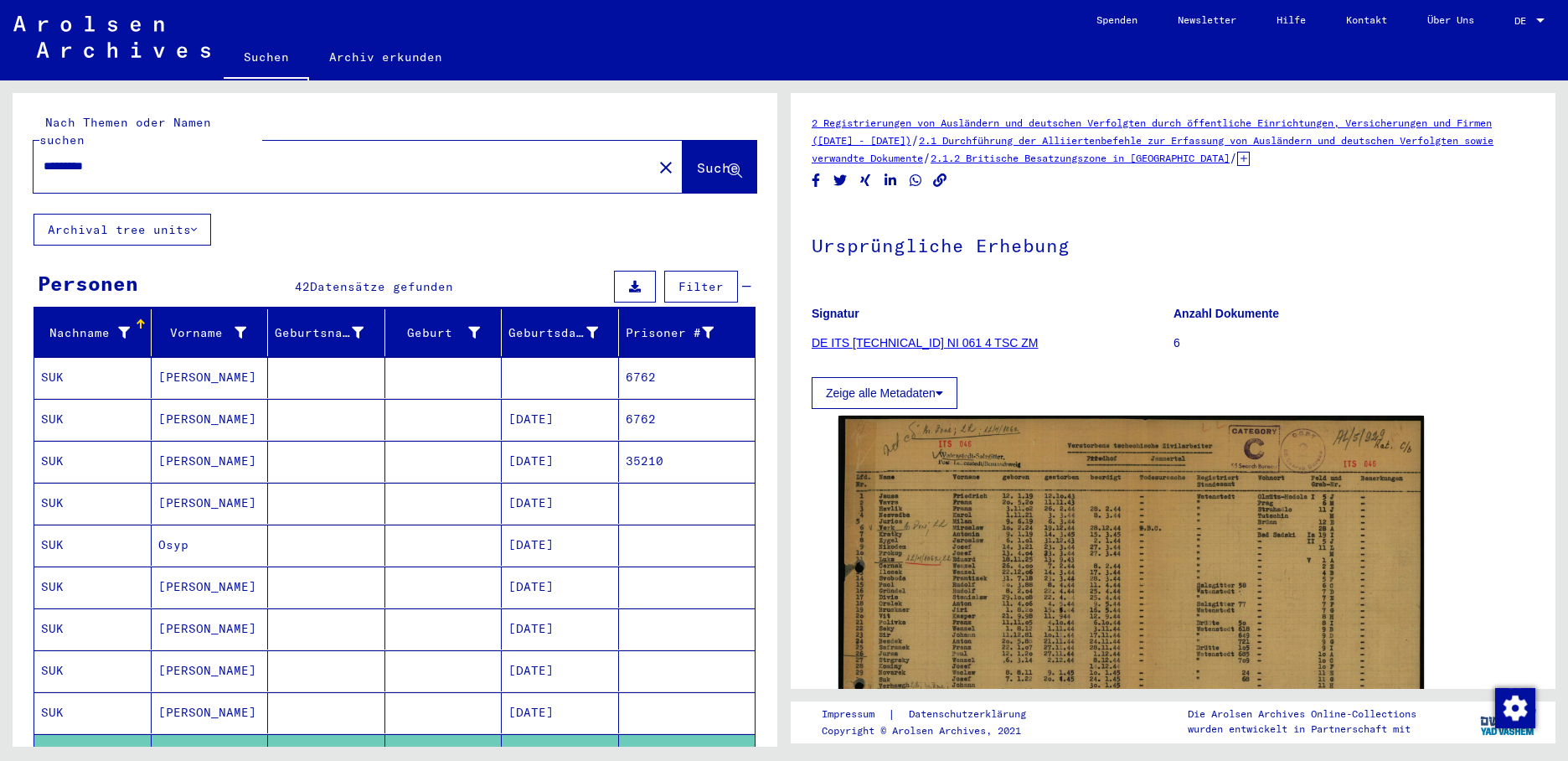
click at [138, 157] on div "*********" at bounding box center [338, 166] width 609 height 37
drag, startPoint x: 121, startPoint y: 143, endPoint x: -3, endPoint y: 136, distance: 124.2
click at [0, 136] on html "Suchen Archiv erkunden Spenden Newsletter Hilfe Kontakt Über Uns Suchen Archiv …" at bounding box center [784, 380] width 1568 height 761
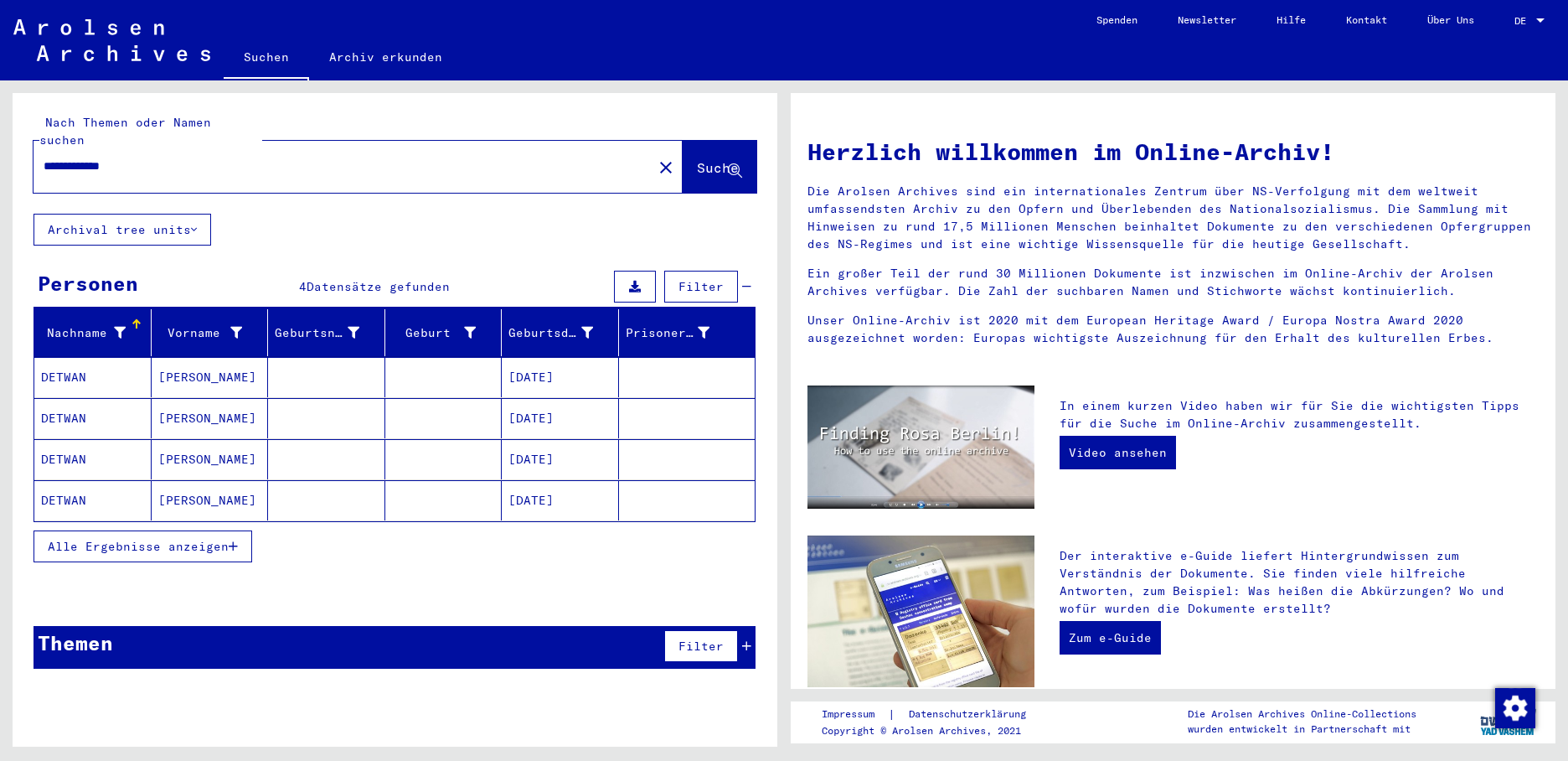
click at [533, 359] on mat-cell "[DATE]" at bounding box center [560, 377] width 117 height 40
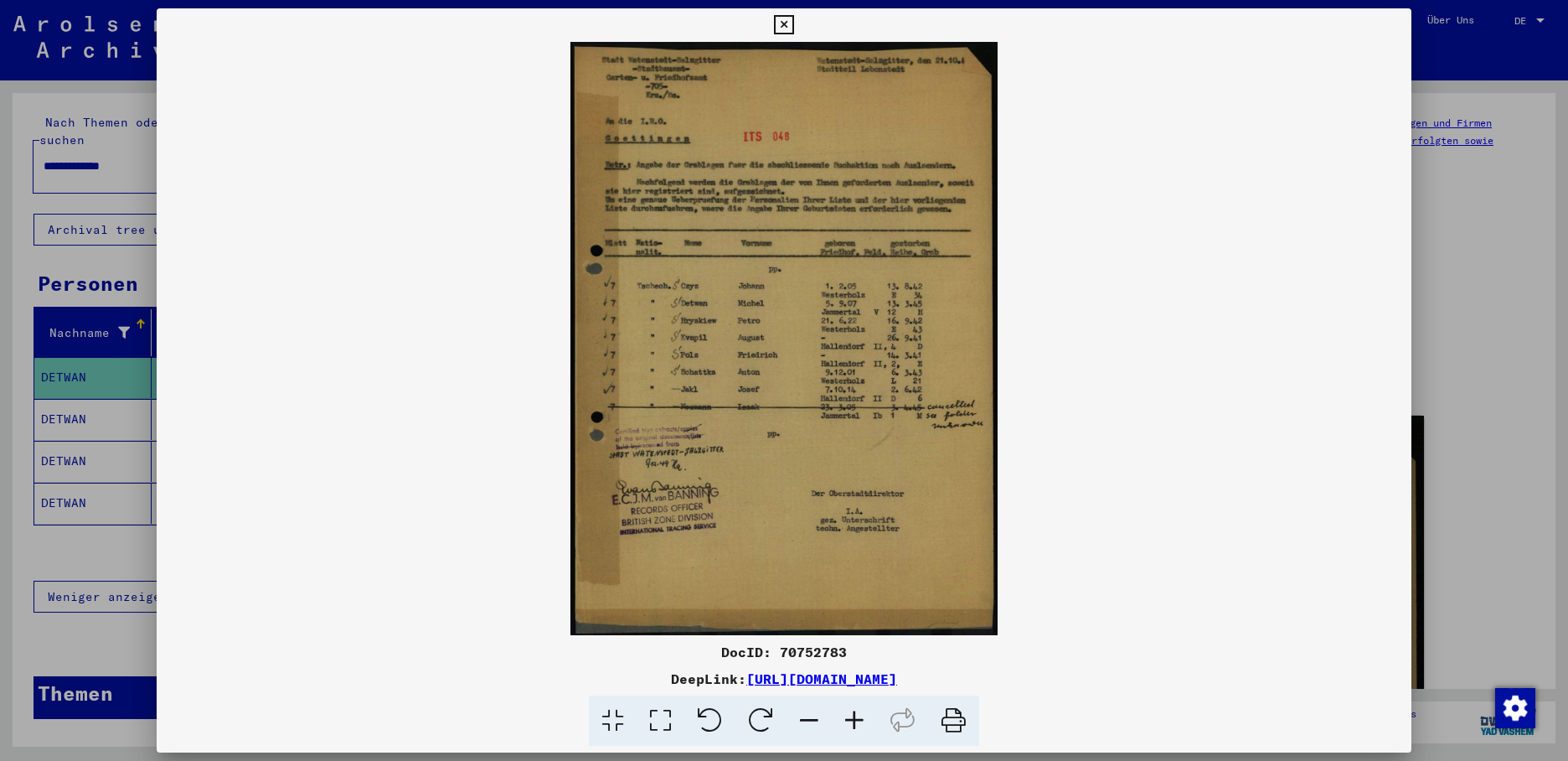
click at [83, 405] on div at bounding box center [784, 380] width 1568 height 761
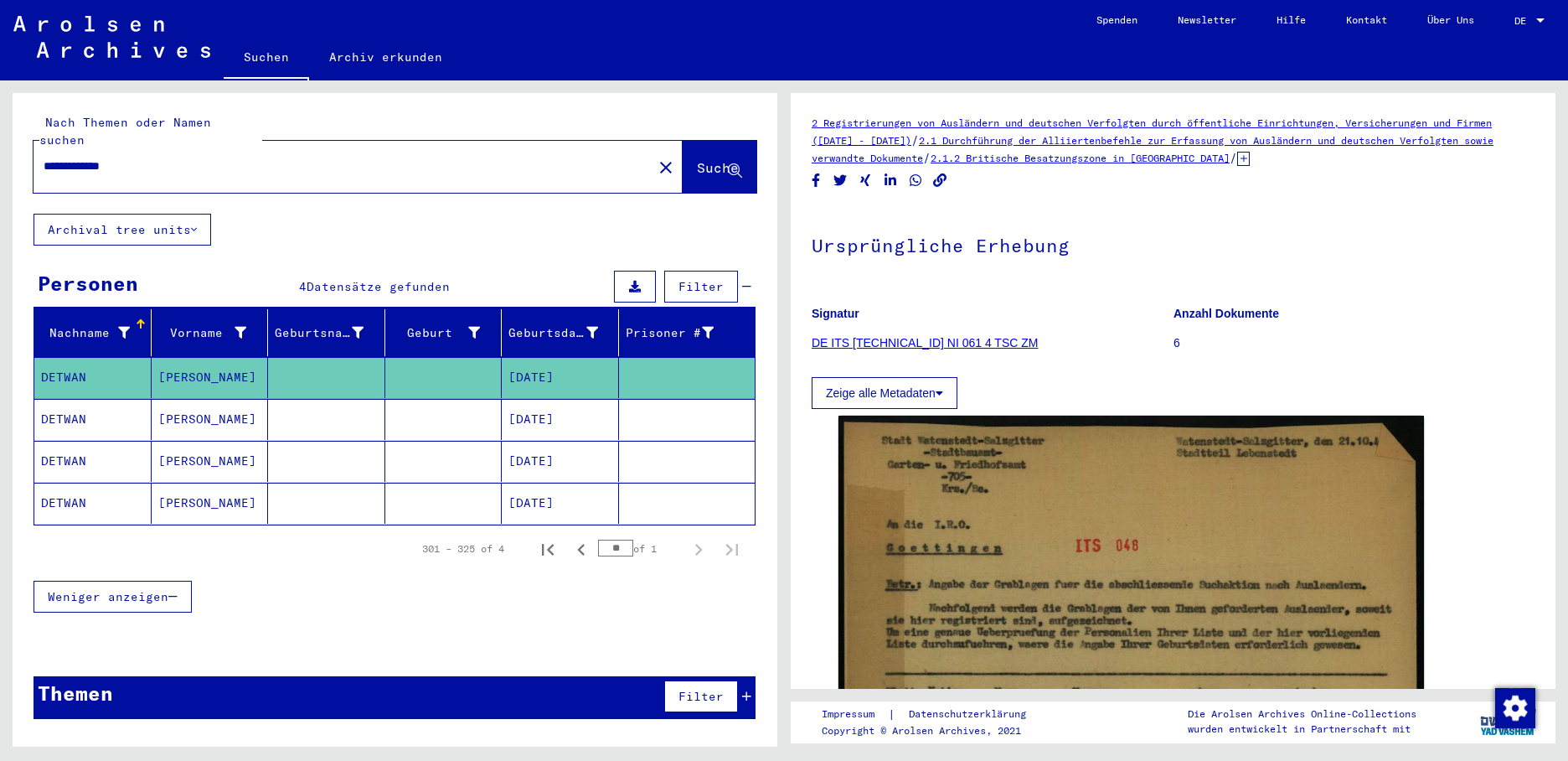
click at [258, 411] on mat-cell "[PERSON_NAME]" at bounding box center [209, 419] width 117 height 41
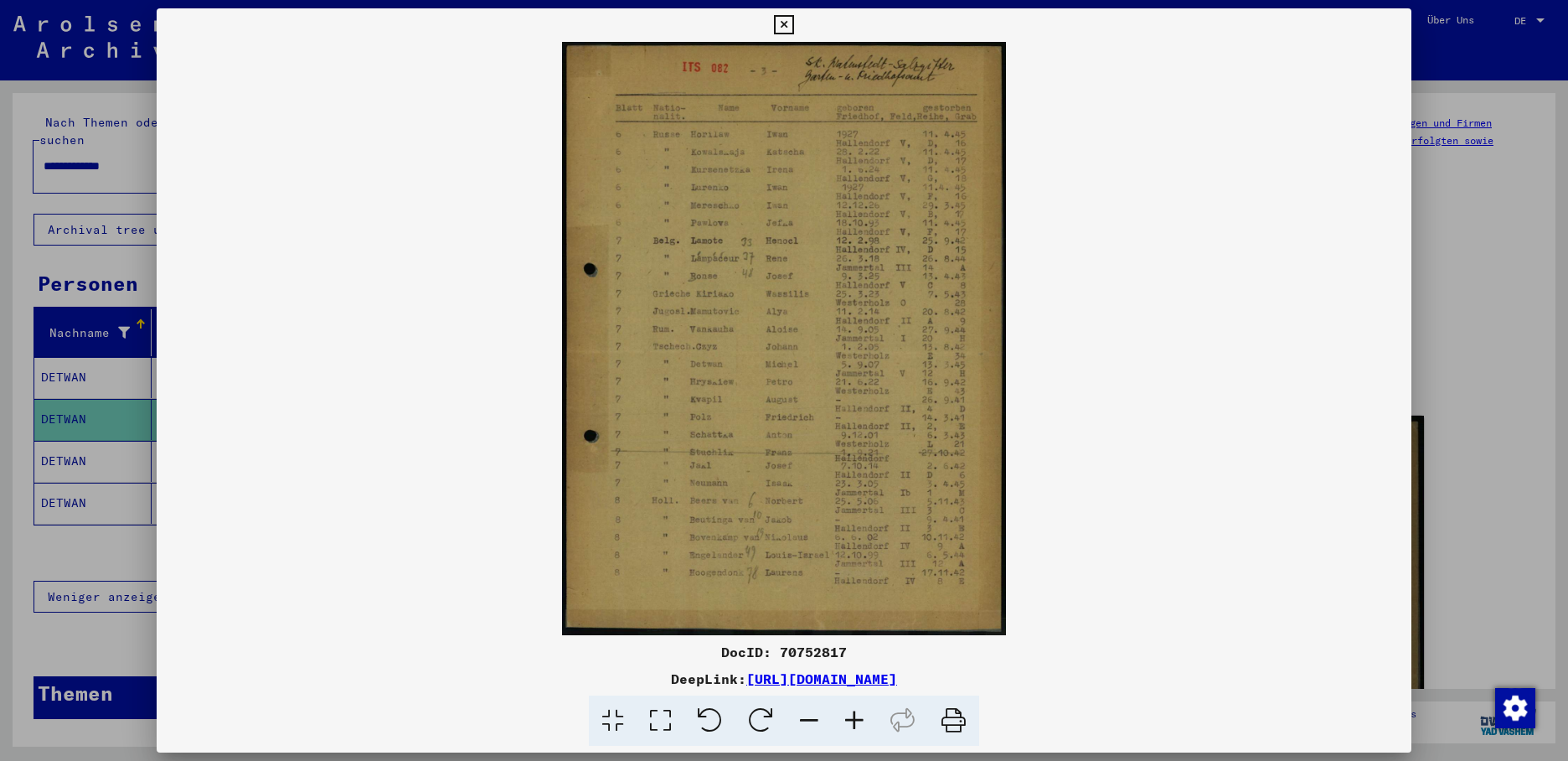
click at [72, 441] on div at bounding box center [784, 380] width 1568 height 761
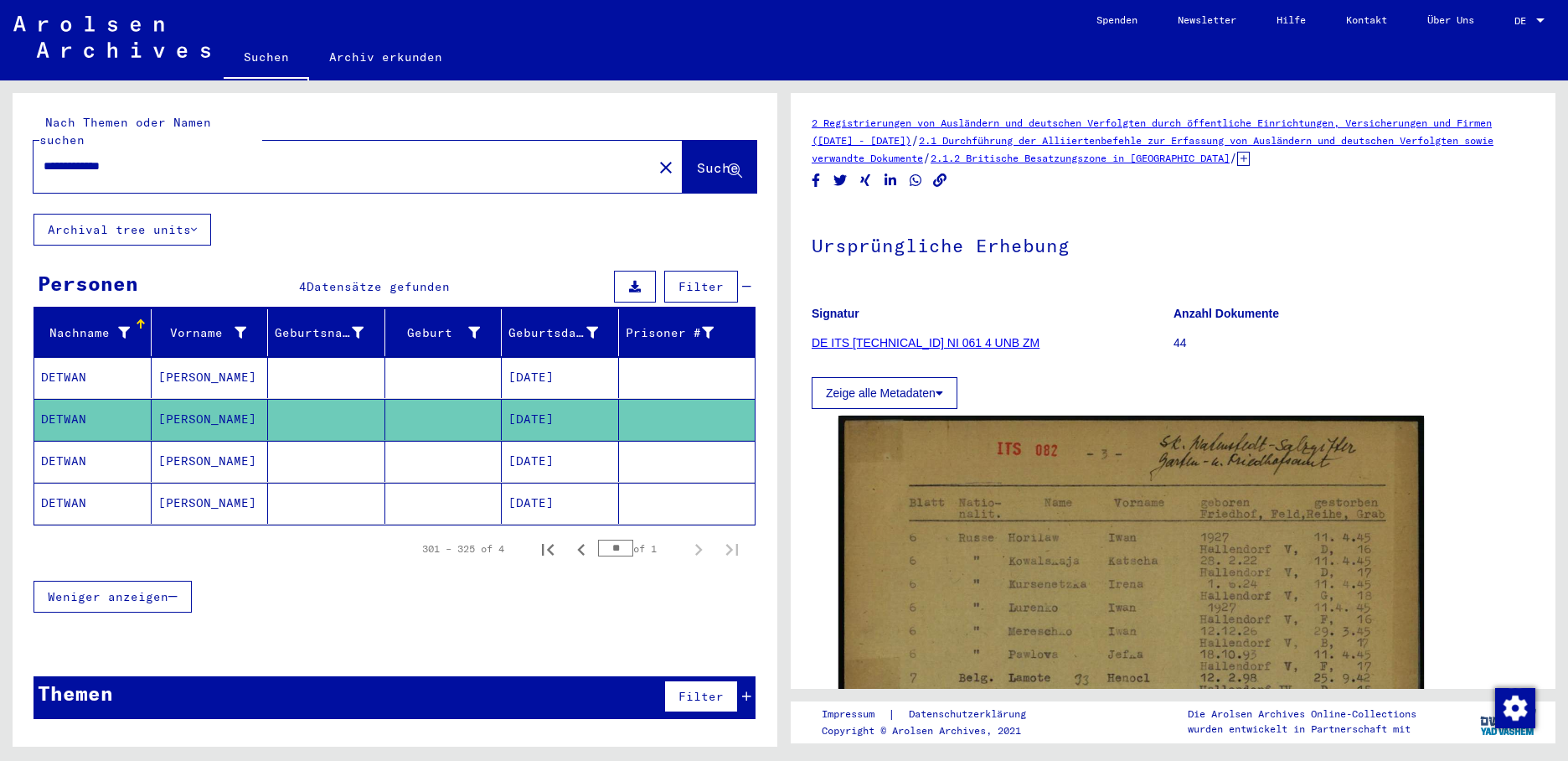
click at [72, 441] on mat-cell "DETWAN" at bounding box center [93, 461] width 117 height 41
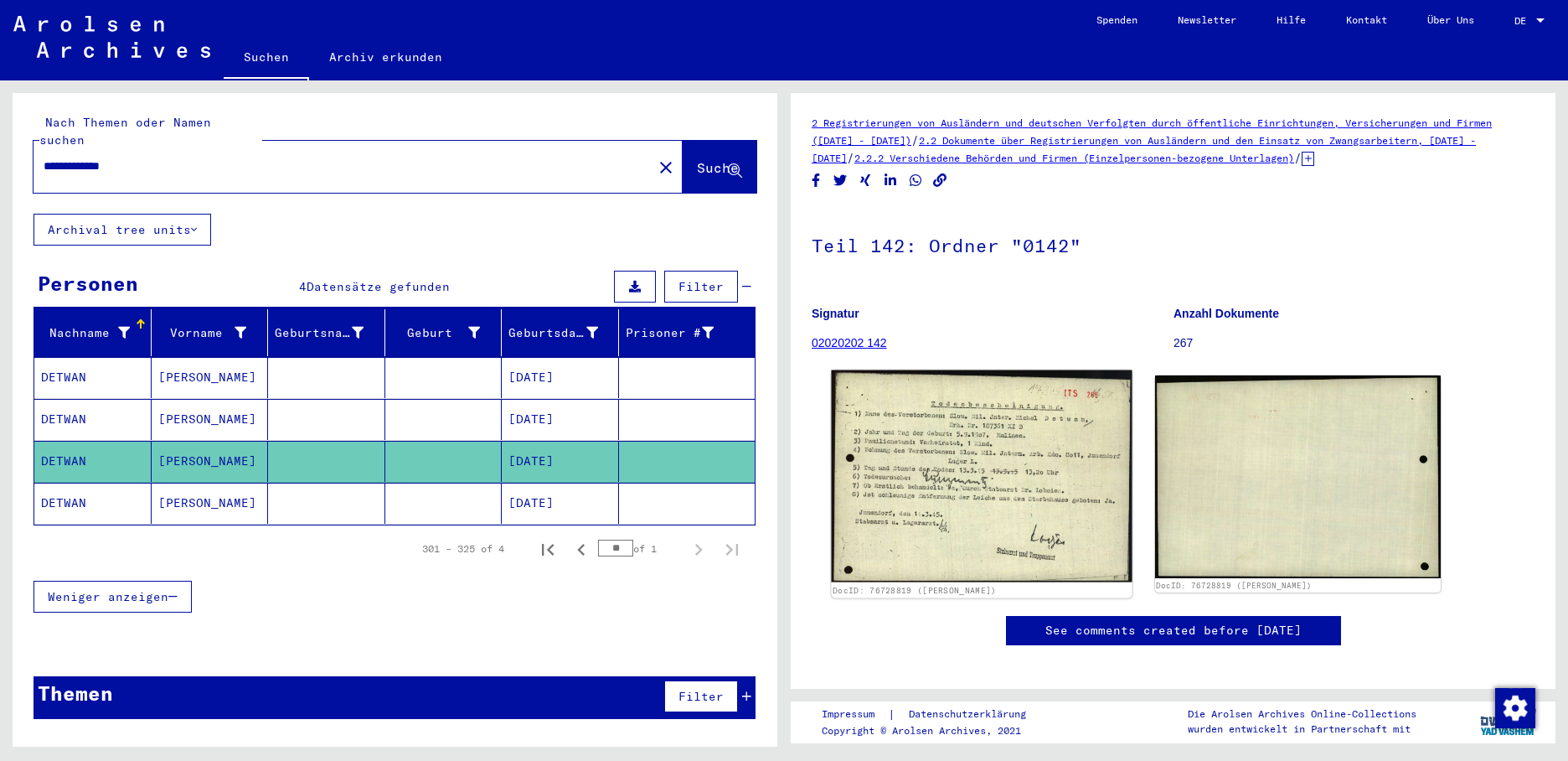
click at [946, 446] on img at bounding box center [981, 477] width 301 height 212
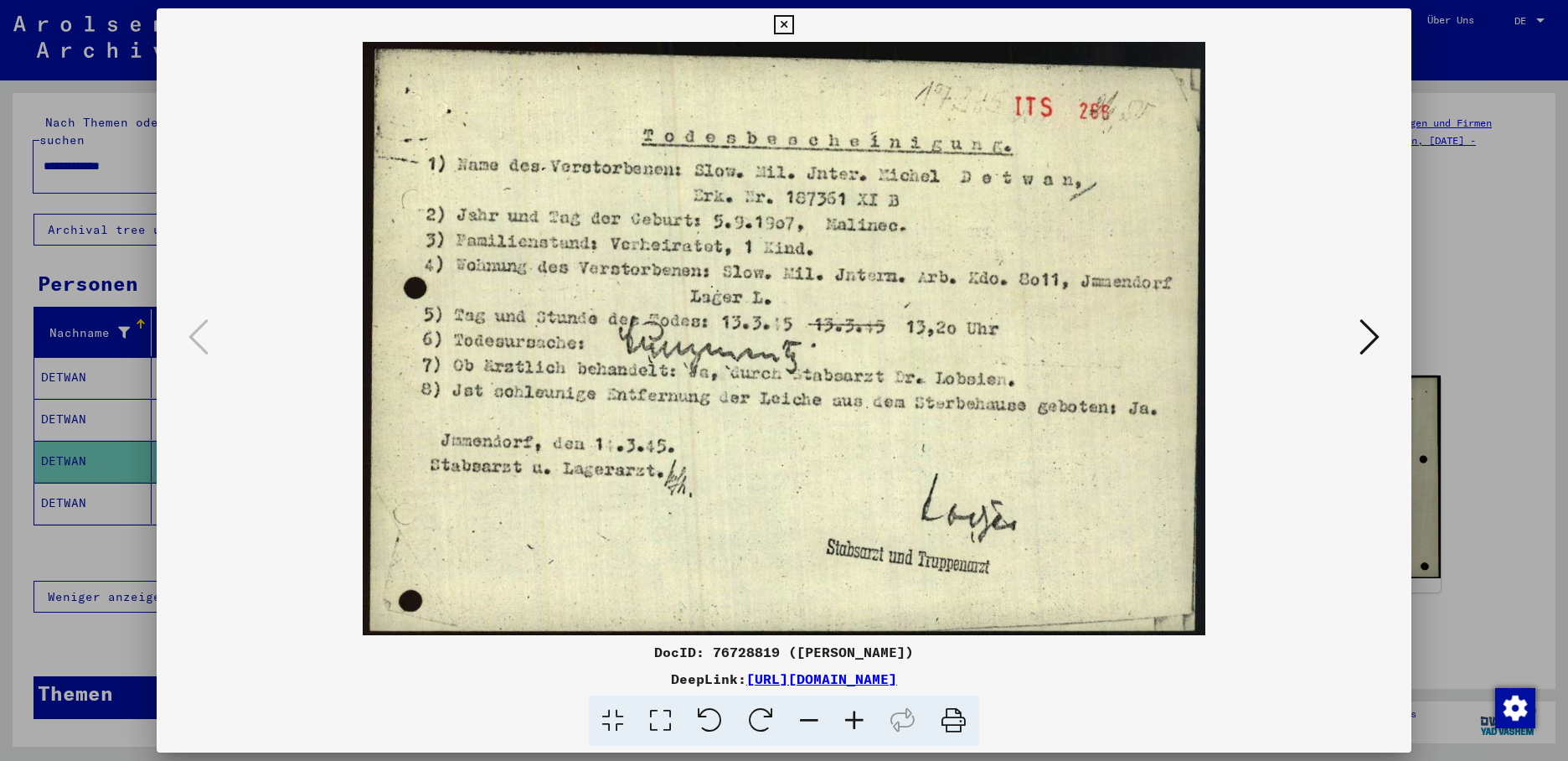
click at [71, 476] on div at bounding box center [784, 380] width 1568 height 761
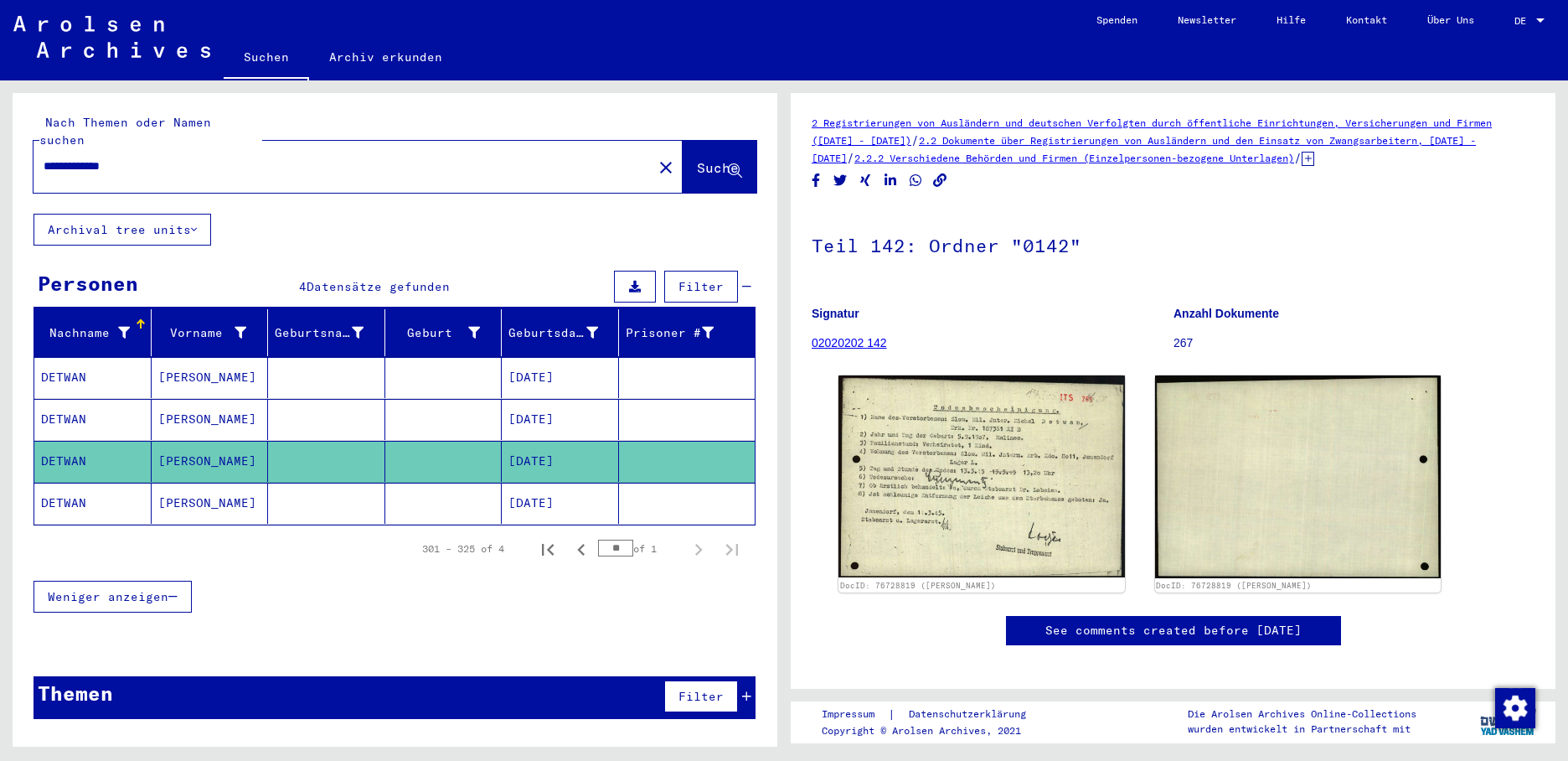
click at [70, 487] on mat-cell "DETWAN" at bounding box center [93, 503] width 117 height 41
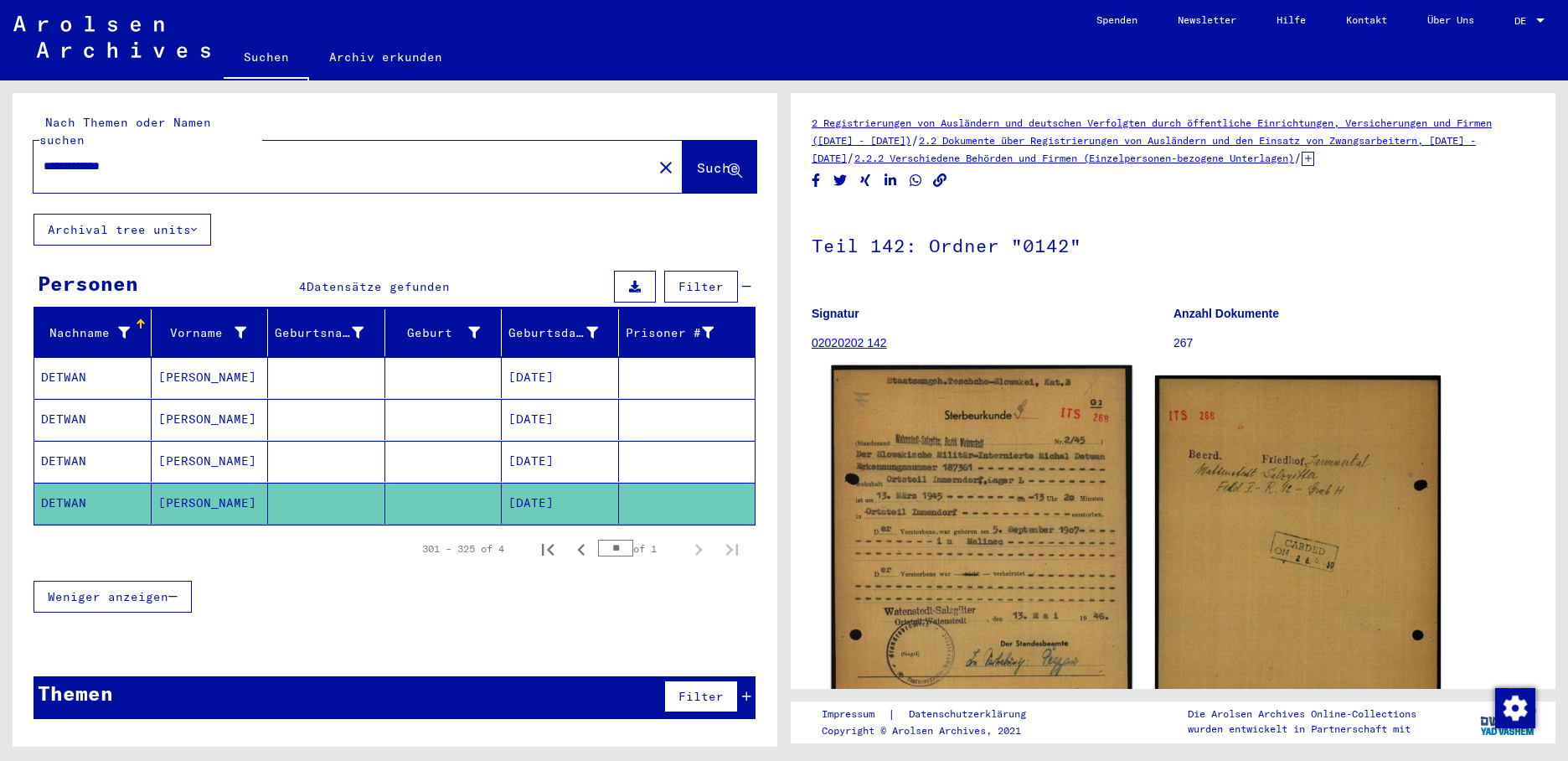
click at [964, 498] on img at bounding box center [981, 572] width 301 height 414
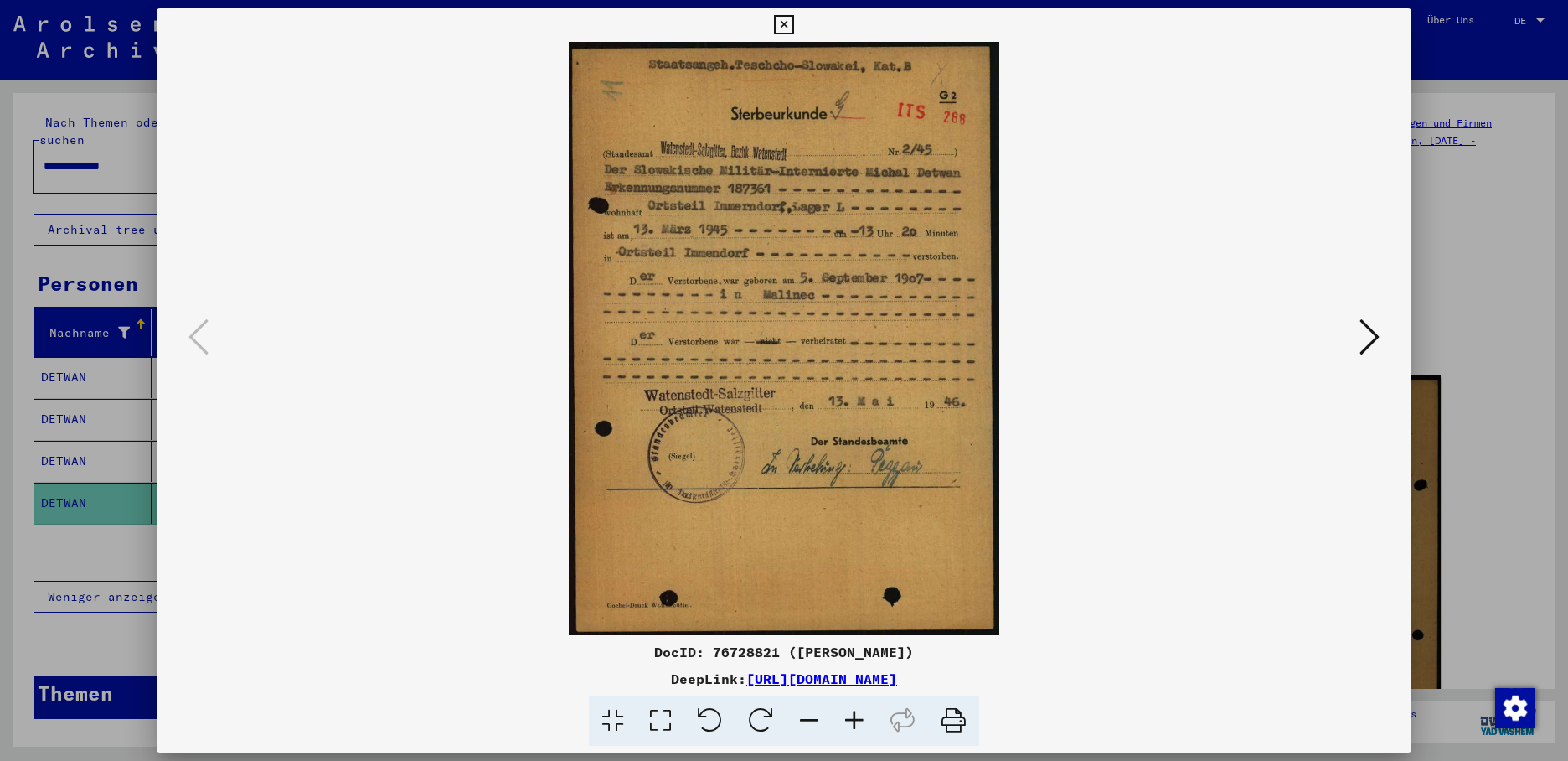
click at [1372, 332] on icon at bounding box center [1369, 337] width 20 height 40
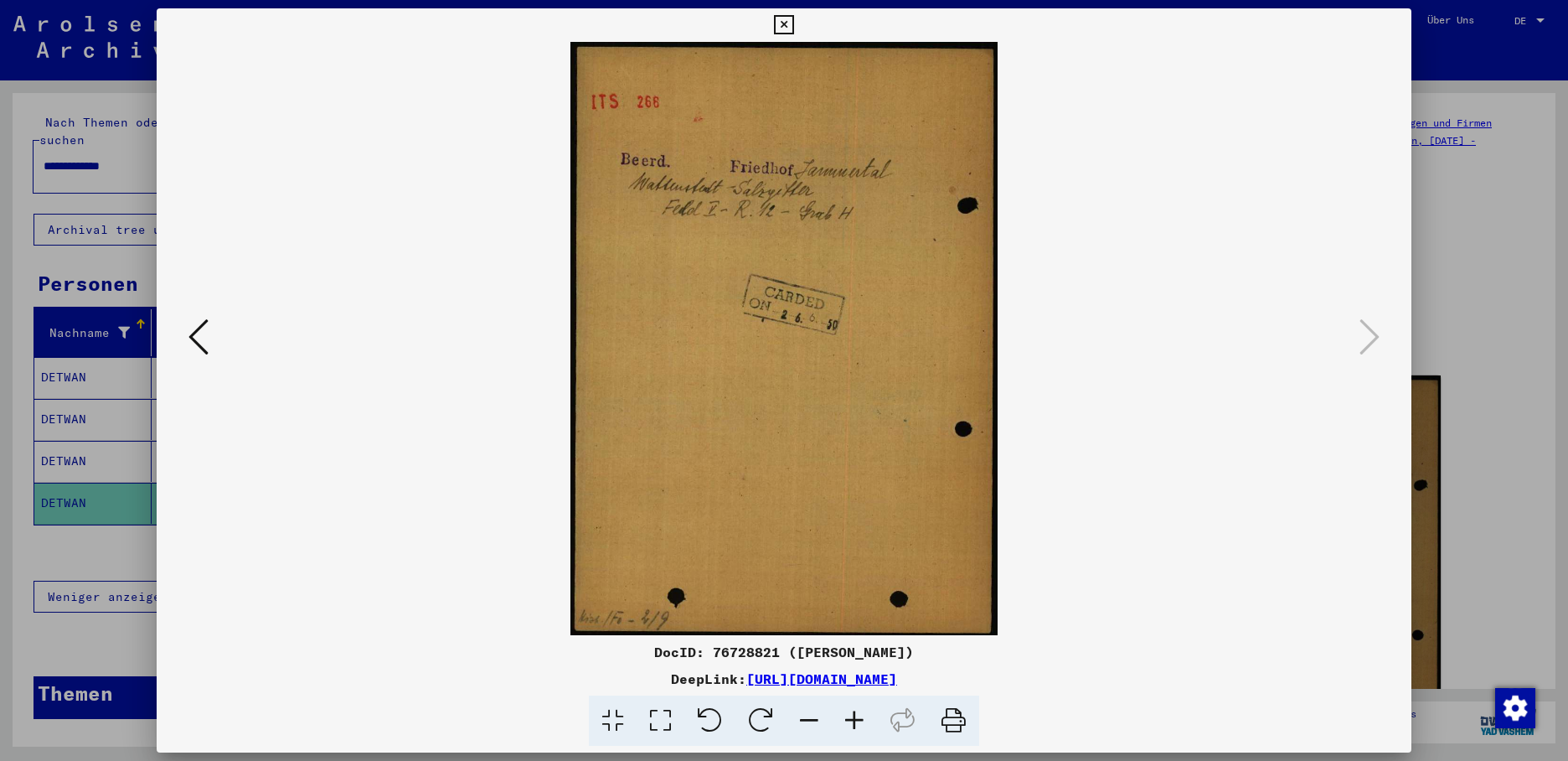
drag, startPoint x: 754, startPoint y: 290, endPoint x: 745, endPoint y: 290, distance: 9.0
click at [794, 29] on icon at bounding box center [784, 24] width 19 height 20
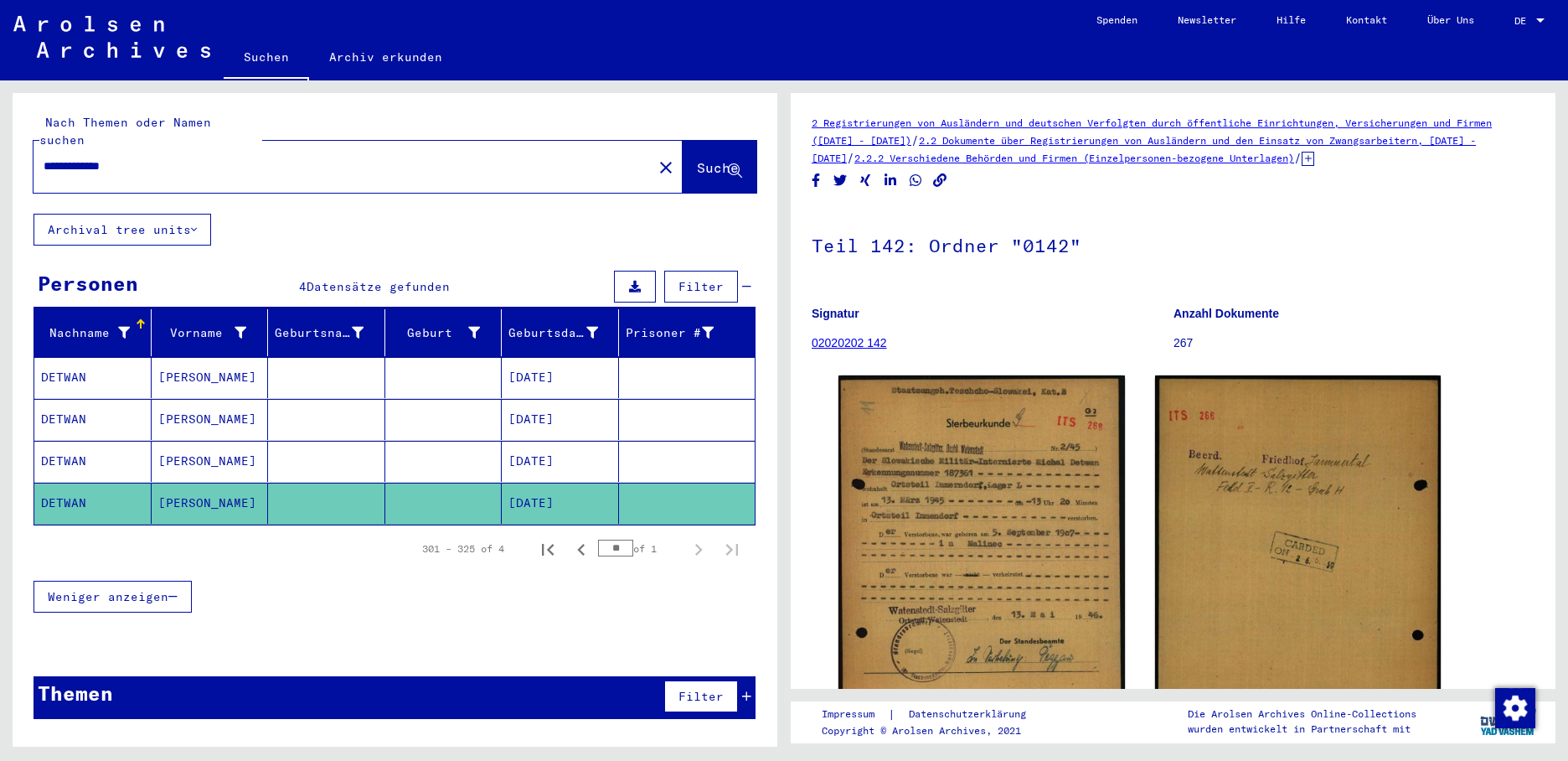
drag, startPoint x: 174, startPoint y: 147, endPoint x: -3, endPoint y: 120, distance: 179.0
click at [0, 120] on html "**********" at bounding box center [784, 380] width 1568 height 761
type input "**********"
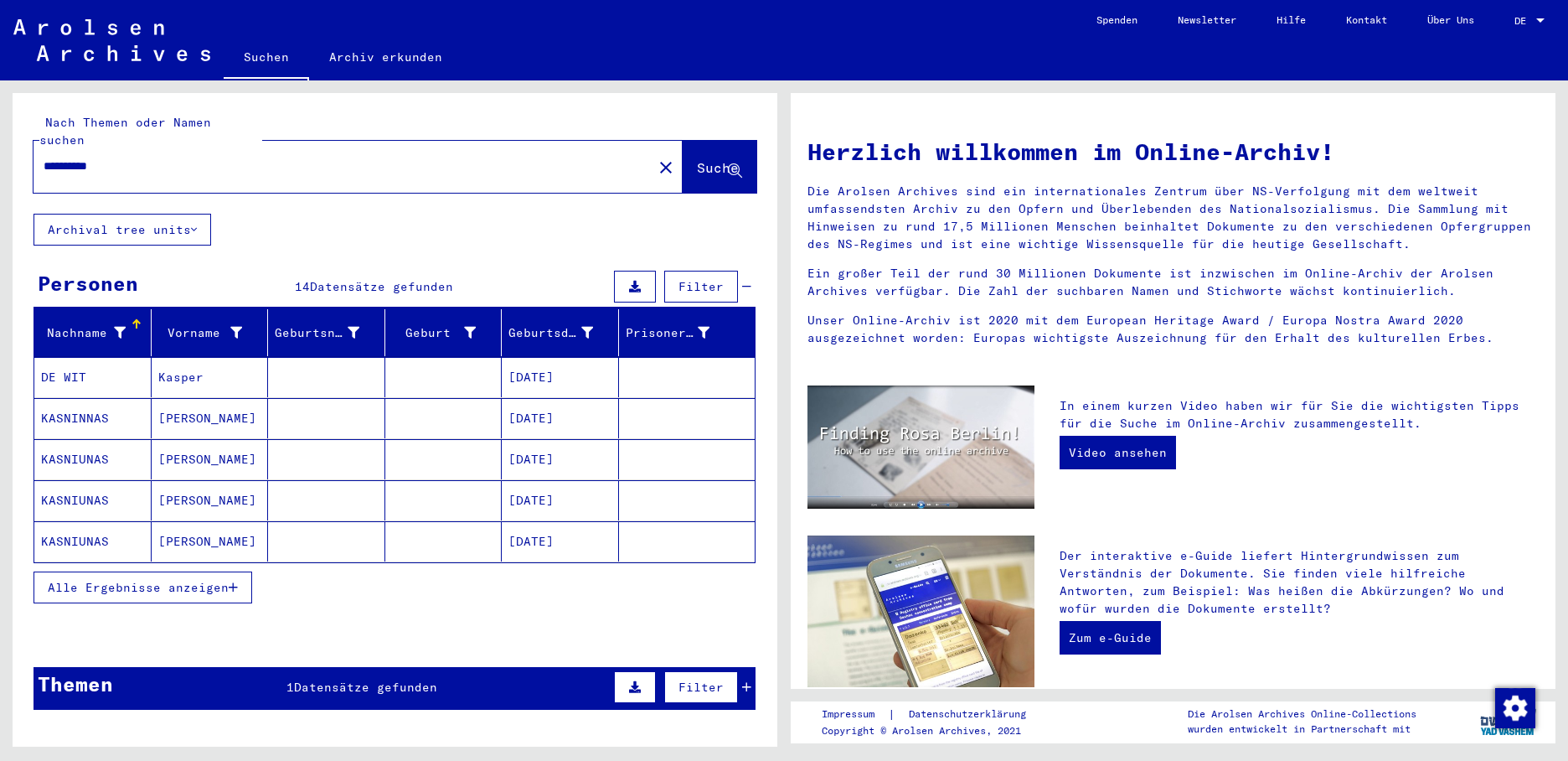
click at [238, 582] on icon "button" at bounding box center [233, 587] width 10 height 11
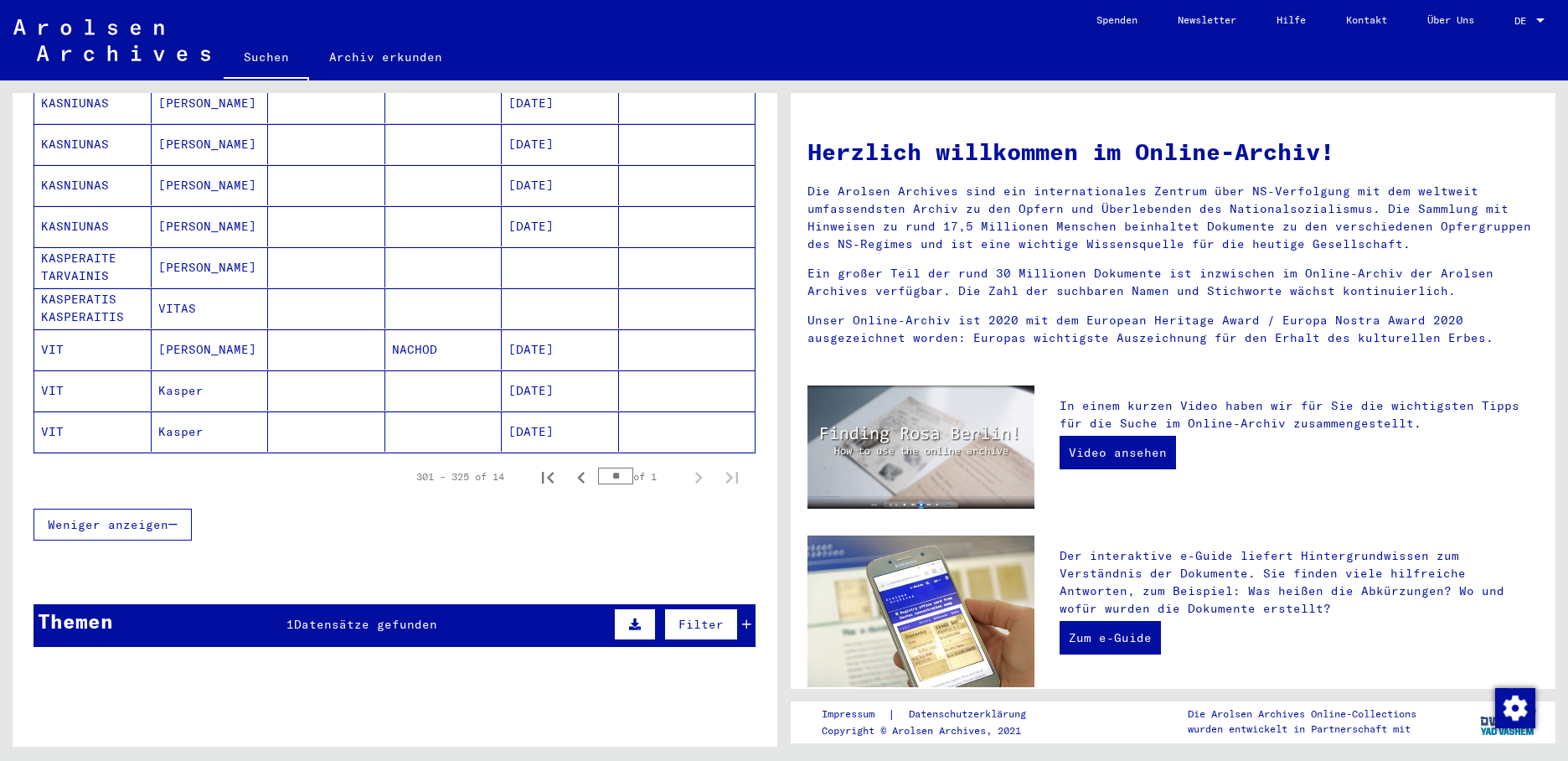
scroll to position [503, 0]
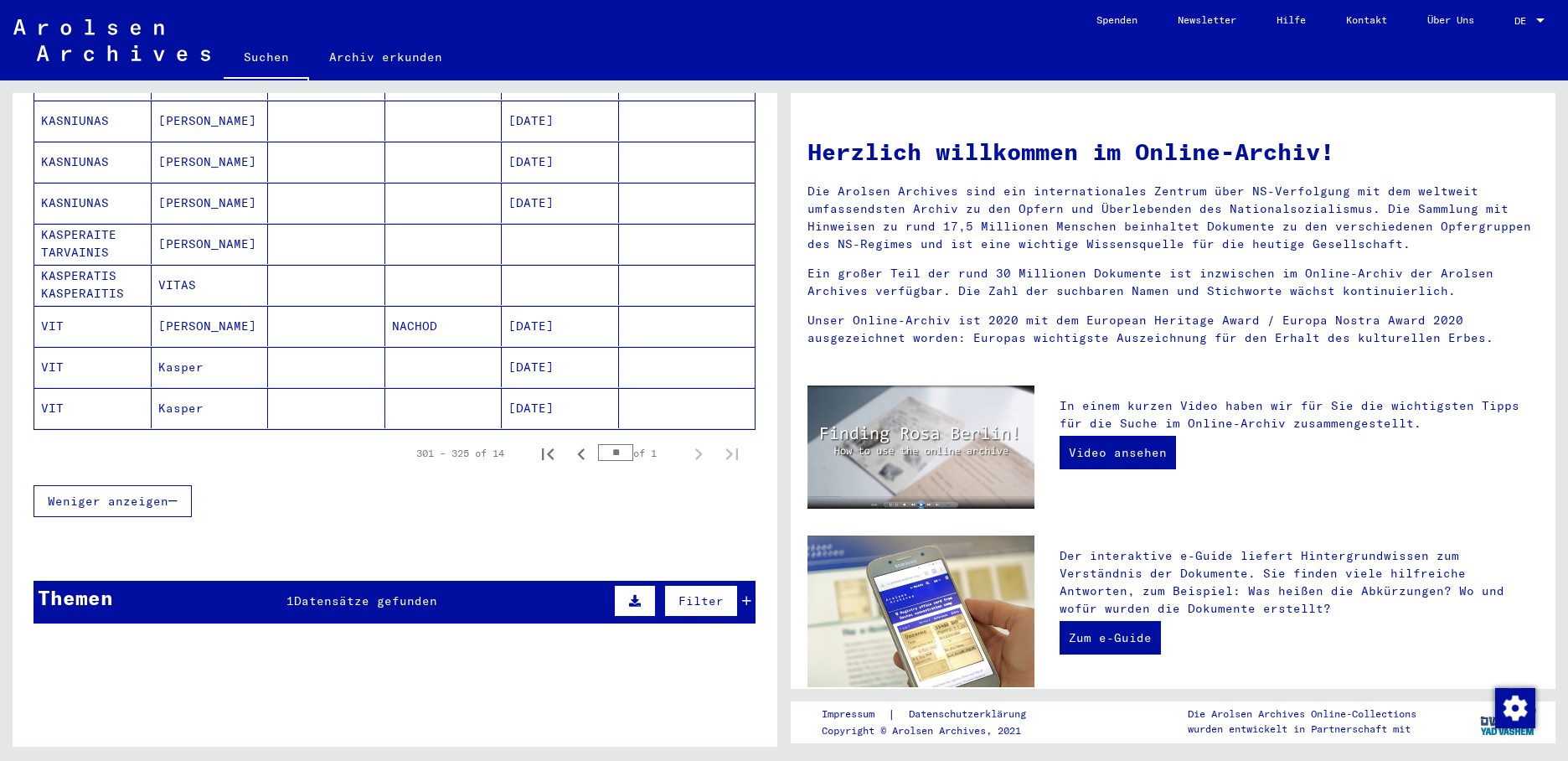
click at [550, 312] on mat-cell "[DATE]" at bounding box center [560, 326] width 117 height 40
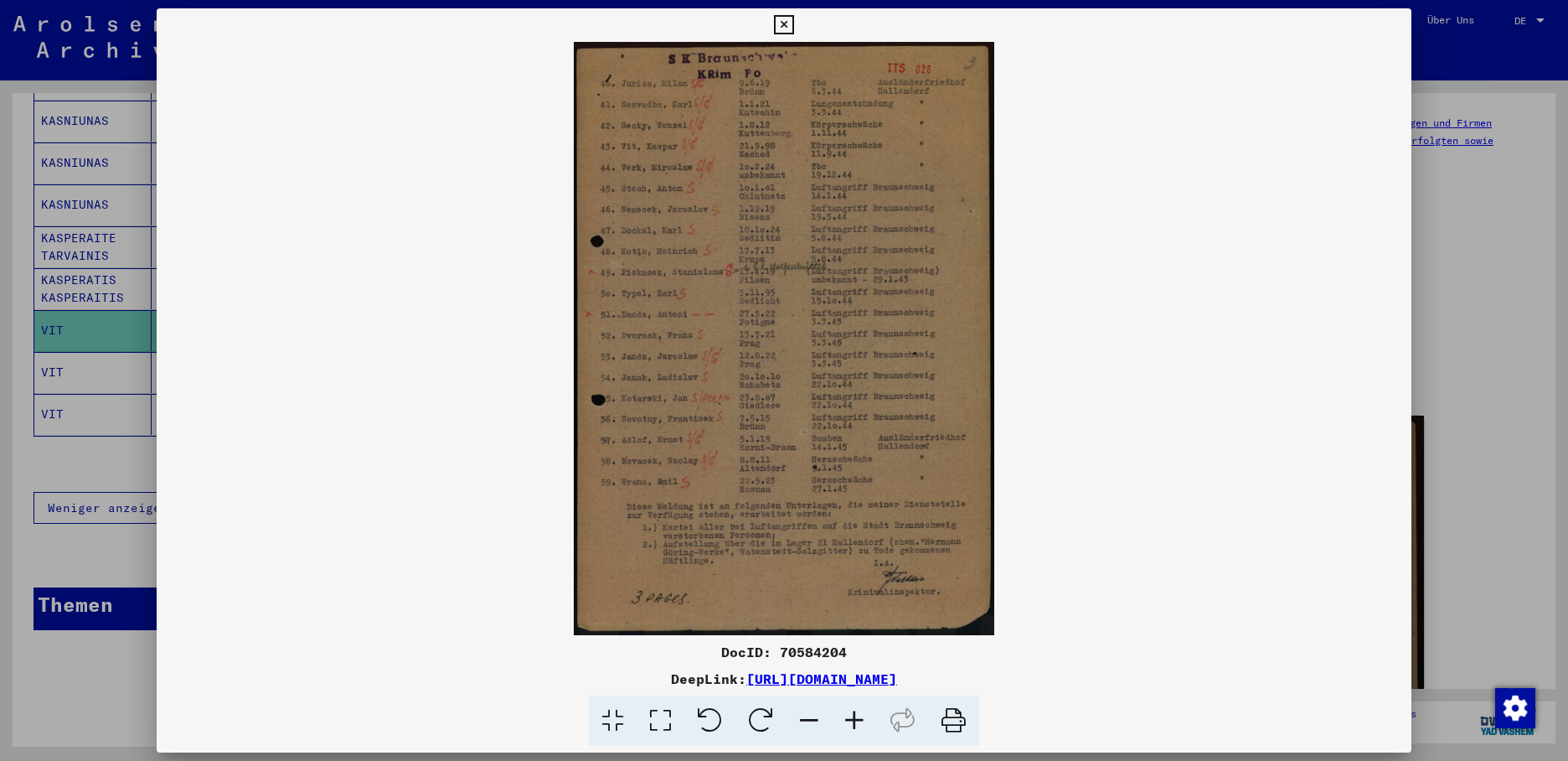
click at [91, 357] on div at bounding box center [784, 380] width 1568 height 761
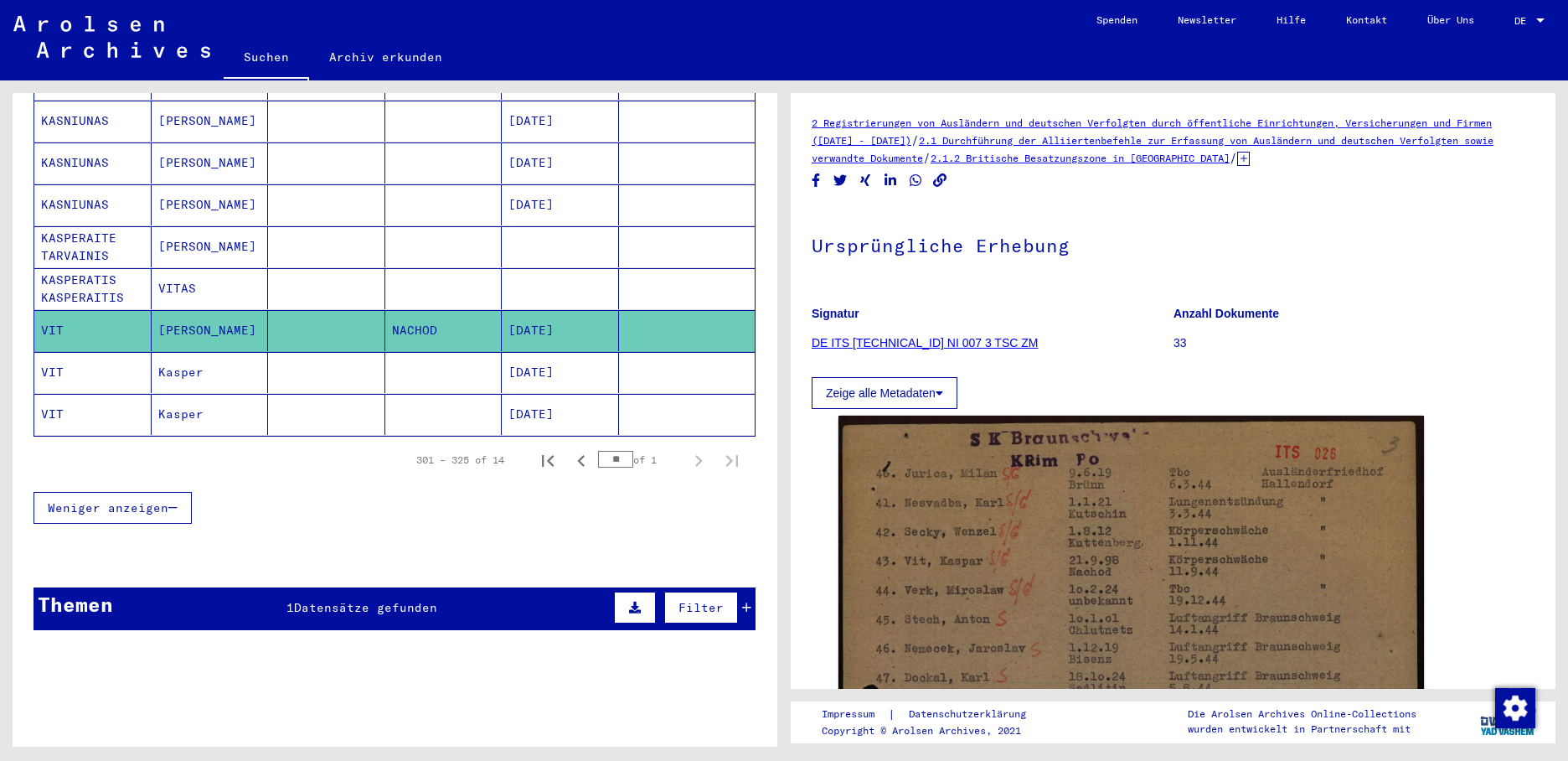
click at [537, 361] on mat-cell "[DATE]" at bounding box center [560, 372] width 117 height 41
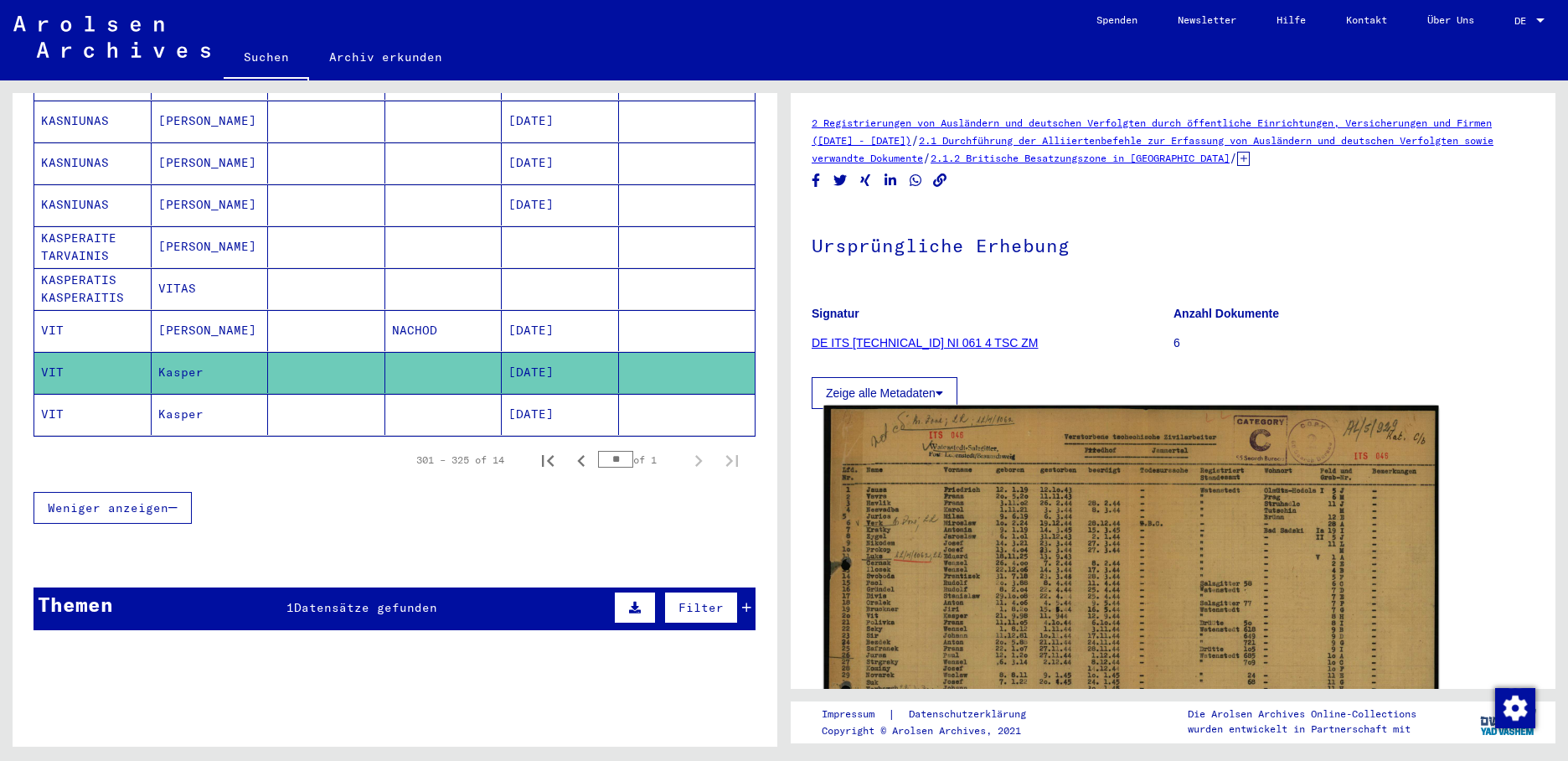
click at [954, 534] on img at bounding box center [1131, 614] width 615 height 418
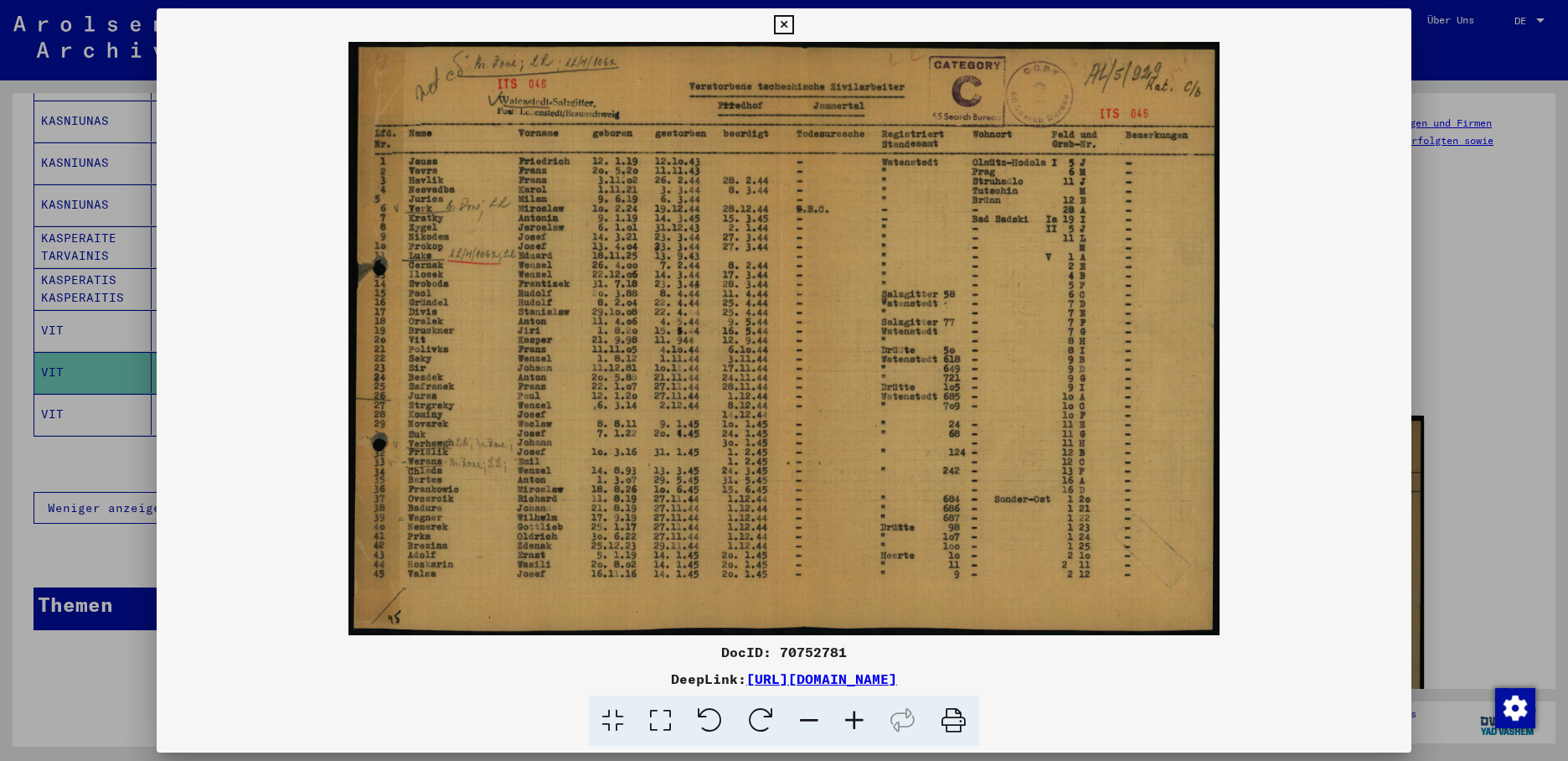
click at [77, 397] on div at bounding box center [784, 380] width 1568 height 761
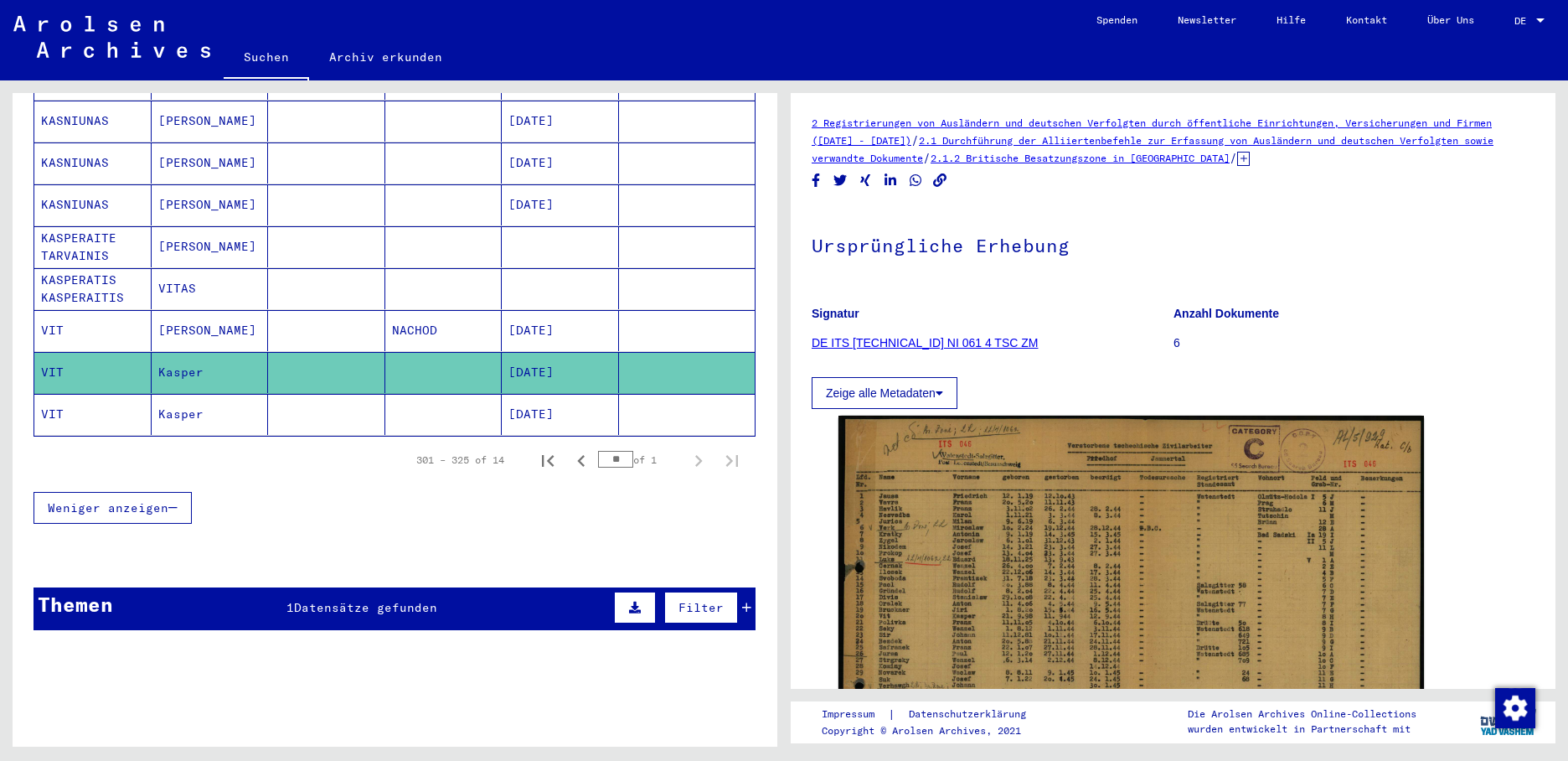
click at [80, 397] on mat-cell "VIT" at bounding box center [93, 414] width 117 height 41
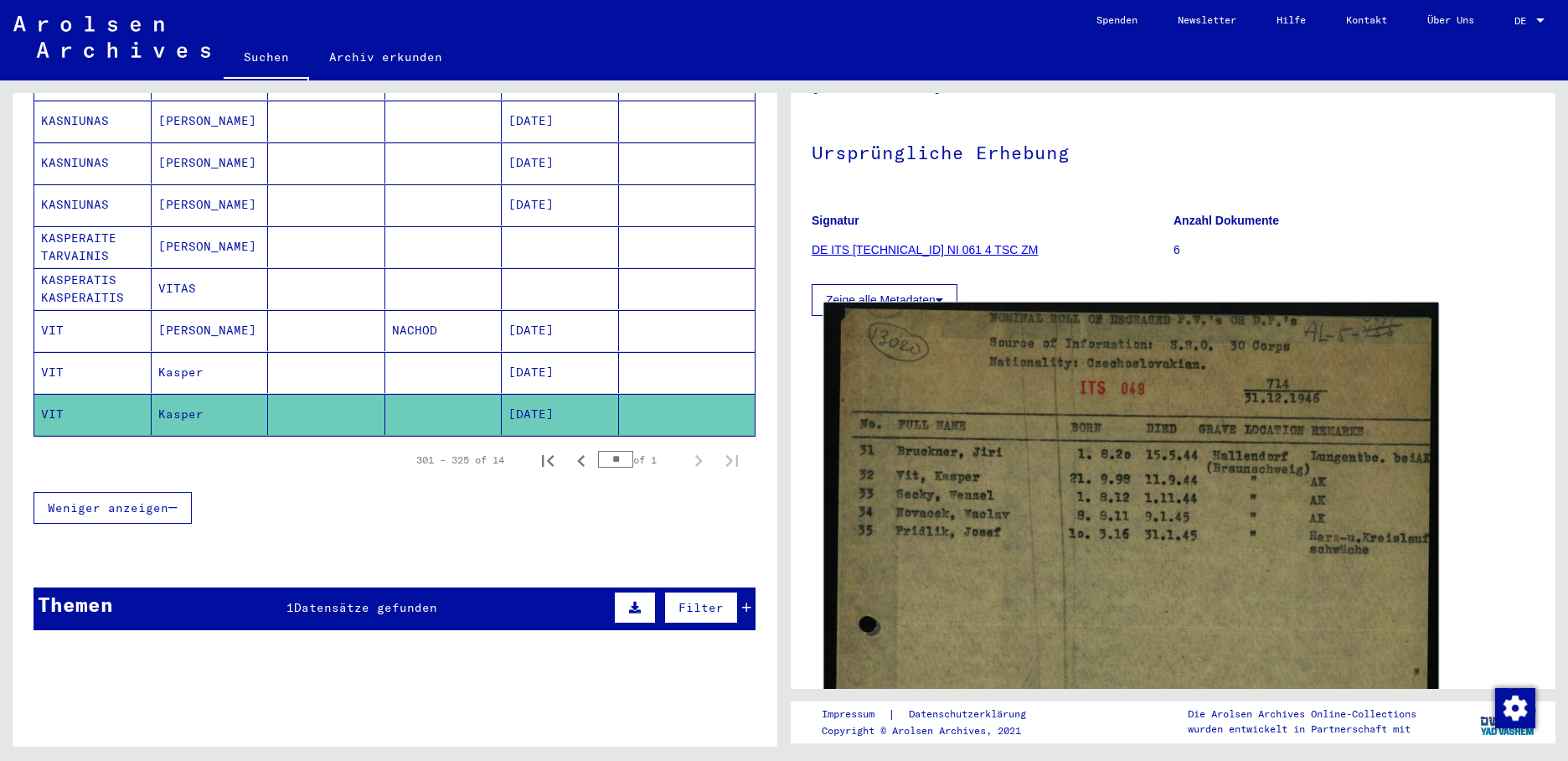
scroll to position [251, 0]
